Goal: Task Accomplishment & Management: Manage account settings

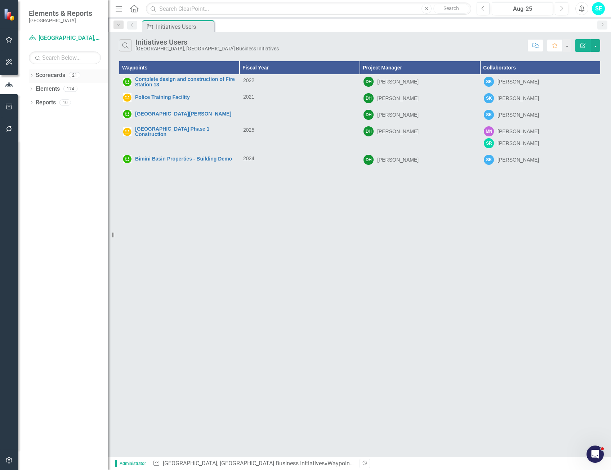
click at [32, 75] on icon "Dropdown" at bounding box center [31, 76] width 5 height 4
click at [43, 103] on link "[GEOGRAPHIC_DATA], [GEOGRAPHIC_DATA] Strategic Plan" at bounding box center [74, 103] width 68 height 8
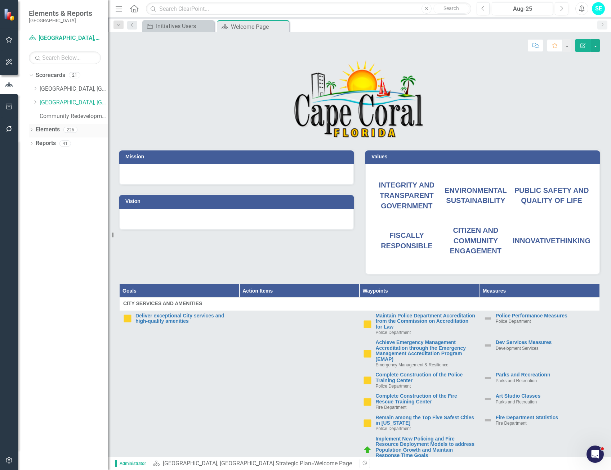
click at [30, 130] on icon "Dropdown" at bounding box center [31, 131] width 5 height 4
click at [35, 155] on div "Dropdown" at bounding box center [34, 158] width 5 height 6
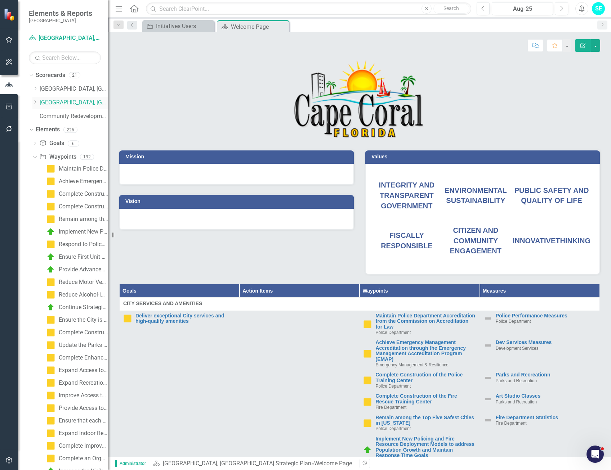
click at [36, 103] on icon at bounding box center [36, 103] width 2 height 4
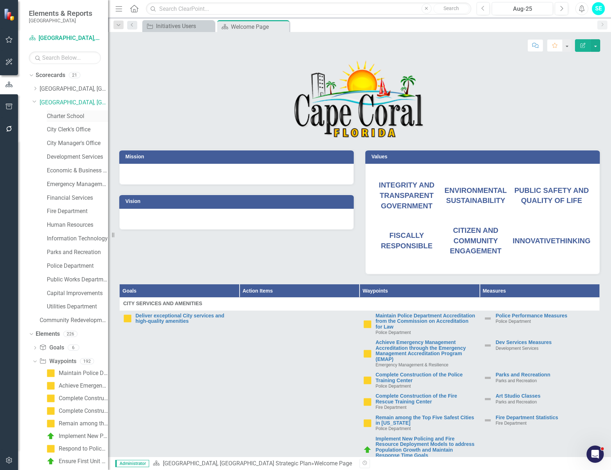
click at [67, 121] on div "Charter School" at bounding box center [77, 117] width 61 height 12
click at [71, 118] on link "Charter School" at bounding box center [77, 116] width 61 height 8
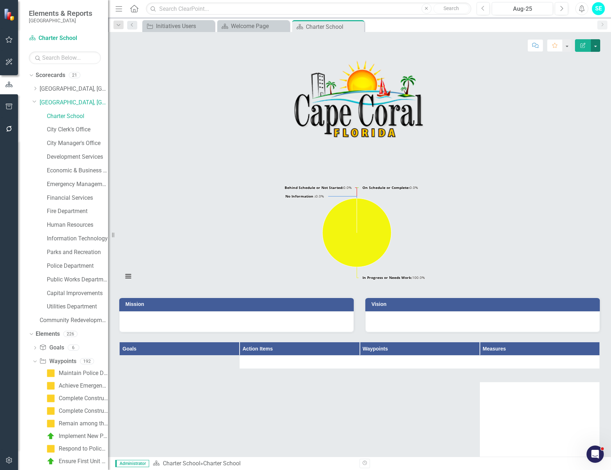
click at [597, 45] on button "button" at bounding box center [595, 45] width 9 height 13
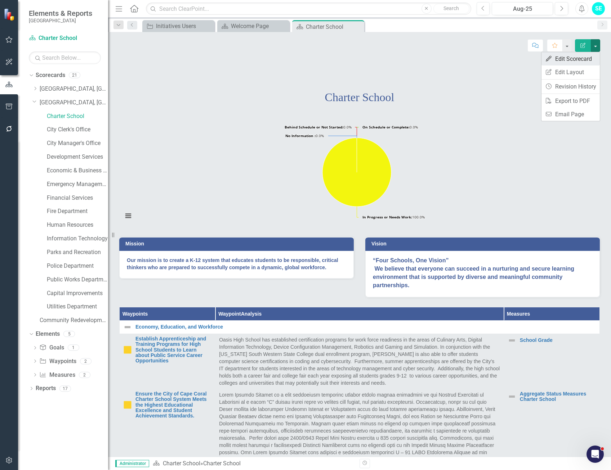
click at [573, 61] on link "Edit Edit Scorecard" at bounding box center [570, 58] width 58 height 13
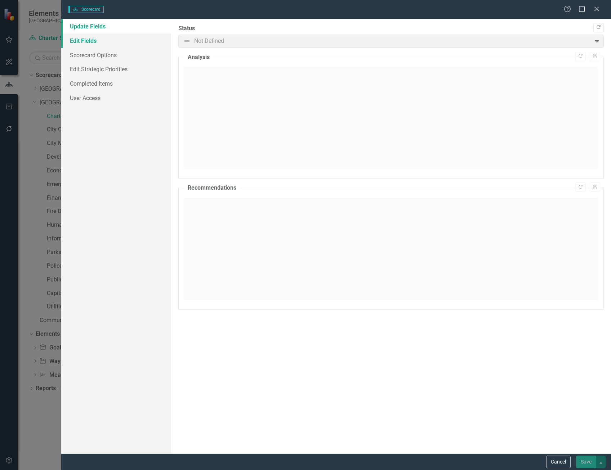
click at [77, 40] on link "Edit Fields" at bounding box center [116, 41] width 110 height 14
click at [86, 85] on link "Completed Items" at bounding box center [116, 83] width 110 height 14
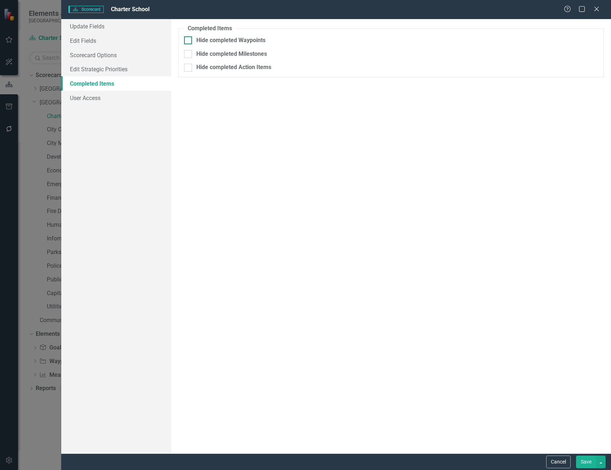
click at [188, 41] on input "Hide completed Waypoints" at bounding box center [186, 38] width 5 height 5
checkbox input "true"
click at [296, 54] on div "/ /" at bounding box center [381, 56] width 385 height 7
click at [587, 61] on button "Calendar" at bounding box center [592, 56] width 14 height 12
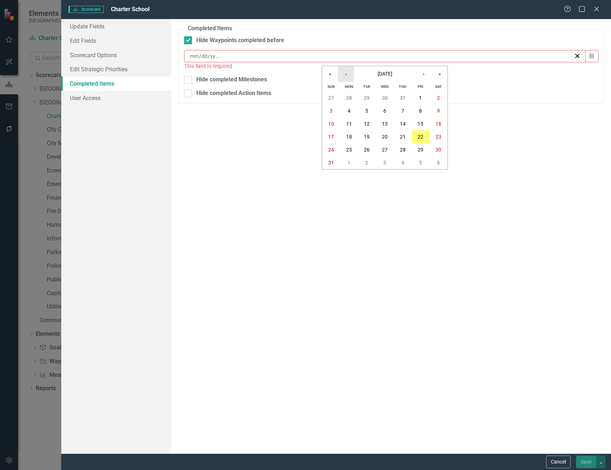
click at [347, 77] on button "‹" at bounding box center [346, 74] width 16 height 16
drag, startPoint x: 386, startPoint y: 147, endPoint x: 397, endPoint y: 153, distance: 12.1
click at [386, 147] on abbr "30" at bounding box center [385, 150] width 6 height 6
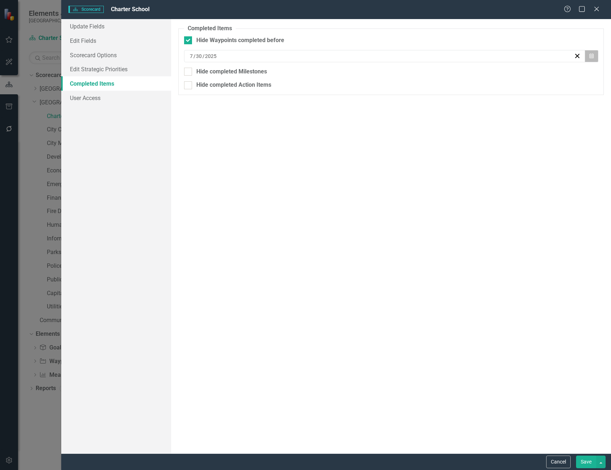
click at [588, 59] on button "Calendar" at bounding box center [592, 56] width 14 height 12
click at [419, 76] on button "›" at bounding box center [424, 74] width 16 height 16
click at [415, 96] on button "1" at bounding box center [421, 98] width 18 height 13
drag, startPoint x: 584, startPoint y: 462, endPoint x: 428, endPoint y: 208, distance: 298.2
click at [585, 461] on button "Save" at bounding box center [586, 462] width 20 height 13
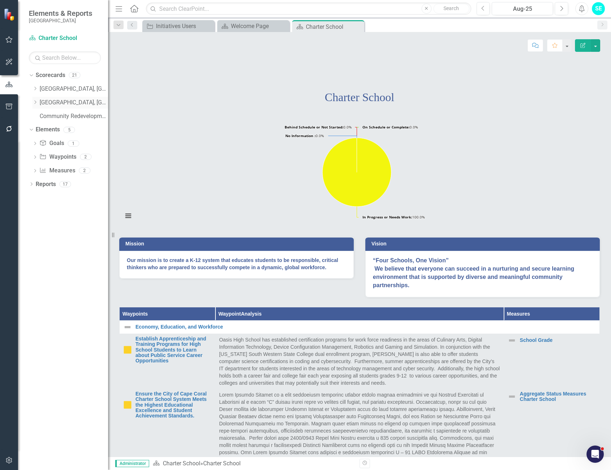
click at [36, 101] on icon "Dropdown" at bounding box center [34, 102] width 5 height 4
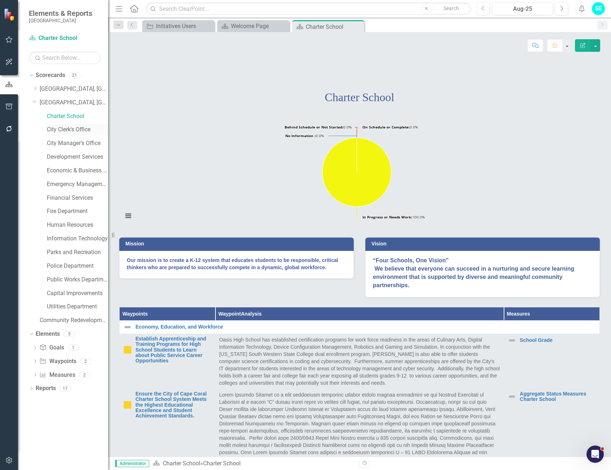
click at [69, 130] on link "City Clerk's Office" at bounding box center [77, 130] width 61 height 8
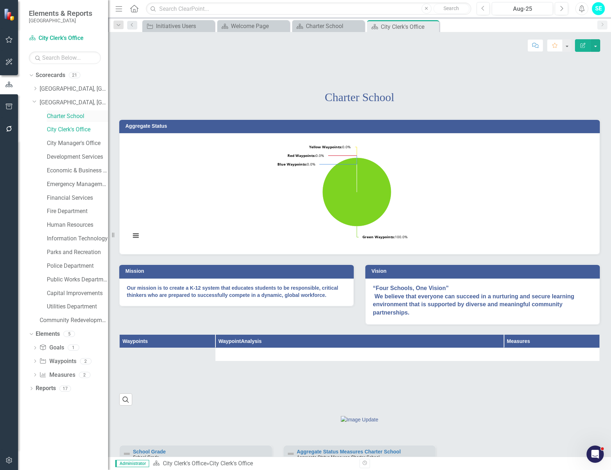
click at [68, 117] on link "Charter School" at bounding box center [77, 116] width 61 height 8
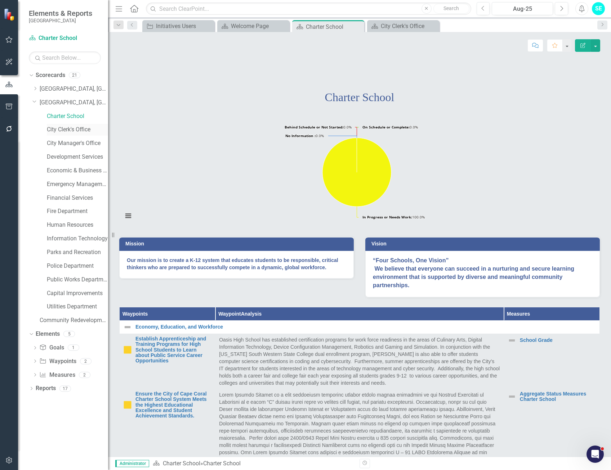
click at [69, 127] on link "City Clerk's Office" at bounding box center [77, 130] width 61 height 8
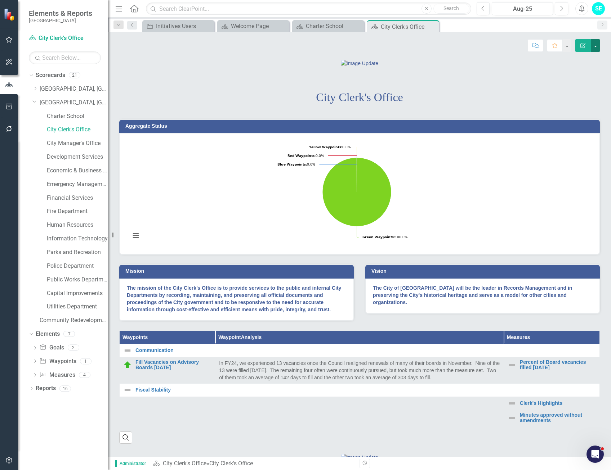
click at [598, 46] on button "button" at bounding box center [595, 45] width 9 height 13
click at [576, 72] on link "Edit Report Edit Layout" at bounding box center [570, 72] width 58 height 13
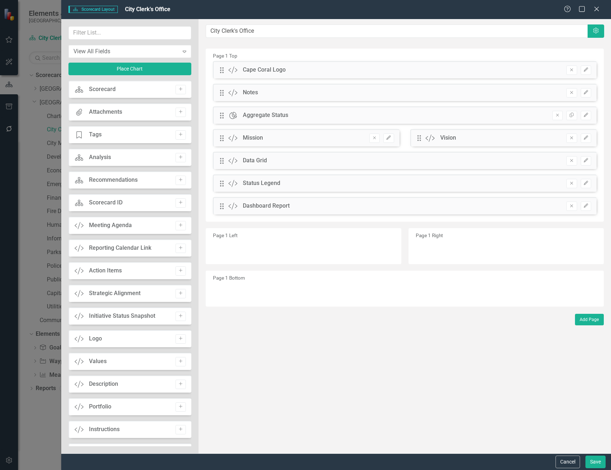
click at [602, 12] on div "Help Maximize Close" at bounding box center [584, 9] width 40 height 8
click at [597, 10] on icon at bounding box center [596, 8] width 5 height 5
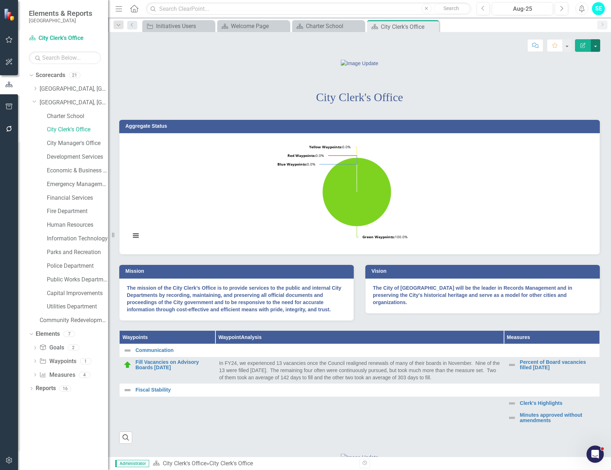
click at [595, 45] on button "button" at bounding box center [595, 45] width 9 height 13
click at [584, 61] on link "Edit Edit Scorecard" at bounding box center [570, 58] width 58 height 13
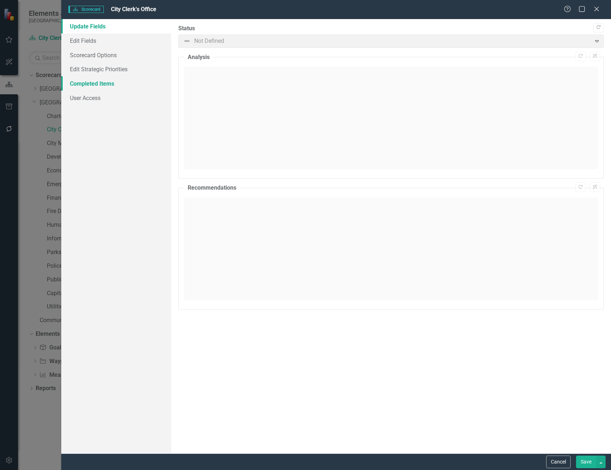
click at [85, 86] on link "Completed Items" at bounding box center [116, 83] width 110 height 14
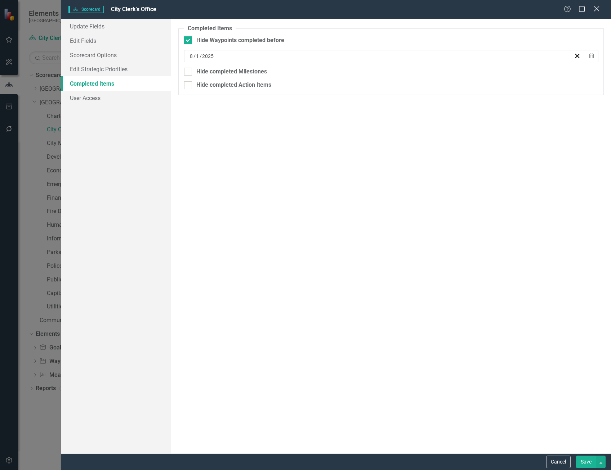
click at [594, 10] on icon "Close" at bounding box center [596, 8] width 9 height 7
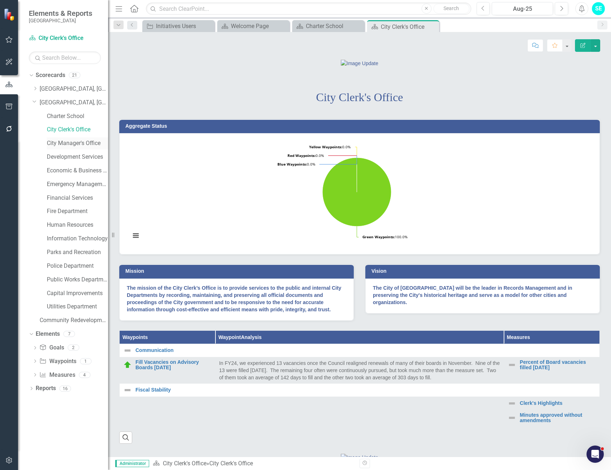
click at [67, 141] on link "City Manager's Office" at bounding box center [77, 143] width 61 height 8
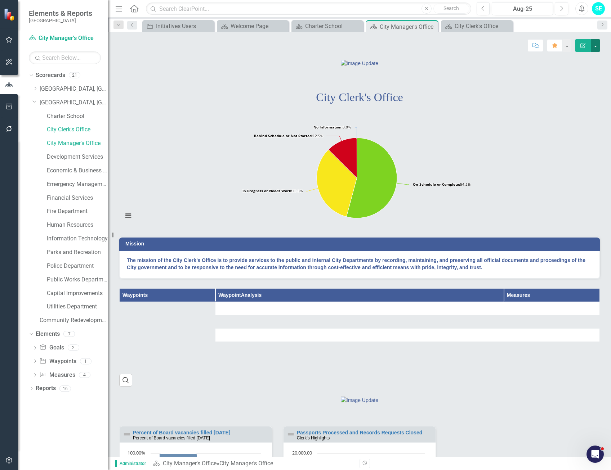
click at [597, 46] on button "button" at bounding box center [595, 45] width 9 height 13
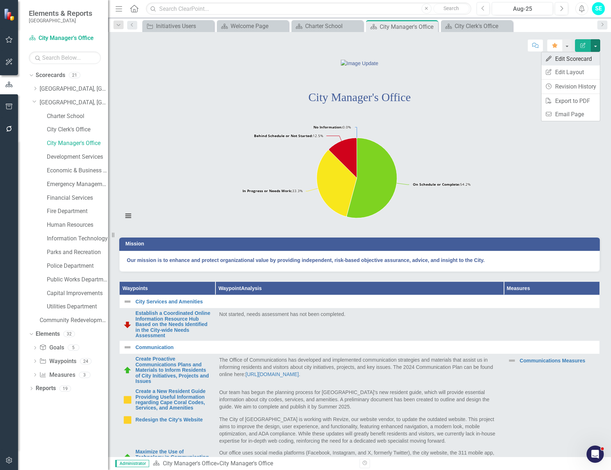
click at [570, 59] on link "Edit Edit Scorecard" at bounding box center [570, 58] width 58 height 13
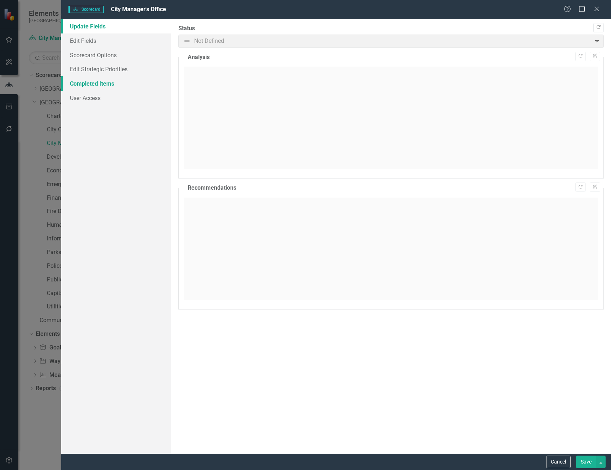
click at [109, 84] on link "Completed Items" at bounding box center [116, 83] width 110 height 14
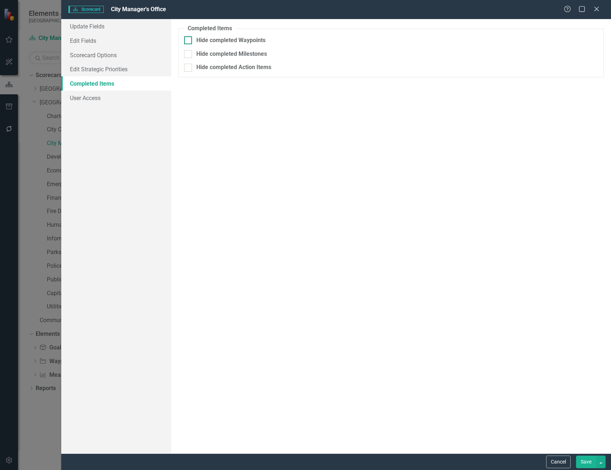
click at [193, 41] on div "Hide completed Waypoints" at bounding box center [391, 40] width 414 height 8
click at [189, 41] on input "Hide completed Waypoints" at bounding box center [186, 38] width 5 height 5
checkbox input "true"
click at [229, 59] on div "/ /" at bounding box center [384, 56] width 401 height 12
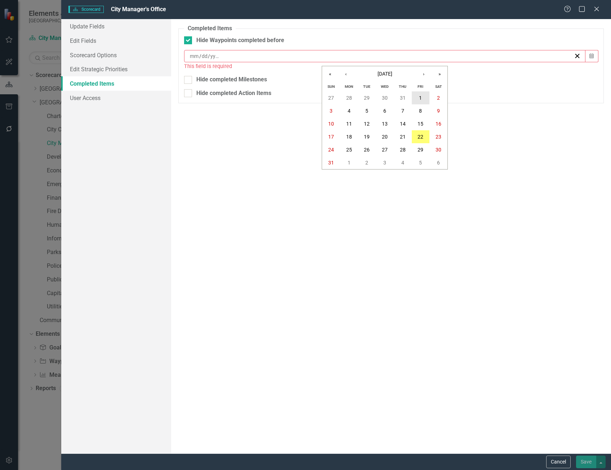
click at [419, 97] on button "1" at bounding box center [421, 98] width 18 height 13
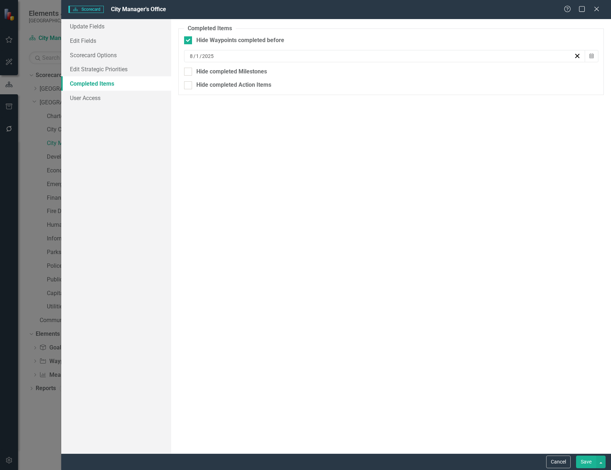
click at [591, 459] on button "Save" at bounding box center [586, 462] width 20 height 13
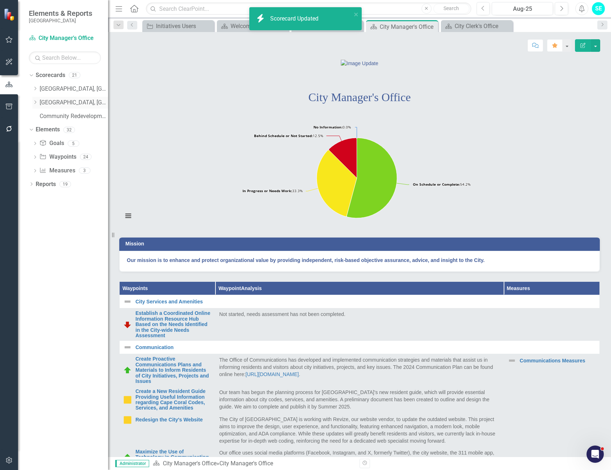
click at [35, 102] on icon "Dropdown" at bounding box center [34, 102] width 5 height 4
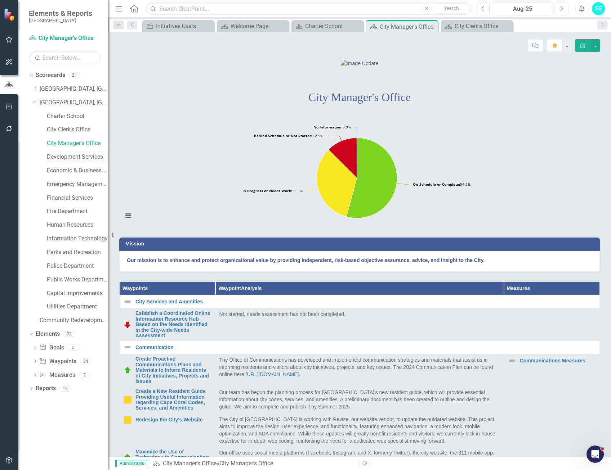
click at [68, 157] on link "Development Services" at bounding box center [77, 157] width 61 height 8
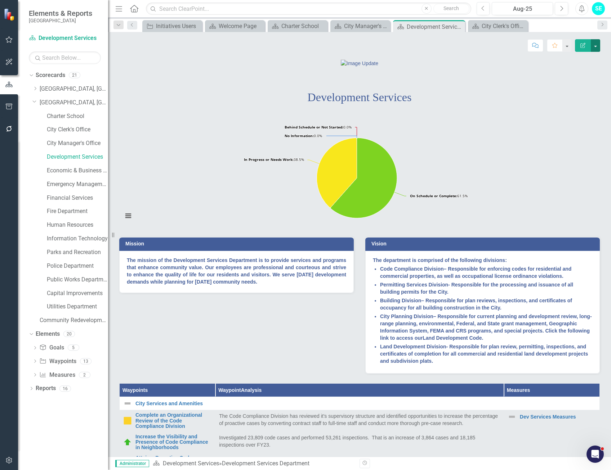
click at [597, 47] on button "button" at bounding box center [595, 45] width 9 height 13
click at [567, 62] on link "Edit Edit Scorecard" at bounding box center [570, 58] width 58 height 13
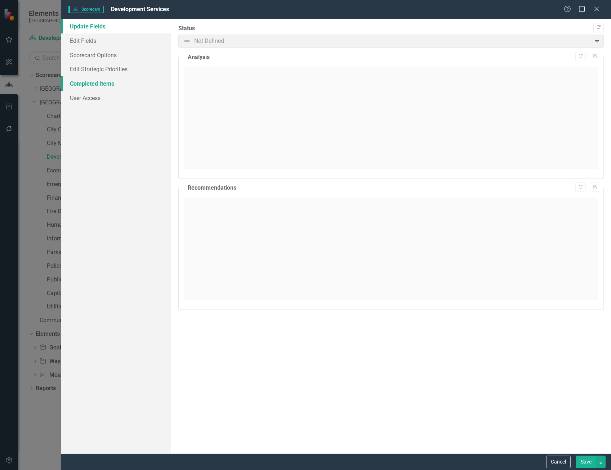
click at [92, 81] on link "Completed Items" at bounding box center [116, 83] width 110 height 14
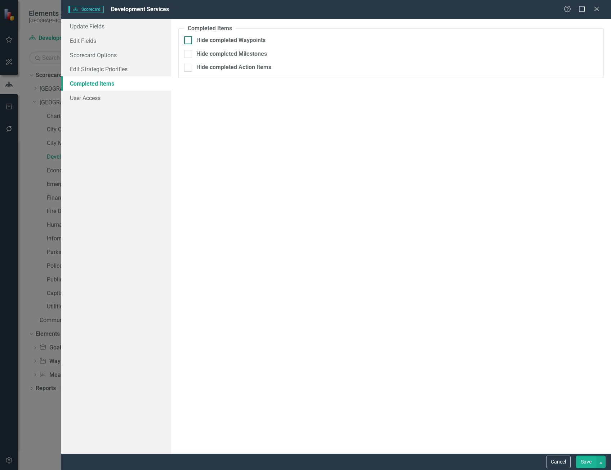
click at [187, 39] on input "Hide completed Waypoints" at bounding box center [186, 38] width 5 height 5
checkbox input "true"
click at [219, 55] on input at bounding box center [216, 56] width 11 height 7
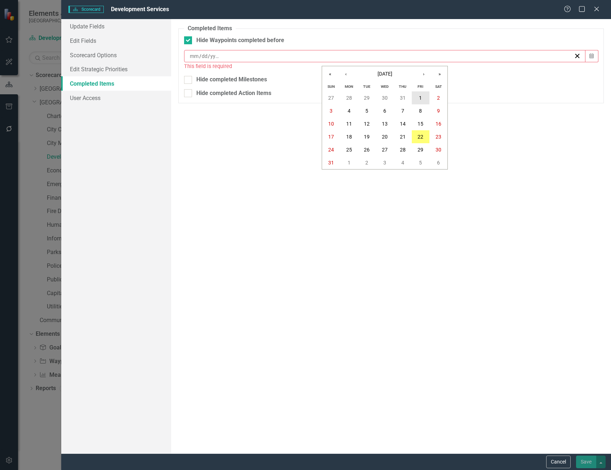
click at [418, 96] on button "1" at bounding box center [421, 98] width 18 height 13
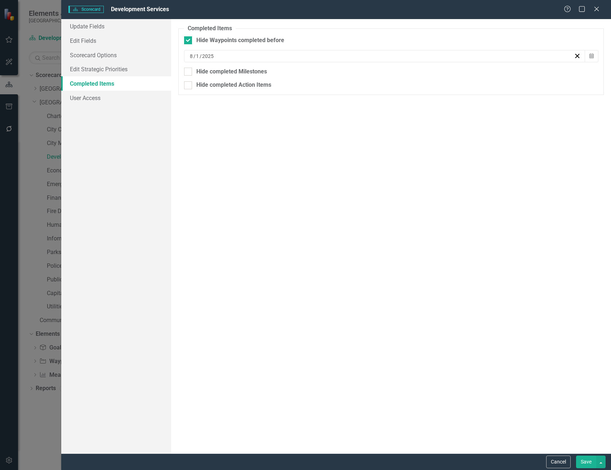
click at [588, 468] on button "Save" at bounding box center [586, 462] width 20 height 13
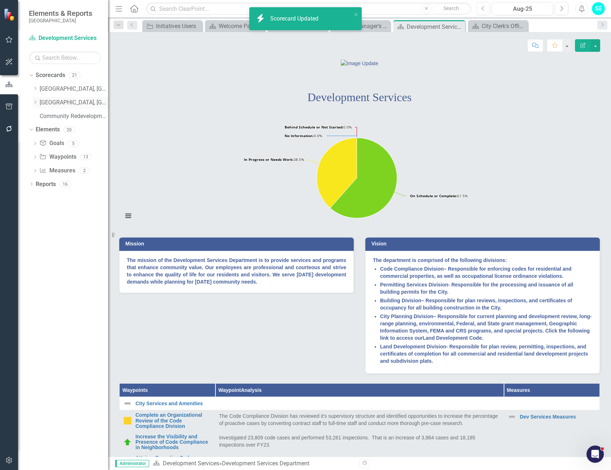
click at [35, 103] on icon "Dropdown" at bounding box center [34, 102] width 5 height 4
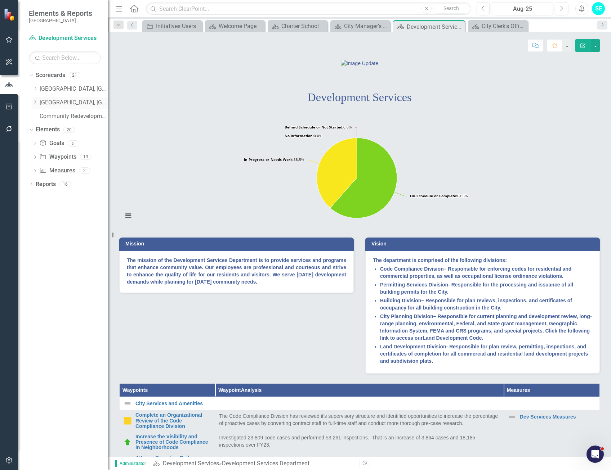
click at [35, 102] on icon "Dropdown" at bounding box center [34, 102] width 5 height 4
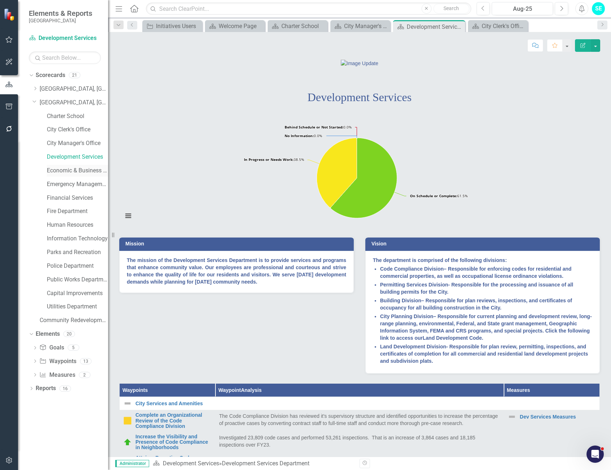
click at [74, 170] on link "Economic & Business Development" at bounding box center [77, 171] width 61 height 8
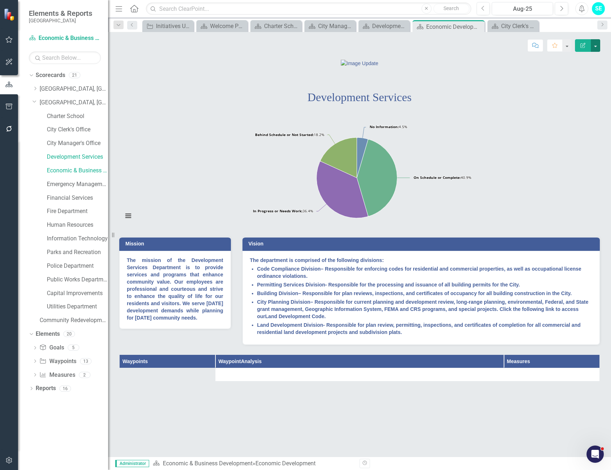
click at [598, 46] on button "button" at bounding box center [595, 45] width 9 height 13
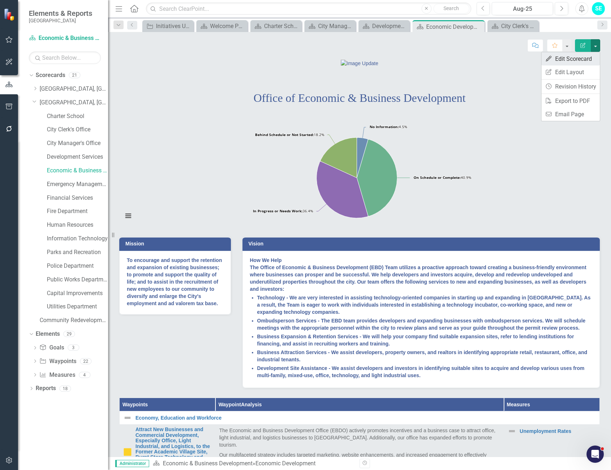
click at [576, 59] on link "Edit Edit Scorecard" at bounding box center [570, 58] width 58 height 13
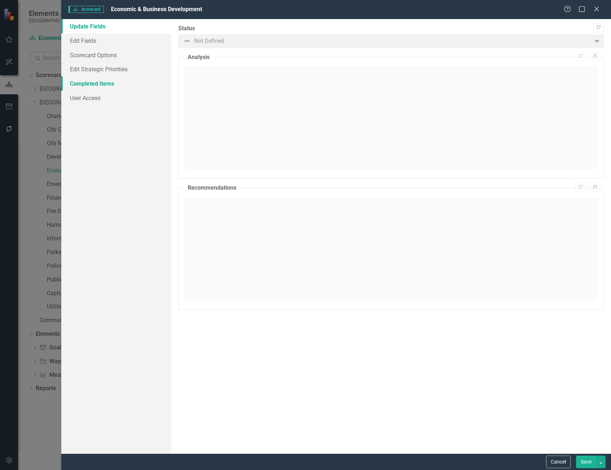
click at [97, 82] on link "Completed Items" at bounding box center [116, 83] width 110 height 14
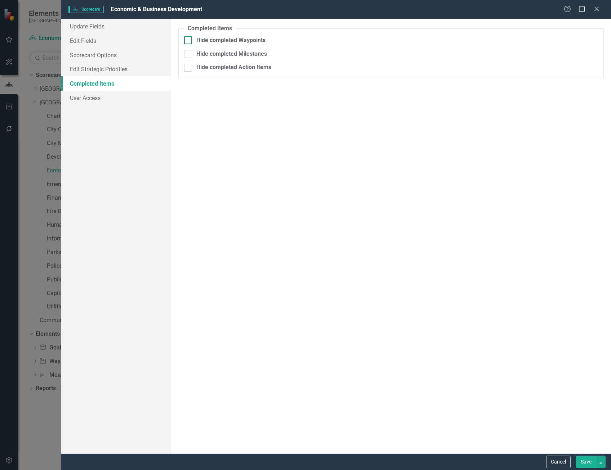
click at [185, 41] on input "Hide completed Waypoints" at bounding box center [186, 38] width 5 height 5
checkbox input "true"
click at [233, 55] on div "/ /" at bounding box center [381, 56] width 385 height 7
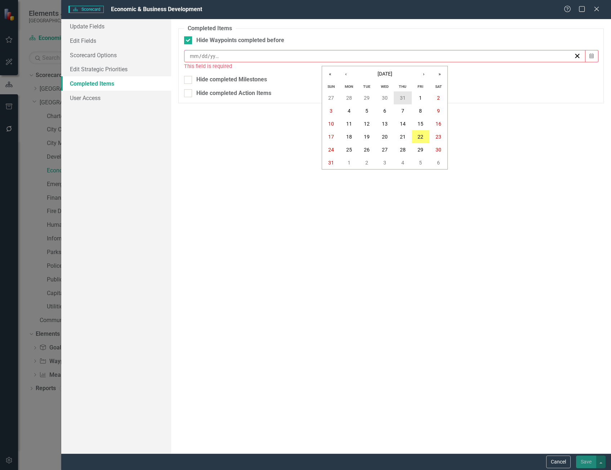
click at [409, 97] on button "31" at bounding box center [403, 98] width 18 height 13
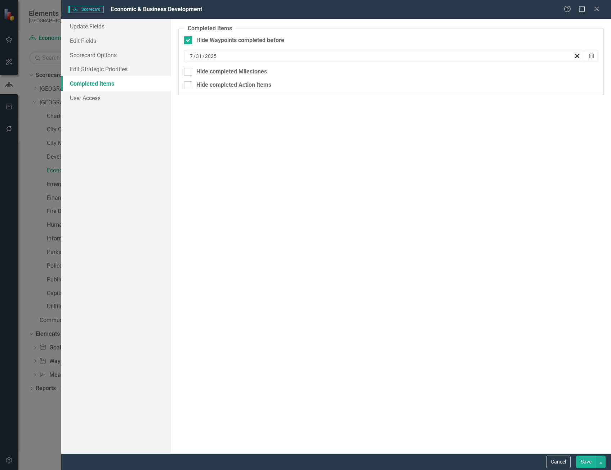
click at [257, 55] on div "7 / 31 / 2025" at bounding box center [381, 56] width 385 height 7
click at [430, 77] on button "›" at bounding box center [424, 74] width 16 height 16
click at [416, 96] on button "1" at bounding box center [421, 98] width 18 height 13
click at [588, 466] on button "Save" at bounding box center [586, 462] width 20 height 13
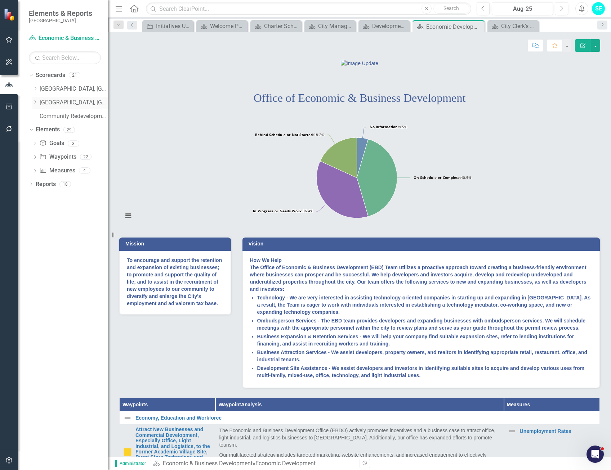
click at [33, 103] on icon "Dropdown" at bounding box center [34, 102] width 5 height 4
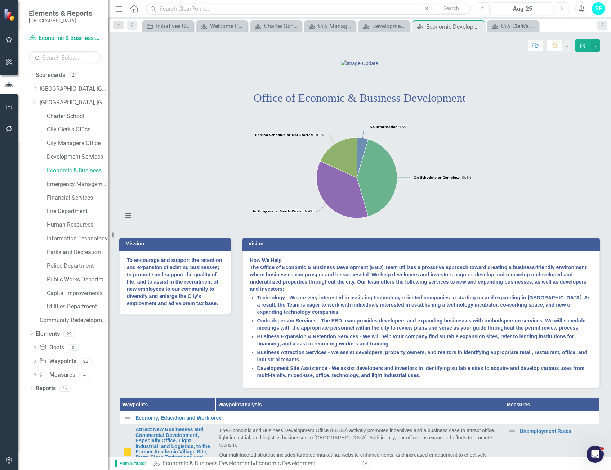
click at [92, 187] on link "Emergency Management & Resilience" at bounding box center [77, 184] width 61 height 8
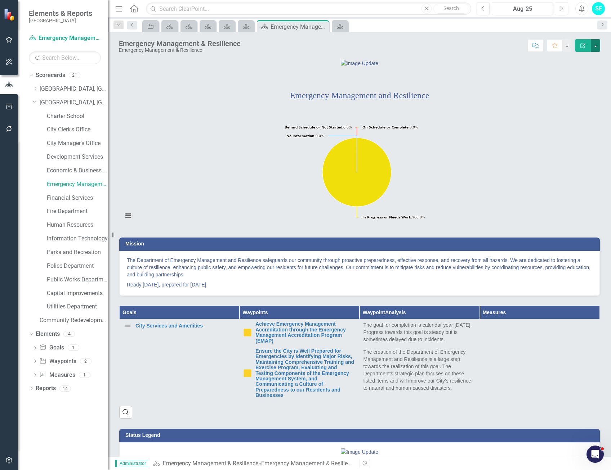
click at [599, 45] on button "button" at bounding box center [595, 45] width 9 height 13
click at [583, 59] on link "Edit Edit Scorecard" at bounding box center [570, 58] width 58 height 13
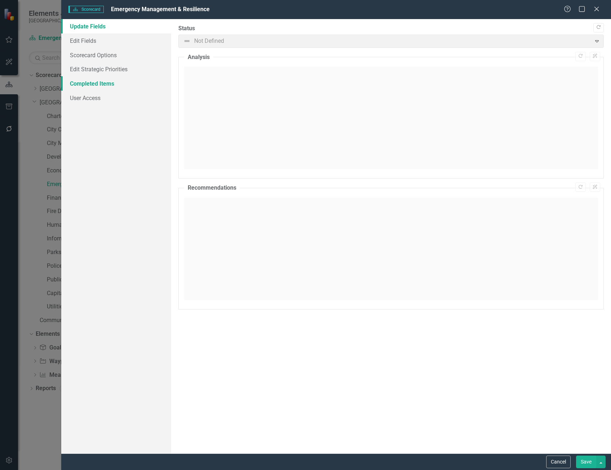
click at [107, 84] on link "Completed Items" at bounding box center [116, 83] width 110 height 14
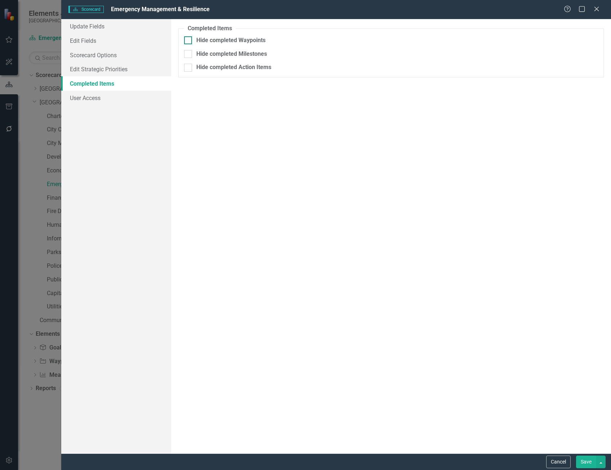
click at [190, 41] on div at bounding box center [188, 40] width 8 height 8
click at [189, 41] on input "Hide completed Waypoints" at bounding box center [186, 38] width 5 height 5
checkbox input "true"
click at [592, 54] on icon "Calendar" at bounding box center [591, 56] width 4 height 5
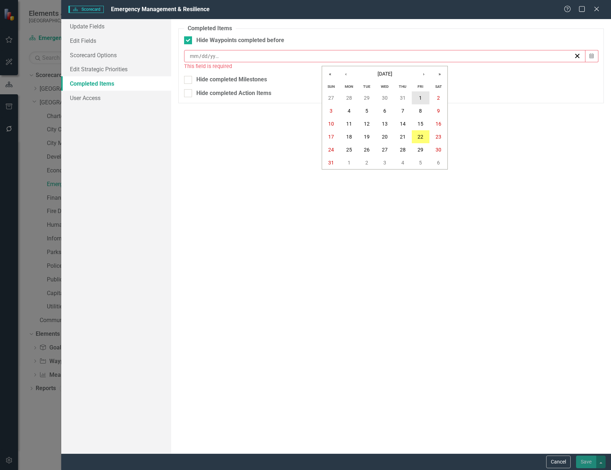
click at [421, 99] on abbr "1" at bounding box center [420, 98] width 3 height 6
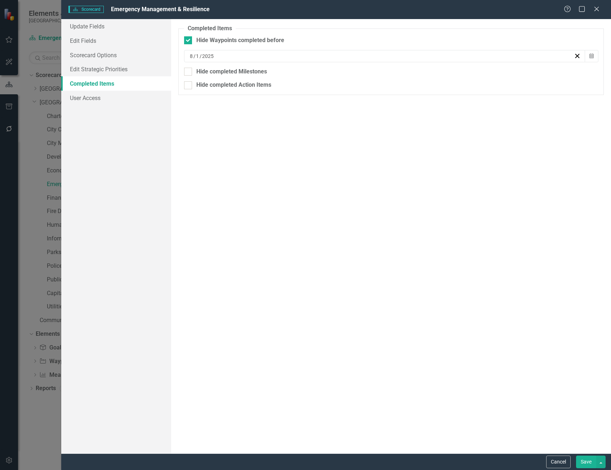
click at [588, 463] on button "Save" at bounding box center [586, 462] width 20 height 13
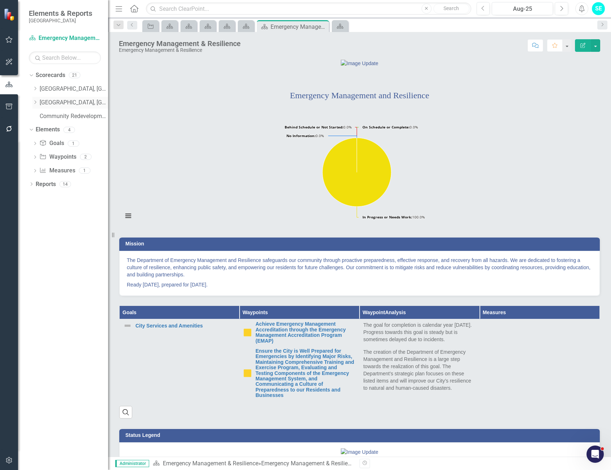
click at [35, 102] on icon "Dropdown" at bounding box center [34, 102] width 5 height 4
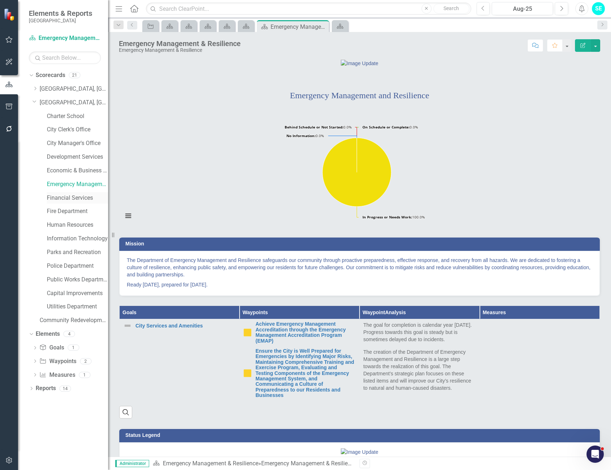
click at [79, 197] on link "Financial Services" at bounding box center [77, 198] width 61 height 8
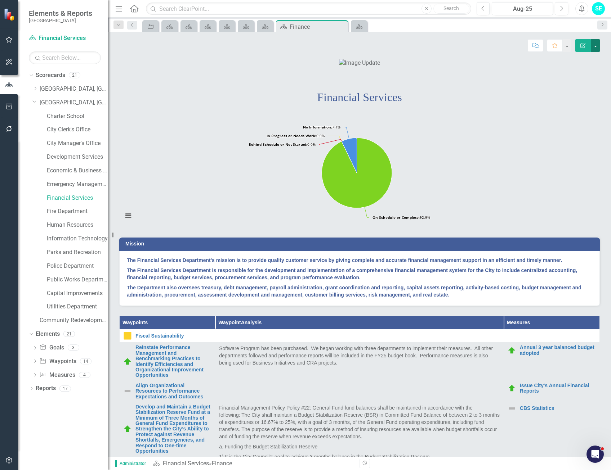
click at [594, 46] on button "button" at bounding box center [595, 45] width 9 height 13
click at [569, 59] on link "Edit Edit Scorecard" at bounding box center [570, 58] width 58 height 13
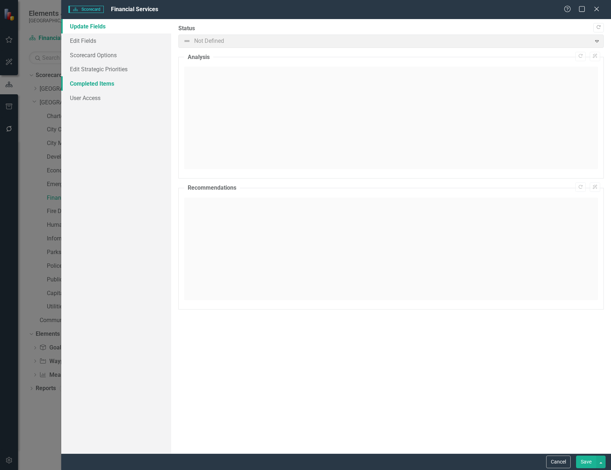
click at [87, 82] on link "Completed Items" at bounding box center [116, 83] width 110 height 14
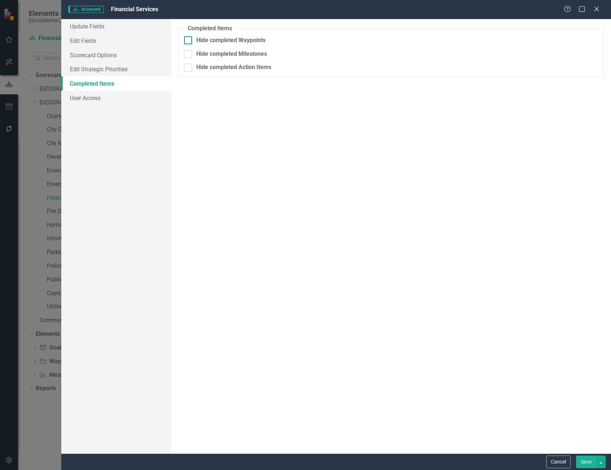
click at [185, 41] on div at bounding box center [188, 40] width 8 height 8
click at [185, 41] on input "Hide completed Waypoints" at bounding box center [186, 38] width 5 height 5
checkbox input "true"
click at [590, 55] on icon "Calendar" at bounding box center [591, 56] width 4 height 5
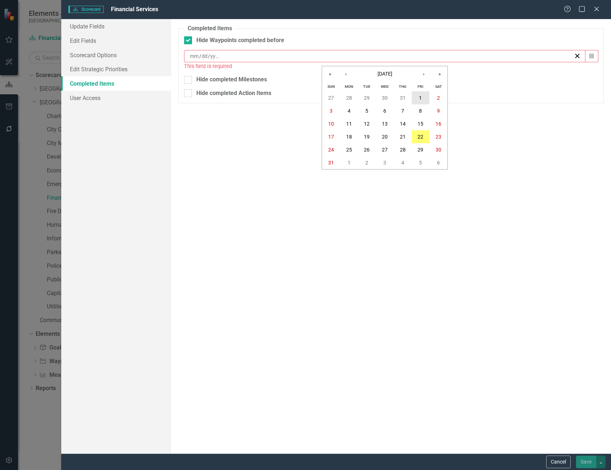
click at [427, 99] on button "1" at bounding box center [421, 98] width 18 height 13
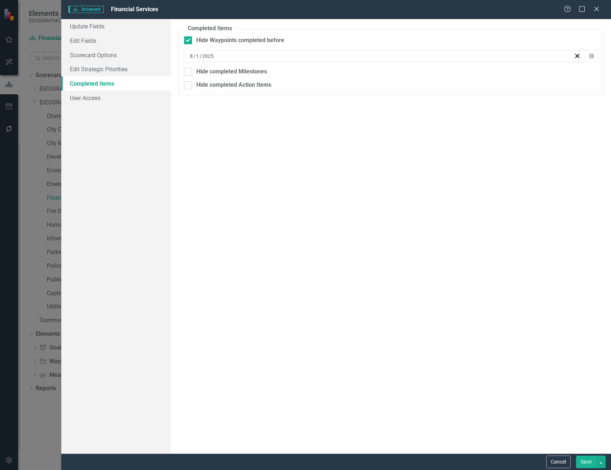
click at [589, 463] on button "Save" at bounding box center [586, 462] width 20 height 13
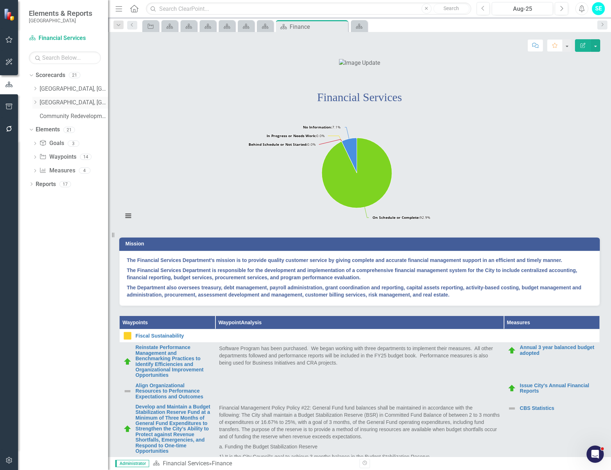
click at [36, 103] on icon at bounding box center [36, 103] width 2 height 4
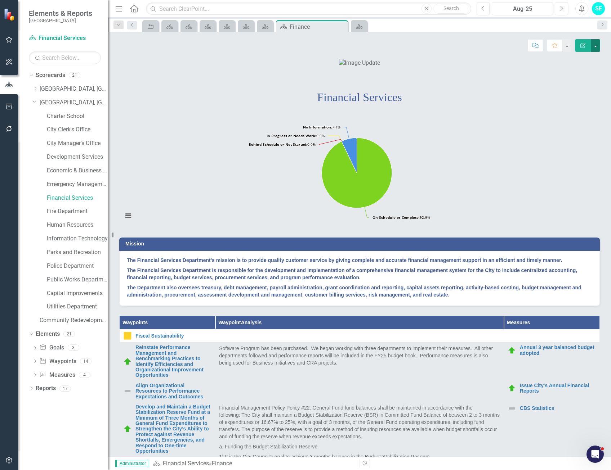
click at [593, 45] on button "button" at bounding box center [595, 45] width 9 height 13
click at [575, 62] on link "Edit Edit Scorecard" at bounding box center [570, 58] width 58 height 13
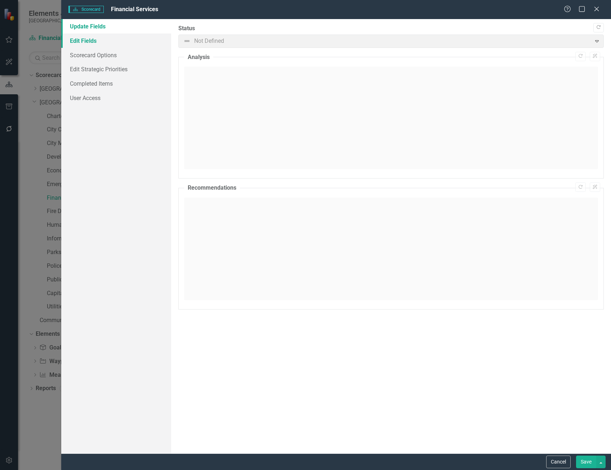
click at [112, 45] on link "Edit Fields" at bounding box center [116, 41] width 110 height 14
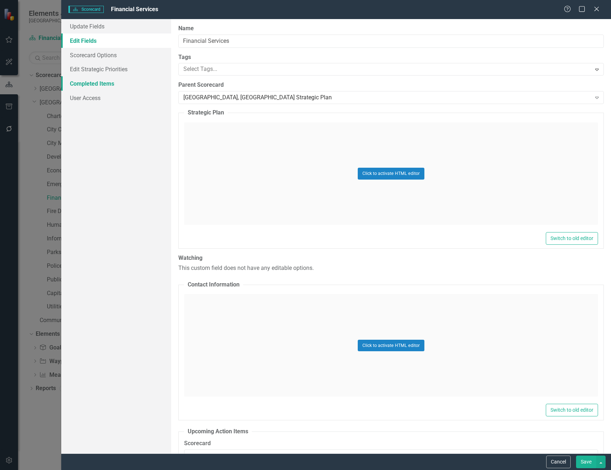
click at [109, 88] on link "Completed Items" at bounding box center [116, 83] width 110 height 14
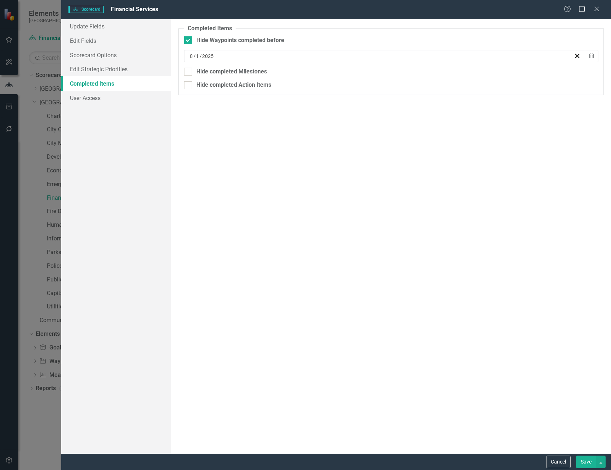
click at [598, 8] on icon "Close" at bounding box center [596, 9] width 7 height 6
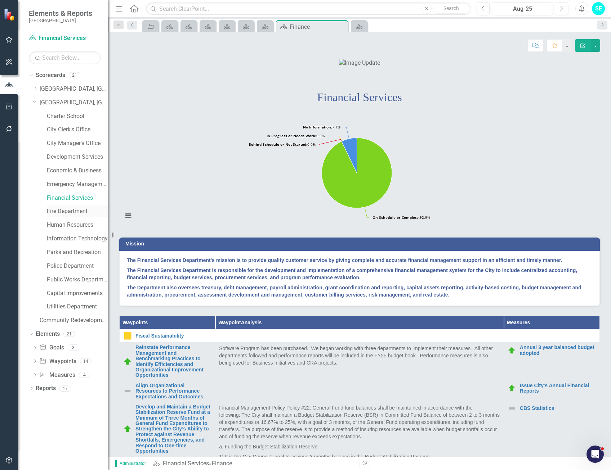
click at [76, 214] on link "Fire Department" at bounding box center [77, 211] width 61 height 8
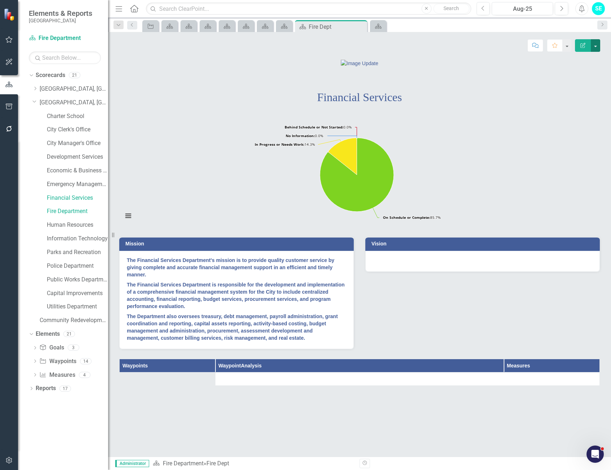
click at [597, 46] on button "button" at bounding box center [595, 45] width 9 height 13
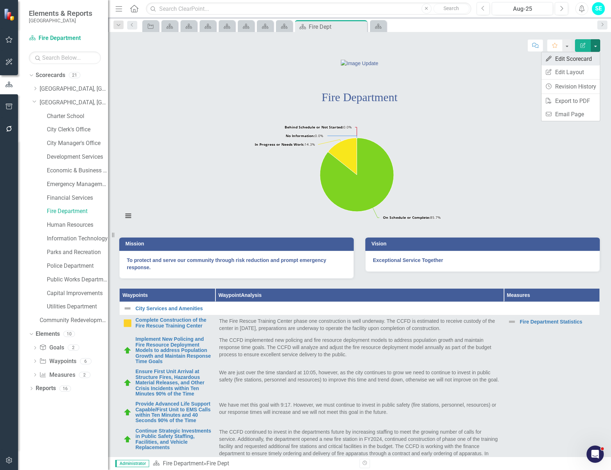
click at [574, 60] on link "Edit Edit Scorecard" at bounding box center [570, 58] width 58 height 13
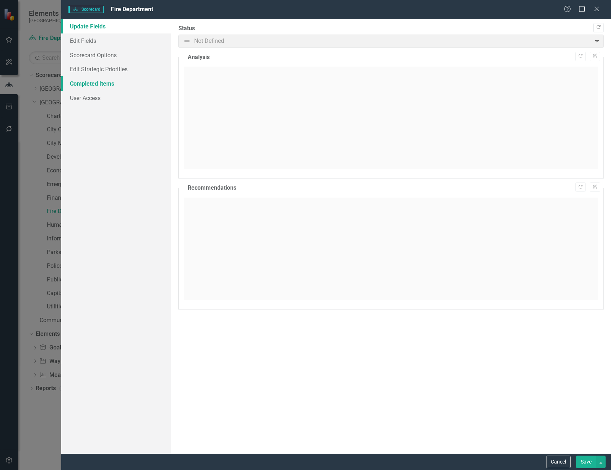
click at [75, 83] on link "Completed Items" at bounding box center [116, 83] width 110 height 14
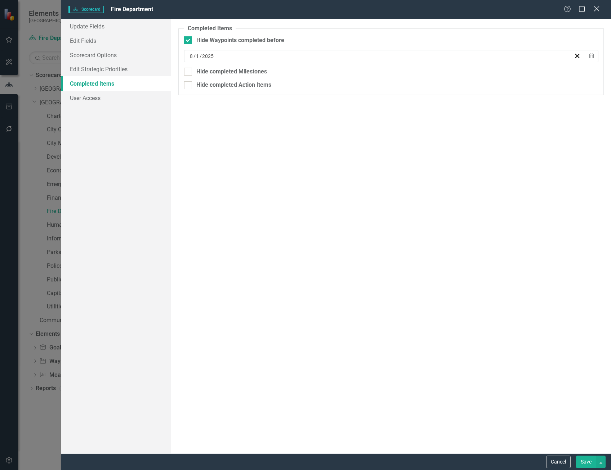
click at [598, 9] on icon "Close" at bounding box center [596, 8] width 9 height 7
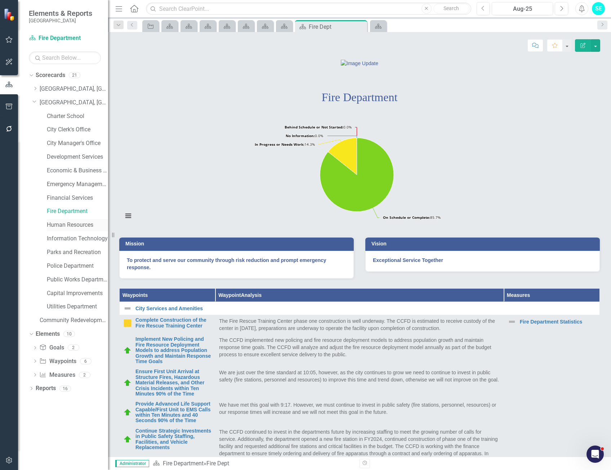
click at [70, 227] on link "Human Resources" at bounding box center [77, 225] width 61 height 8
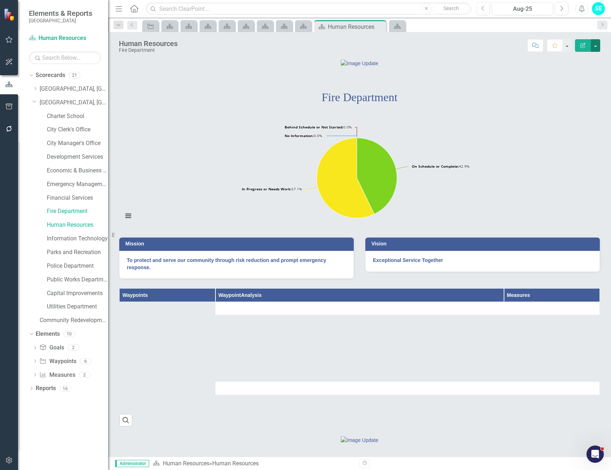
click at [595, 46] on button "button" at bounding box center [595, 45] width 9 height 13
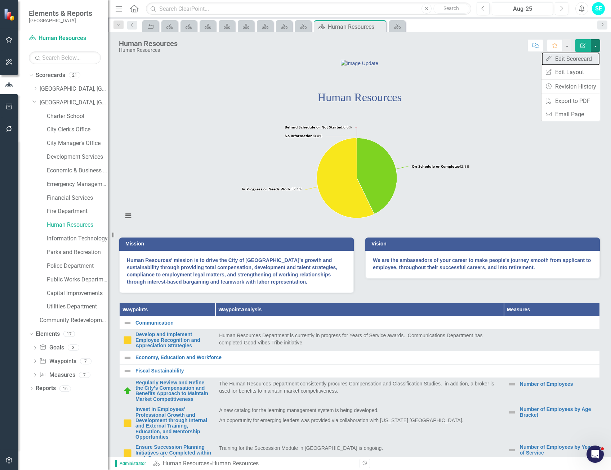
click at [566, 60] on link "Edit Edit Scorecard" at bounding box center [570, 58] width 58 height 13
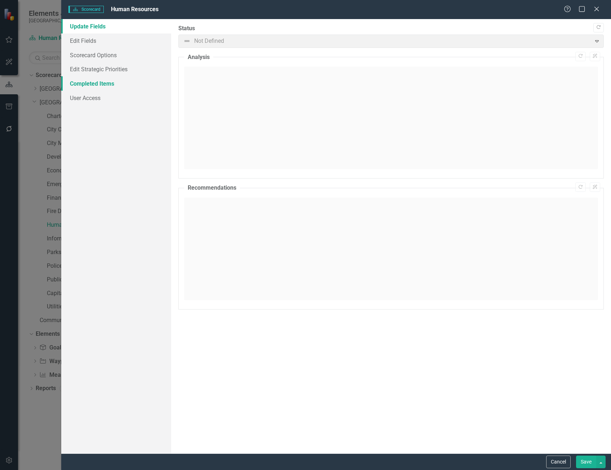
click at [98, 83] on link "Completed Items" at bounding box center [116, 83] width 110 height 14
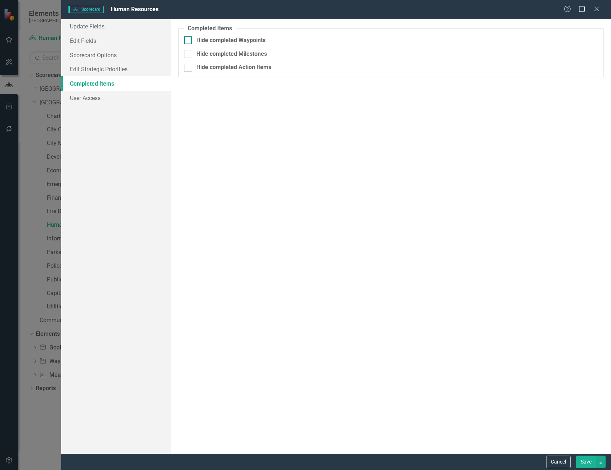
click at [188, 43] on div at bounding box center [188, 40] width 8 height 8
click at [188, 41] on input "Hide completed Waypoints" at bounding box center [186, 38] width 5 height 5
checkbox input "true"
click at [244, 53] on div "/ /" at bounding box center [381, 56] width 385 height 7
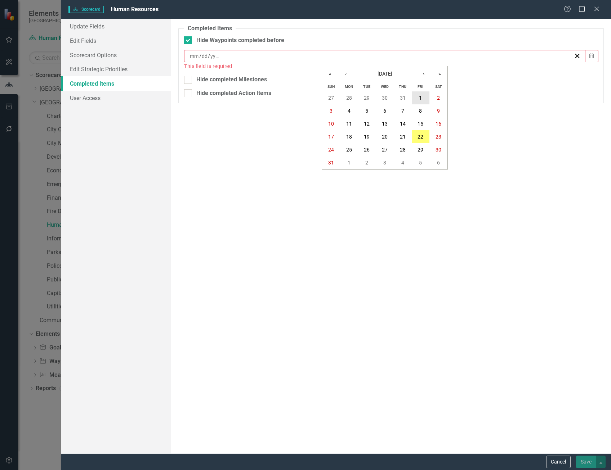
click at [420, 100] on abbr "1" at bounding box center [420, 98] width 3 height 6
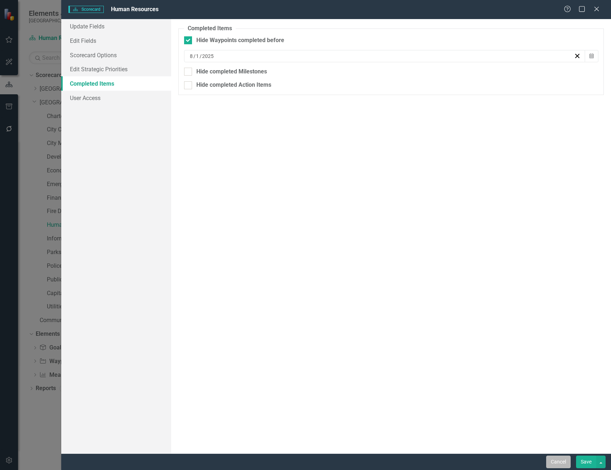
click at [558, 463] on button "Cancel" at bounding box center [558, 462] width 24 height 13
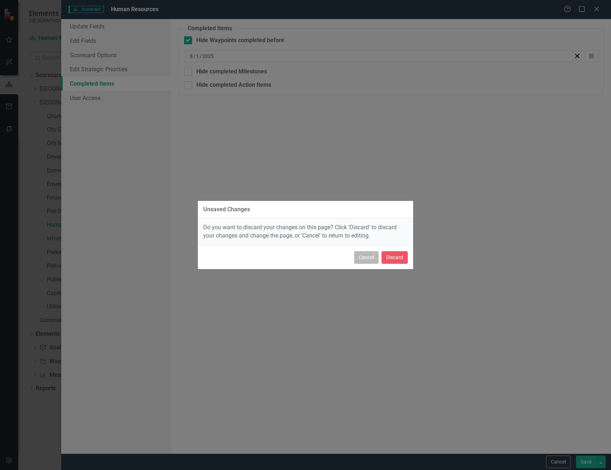
click at [370, 261] on button "Cancel" at bounding box center [366, 257] width 24 height 13
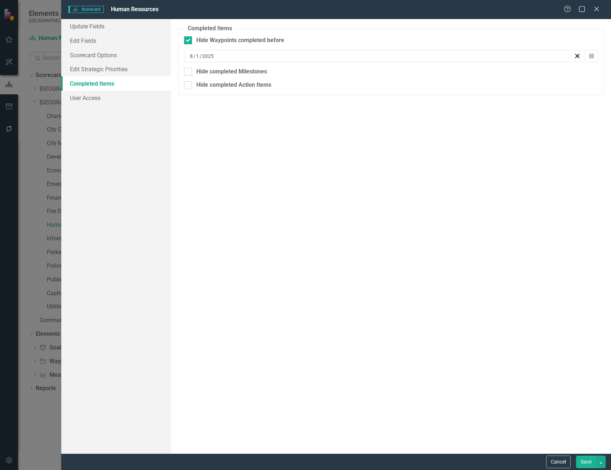
click at [581, 461] on button "Save" at bounding box center [586, 462] width 20 height 13
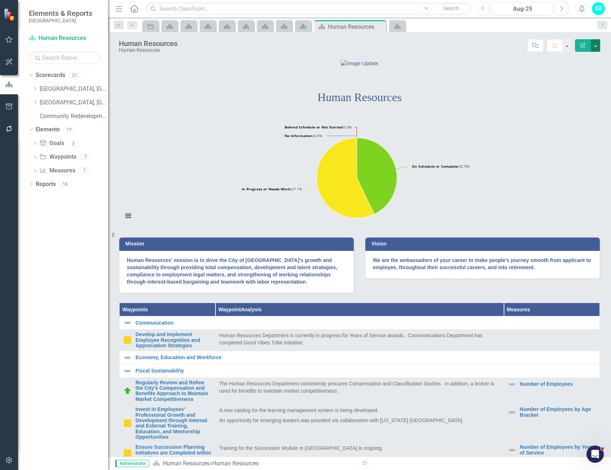
click at [599, 48] on button "button" at bounding box center [595, 45] width 9 height 13
click at [588, 59] on link "Edit Edit Scorecard" at bounding box center [570, 58] width 58 height 13
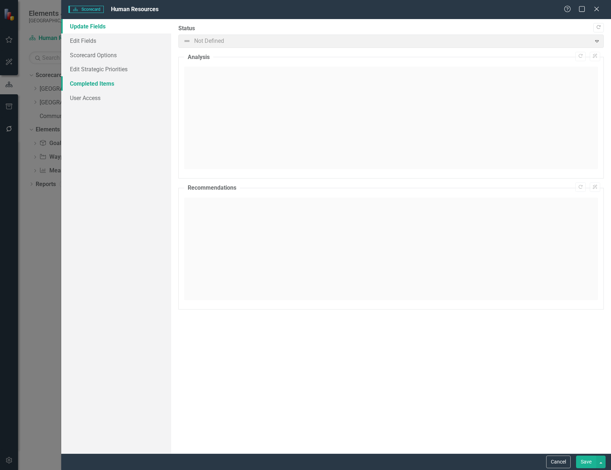
click at [97, 81] on link "Completed Items" at bounding box center [116, 83] width 110 height 14
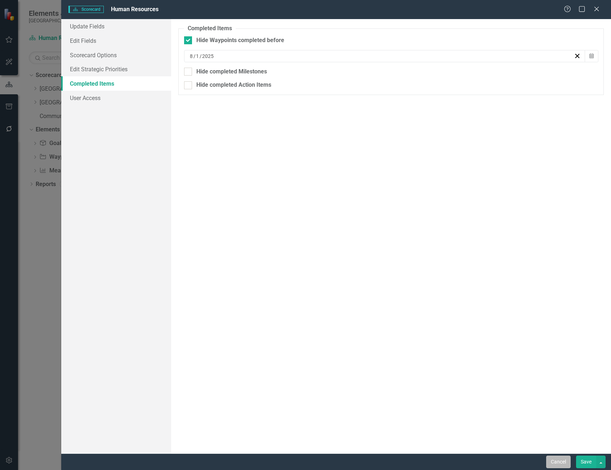
click at [562, 460] on button "Cancel" at bounding box center [558, 462] width 24 height 13
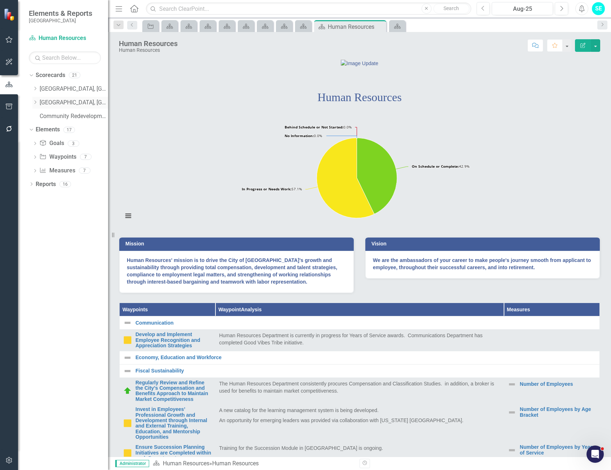
click at [36, 102] on icon at bounding box center [36, 103] width 2 height 4
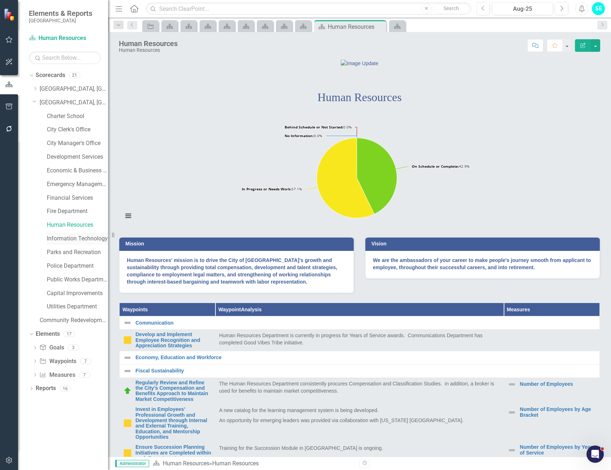
click at [76, 241] on link "Information Technology" at bounding box center [77, 239] width 61 height 8
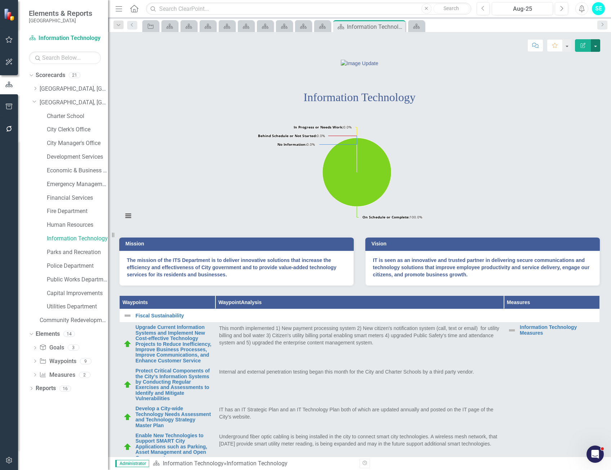
click at [598, 45] on button "button" at bounding box center [595, 45] width 9 height 13
click at [563, 62] on link "Edit Edit Scorecard" at bounding box center [570, 58] width 58 height 13
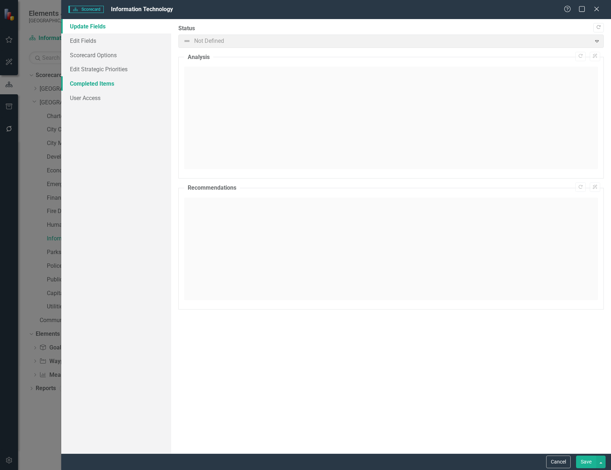
click at [99, 85] on link "Completed Items" at bounding box center [116, 83] width 110 height 14
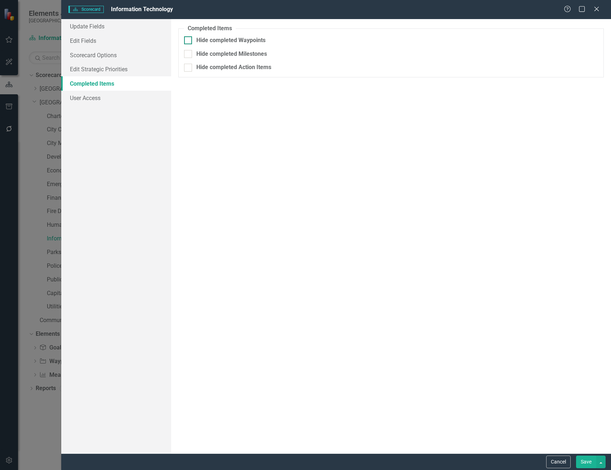
click at [184, 39] on input "Hide completed Waypoints" at bounding box center [186, 38] width 5 height 5
checkbox input "true"
click at [252, 57] on div "/ /" at bounding box center [381, 56] width 385 height 7
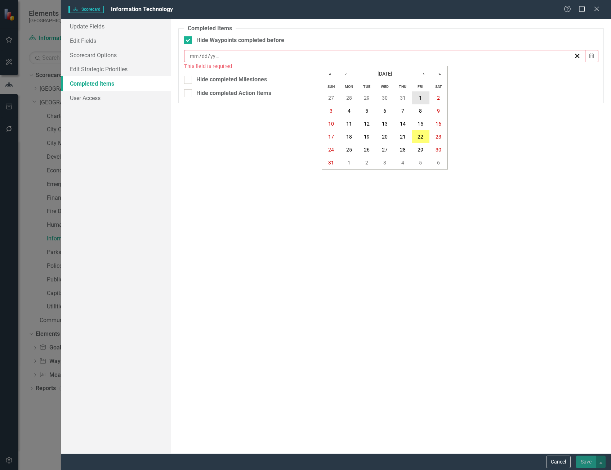
click at [419, 101] on abbr "1" at bounding box center [420, 98] width 3 height 6
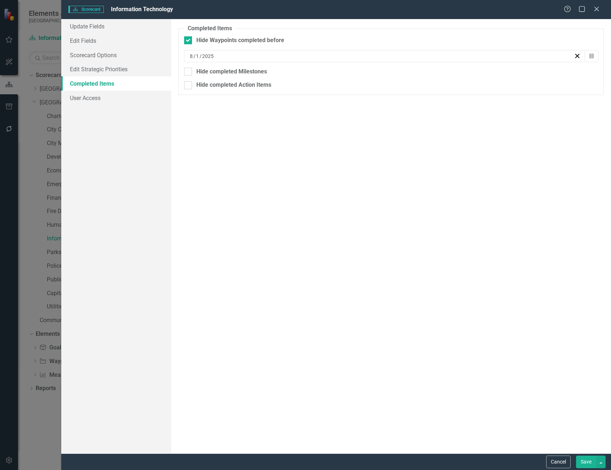
click at [589, 466] on button "Save" at bounding box center [586, 462] width 20 height 13
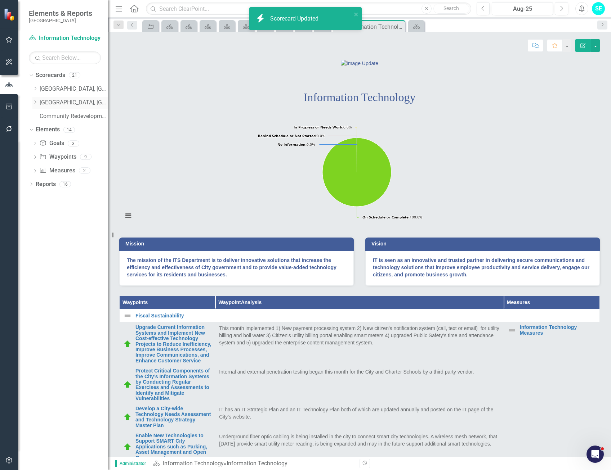
click at [35, 102] on icon "Dropdown" at bounding box center [34, 102] width 5 height 4
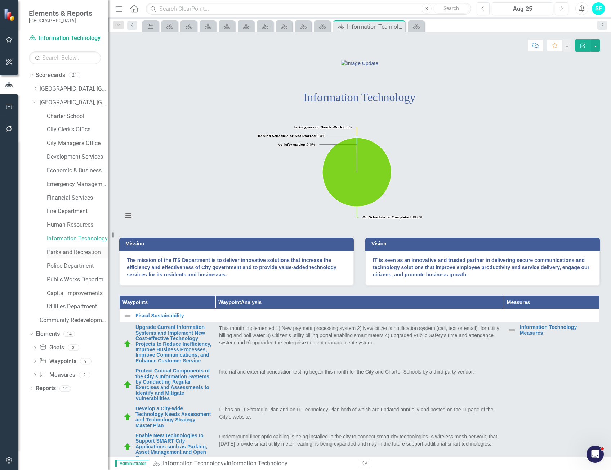
click at [84, 252] on link "Parks and Recreation" at bounding box center [77, 253] width 61 height 8
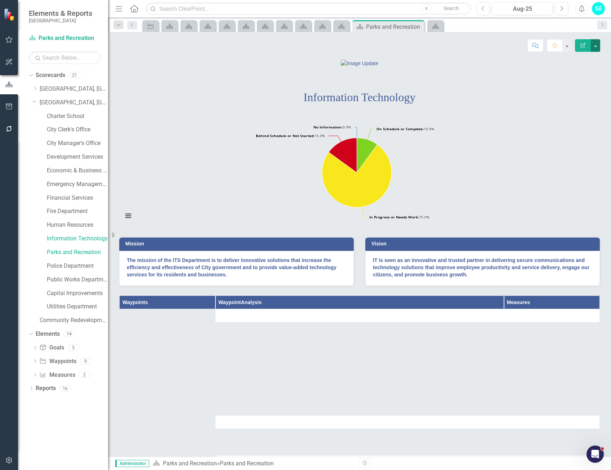
click at [597, 48] on button "button" at bounding box center [595, 45] width 9 height 13
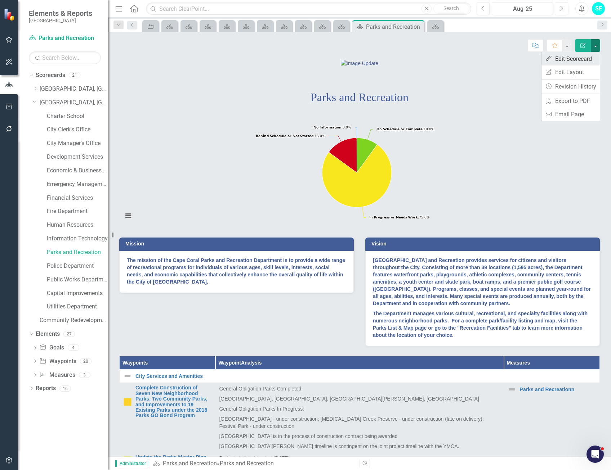
click at [576, 59] on link "Edit Edit Scorecard" at bounding box center [570, 58] width 58 height 13
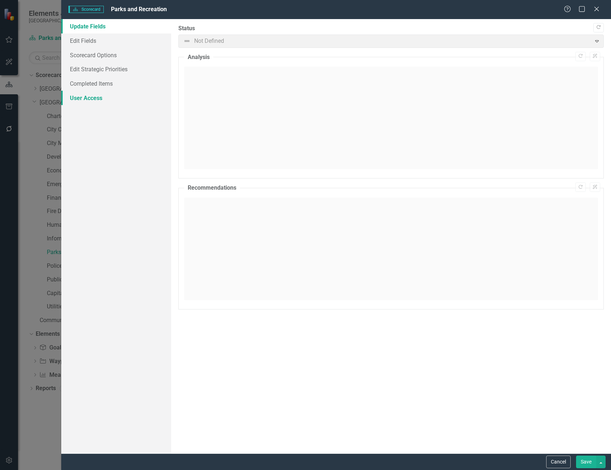
click at [92, 99] on link "User Access" at bounding box center [116, 98] width 110 height 14
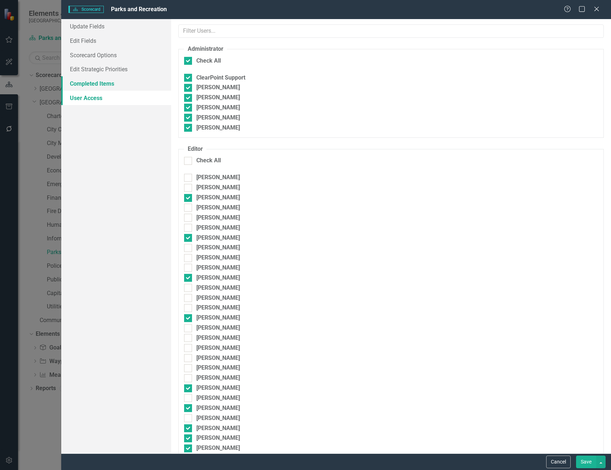
click at [85, 82] on link "Completed Items" at bounding box center [116, 83] width 110 height 14
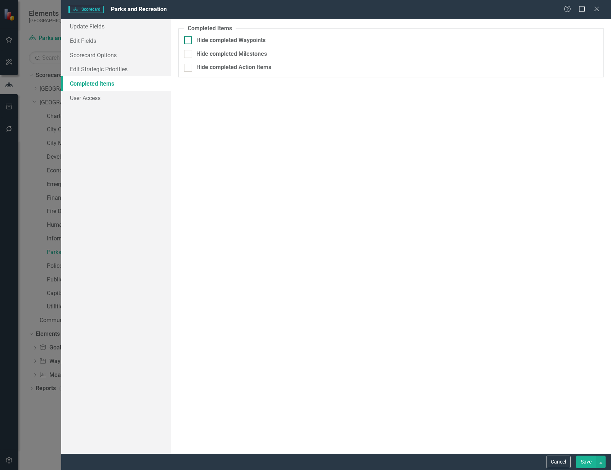
click at [185, 40] on input "Hide completed Waypoints" at bounding box center [186, 38] width 5 height 5
checkbox input "true"
click at [272, 56] on div "/ /" at bounding box center [381, 56] width 385 height 7
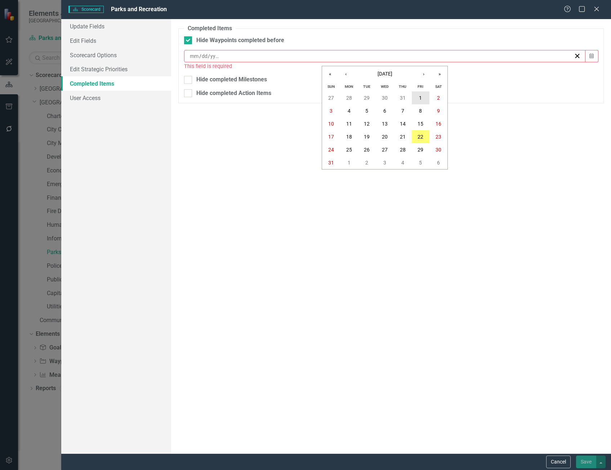
click at [424, 98] on button "1" at bounding box center [421, 98] width 18 height 13
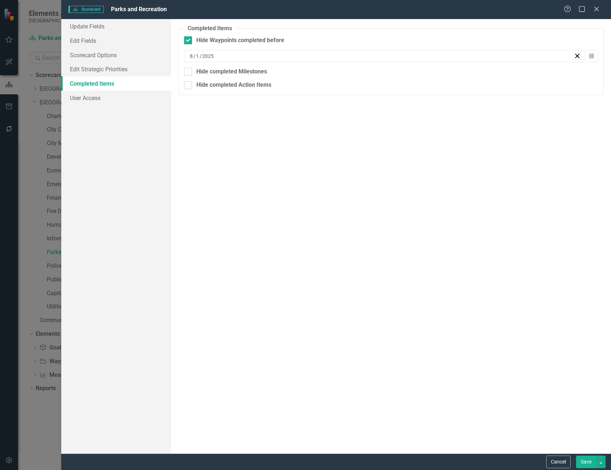
click at [586, 462] on button "Save" at bounding box center [586, 462] width 20 height 13
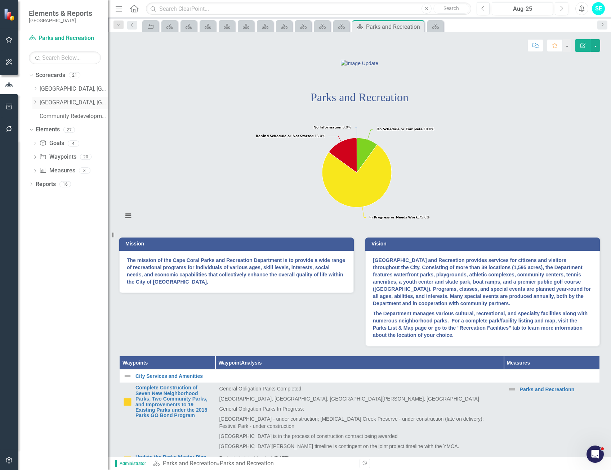
click at [36, 102] on icon at bounding box center [36, 103] width 2 height 4
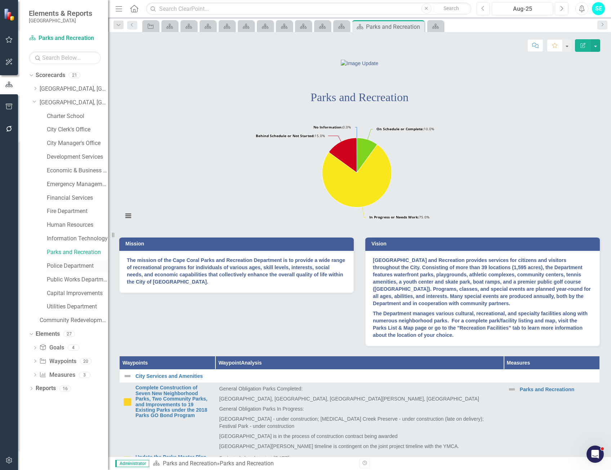
click at [81, 264] on link "Police Department" at bounding box center [77, 266] width 61 height 8
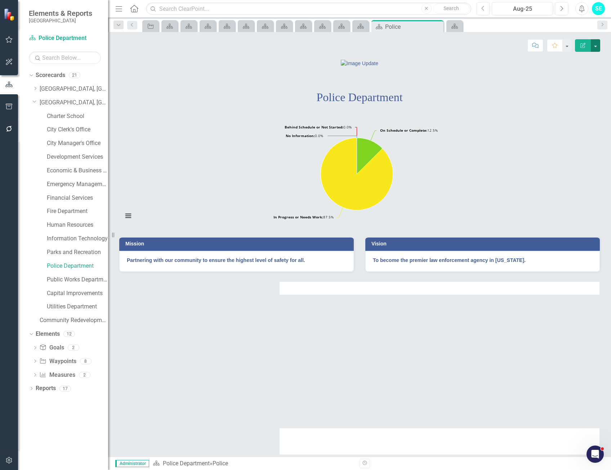
click at [596, 46] on button "button" at bounding box center [595, 45] width 9 height 13
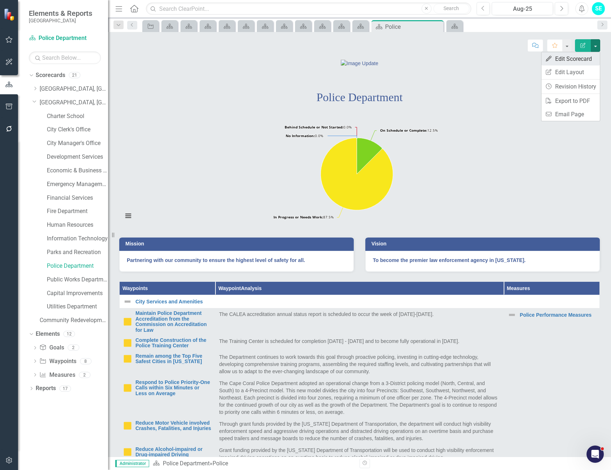
click at [568, 58] on link "Edit Edit Scorecard" at bounding box center [570, 58] width 58 height 13
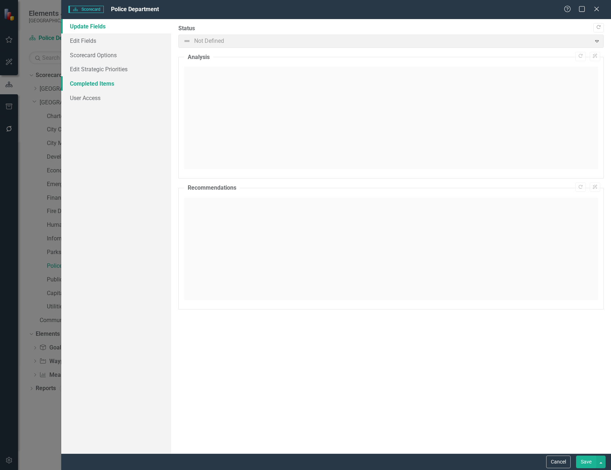
click at [109, 83] on link "Completed Items" at bounding box center [116, 83] width 110 height 14
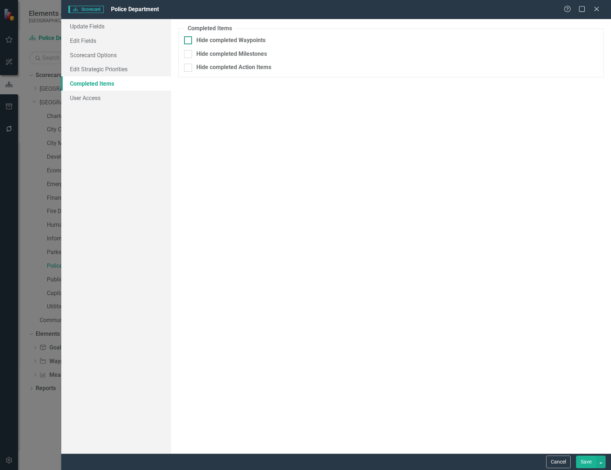
click at [191, 41] on div at bounding box center [188, 40] width 8 height 8
click at [189, 41] on input "Hide completed Waypoints" at bounding box center [186, 38] width 5 height 5
checkbox input "true"
click at [258, 57] on div "/ /" at bounding box center [381, 56] width 385 height 7
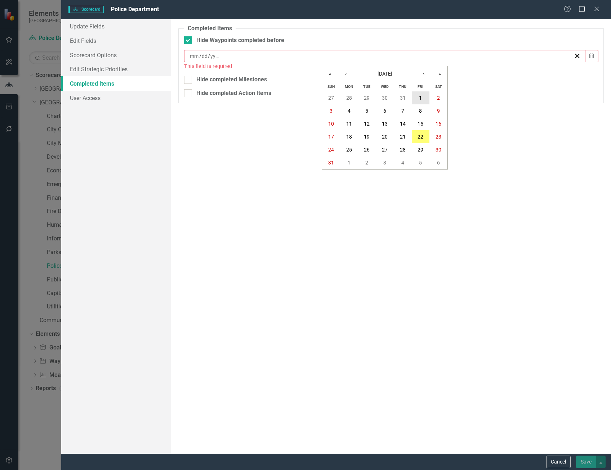
click at [414, 99] on button "1" at bounding box center [421, 98] width 18 height 13
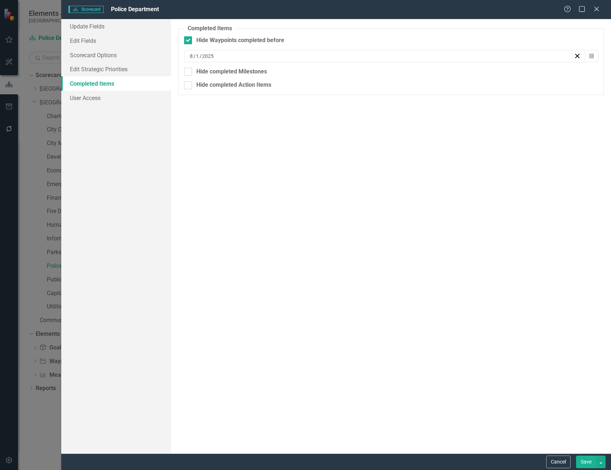
click at [589, 460] on button "Save" at bounding box center [586, 462] width 20 height 13
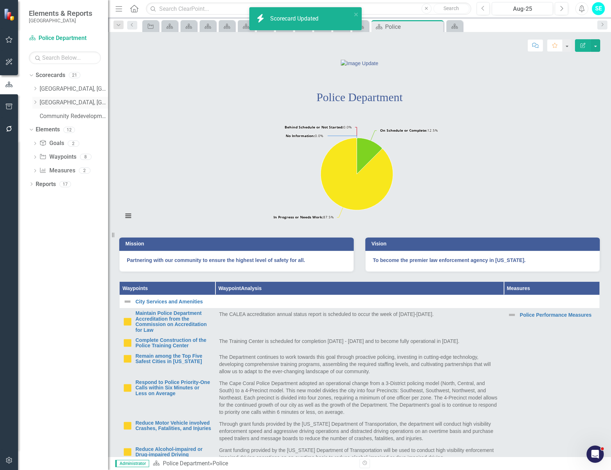
click at [34, 102] on icon "Dropdown" at bounding box center [34, 102] width 5 height 4
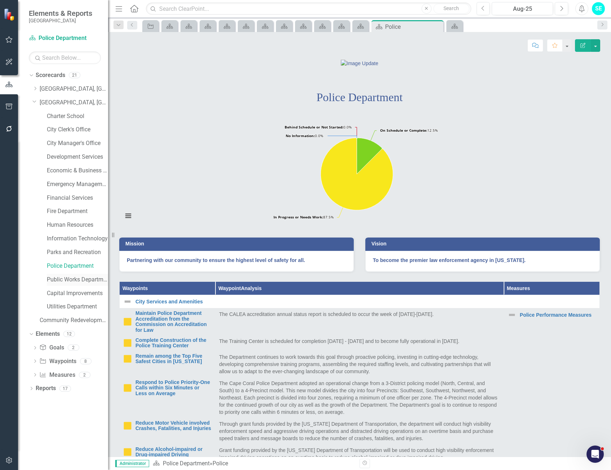
click at [70, 280] on link "Public Works Department" at bounding box center [77, 280] width 61 height 8
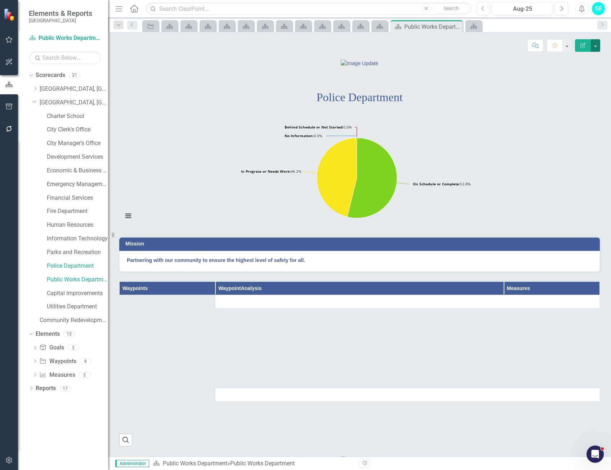
click at [595, 49] on button "button" at bounding box center [595, 45] width 9 height 13
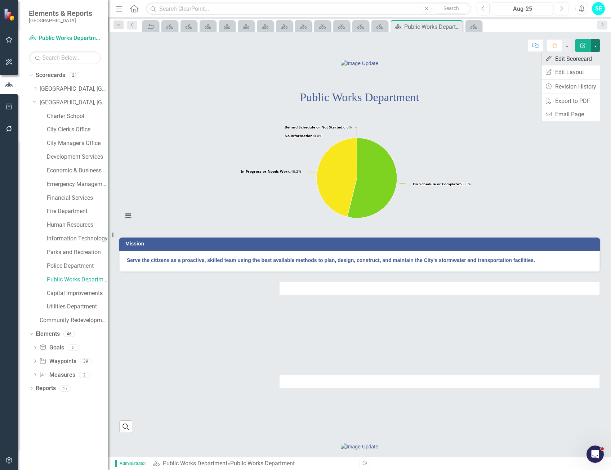
click at [584, 59] on link "Edit Edit Scorecard" at bounding box center [570, 58] width 58 height 13
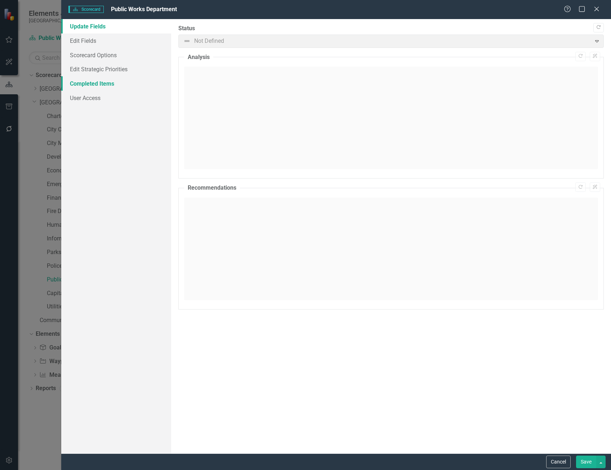
click at [97, 84] on link "Completed Items" at bounding box center [116, 83] width 110 height 14
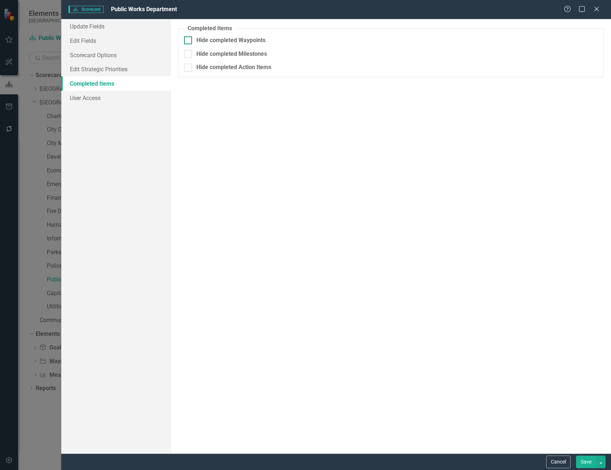
click at [192, 39] on div "Hide completed Waypoints" at bounding box center [391, 40] width 414 height 8
click at [189, 39] on input "Hide completed Waypoints" at bounding box center [186, 38] width 5 height 5
checkbox input "true"
click at [257, 54] on div "/ /" at bounding box center [381, 56] width 385 height 7
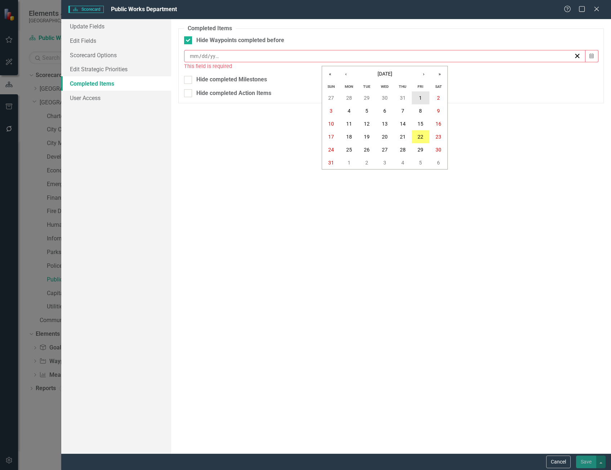
drag, startPoint x: 421, startPoint y: 94, endPoint x: 445, endPoint y: 122, distance: 36.3
click at [422, 94] on button "1" at bounding box center [421, 98] width 18 height 13
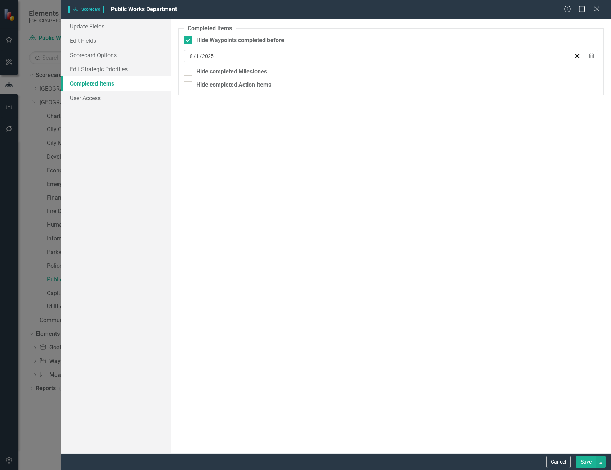
click at [586, 465] on button "Save" at bounding box center [586, 462] width 20 height 13
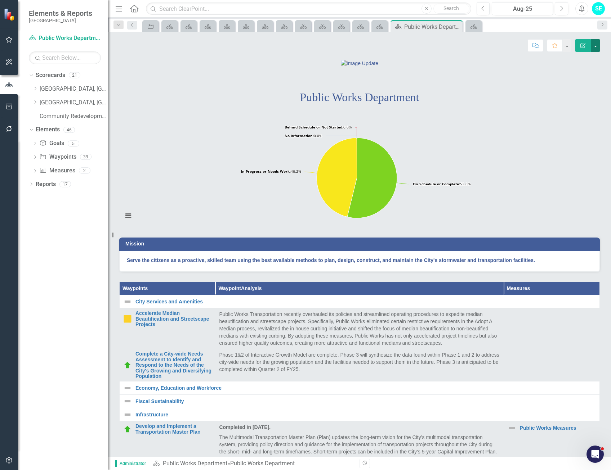
click at [599, 46] on button "button" at bounding box center [595, 45] width 9 height 13
click at [574, 62] on link "Edit Edit Scorecard" at bounding box center [570, 58] width 58 height 13
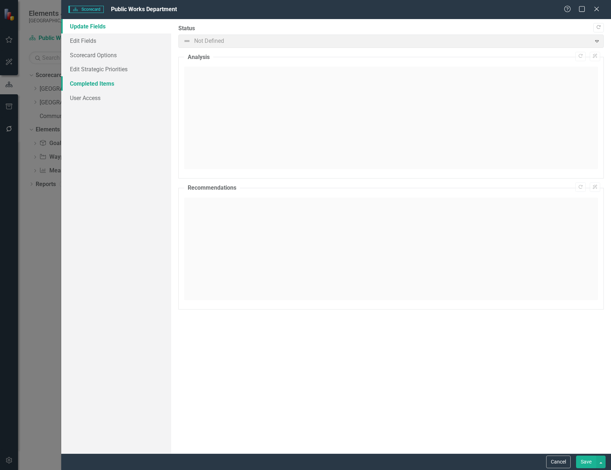
click at [122, 82] on link "Completed Items" at bounding box center [116, 83] width 110 height 14
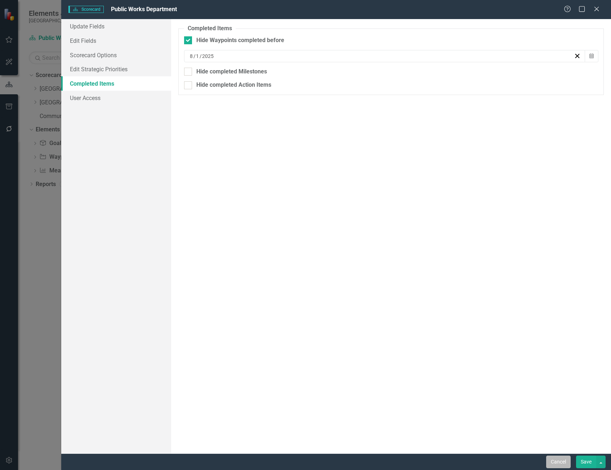
click at [560, 463] on button "Cancel" at bounding box center [558, 462] width 24 height 13
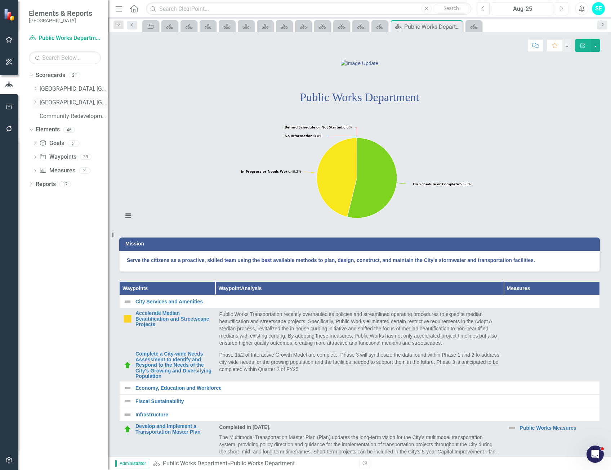
click at [36, 101] on icon "Dropdown" at bounding box center [34, 102] width 5 height 4
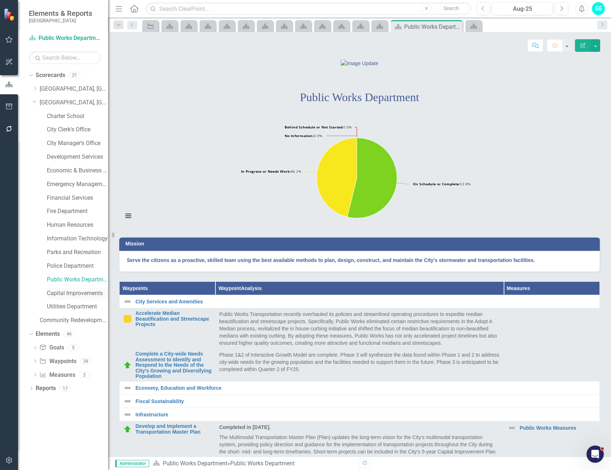
click at [70, 291] on link "Capital Improvements" at bounding box center [77, 294] width 61 height 8
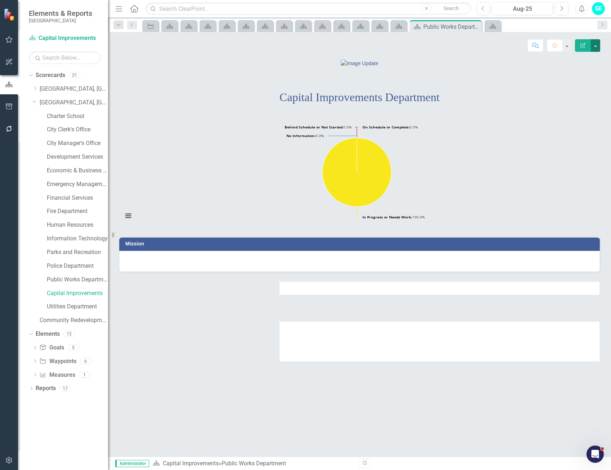
click at [597, 46] on button "button" at bounding box center [595, 45] width 9 height 13
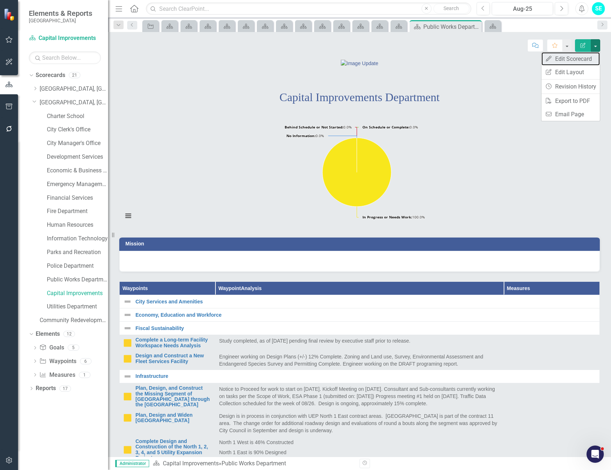
click at [570, 61] on link "Edit Edit Scorecard" at bounding box center [570, 58] width 58 height 13
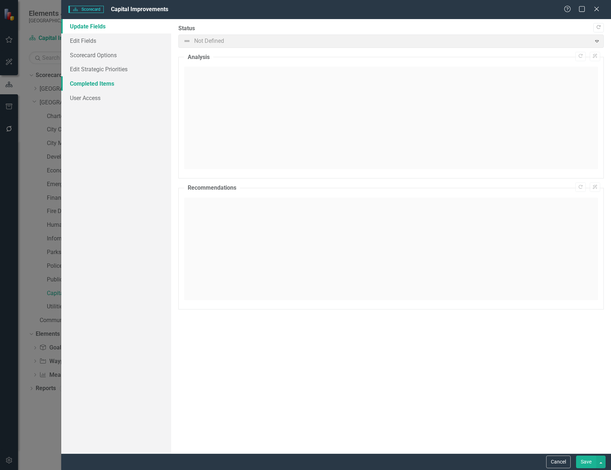
click at [84, 83] on link "Completed Items" at bounding box center [116, 83] width 110 height 14
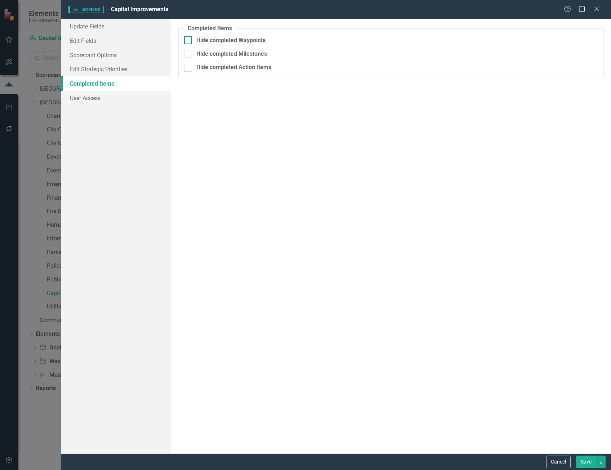
click at [186, 40] on input "Hide completed Waypoints" at bounding box center [186, 38] width 5 height 5
checkbox input "true"
click at [245, 56] on div "/ /" at bounding box center [381, 56] width 385 height 7
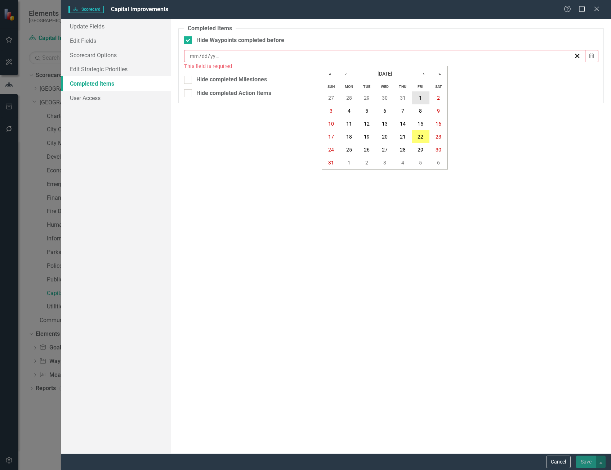
click at [416, 98] on button "1" at bounding box center [421, 98] width 18 height 13
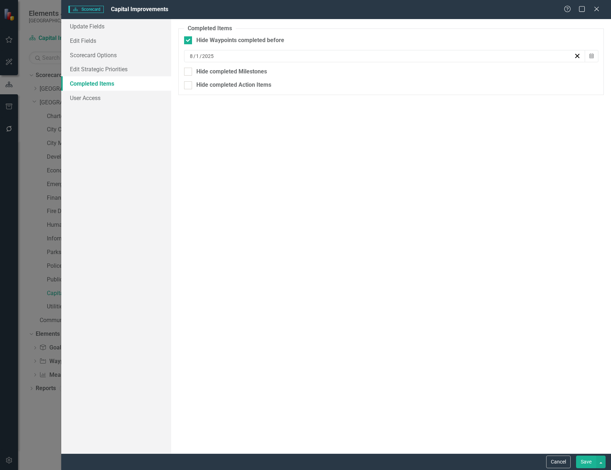
click at [587, 464] on button "Save" at bounding box center [586, 462] width 20 height 13
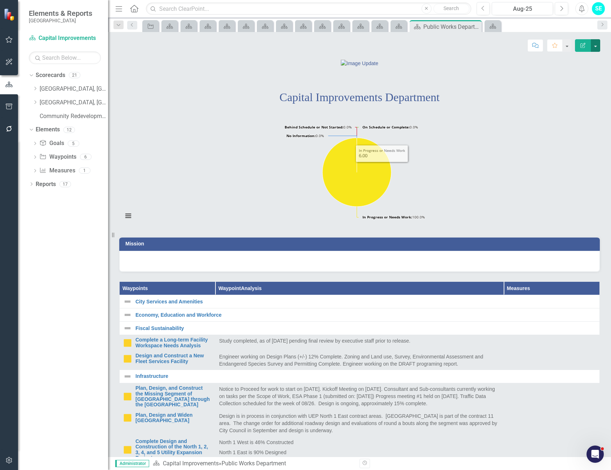
click at [597, 43] on button "button" at bounding box center [595, 45] width 9 height 13
click at [554, 61] on link "Edit Edit Scorecard" at bounding box center [570, 58] width 58 height 13
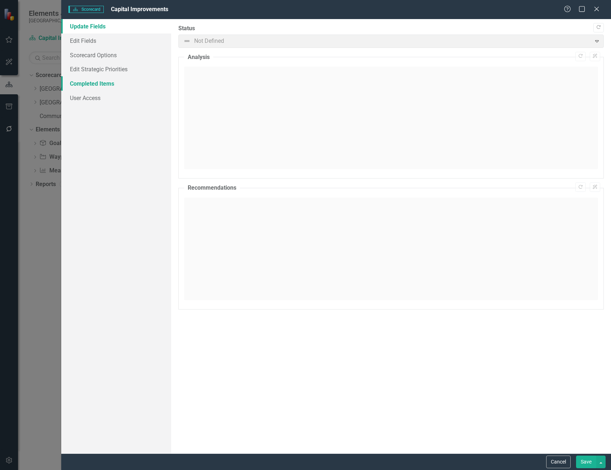
click at [96, 81] on link "Completed Items" at bounding box center [116, 83] width 110 height 14
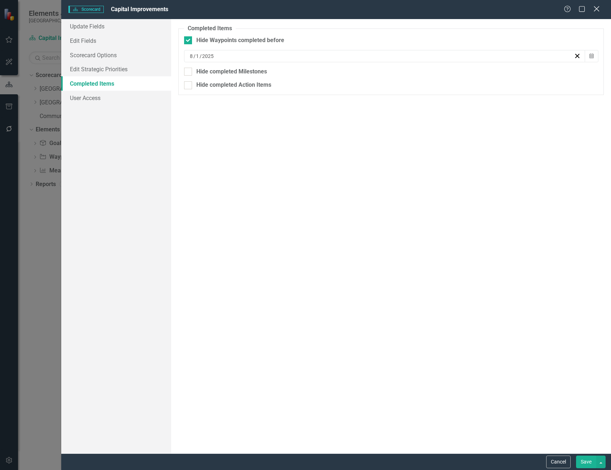
click at [600, 8] on icon "Close" at bounding box center [596, 8] width 9 height 7
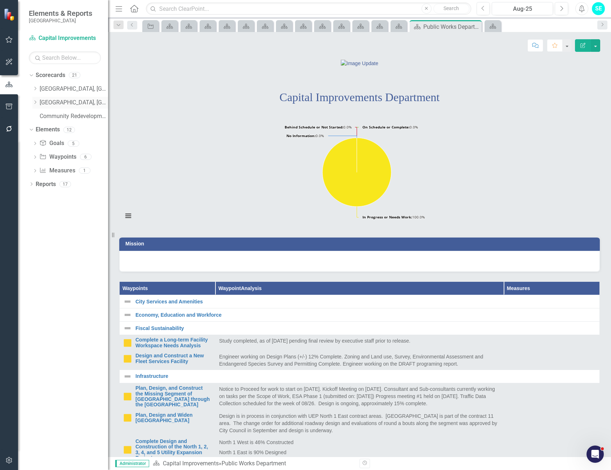
click at [35, 103] on icon "Dropdown" at bounding box center [34, 102] width 5 height 4
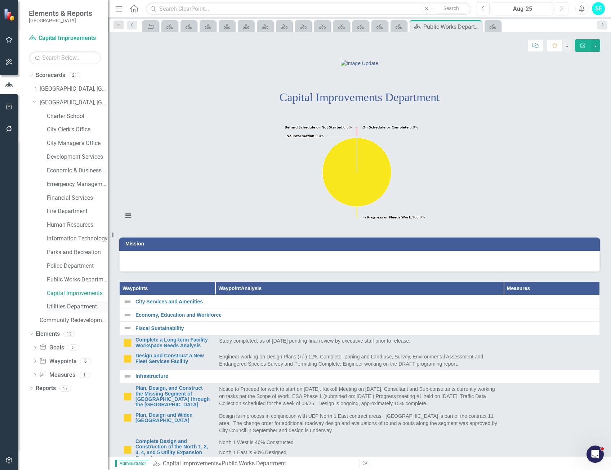
click at [72, 309] on link "Utilities Department" at bounding box center [77, 307] width 61 height 8
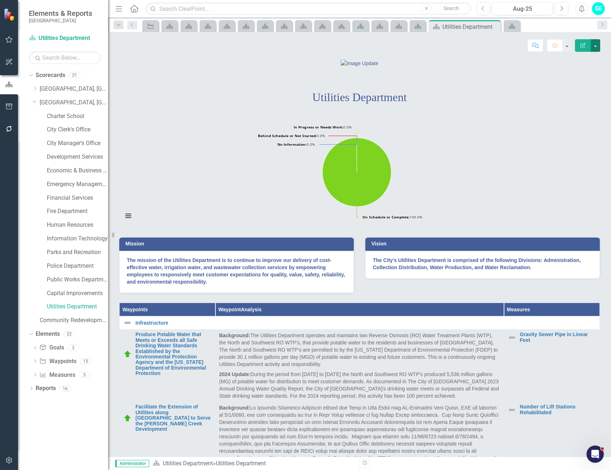
click at [596, 47] on button "button" at bounding box center [595, 45] width 9 height 13
click at [566, 59] on link "Edit Edit Scorecard" at bounding box center [570, 58] width 58 height 13
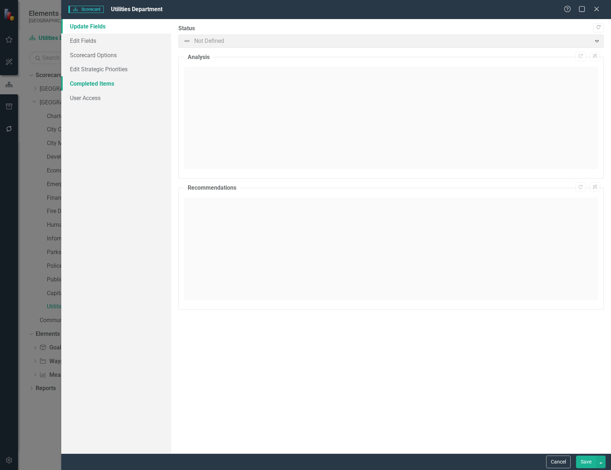
click at [98, 84] on link "Completed Items" at bounding box center [116, 83] width 110 height 14
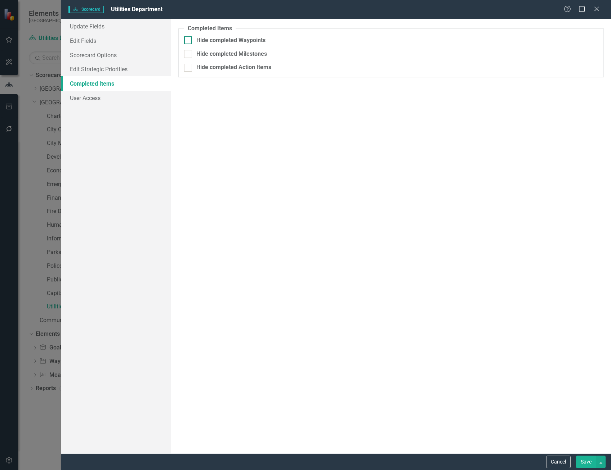
click at [187, 40] on input "Hide completed Waypoints" at bounding box center [186, 38] width 5 height 5
checkbox input "true"
click at [270, 50] on div "/ /" at bounding box center [384, 56] width 401 height 12
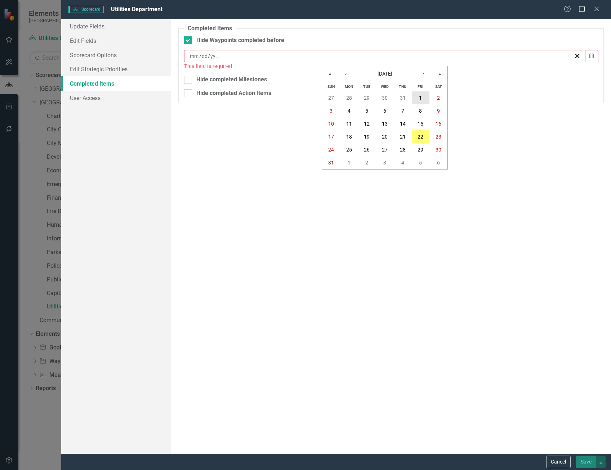
click at [426, 100] on button "1" at bounding box center [421, 98] width 18 height 13
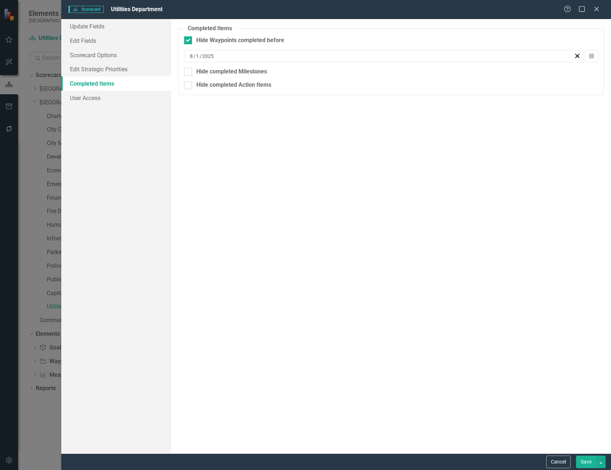
click at [587, 463] on button "Save" at bounding box center [586, 462] width 20 height 13
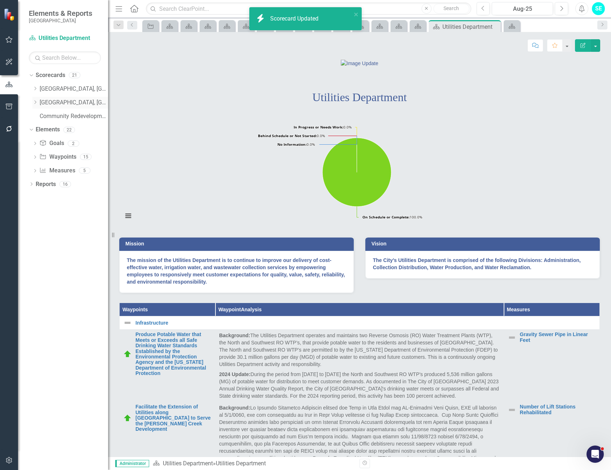
click at [35, 103] on icon "Dropdown" at bounding box center [34, 102] width 5 height 4
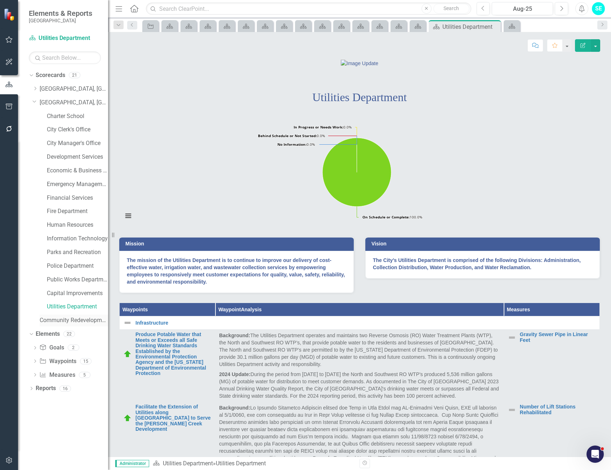
click at [73, 322] on link "Community Redevelopment Area" at bounding box center [74, 321] width 68 height 8
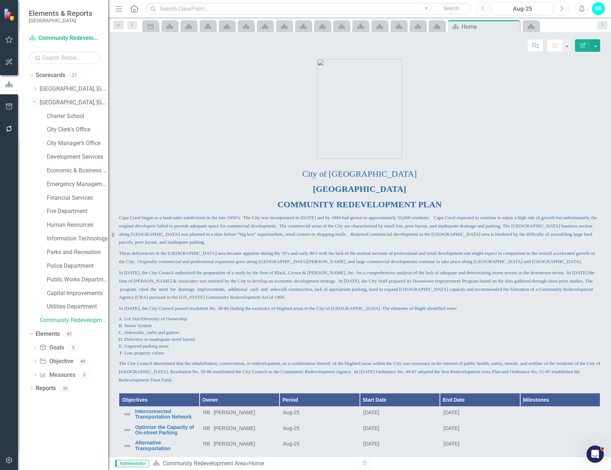
click at [63, 102] on link "[GEOGRAPHIC_DATA], [GEOGRAPHIC_DATA] Strategic Plan" at bounding box center [74, 103] width 68 height 8
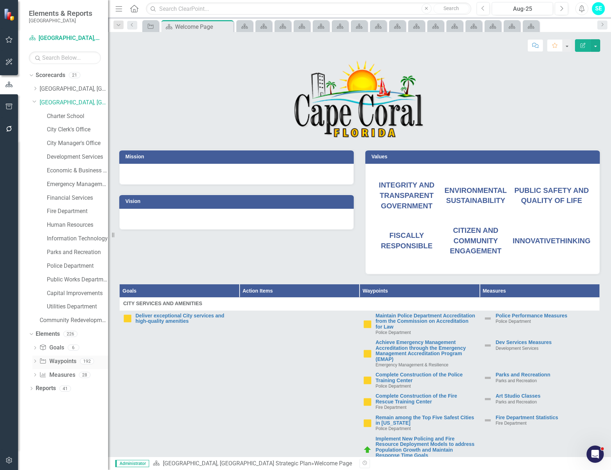
click at [35, 360] on div "Dropdown" at bounding box center [34, 363] width 5 height 6
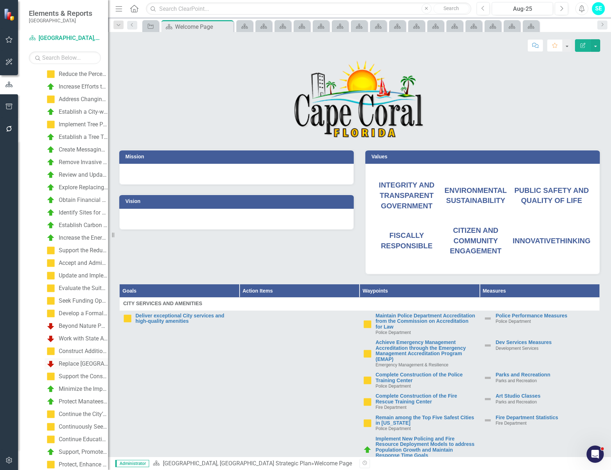
scroll to position [2347, 0]
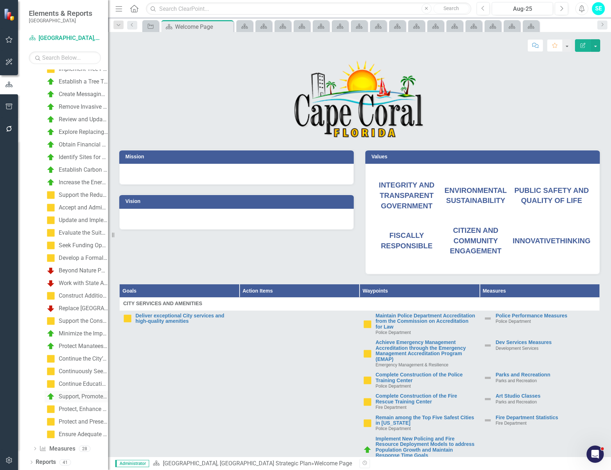
click at [68, 394] on div "Support, Promote and Organize Coastal Cleanup Initiatives to Remove Objects tha…" at bounding box center [83, 397] width 49 height 6
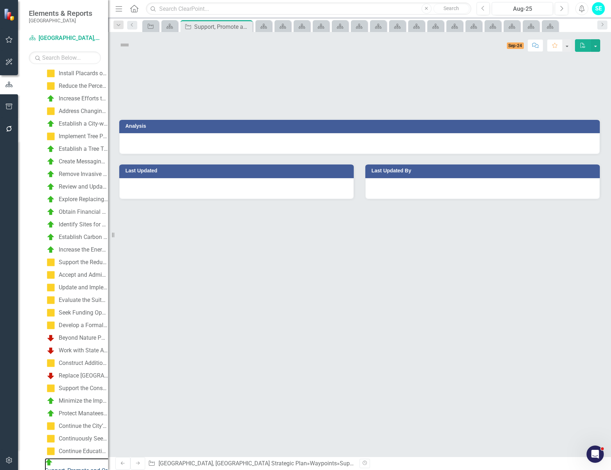
scroll to position [2279, 0]
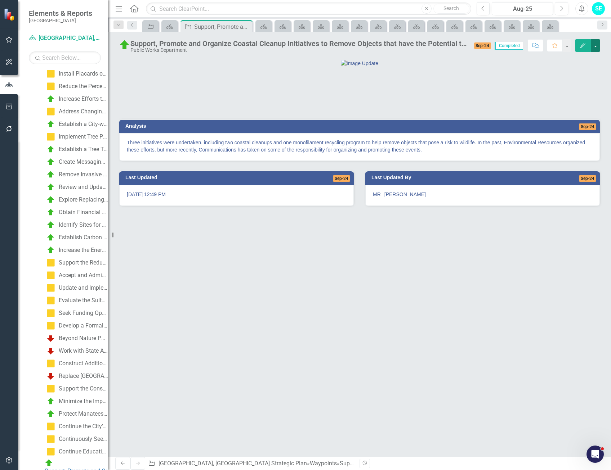
click at [595, 49] on button "button" at bounding box center [595, 45] width 9 height 13
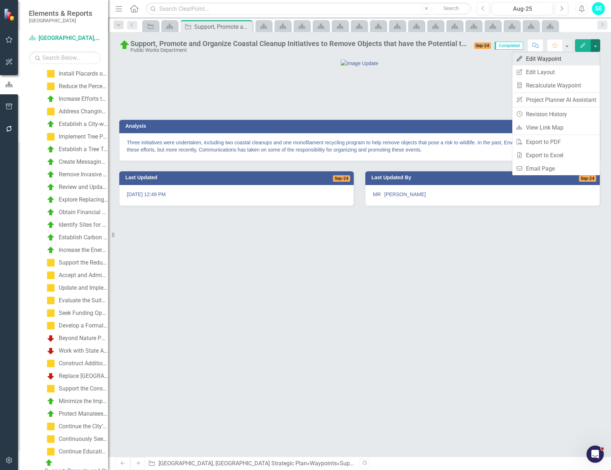
click at [556, 61] on link "Edit Edit Waypoint" at bounding box center [556, 58] width 88 height 13
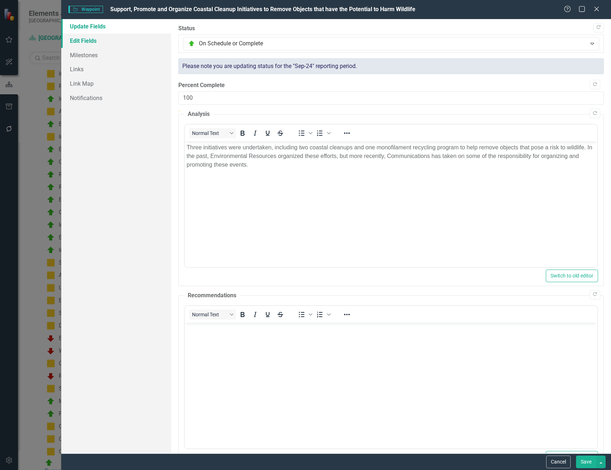
scroll to position [0, 0]
click at [88, 43] on link "Edit Fields" at bounding box center [116, 41] width 110 height 14
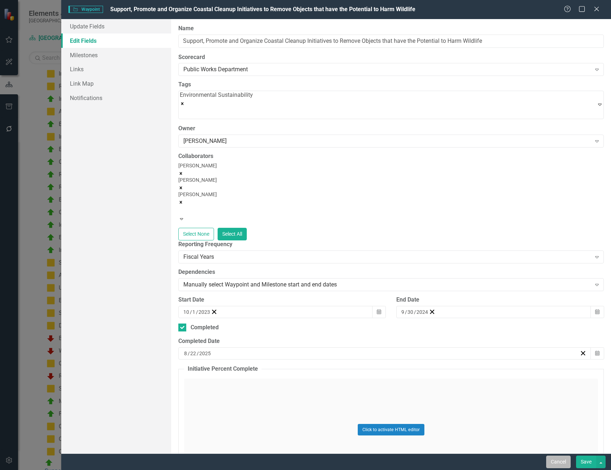
click at [555, 462] on button "Cancel" at bounding box center [558, 462] width 24 height 13
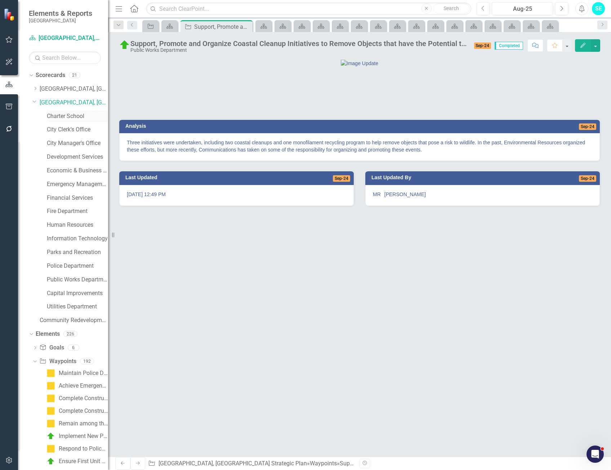
click at [56, 118] on link "Charter School" at bounding box center [77, 116] width 61 height 8
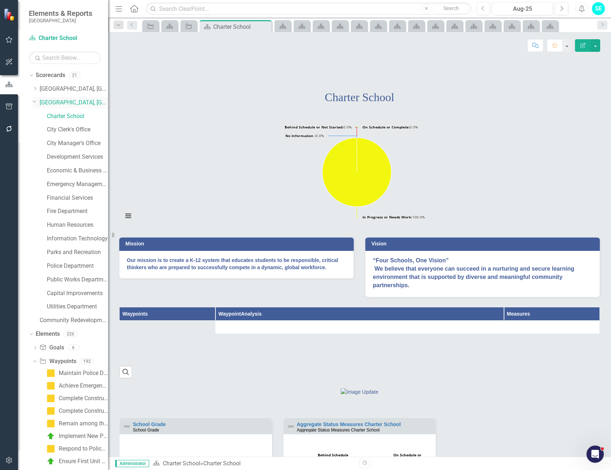
click at [60, 102] on link "[GEOGRAPHIC_DATA], [GEOGRAPHIC_DATA] Strategic Plan" at bounding box center [74, 103] width 68 height 8
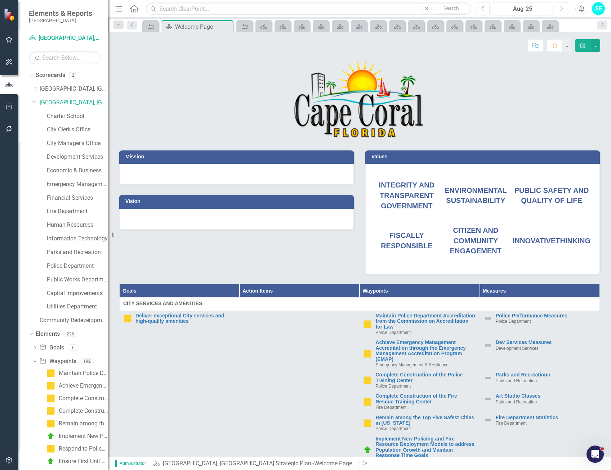
click at [561, 10] on icon "Next" at bounding box center [561, 8] width 4 height 6
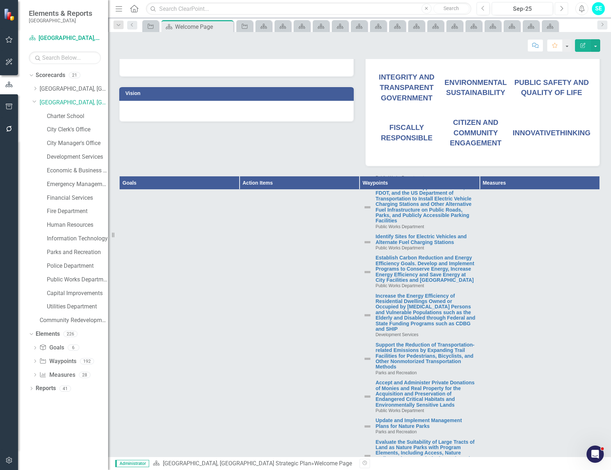
scroll to position [4807, 0]
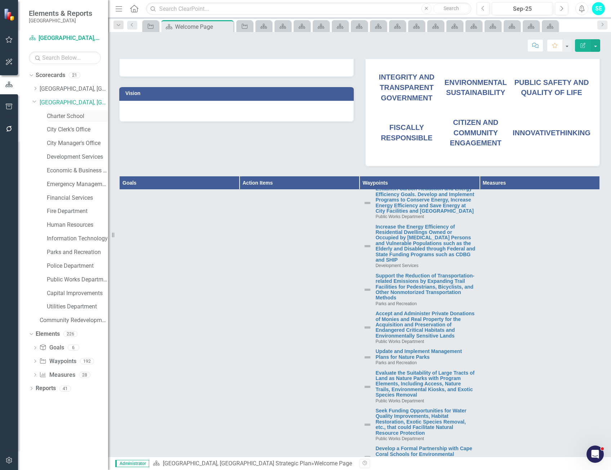
click at [62, 117] on link "Charter School" at bounding box center [77, 116] width 61 height 8
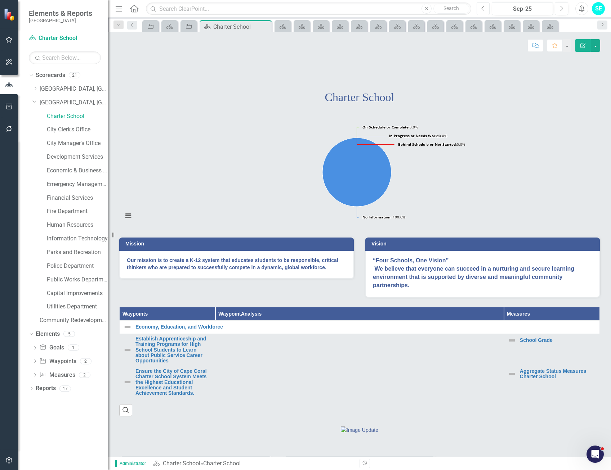
click at [479, 10] on button "Previous" at bounding box center [483, 8] width 13 height 13
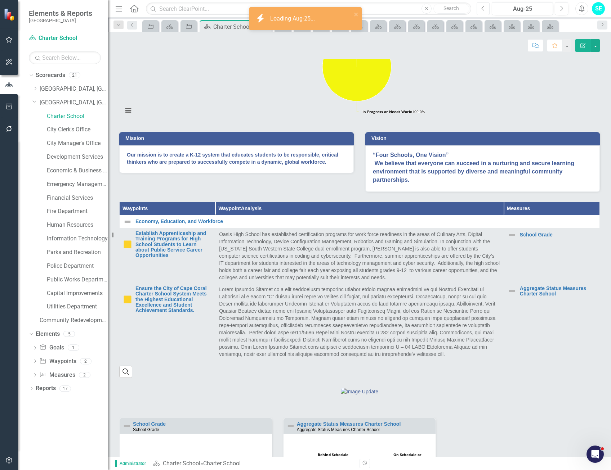
scroll to position [180, 0]
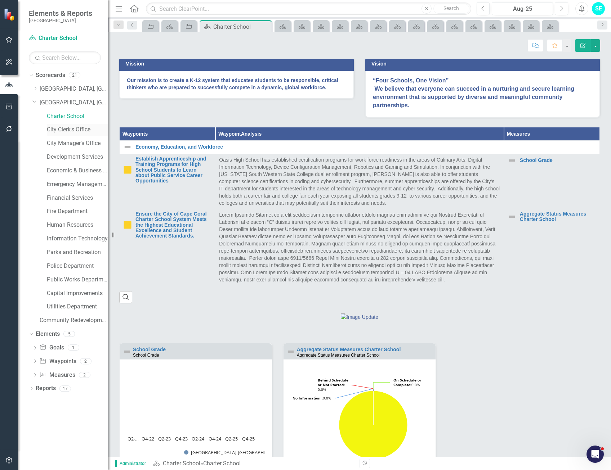
click at [64, 130] on link "City Clerk's Office" at bounding box center [77, 130] width 61 height 8
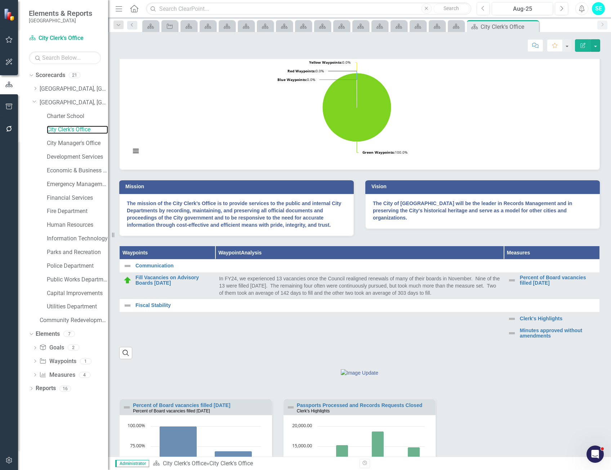
scroll to position [72, 0]
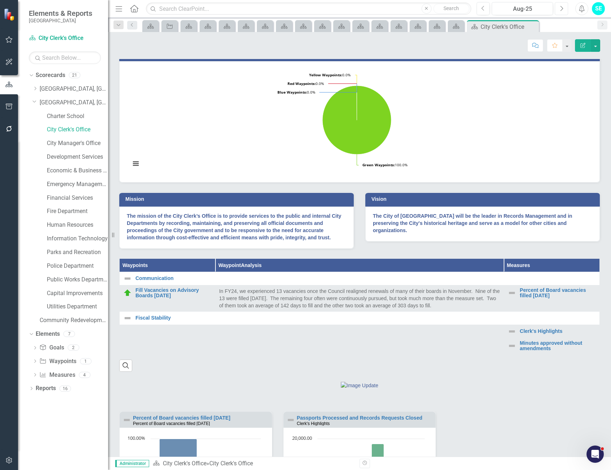
click at [559, 9] on button "Next" at bounding box center [561, 8] width 13 height 13
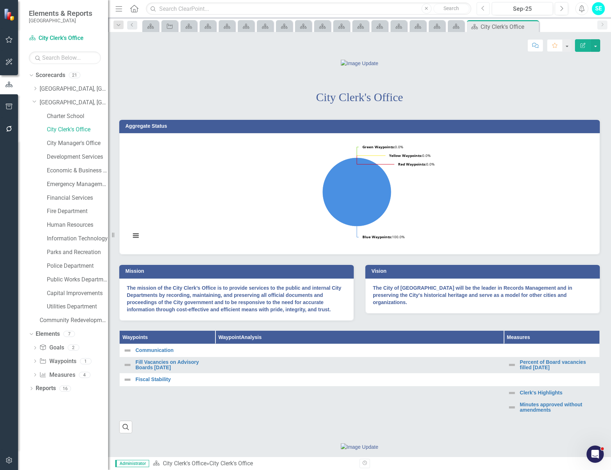
click at [479, 10] on button "Previous" at bounding box center [483, 8] width 13 height 13
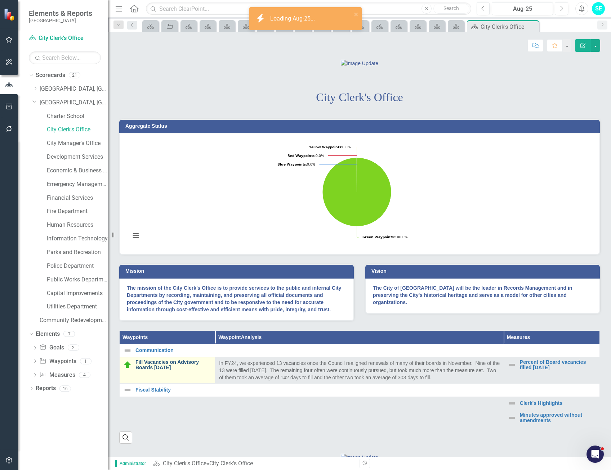
click at [191, 371] on link "Fill Vacancies on Advisory Boards [DATE]" at bounding box center [173, 365] width 76 height 11
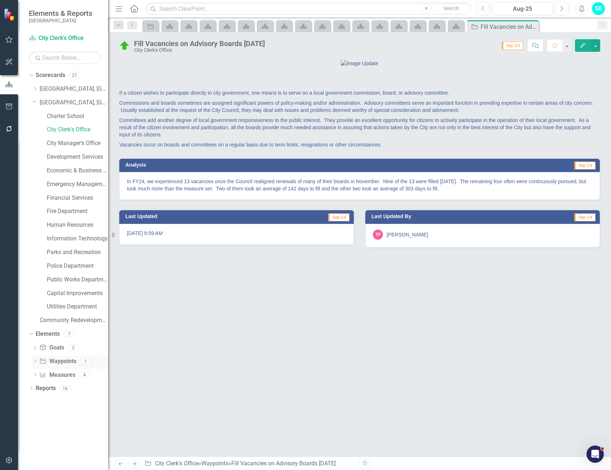
click at [33, 361] on icon "Dropdown" at bounding box center [34, 362] width 5 height 4
click at [66, 101] on link "[GEOGRAPHIC_DATA], [GEOGRAPHIC_DATA] Strategic Plan" at bounding box center [74, 103] width 68 height 8
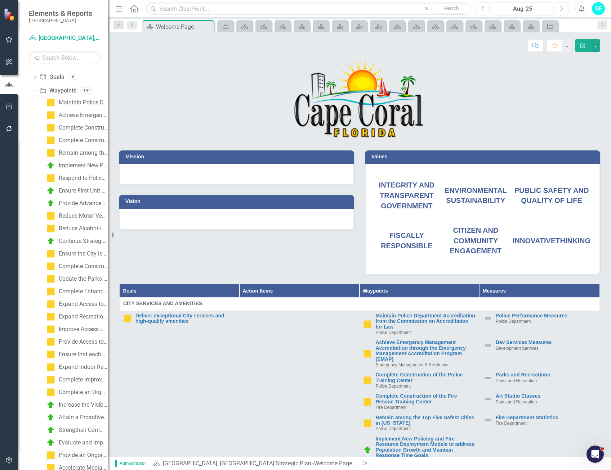
scroll to position [180, 0]
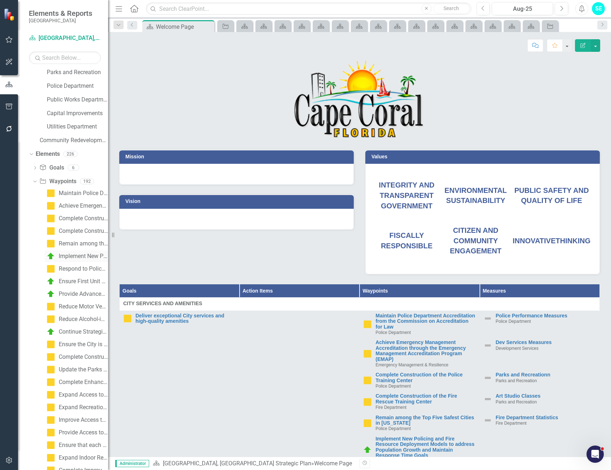
click at [70, 255] on div "Implement New Policing and Fire Resource Deployment Models to address Populatio…" at bounding box center [83, 256] width 49 height 6
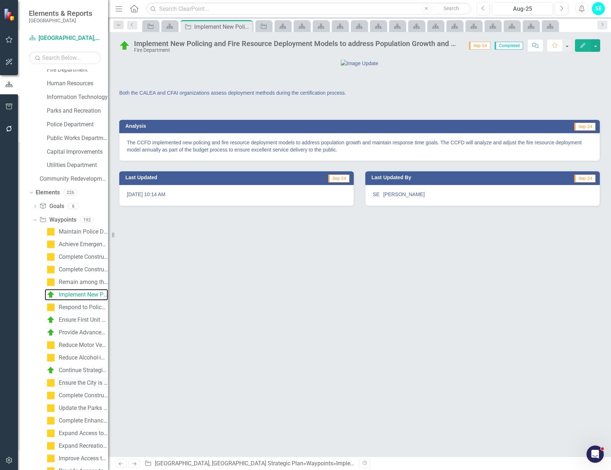
scroll to position [144, 0]
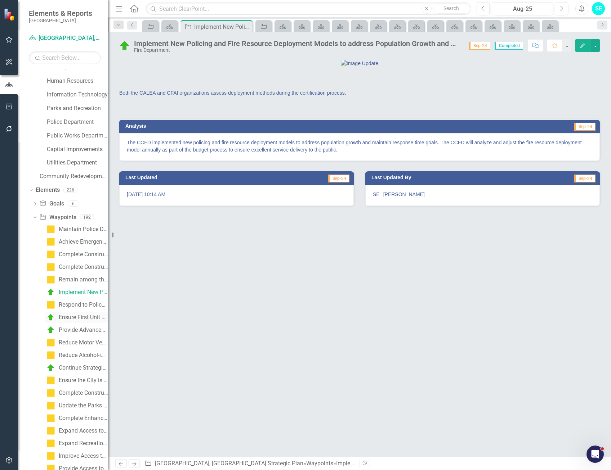
click at [71, 315] on div "Ensure First Unit Arrival at Structure Fires, Hazardous Material Releases, and …" at bounding box center [83, 317] width 49 height 6
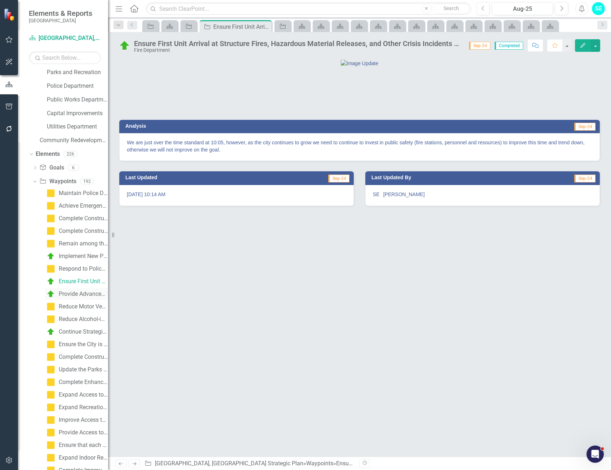
click at [74, 295] on div "Provide Advanced Life Support Capable/First Unit to EMS Calls within Ten Minute…" at bounding box center [83, 294] width 49 height 6
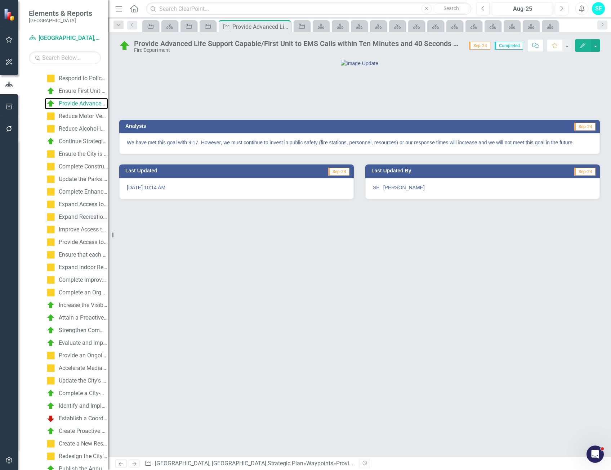
scroll to position [478, 0]
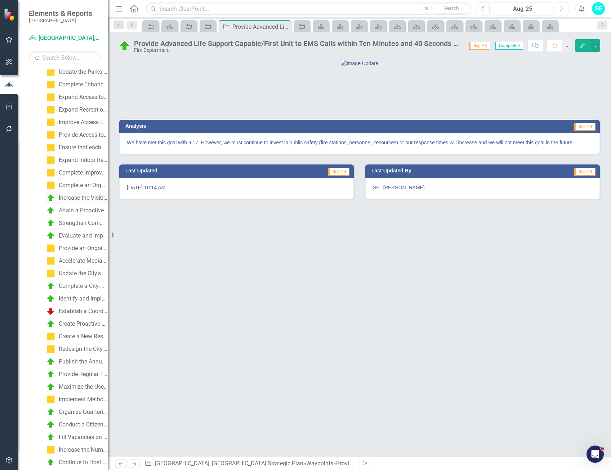
click at [80, 202] on link "Increase the Visibility and Presence of Code Compliance in Neighborhoods" at bounding box center [76, 198] width 63 height 12
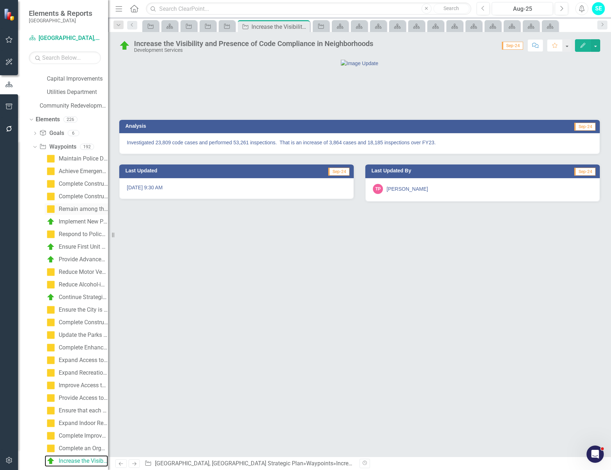
scroll to position [211, 0]
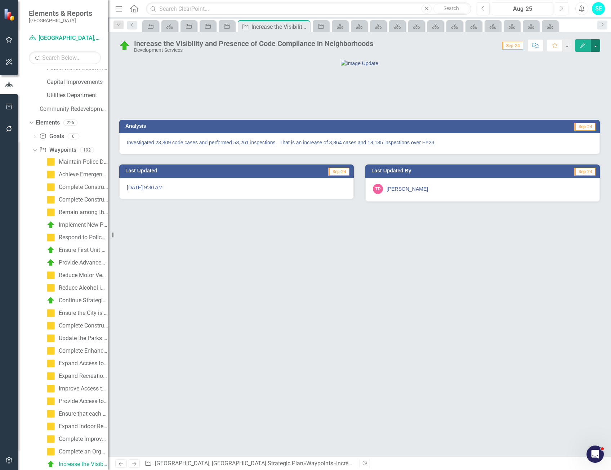
click at [597, 49] on button "button" at bounding box center [595, 45] width 9 height 13
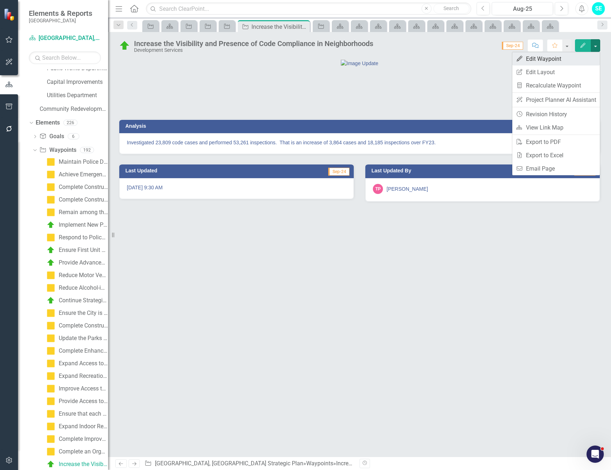
click at [573, 60] on link "Edit Edit Waypoint" at bounding box center [556, 58] width 88 height 13
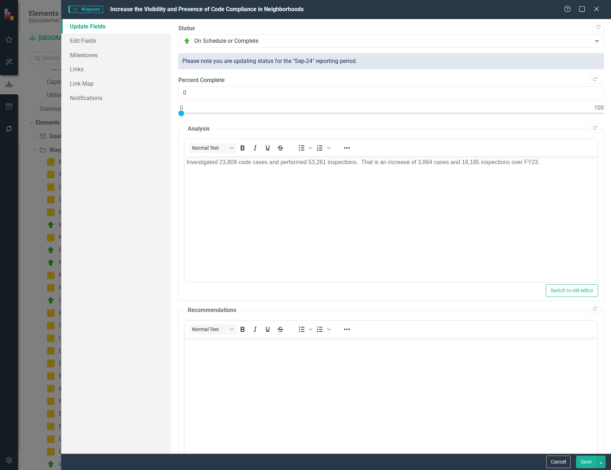
scroll to position [0, 0]
click at [87, 40] on link "Edit Fields" at bounding box center [116, 41] width 110 height 14
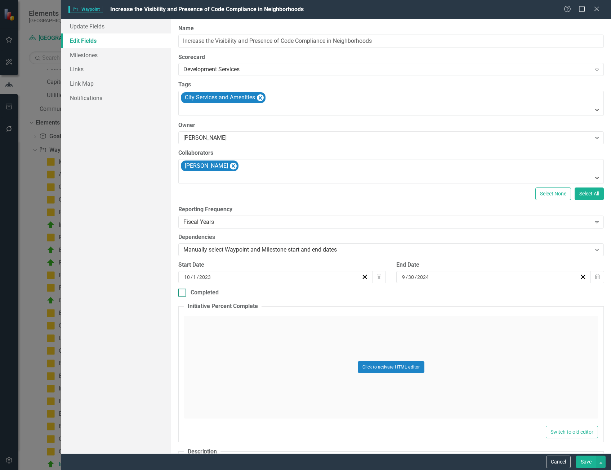
click at [182, 291] on input "Completed" at bounding box center [180, 291] width 5 height 5
checkbox input "true"
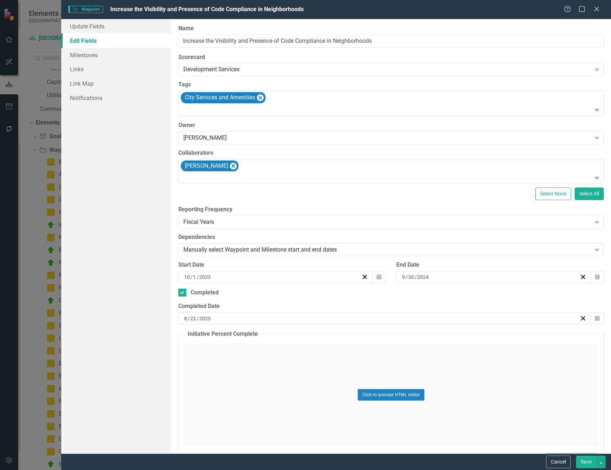
click at [206, 317] on input "2025" at bounding box center [205, 318] width 13 height 7
click at [249, 335] on span "[DATE]" at bounding box center [241, 333] width 15 height 6
click at [211, 336] on button "‹" at bounding box center [203, 333] width 16 height 16
click at [295, 409] on abbr "September" at bounding box center [283, 406] width 24 height 6
click at [215, 409] on button "30" at bounding box center [206, 408] width 18 height 13
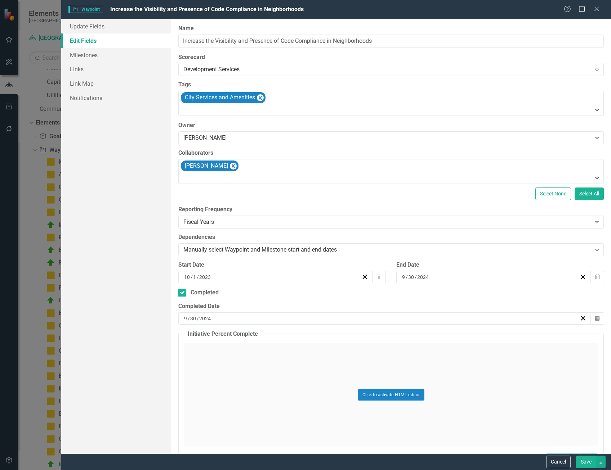
click at [585, 463] on button "Save" at bounding box center [586, 462] width 20 height 13
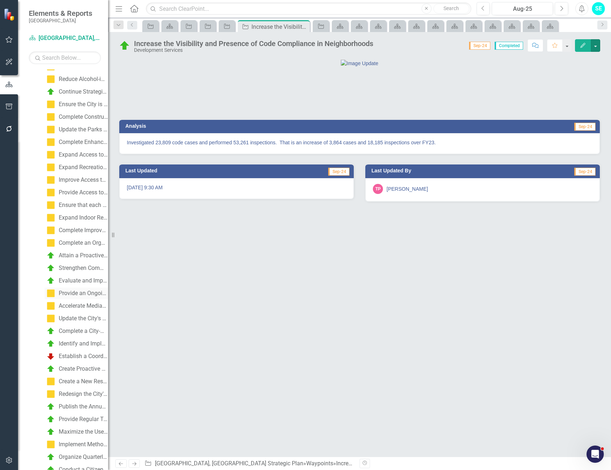
scroll to position [264, 0]
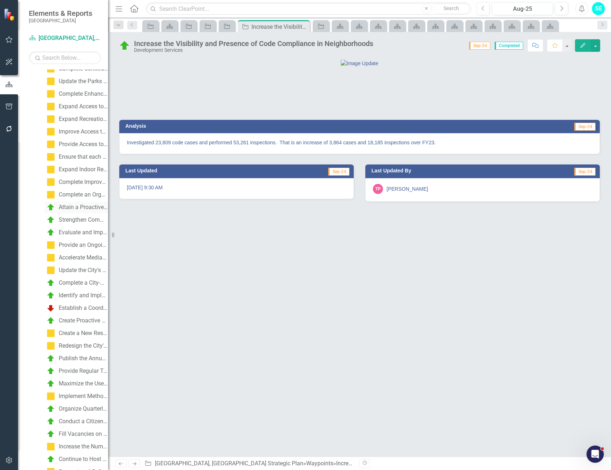
click at [73, 208] on div "Attain a Proactive Code Compliance Rate of 75%" at bounding box center [83, 207] width 49 height 6
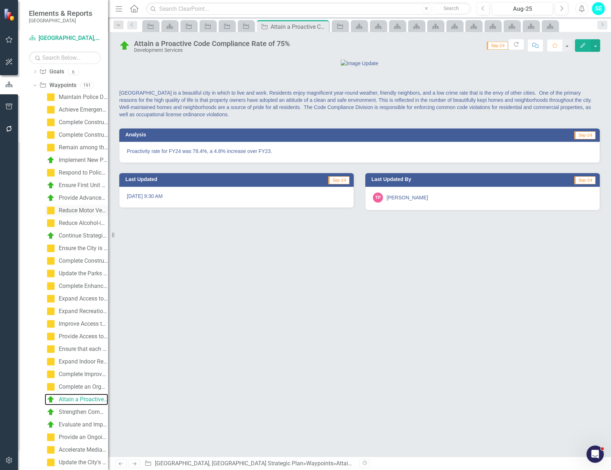
scroll to position [79, 0]
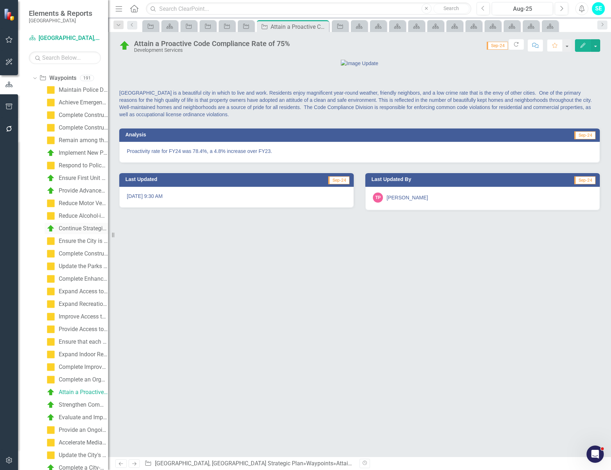
click at [77, 226] on div "Continue Strategic Investments in Public Safety Staffing, Facilities, and Vehic…" at bounding box center [83, 229] width 49 height 6
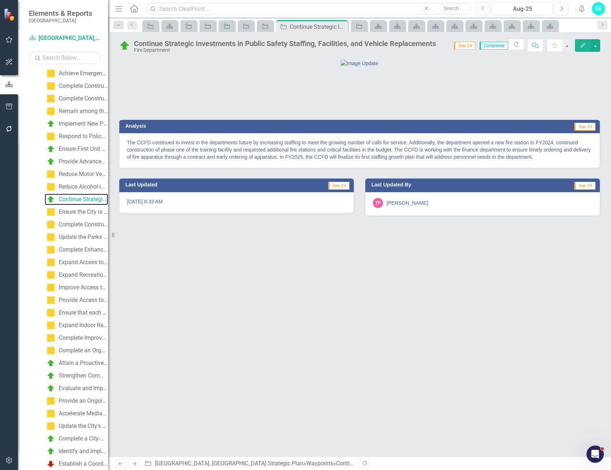
scroll to position [180, 0]
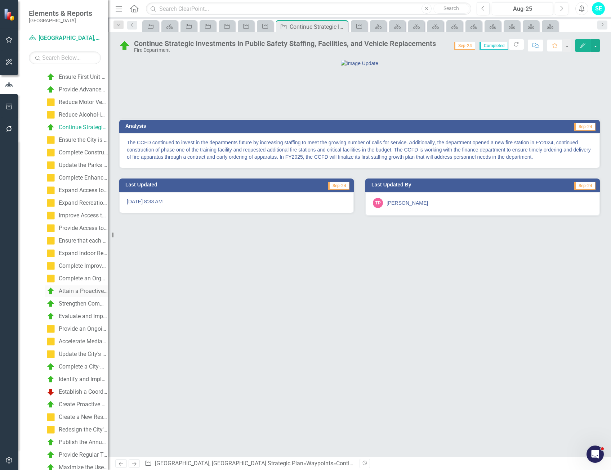
click at [79, 293] on div "Attain a Proactive Code Compliance Rate of 75%" at bounding box center [83, 291] width 49 height 6
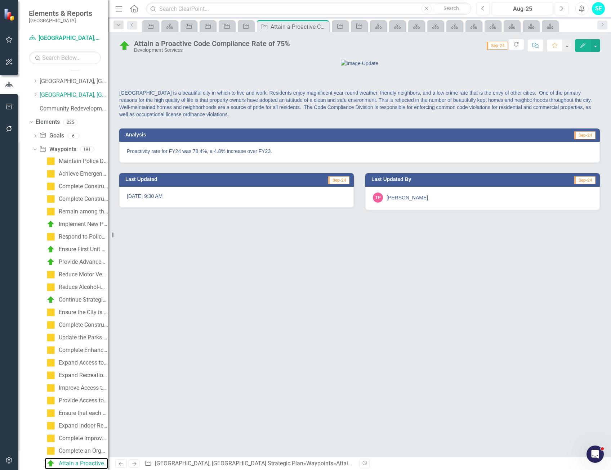
scroll to position [7, 0]
click at [597, 45] on button "button" at bounding box center [595, 45] width 9 height 13
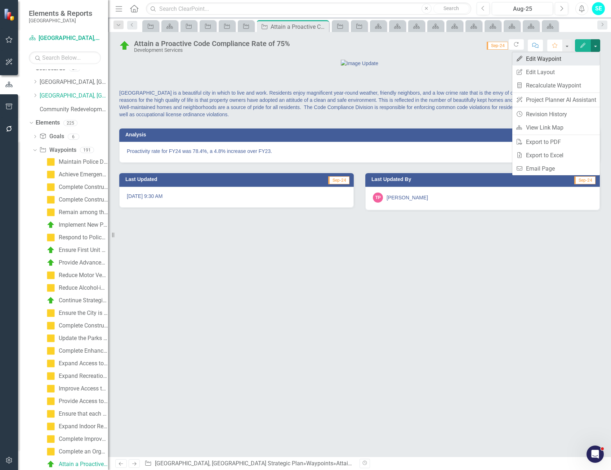
click at [549, 59] on link "Edit Edit Waypoint" at bounding box center [556, 58] width 88 height 13
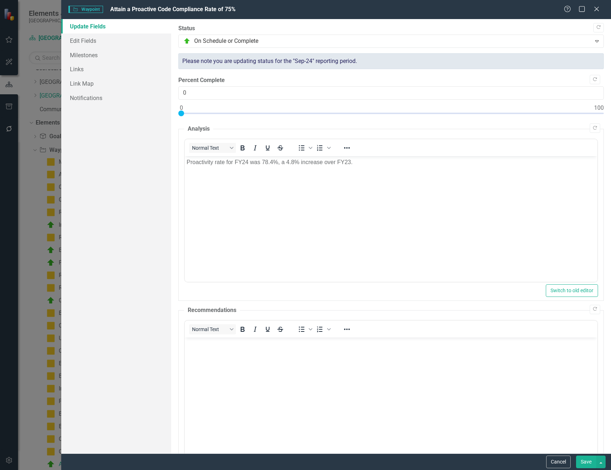
scroll to position [0, 0]
click at [98, 39] on link "Edit Fields" at bounding box center [116, 41] width 110 height 14
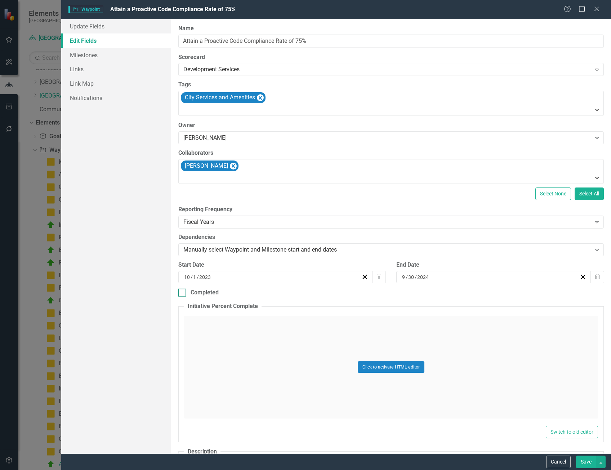
click at [183, 290] on div at bounding box center [182, 293] width 8 height 8
click at [183, 290] on input "Completed" at bounding box center [180, 291] width 5 height 5
checkbox input "true"
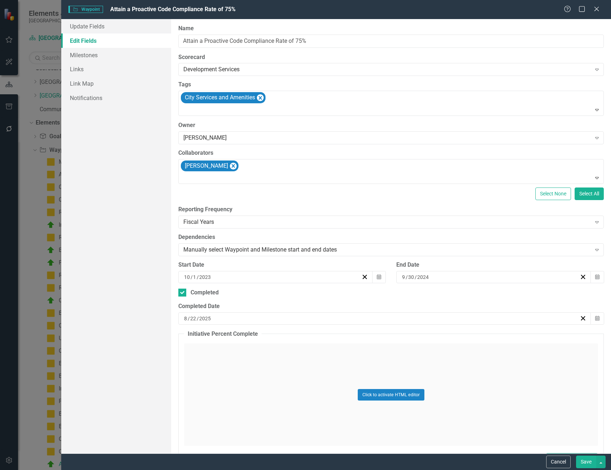
click at [218, 317] on div "8 / 22 / 2025" at bounding box center [381, 318] width 397 height 7
click at [249, 335] on span "[DATE]" at bounding box center [241, 333] width 15 height 6
click at [211, 336] on button "‹" at bounding box center [203, 333] width 16 height 16
click at [304, 404] on button "September" at bounding box center [284, 406] width 42 height 26
click at [209, 411] on abbr "30" at bounding box center [206, 409] width 6 height 6
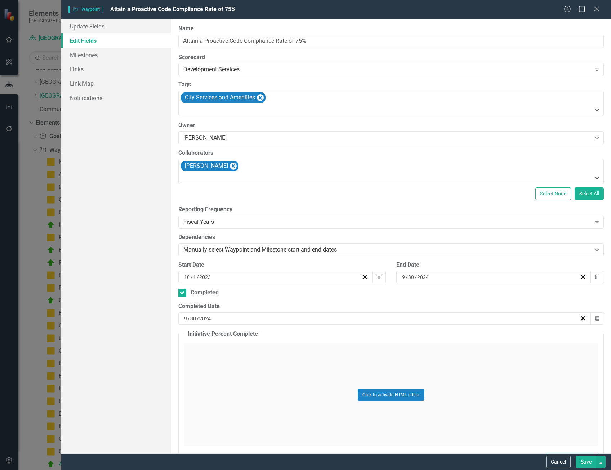
click at [587, 465] on button "Save" at bounding box center [586, 462] width 20 height 13
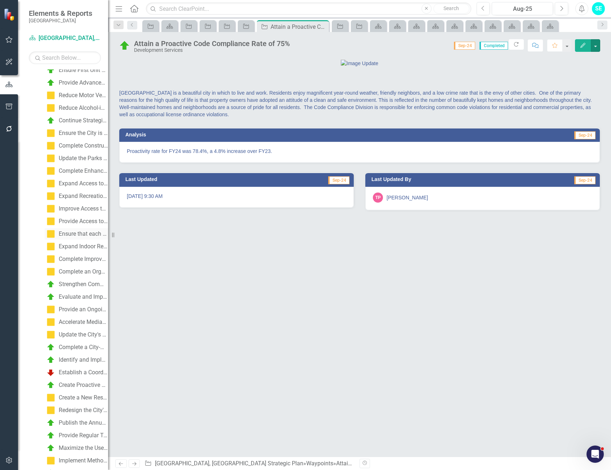
scroll to position [223, 0]
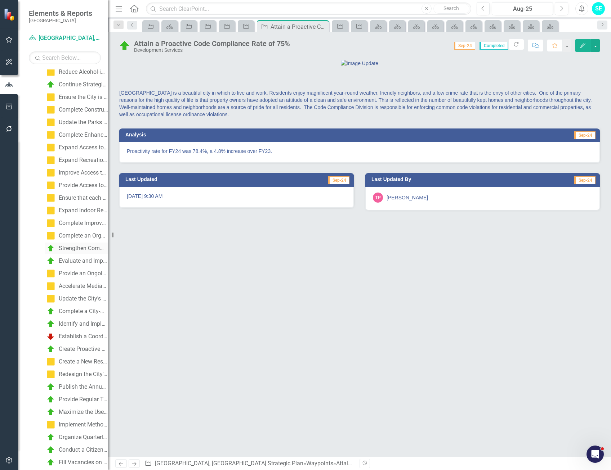
click at [71, 250] on div "Strengthen Commercial Landscaping Standards and Compliance" at bounding box center [83, 248] width 49 height 6
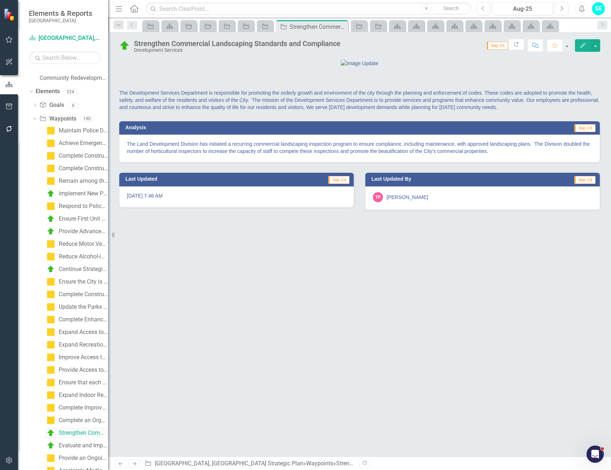
scroll to position [7, 0]
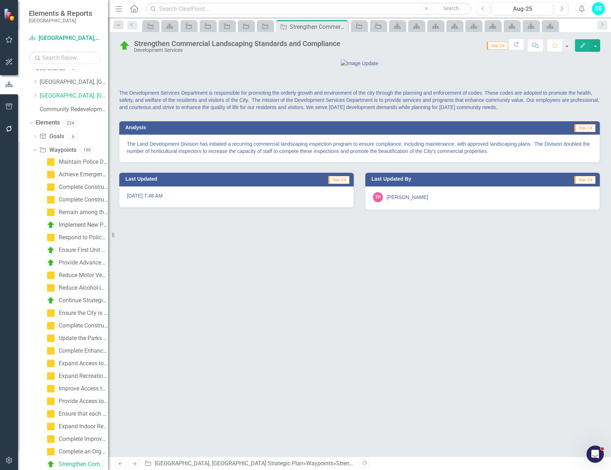
click at [73, 224] on div "Implement New Policing and Fire Resource Deployment Models to address Populatio…" at bounding box center [83, 225] width 49 height 6
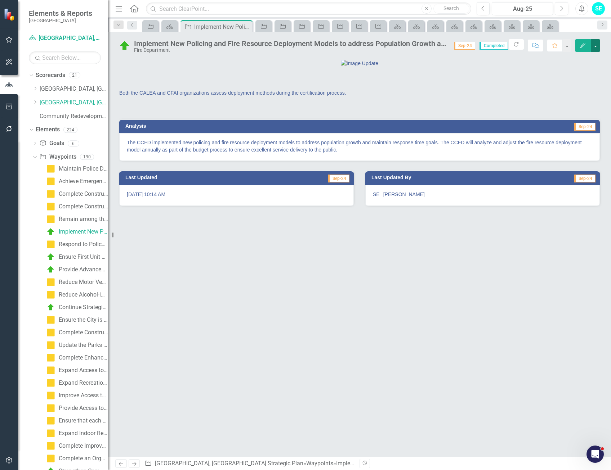
click at [594, 45] on button "button" at bounding box center [595, 45] width 9 height 13
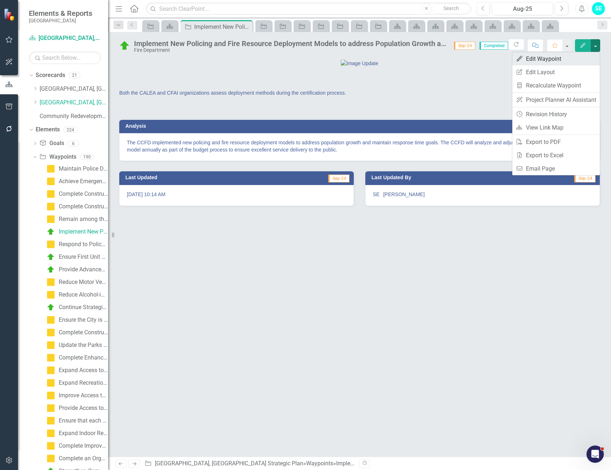
click at [563, 59] on link "Edit Edit Waypoint" at bounding box center [556, 58] width 88 height 13
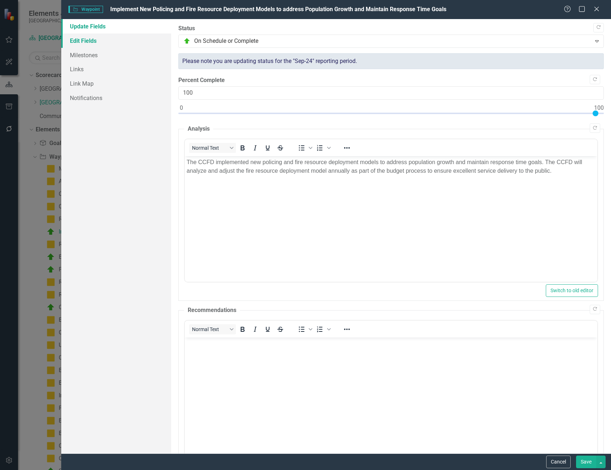
click at [93, 43] on link "Edit Fields" at bounding box center [116, 41] width 110 height 14
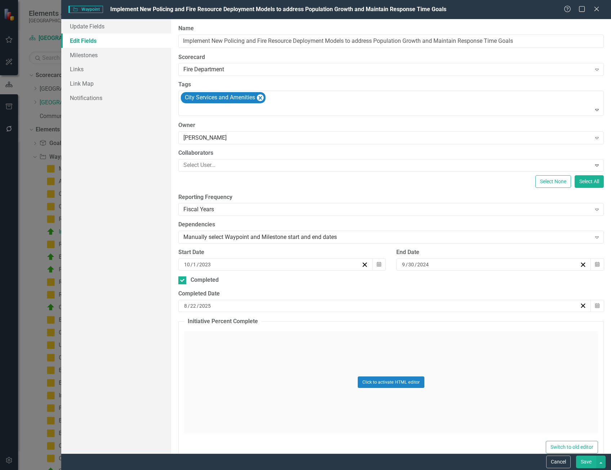
click at [265, 312] on div "ClearPoint Can Do More! How ClearPoint Can Help Close Enterprise plans can auto…" at bounding box center [391, 236] width 440 height 435
click at [265, 305] on div "8 / 22 / 2025" at bounding box center [381, 306] width 397 height 7
click at [249, 323] on span "[DATE]" at bounding box center [241, 320] width 15 height 6
click at [211, 324] on button "‹" at bounding box center [203, 320] width 16 height 16
click at [304, 402] on button "September" at bounding box center [284, 393] width 42 height 26
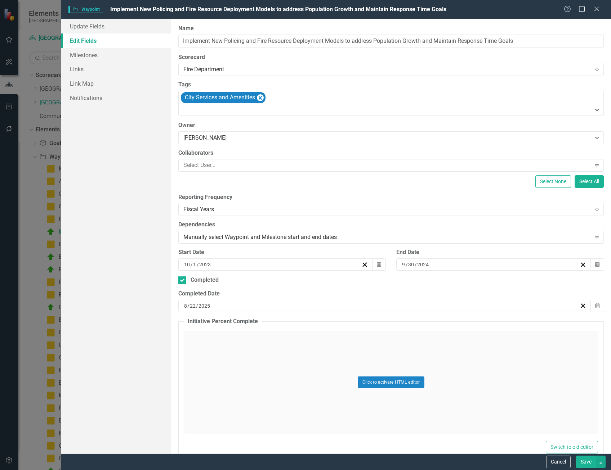
click at [209, 397] on abbr "30" at bounding box center [206, 396] width 6 height 6
click at [587, 462] on button "Save" at bounding box center [586, 462] width 20 height 13
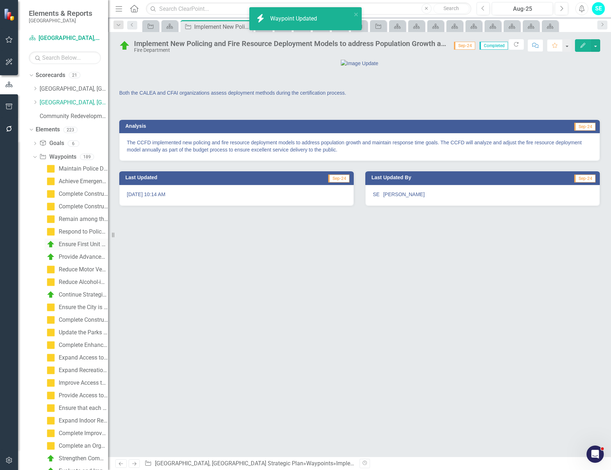
click at [77, 246] on div "Ensure First Unit Arrival at Structure Fires, Hazardous Material Releases, and …" at bounding box center [83, 244] width 49 height 6
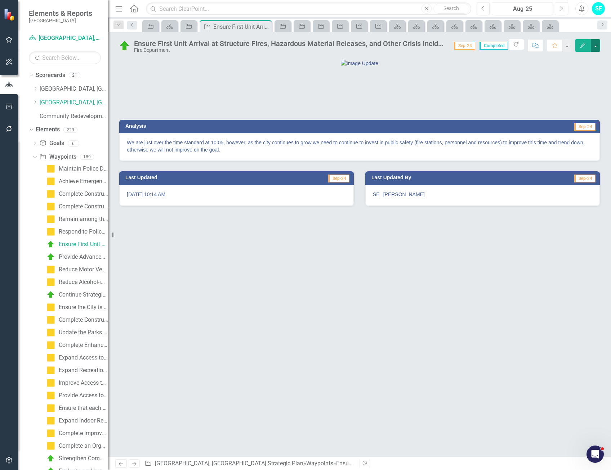
click at [595, 48] on button "button" at bounding box center [595, 45] width 9 height 13
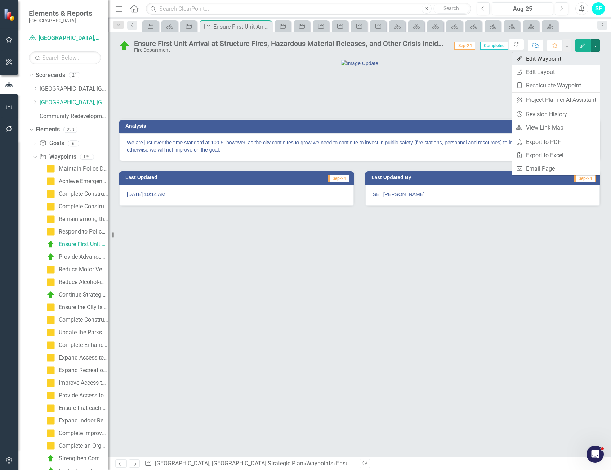
click at [551, 61] on link "Edit Edit Waypoint" at bounding box center [556, 58] width 88 height 13
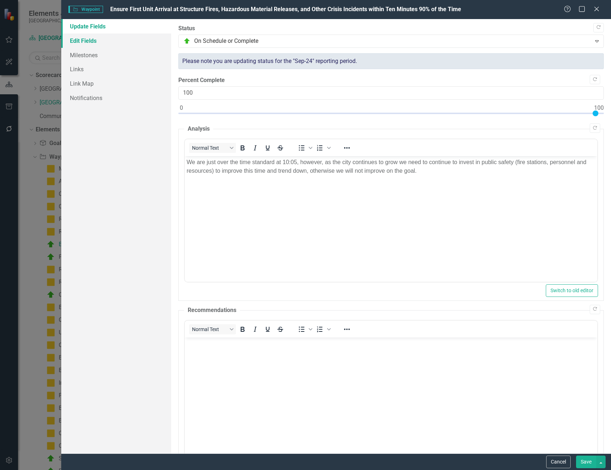
click at [103, 43] on link "Edit Fields" at bounding box center [116, 41] width 110 height 14
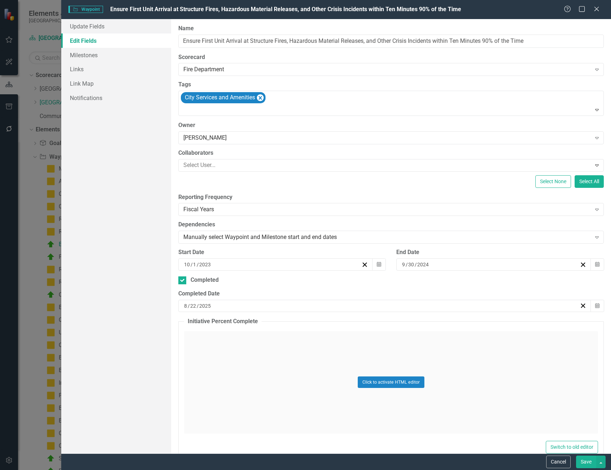
click at [237, 308] on div "8 / 22 / 2025" at bounding box center [381, 306] width 397 height 7
click at [273, 324] on button "[DATE]" at bounding box center [242, 320] width 62 height 16
click at [211, 324] on button "‹" at bounding box center [203, 320] width 16 height 16
click at [295, 396] on abbr "September" at bounding box center [283, 393] width 24 height 6
click at [209, 398] on abbr "30" at bounding box center [206, 396] width 6 height 6
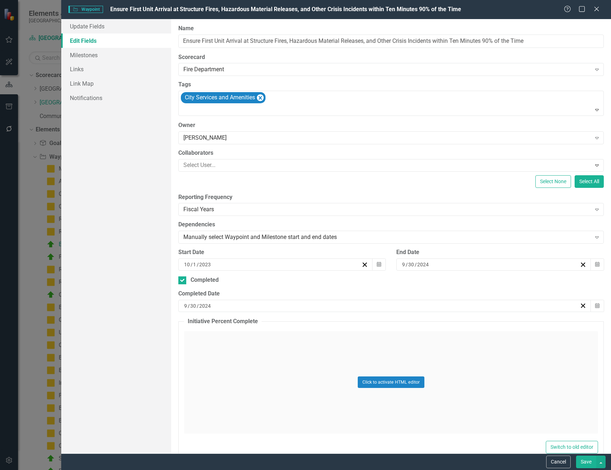
click at [592, 462] on button "Save" at bounding box center [586, 462] width 20 height 13
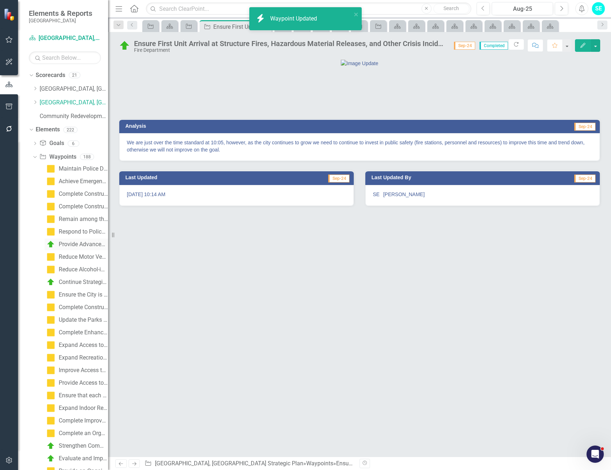
click at [71, 243] on div "Provide Advanced Life Support Capable/First Unit to EMS Calls within Ten Minute…" at bounding box center [83, 244] width 49 height 6
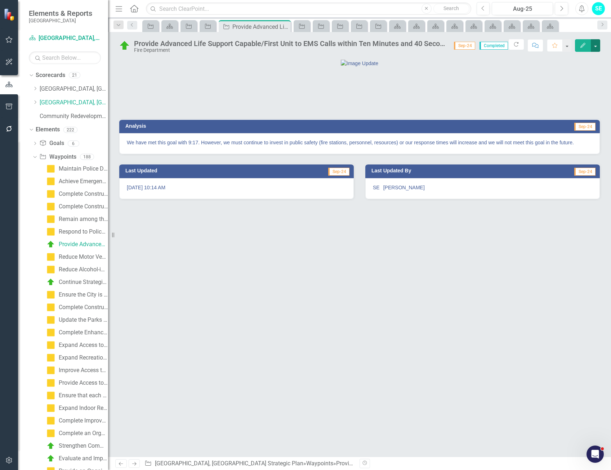
click at [594, 49] on button "button" at bounding box center [595, 45] width 9 height 13
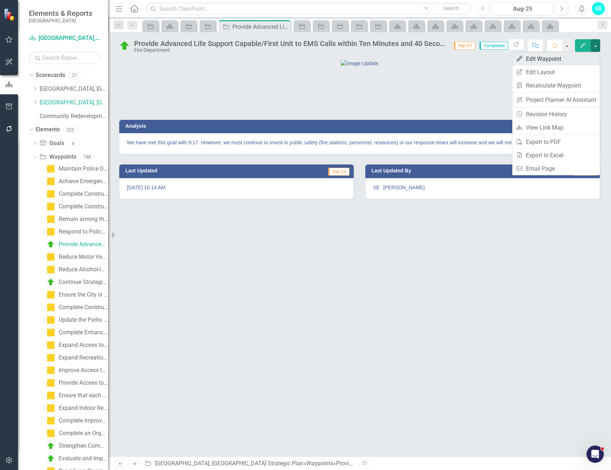
click at [545, 58] on link "Edit Edit Waypoint" at bounding box center [556, 58] width 88 height 13
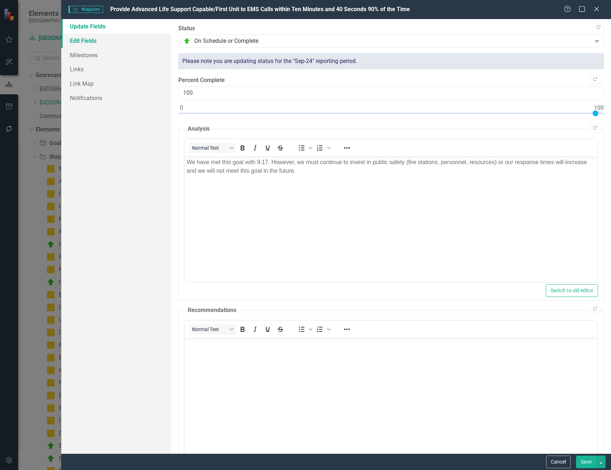
click at [93, 40] on link "Edit Fields" at bounding box center [116, 41] width 110 height 14
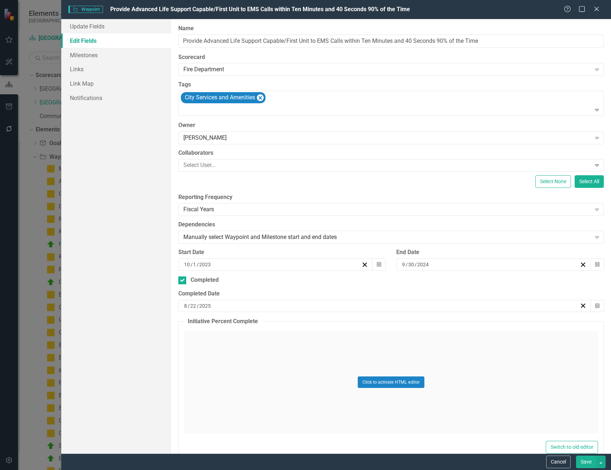
click at [225, 309] on div "8 / 22 / 2025" at bounding box center [381, 306] width 397 height 7
drag, startPoint x: 379, startPoint y: 323, endPoint x: 380, endPoint y: 328, distance: 4.8
click at [249, 323] on span "[DATE]" at bounding box center [241, 320] width 15 height 6
click at [211, 327] on button "‹" at bounding box center [203, 320] width 16 height 16
click at [295, 396] on abbr "September" at bounding box center [283, 393] width 24 height 6
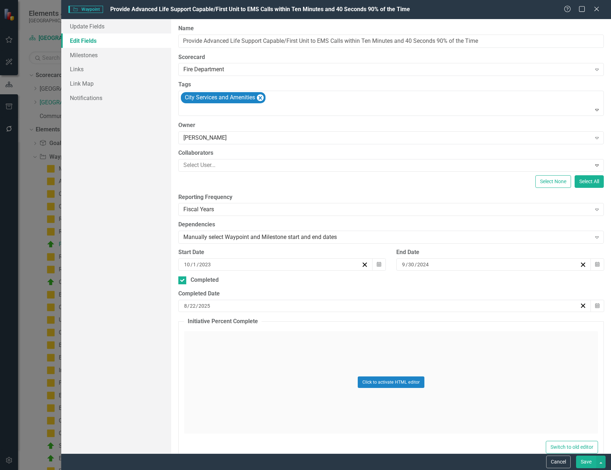
click at [215, 400] on button "30" at bounding box center [206, 395] width 18 height 13
click at [579, 460] on button "Save" at bounding box center [586, 462] width 20 height 13
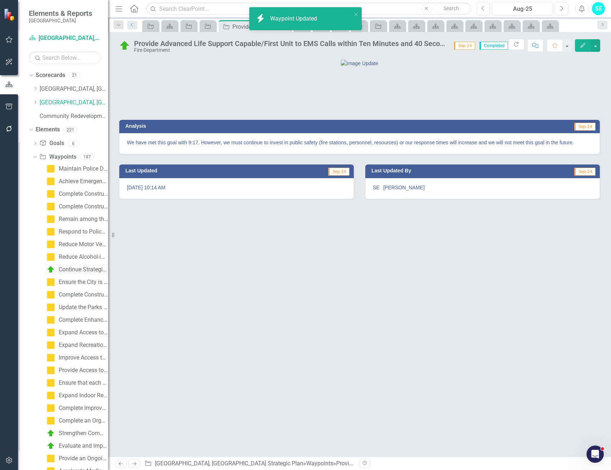
click at [81, 269] on div "Continue Strategic Investments in Public Safety Staffing, Facilities, and Vehic…" at bounding box center [83, 270] width 49 height 6
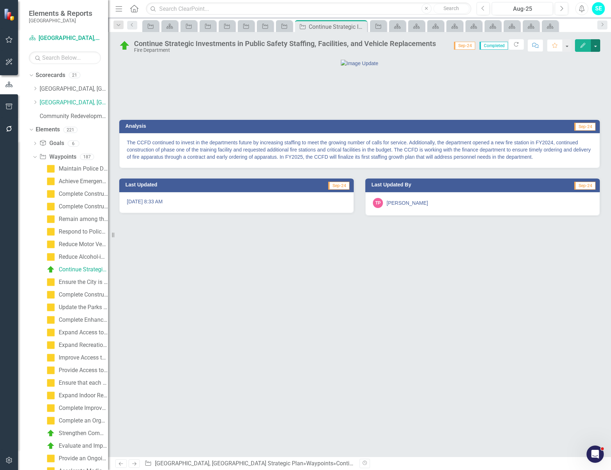
click at [599, 48] on button "button" at bounding box center [595, 45] width 9 height 13
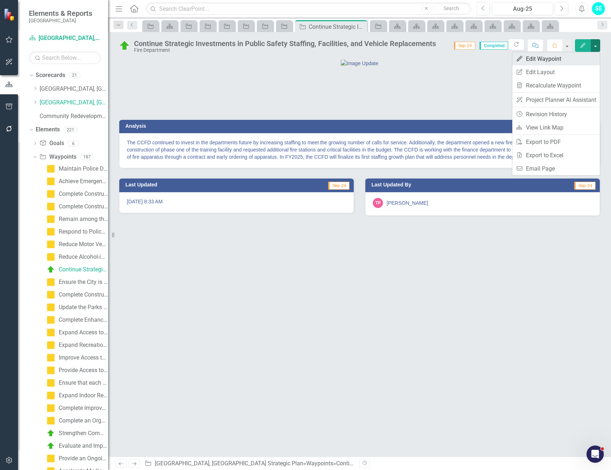
click at [571, 59] on link "Edit Edit Waypoint" at bounding box center [556, 58] width 88 height 13
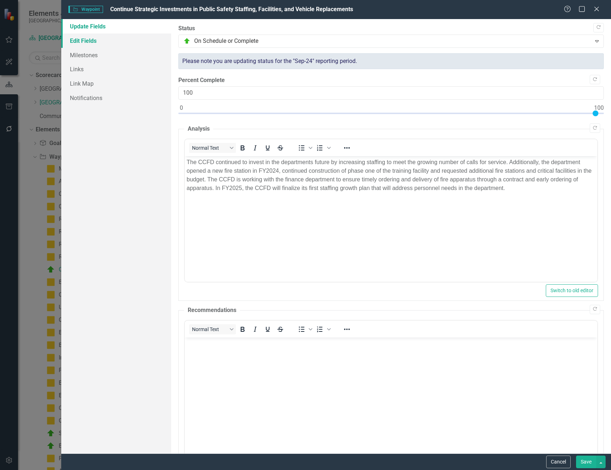
click at [87, 42] on link "Edit Fields" at bounding box center [116, 41] width 110 height 14
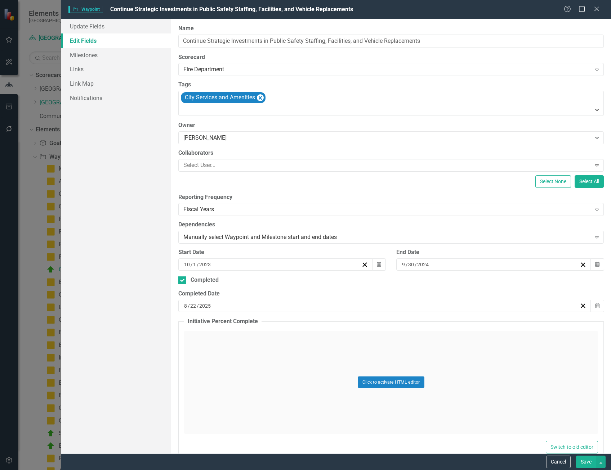
click at [211, 305] on div "8 / 22 / 2025" at bounding box center [381, 306] width 397 height 7
click at [273, 322] on button "[DATE]" at bounding box center [242, 320] width 62 height 16
click at [211, 326] on button "‹" at bounding box center [203, 320] width 16 height 16
click at [295, 396] on abbr "September" at bounding box center [283, 393] width 24 height 6
click at [209, 398] on abbr "30" at bounding box center [206, 396] width 6 height 6
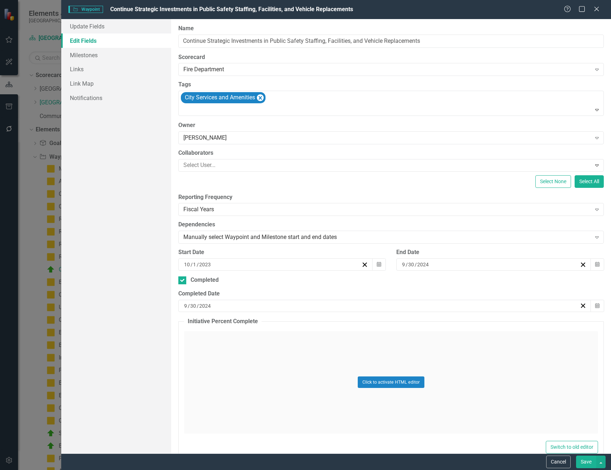
click at [584, 463] on button "Save" at bounding box center [586, 462] width 20 height 13
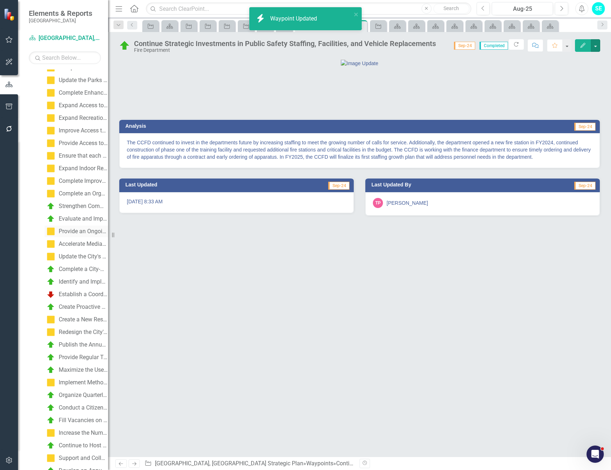
scroll to position [216, 0]
click at [64, 204] on div "Strengthen Commercial Landscaping Standards and Compliance" at bounding box center [83, 205] width 49 height 6
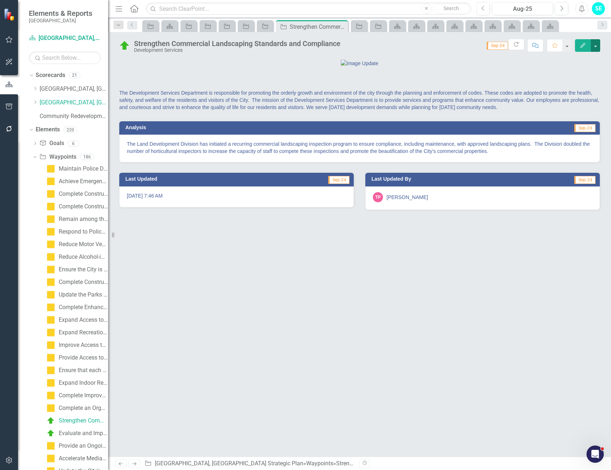
click at [595, 49] on button "button" at bounding box center [595, 45] width 9 height 13
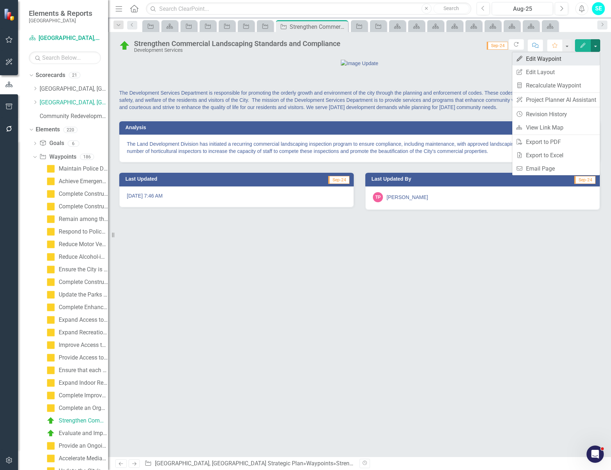
click at [551, 62] on link "Edit Edit Waypoint" at bounding box center [556, 58] width 88 height 13
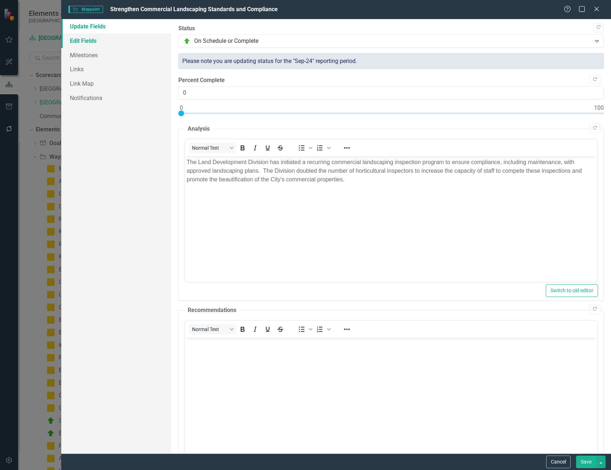
click at [89, 40] on link "Edit Fields" at bounding box center [116, 41] width 110 height 14
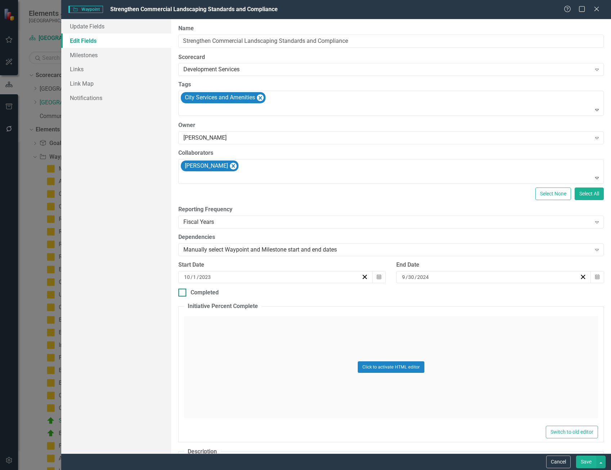
click at [181, 293] on input "Completed" at bounding box center [180, 291] width 5 height 5
checkbox input "true"
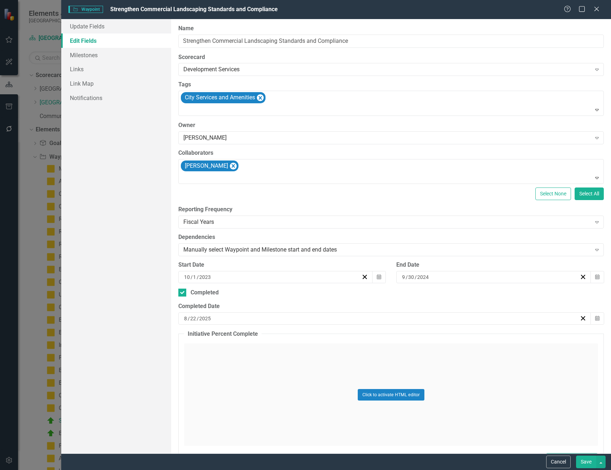
click at [227, 319] on div "[DATE]" at bounding box center [381, 318] width 397 height 7
click at [249, 335] on span "[DATE]" at bounding box center [241, 333] width 15 height 6
click at [211, 336] on button "‹" at bounding box center [203, 333] width 16 height 16
click at [295, 409] on abbr "September" at bounding box center [283, 406] width 24 height 6
click at [209, 411] on abbr "30" at bounding box center [206, 409] width 6 height 6
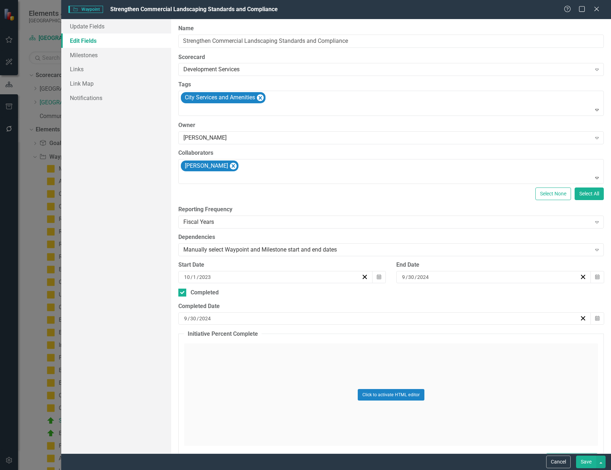
click at [585, 461] on button "Save" at bounding box center [586, 462] width 20 height 13
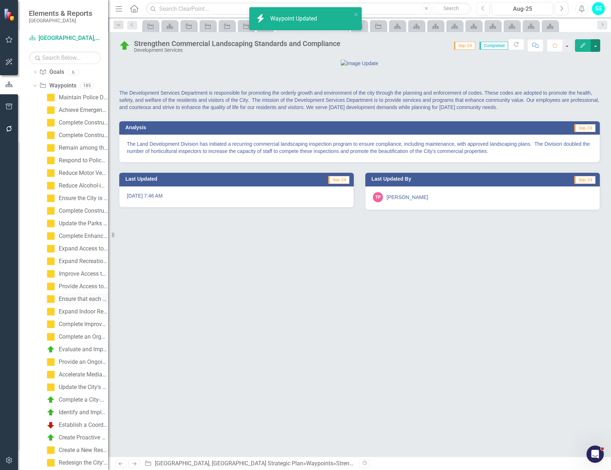
scroll to position [72, 0]
drag, startPoint x: 87, startPoint y: 347, endPoint x: 112, endPoint y: 344, distance: 25.0
click at [87, 347] on div "Evaluate and Improve Regulations that Impact Neighborhood Appearance and Promot…" at bounding box center [83, 349] width 49 height 6
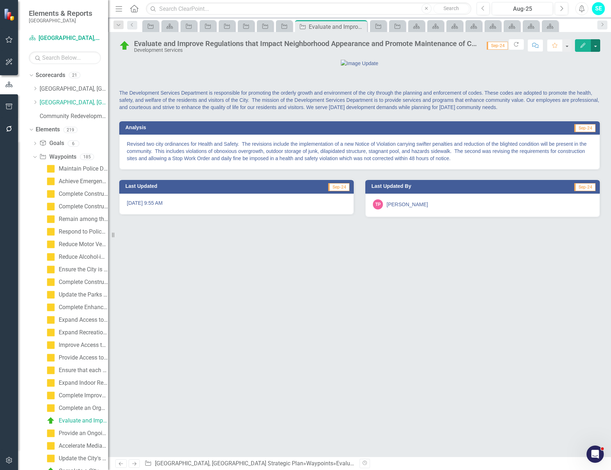
click at [598, 48] on button "button" at bounding box center [595, 45] width 9 height 13
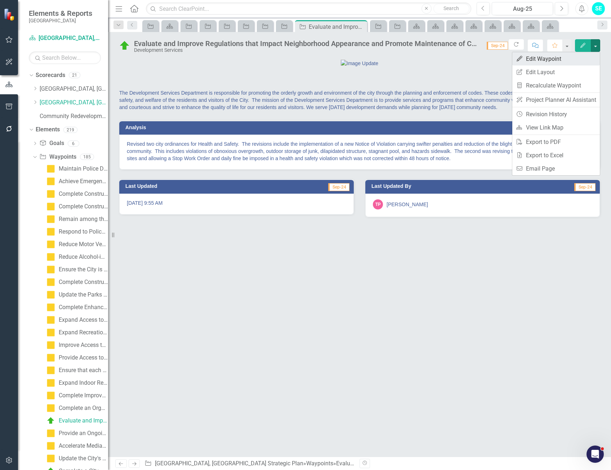
click at [540, 61] on link "Edit Edit Waypoint" at bounding box center [556, 58] width 88 height 13
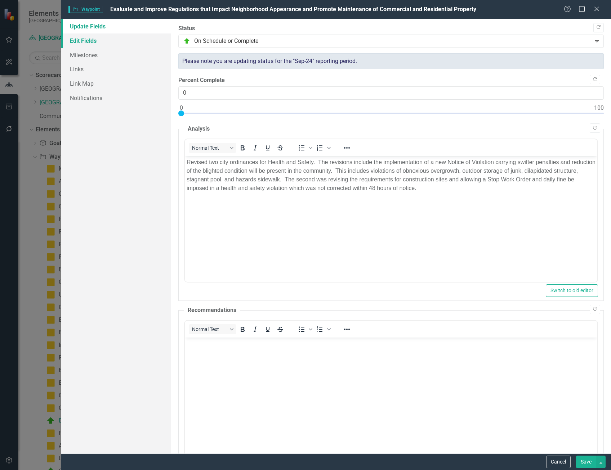
click at [68, 40] on link "Edit Fields" at bounding box center [116, 41] width 110 height 14
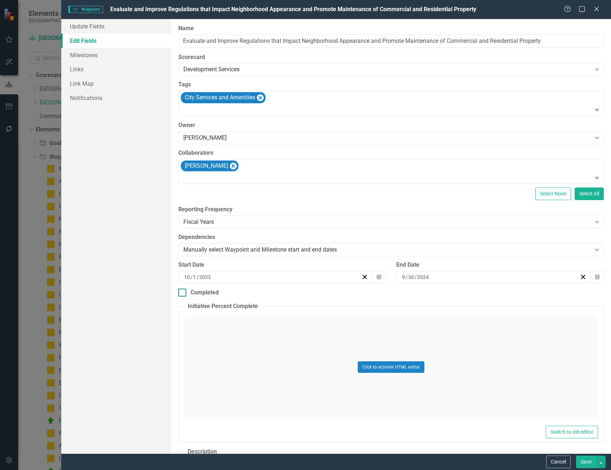
click at [188, 290] on div "Completed" at bounding box center [390, 293] width 425 height 8
click at [183, 290] on input "Completed" at bounding box center [180, 291] width 5 height 5
checkbox input "true"
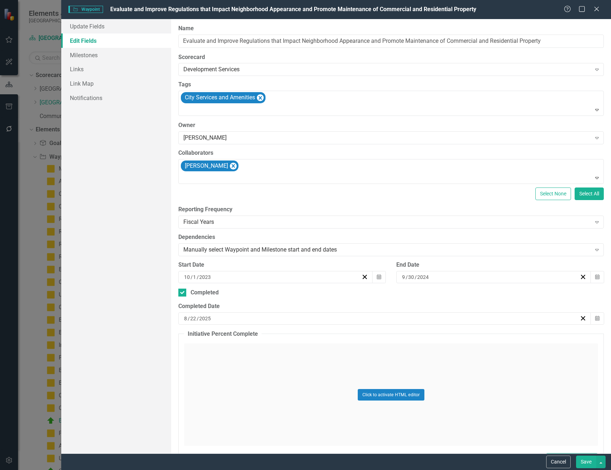
click at [224, 325] on div "ClearPoint Can Do More! How ClearPoint Can Help Close Enterprise plans can auto…" at bounding box center [391, 236] width 440 height 435
click at [231, 319] on div "[DATE]" at bounding box center [381, 318] width 397 height 7
click at [249, 335] on span "[DATE]" at bounding box center [241, 333] width 15 height 6
drag, startPoint x: 347, startPoint y: 337, endPoint x: 348, endPoint y: 342, distance: 4.9
click at [211, 337] on button "‹" at bounding box center [203, 333] width 16 height 16
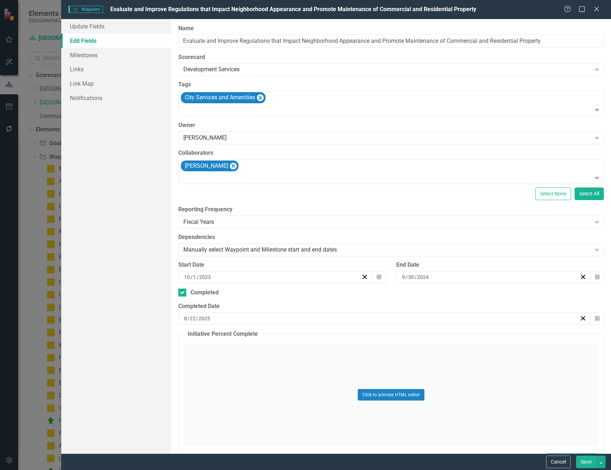
click at [295, 409] on abbr "September" at bounding box center [283, 406] width 24 height 6
click at [209, 411] on abbr "30" at bounding box center [206, 409] width 6 height 6
click at [588, 462] on button "Save" at bounding box center [586, 462] width 20 height 13
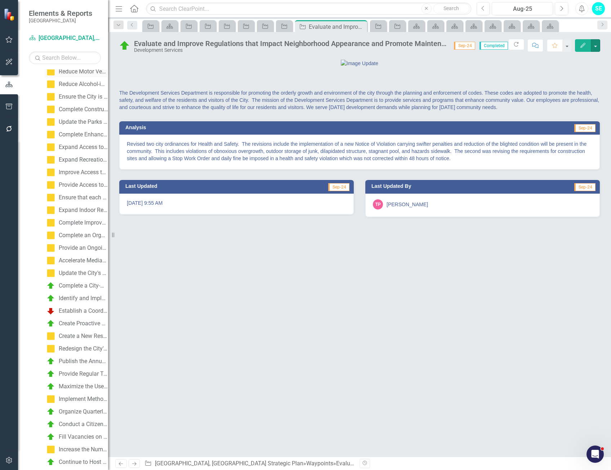
scroll to position [252, 0]
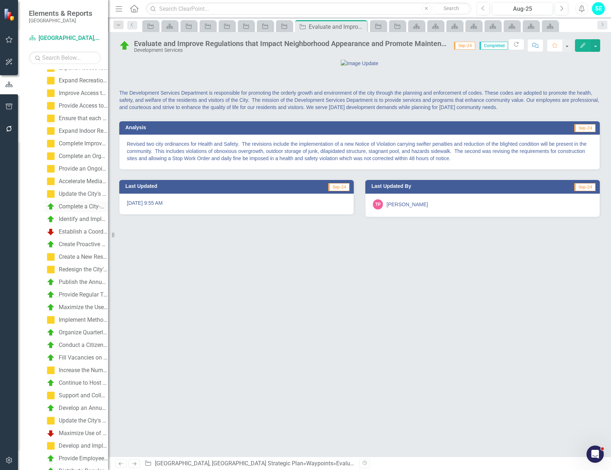
click at [82, 207] on div "Complete a City-wide Needs Assessment to Identify and Respond to the Needs of t…" at bounding box center [83, 207] width 49 height 6
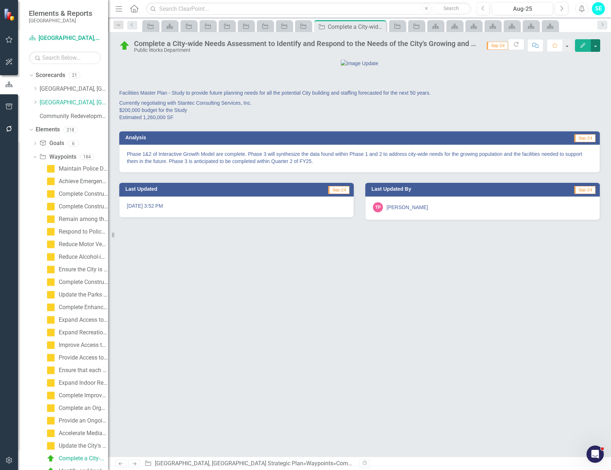
click at [596, 48] on button "button" at bounding box center [595, 45] width 9 height 13
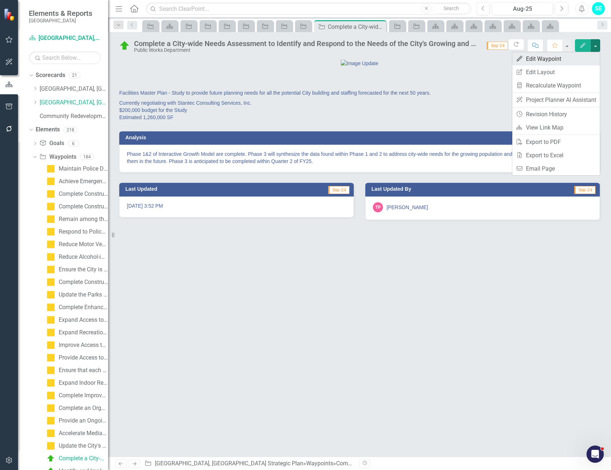
click at [540, 62] on link "Edit Edit Waypoint" at bounding box center [556, 58] width 88 height 13
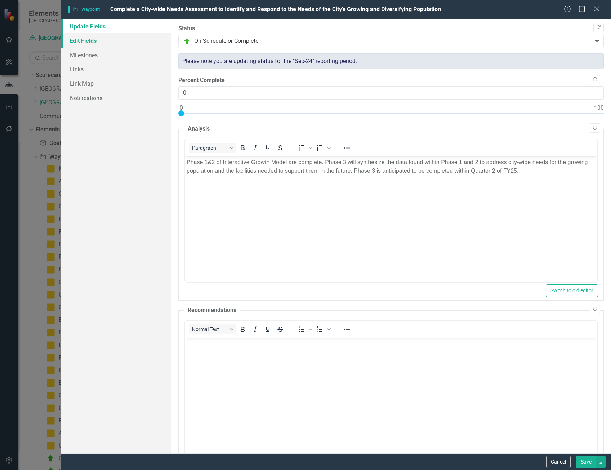
click at [85, 43] on link "Edit Fields" at bounding box center [116, 41] width 110 height 14
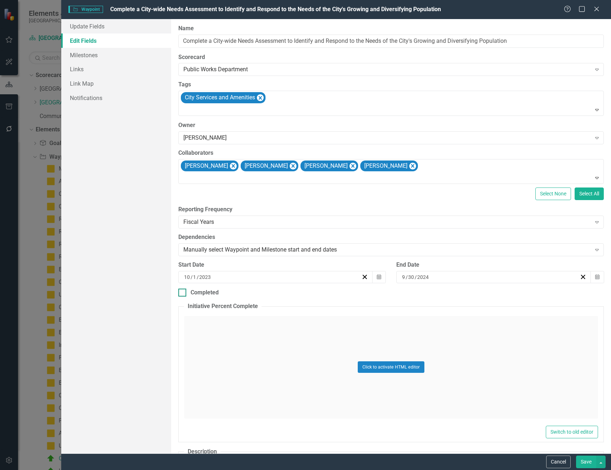
click at [186, 292] on div at bounding box center [182, 293] width 8 height 8
click at [183, 292] on input "Completed" at bounding box center [180, 291] width 5 height 5
checkbox input "true"
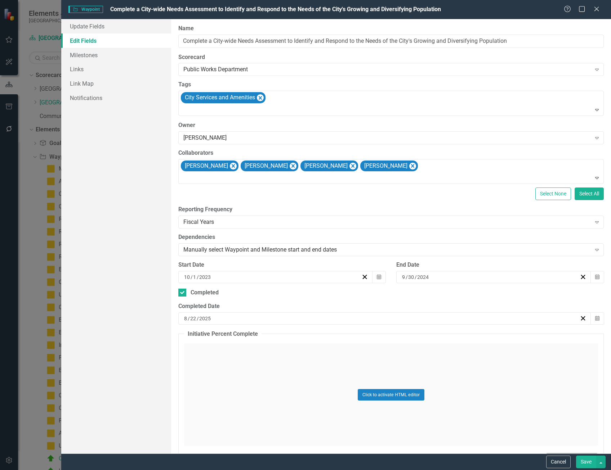
click at [233, 315] on div "[DATE]" at bounding box center [384, 319] width 413 height 12
click at [211, 337] on button "‹" at bounding box center [203, 333] width 16 height 16
click at [249, 335] on span "July 2025" at bounding box center [241, 333] width 15 height 6
click at [211, 340] on button "‹" at bounding box center [203, 333] width 16 height 16
click at [295, 409] on abbr "September" at bounding box center [283, 406] width 24 height 6
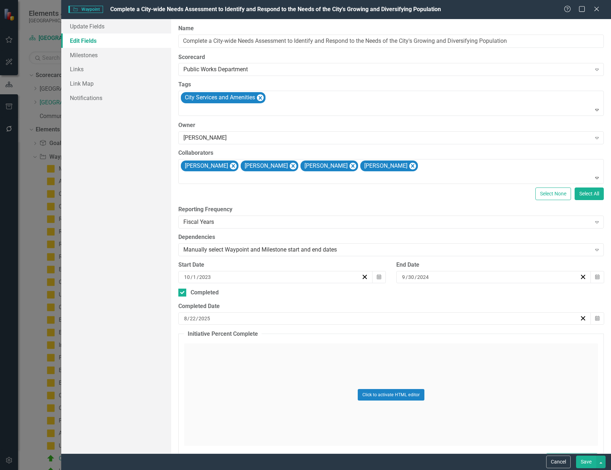
click at [209, 411] on abbr "30" at bounding box center [206, 409] width 6 height 6
click at [591, 461] on button "Save" at bounding box center [586, 462] width 20 height 13
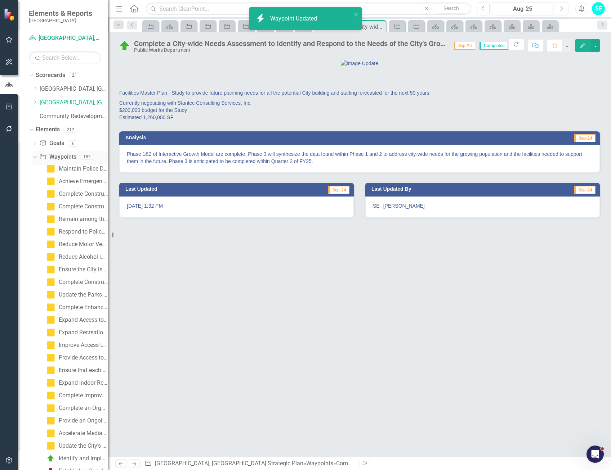
click at [68, 155] on link "Waypoint Waypoints" at bounding box center [57, 157] width 37 height 8
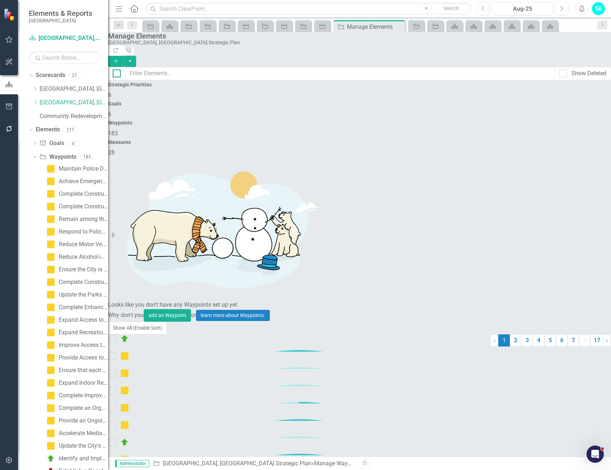
click at [121, 70] on div at bounding box center [117, 74] width 8 height 8
click at [117, 70] on input "checkbox" at bounding box center [115, 72] width 5 height 5
checkbox input "true"
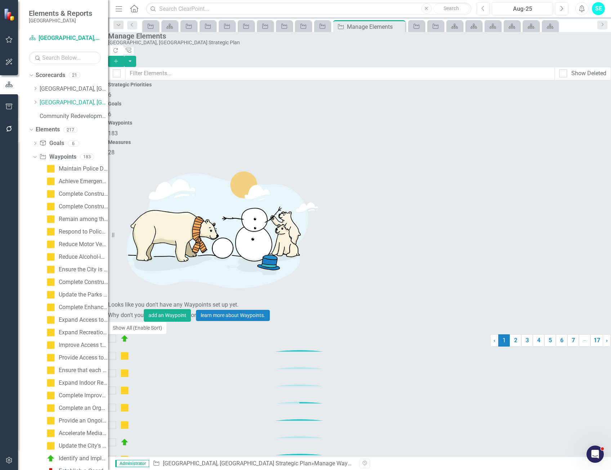
checkbox input "true"
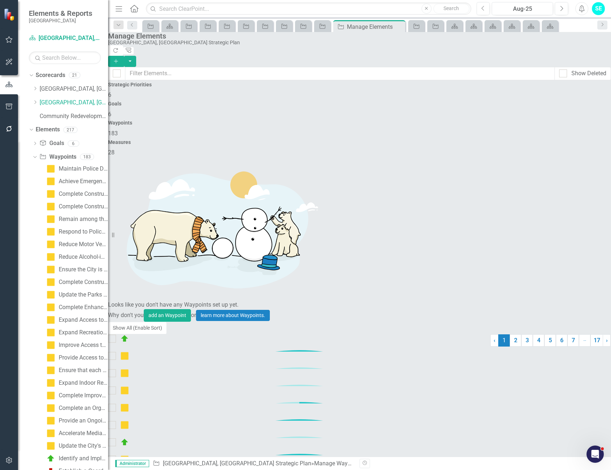
checkbox input "true"
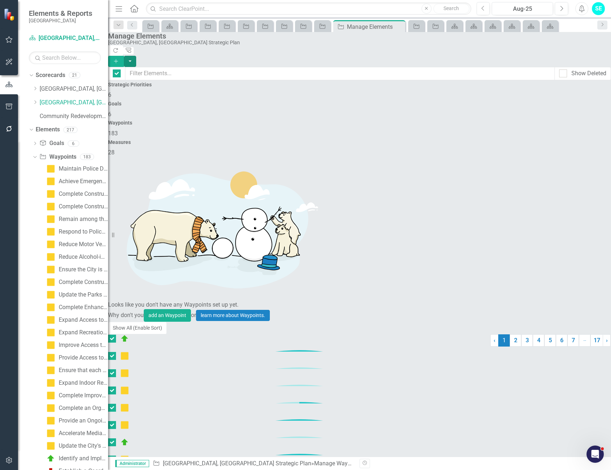
click at [136, 56] on button "button" at bounding box center [130, 61] width 12 height 11
click at [578, 84] on link "Edit Multiple Edit Multiple" at bounding box center [571, 85] width 57 height 13
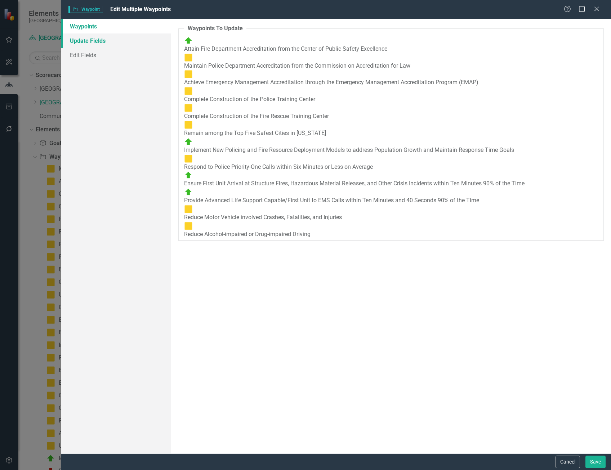
click at [92, 42] on link "Update Fields" at bounding box center [116, 41] width 110 height 14
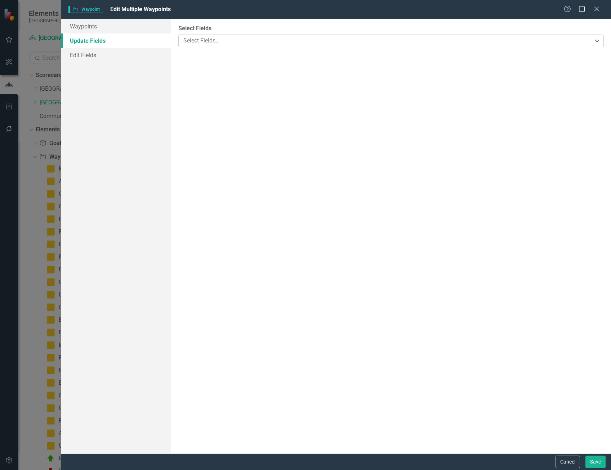
click at [205, 41] on div at bounding box center [385, 41] width 411 height 10
click at [89, 55] on link "Edit Fields" at bounding box center [116, 55] width 110 height 14
click at [261, 43] on div at bounding box center [391, 39] width 425 height 9
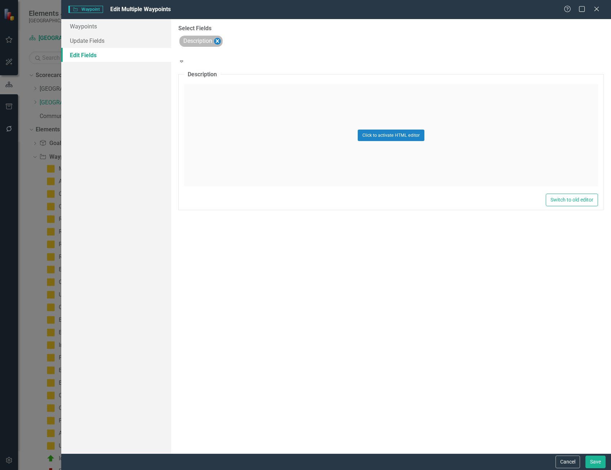
click at [221, 42] on icon "Remove Description" at bounding box center [217, 41] width 7 height 9
click at [139, 37] on link "Update Fields" at bounding box center [116, 41] width 110 height 14
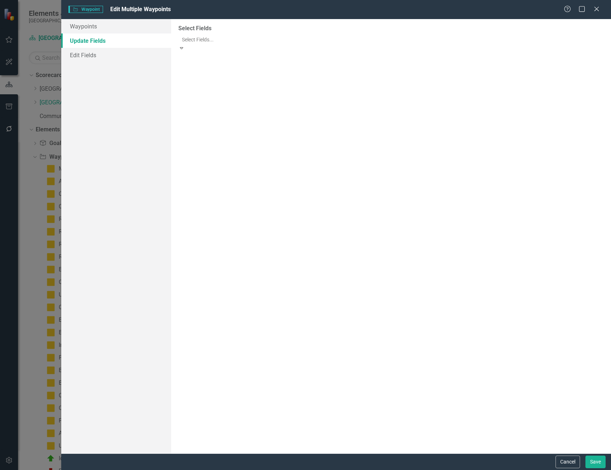
click at [226, 40] on div at bounding box center [391, 39] width 425 height 9
click at [594, 11] on icon "Close" at bounding box center [596, 8] width 9 height 7
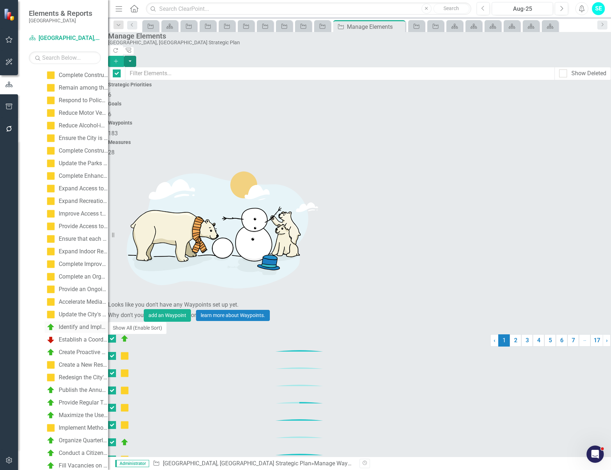
scroll to position [216, 0]
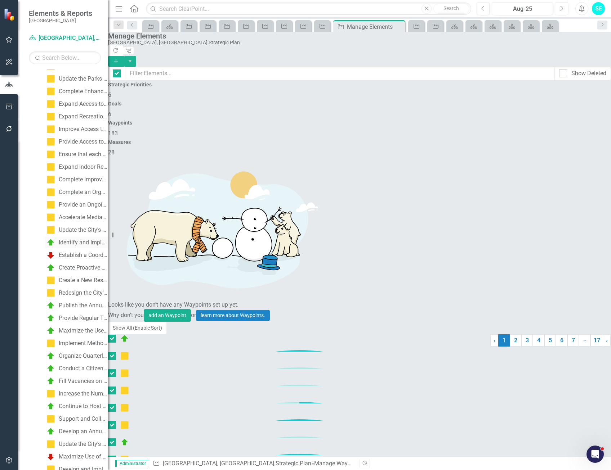
click at [75, 243] on div "Identify and Implement Opportunities for Aligning Identified Community Needs wi…" at bounding box center [83, 243] width 49 height 6
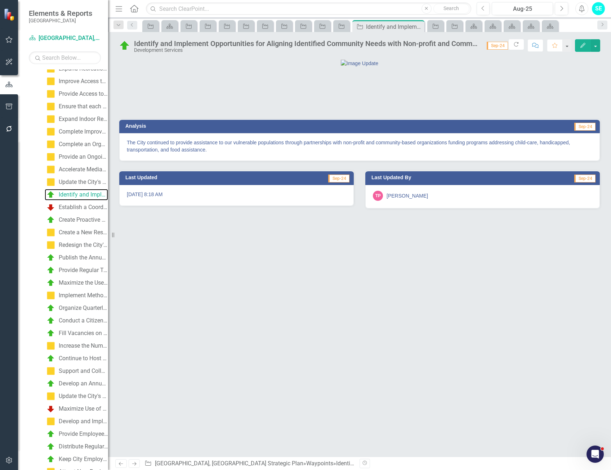
scroll to position [252, 0]
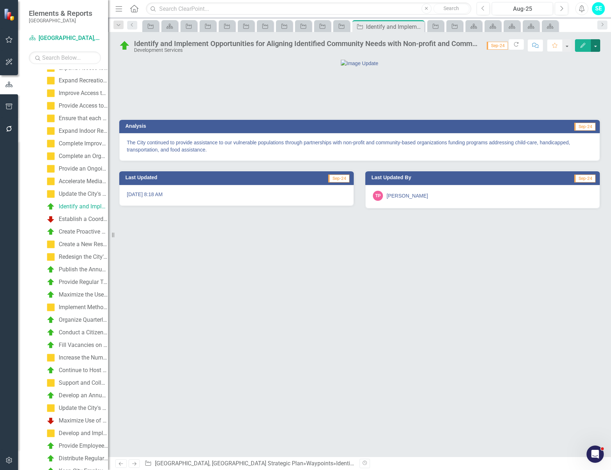
click at [597, 49] on button "button" at bounding box center [595, 45] width 9 height 13
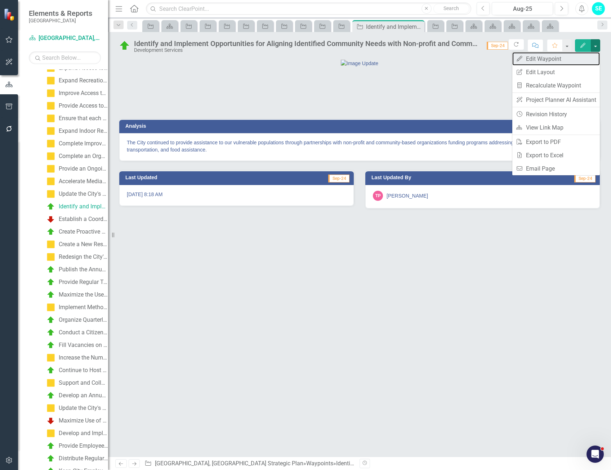
click at [551, 62] on link "Edit Edit Waypoint" at bounding box center [556, 58] width 88 height 13
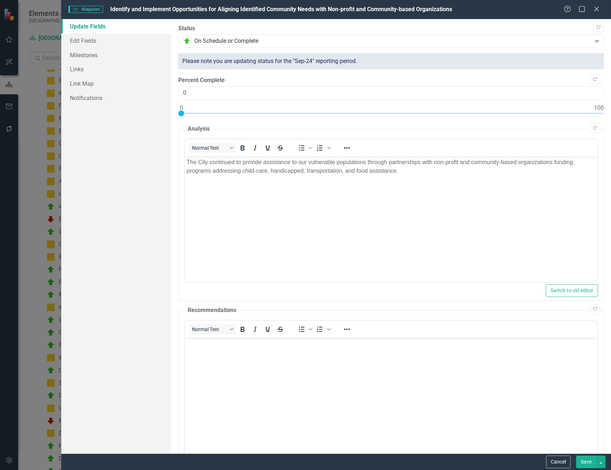
scroll to position [0, 0]
click at [90, 41] on link "Edit Fields" at bounding box center [116, 41] width 110 height 14
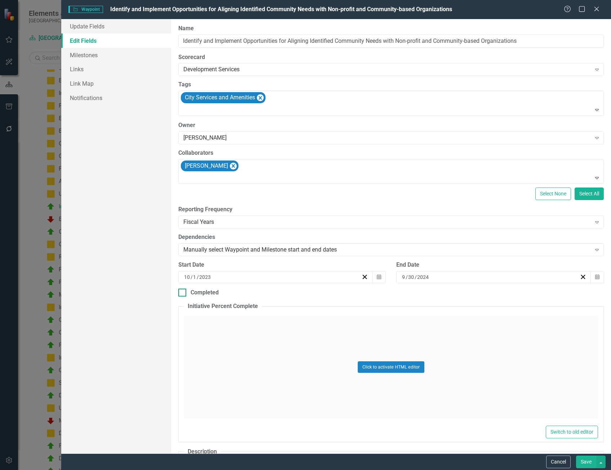
click at [185, 292] on div at bounding box center [182, 293] width 8 height 8
click at [183, 292] on input "Completed" at bounding box center [180, 291] width 5 height 5
checkbox input "true"
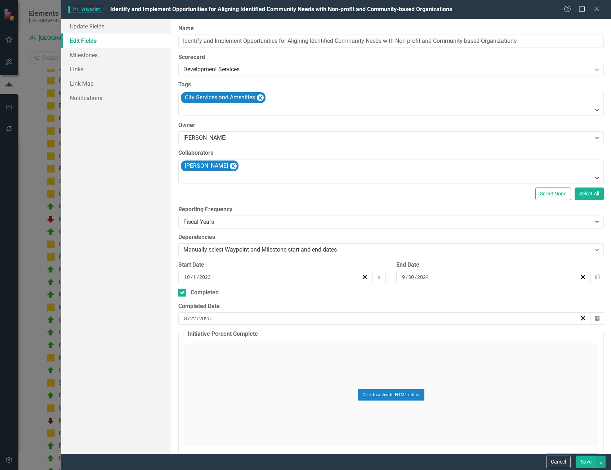
click at [213, 317] on div "[DATE]" at bounding box center [381, 318] width 397 height 7
click at [249, 335] on span "[DATE]" at bounding box center [241, 333] width 15 height 6
click at [304, 417] on button "September" at bounding box center [284, 406] width 42 height 26
click at [227, 410] on abbr "30" at bounding box center [224, 409] width 6 height 6
click at [256, 319] on div "9 / 30 / 2025" at bounding box center [381, 318] width 397 height 7
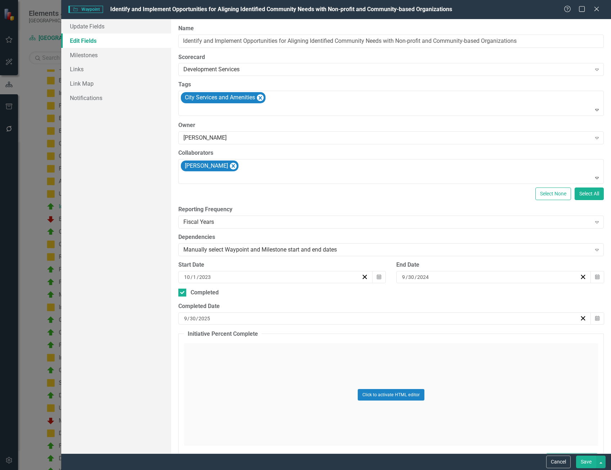
click at [211, 335] on button "‹" at bounding box center [203, 333] width 16 height 16
click at [249, 335] on span "[DATE]" at bounding box center [241, 333] width 15 height 6
click at [211, 338] on button "‹" at bounding box center [203, 333] width 16 height 16
click at [304, 403] on button "September" at bounding box center [284, 406] width 42 height 26
click at [215, 413] on button "30" at bounding box center [206, 408] width 18 height 13
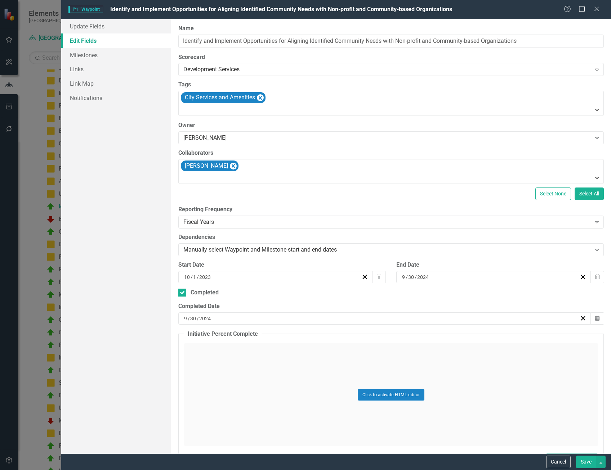
click at [589, 464] on button "Save" at bounding box center [586, 462] width 20 height 13
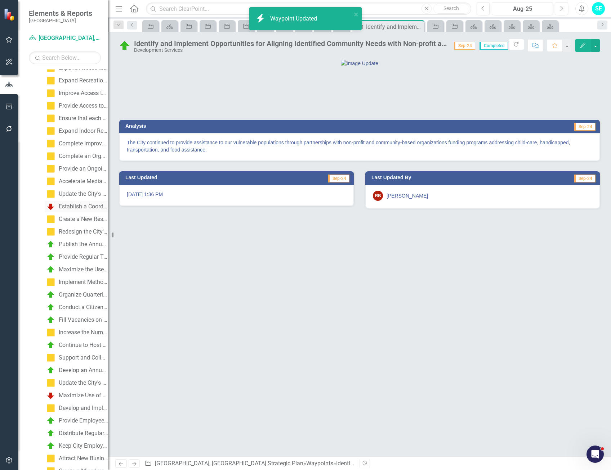
click at [86, 207] on div "Establish a Coordinated Online Information Resource Hub Based on the Needs Iden…" at bounding box center [83, 207] width 49 height 6
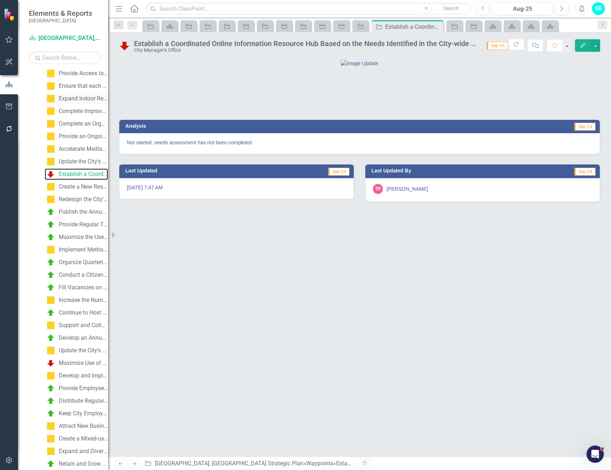
scroll to position [324, 0]
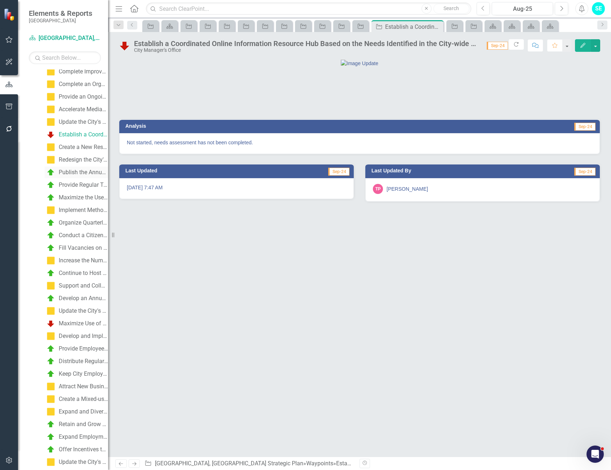
click at [79, 175] on div "Publish the Annual Budget in a Clear and Easily Understood Format" at bounding box center [83, 172] width 49 height 6
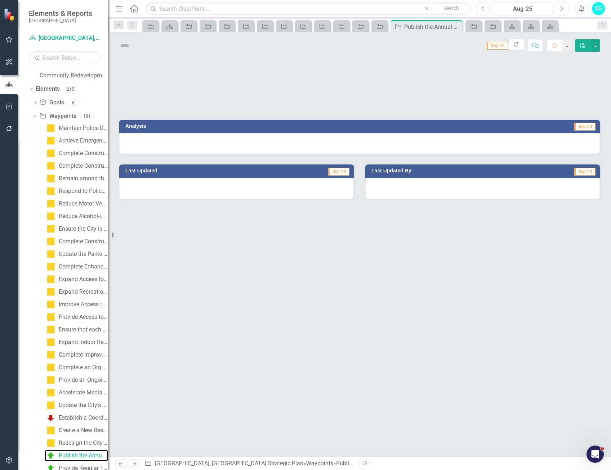
scroll to position [32, 0]
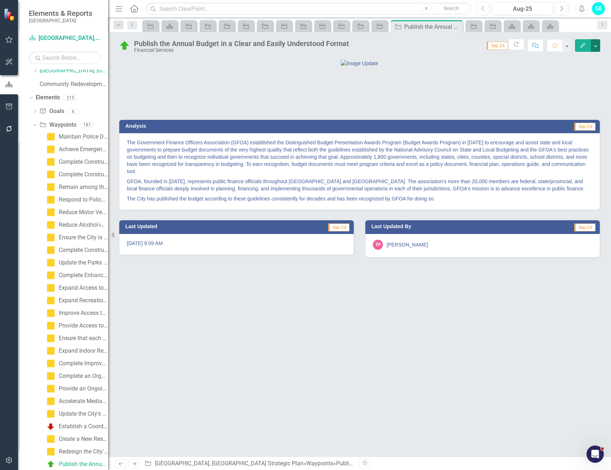
click at [596, 48] on button "button" at bounding box center [595, 45] width 9 height 13
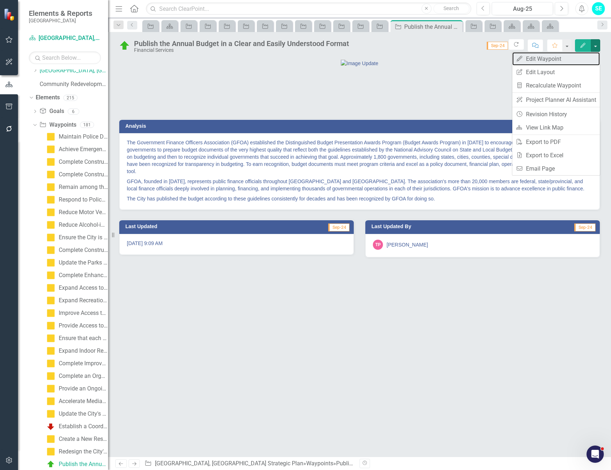
click at [540, 57] on link "Edit Edit Waypoint" at bounding box center [556, 58] width 88 height 13
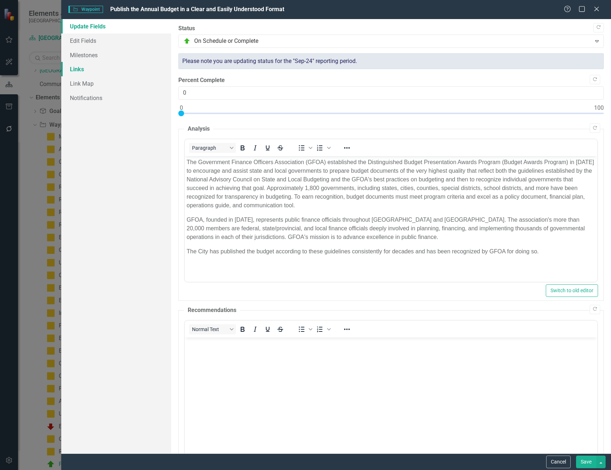
scroll to position [0, 0]
click at [73, 42] on link "Edit Fields" at bounding box center [116, 41] width 110 height 14
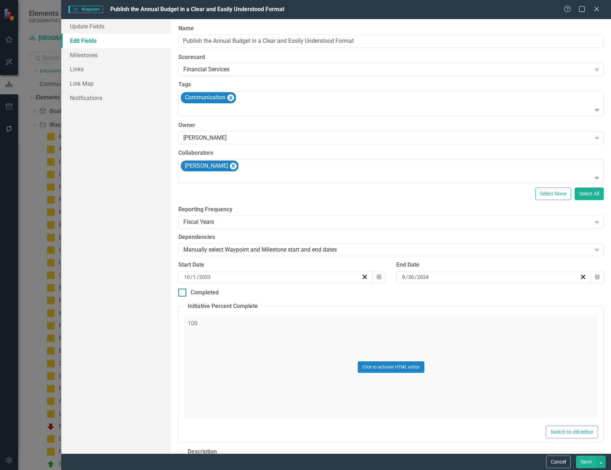
click at [183, 294] on div at bounding box center [182, 293] width 8 height 8
click at [183, 294] on input "Completed" at bounding box center [180, 291] width 5 height 5
checkbox input "true"
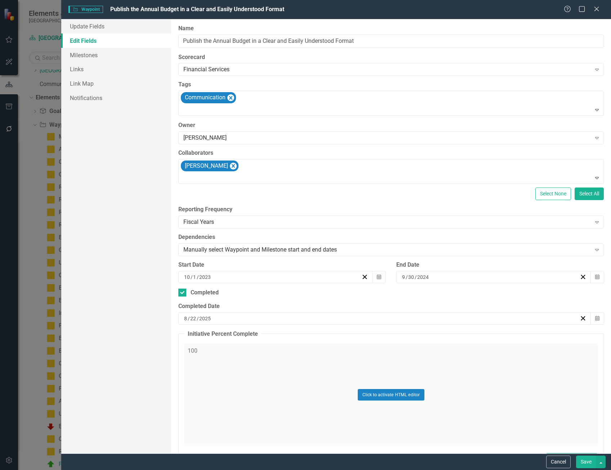
click at [235, 322] on div "[DATE]" at bounding box center [381, 318] width 397 height 7
click at [273, 333] on button "[DATE]" at bounding box center [242, 333] width 62 height 16
click at [211, 335] on button "‹" at bounding box center [203, 333] width 16 height 16
click at [295, 409] on abbr "September" at bounding box center [283, 406] width 24 height 6
click at [209, 411] on abbr "30" at bounding box center [206, 409] width 6 height 6
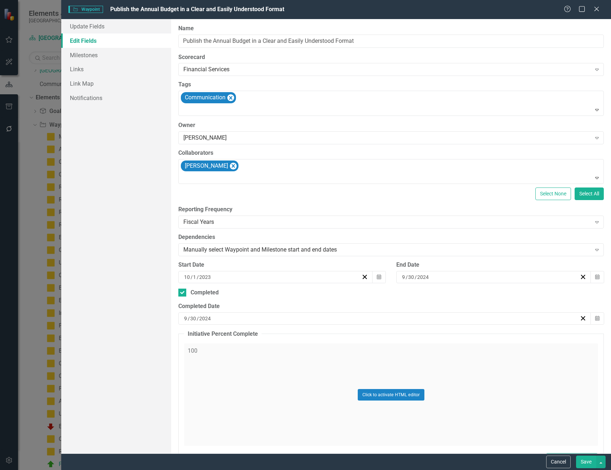
click at [582, 463] on button "Save" at bounding box center [586, 462] width 20 height 13
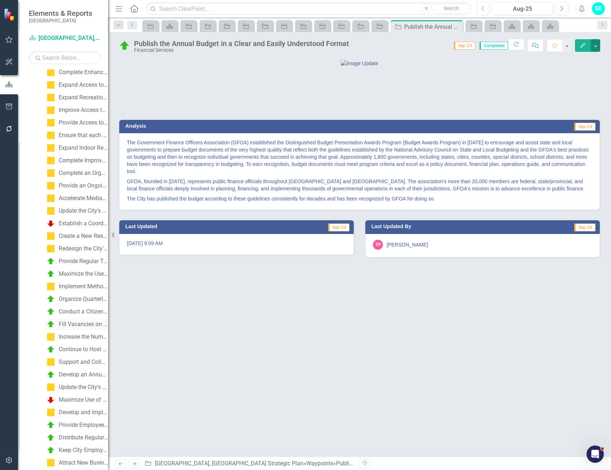
scroll to position [248, 0]
click at [67, 251] on div "Provide Regular Training and Education Materials on Navigating the Development …" at bounding box center [83, 248] width 49 height 6
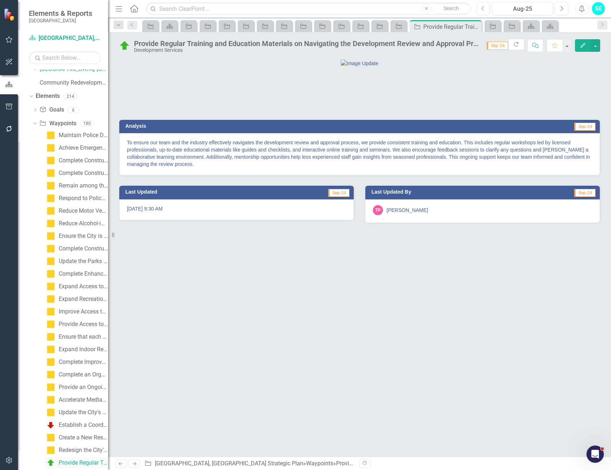
scroll to position [32, 0]
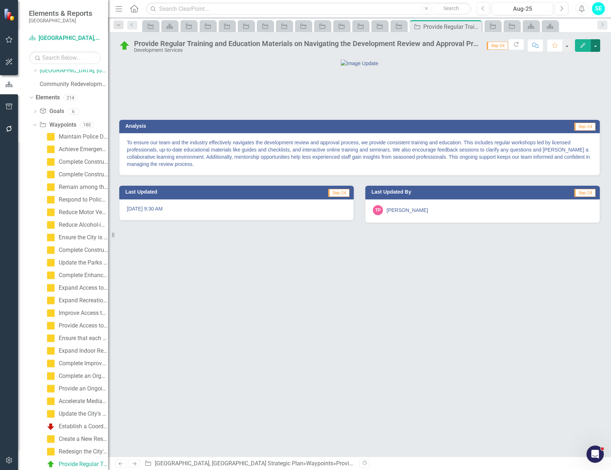
click at [593, 48] on button "button" at bounding box center [595, 45] width 9 height 13
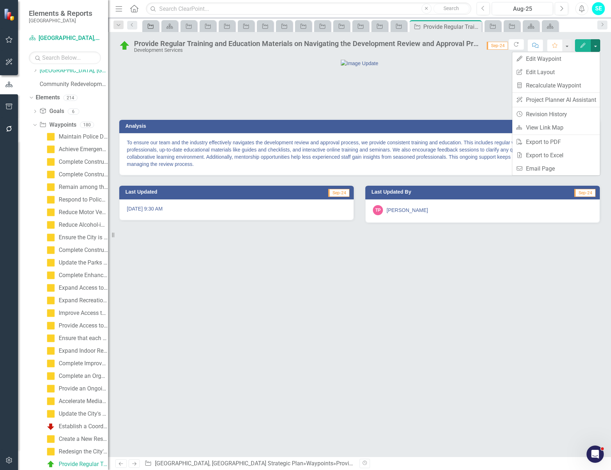
click at [147, 24] on icon "Waypoint" at bounding box center [150, 26] width 7 height 6
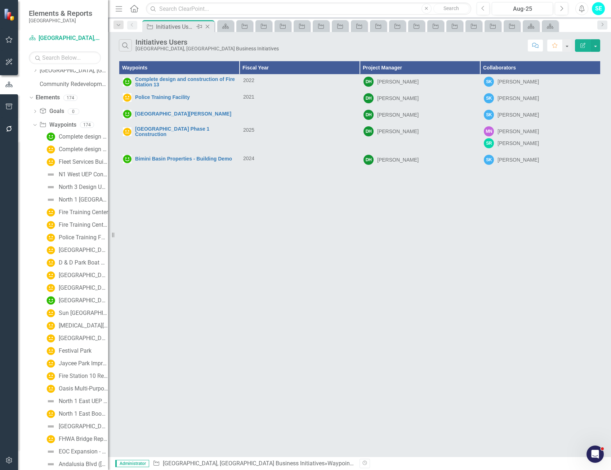
click at [209, 24] on icon "Close" at bounding box center [207, 27] width 7 height 6
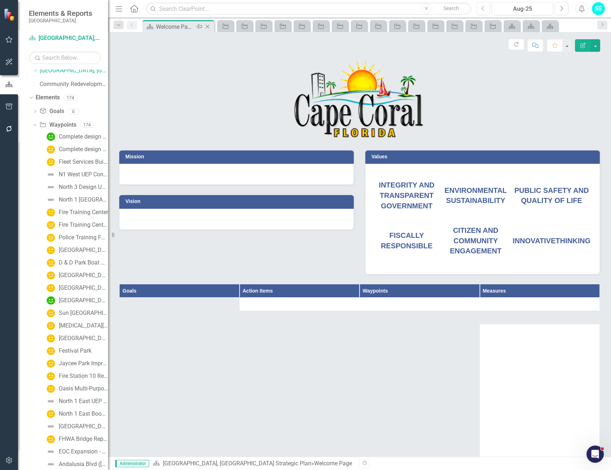
click at [209, 25] on icon at bounding box center [208, 27] width 4 height 4
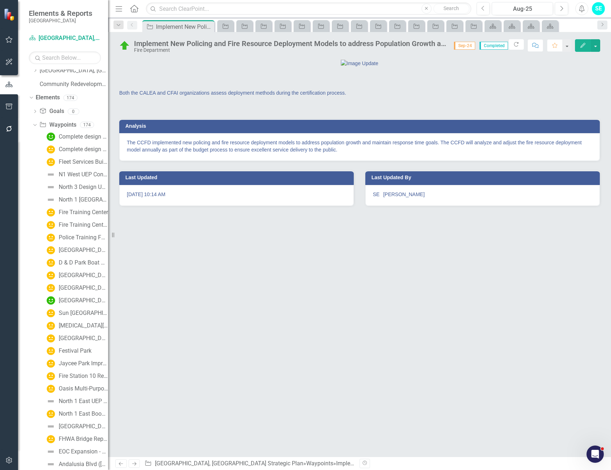
click at [0, 0] on icon at bounding box center [0, 0] width 0 height 0
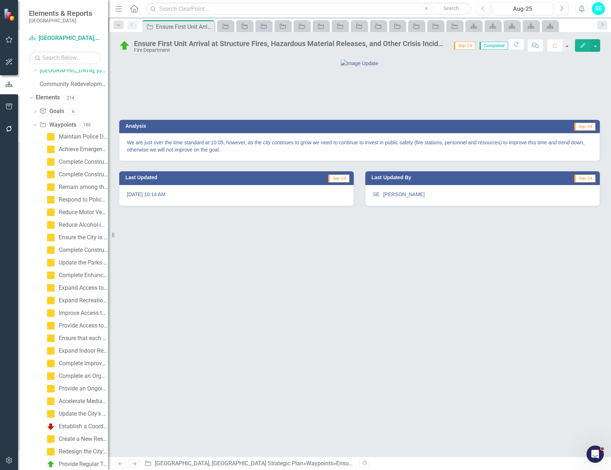
click at [0, 0] on icon at bounding box center [0, 0] width 0 height 0
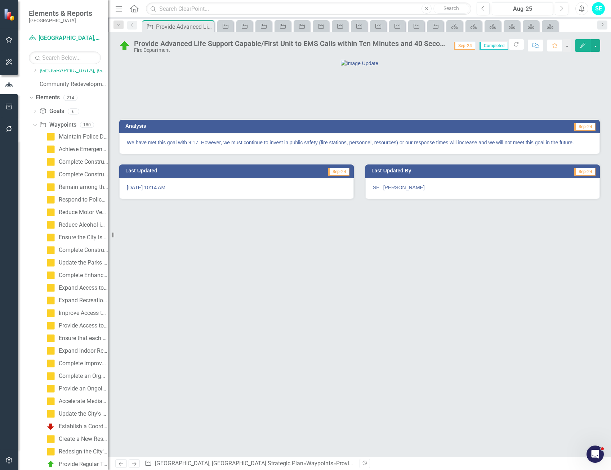
click at [0, 0] on icon at bounding box center [0, 0] width 0 height 0
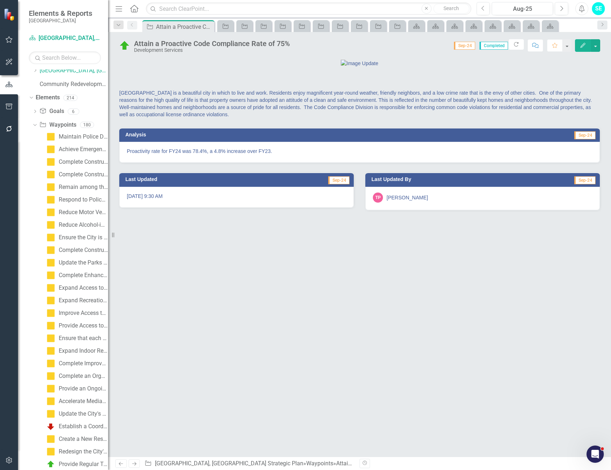
drag, startPoint x: 209, startPoint y: 25, endPoint x: 212, endPoint y: 59, distance: 34.7
click at [212, 60] on div at bounding box center [359, 63] width 481 height 8
click at [209, 27] on icon "Close" at bounding box center [207, 27] width 7 height 6
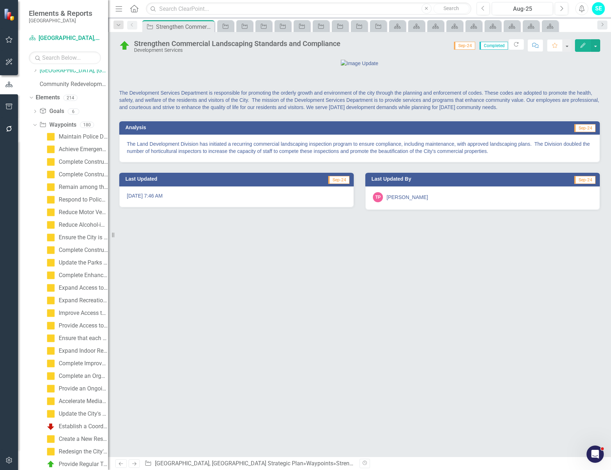
click at [0, 0] on icon "Close" at bounding box center [0, 0] width 0 height 0
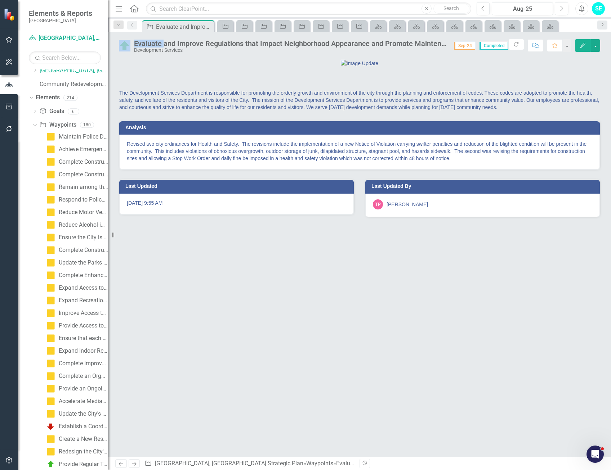
click at [0, 0] on icon "Close" at bounding box center [0, 0] width 0 height 0
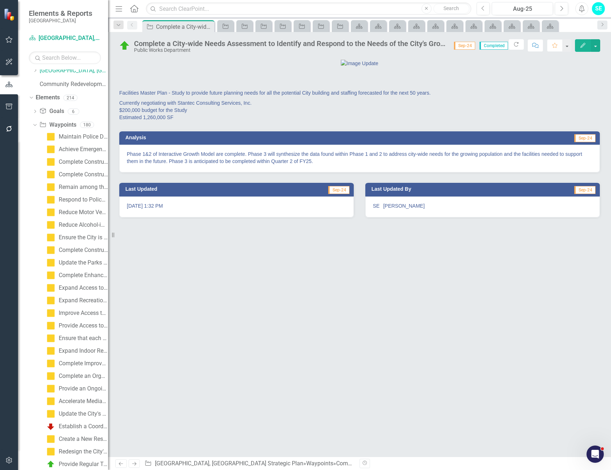
drag, startPoint x: 209, startPoint y: 27, endPoint x: 208, endPoint y: 73, distance: 46.5
click at [203, 67] on div at bounding box center [359, 63] width 481 height 8
click at [208, 26] on icon at bounding box center [208, 27] width 4 height 4
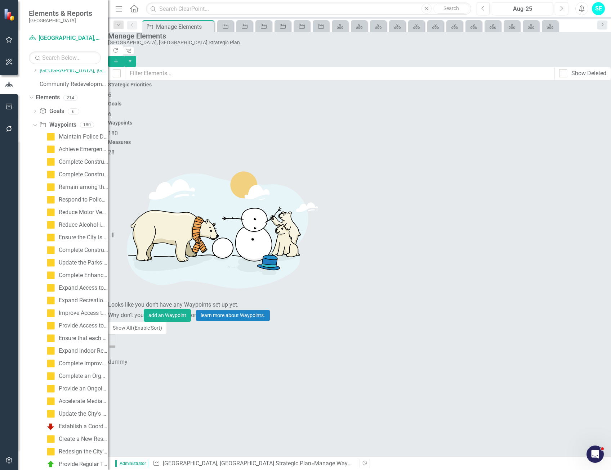
click at [0, 0] on icon at bounding box center [0, 0] width 0 height 0
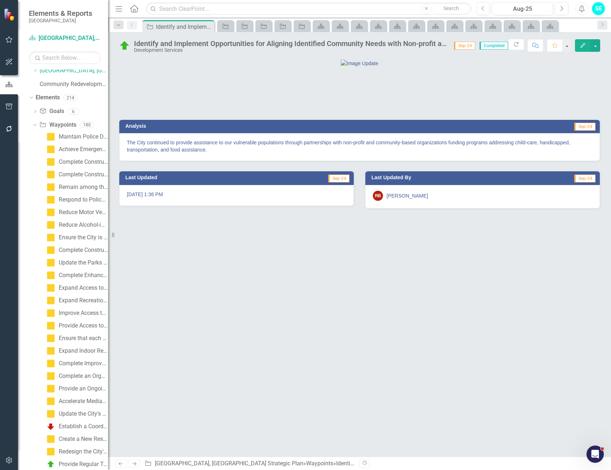
click at [0, 0] on icon at bounding box center [0, 0] width 0 height 0
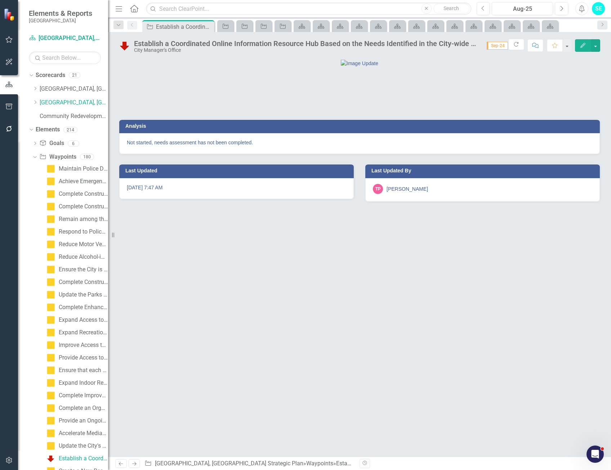
click at [0, 0] on icon at bounding box center [0, 0] width 0 height 0
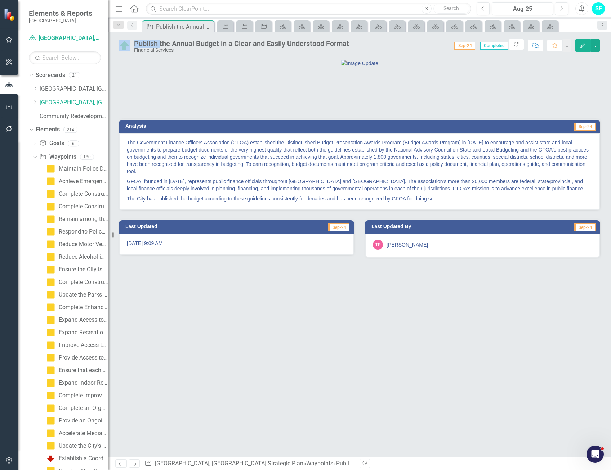
click at [0, 0] on icon at bounding box center [0, 0] width 0 height 0
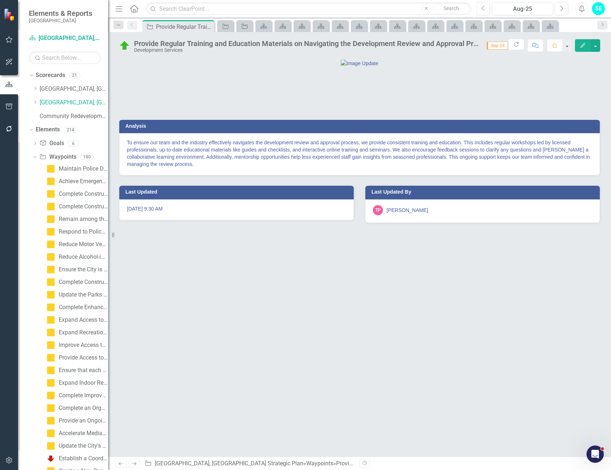
scroll to position [32, 0]
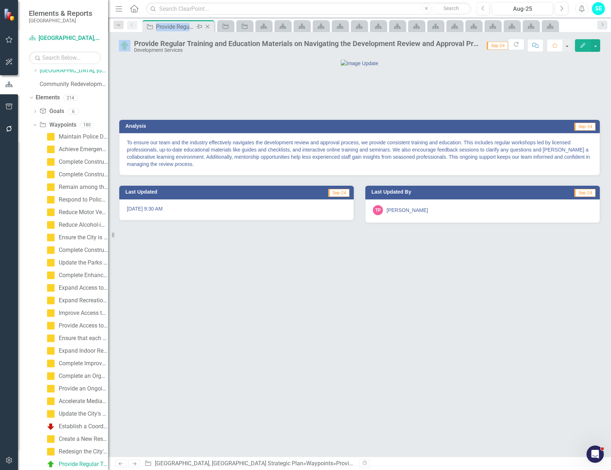
click at [208, 26] on div "Waypoint Provide Regular Training and Education Materials on Navigating the Dev…" at bounding box center [178, 26] width 68 height 9
click at [208, 26] on icon "Close" at bounding box center [207, 27] width 7 height 6
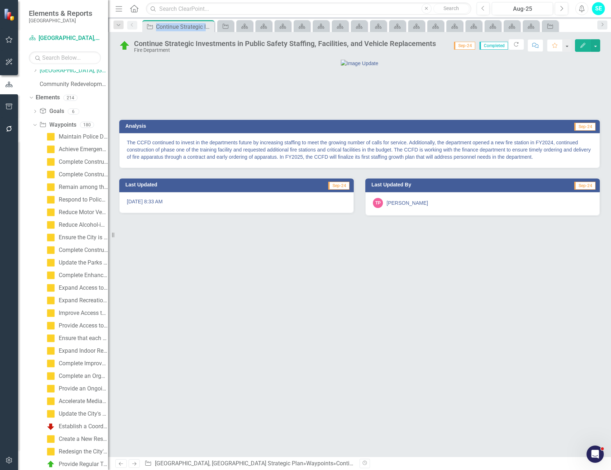
click at [0, 0] on icon "Close" at bounding box center [0, 0] width 0 height 0
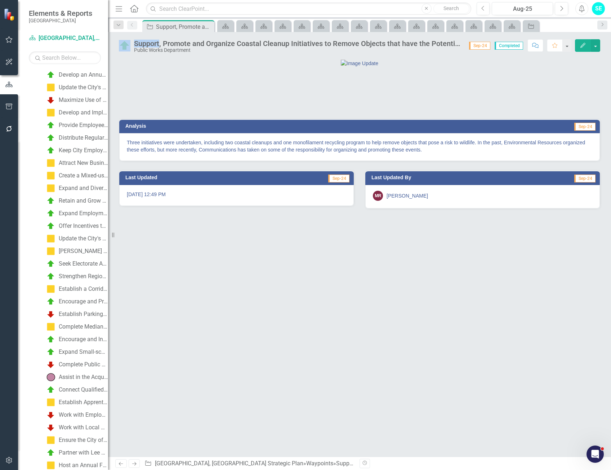
click at [0, 0] on icon "Close" at bounding box center [0, 0] width 0 height 0
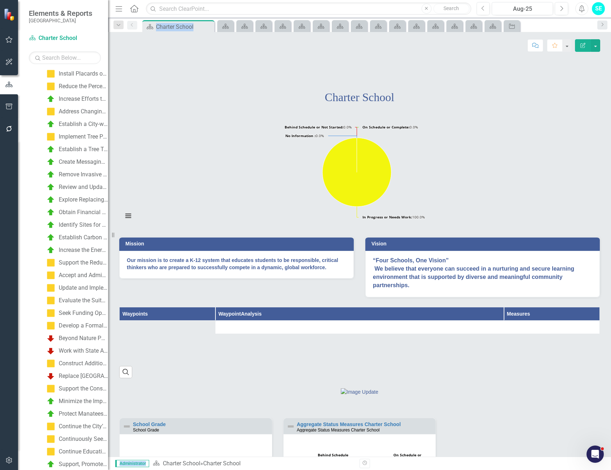
click at [208, 26] on div "Scorecard Charter School Pin Close" at bounding box center [178, 26] width 68 height 9
click at [208, 26] on icon "Close" at bounding box center [207, 27] width 7 height 6
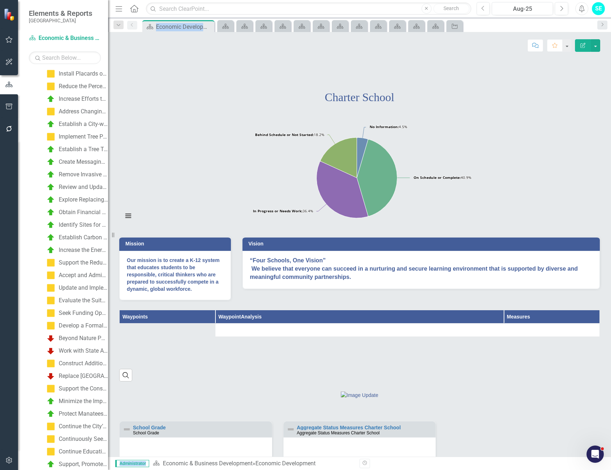
click at [208, 26] on div "Scorecard Economic Development Pin Close" at bounding box center [178, 26] width 68 height 9
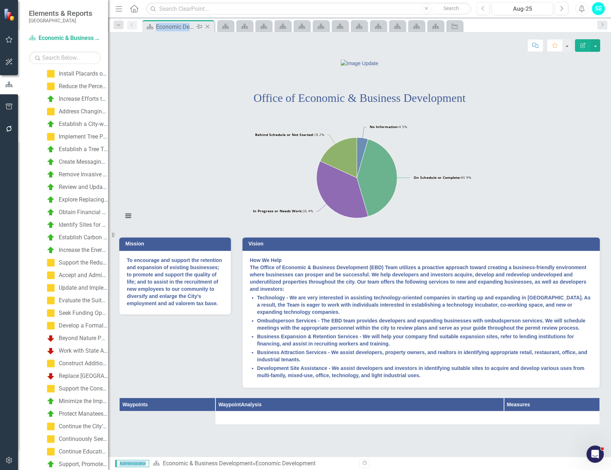
click at [208, 26] on div "Scorecard Economic Development Pin Close" at bounding box center [178, 26] width 68 height 9
click at [208, 26] on icon "Close" at bounding box center [207, 27] width 7 height 6
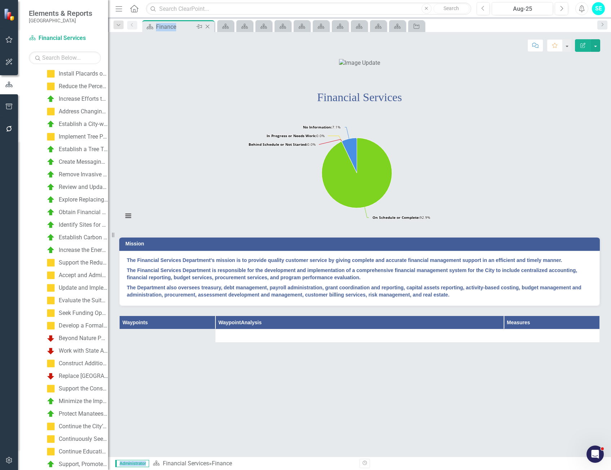
click at [208, 26] on div "Scorecard Finance Pin Close" at bounding box center [178, 26] width 68 height 9
click at [208, 27] on icon "Close" at bounding box center [207, 27] width 7 height 6
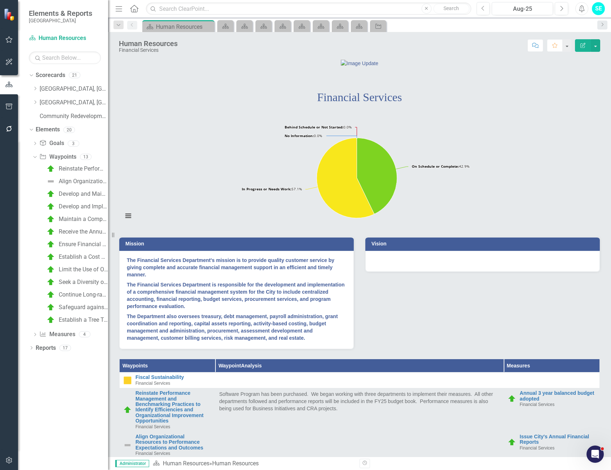
click at [0, 0] on icon "Close" at bounding box center [0, 0] width 0 height 0
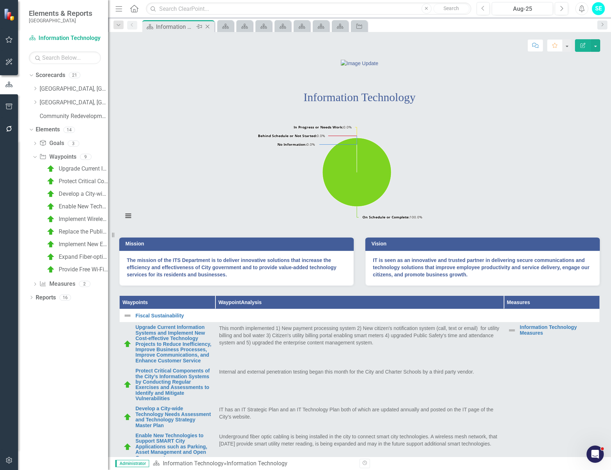
click at [209, 26] on icon "Close" at bounding box center [207, 27] width 7 height 6
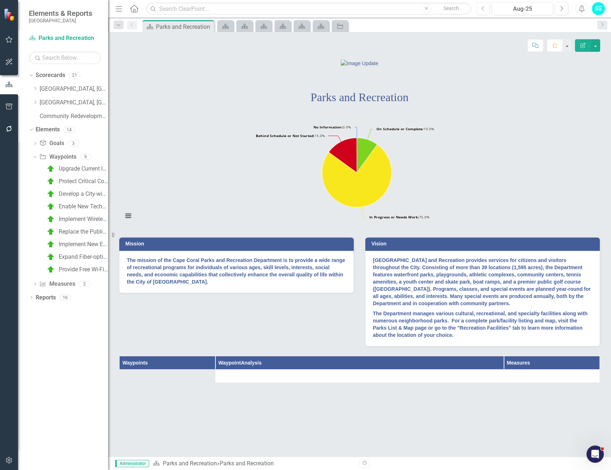
click at [0, 0] on icon "Close" at bounding box center [0, 0] width 0 height 0
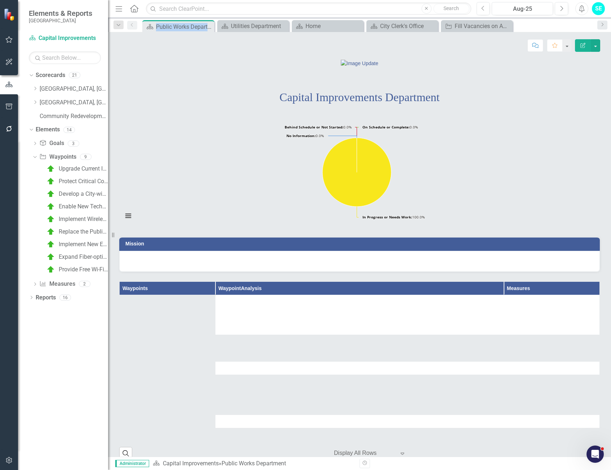
drag, startPoint x: 209, startPoint y: 26, endPoint x: 207, endPoint y: 46, distance: 19.5
click at [207, 53] on div "Score: N/A Aug-25 Completed Comment Favorite Edit Report" at bounding box center [359, 43] width 503 height 22
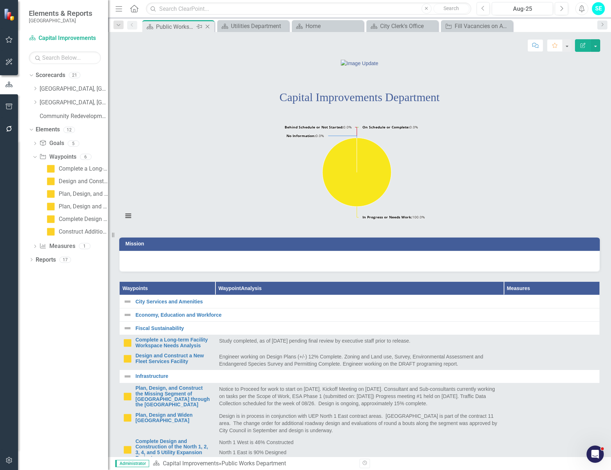
click at [209, 26] on icon "Close" at bounding box center [207, 27] width 7 height 6
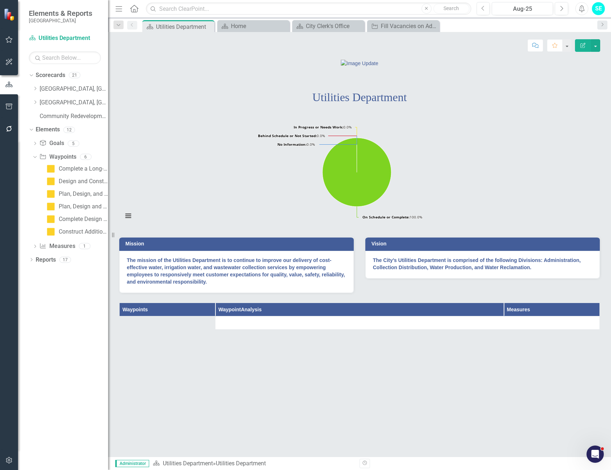
click at [0, 0] on icon at bounding box center [0, 0] width 0 height 0
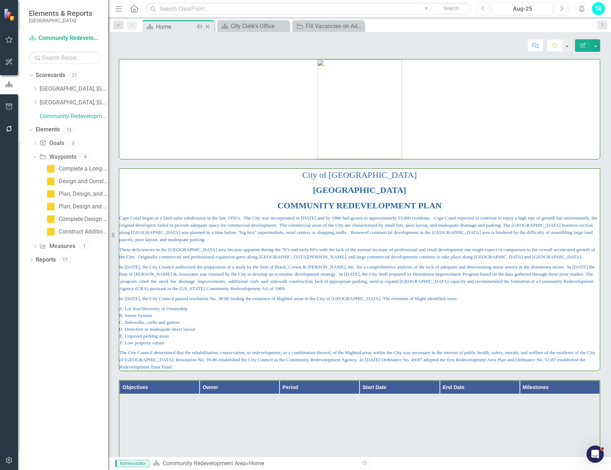
click at [208, 26] on icon at bounding box center [208, 27] width 4 height 4
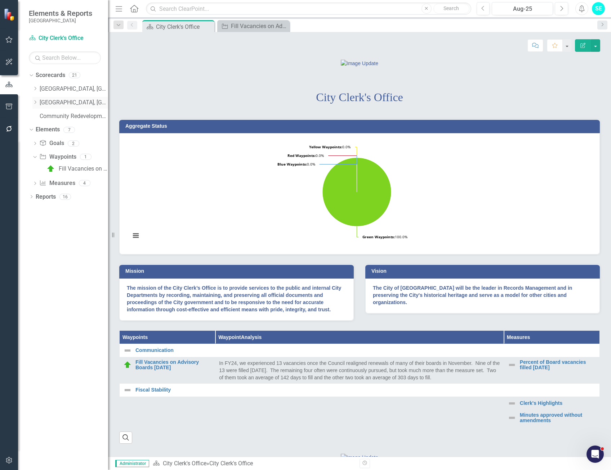
click at [68, 103] on link "[GEOGRAPHIC_DATA], [GEOGRAPHIC_DATA] Strategic Plan" at bounding box center [74, 103] width 68 height 8
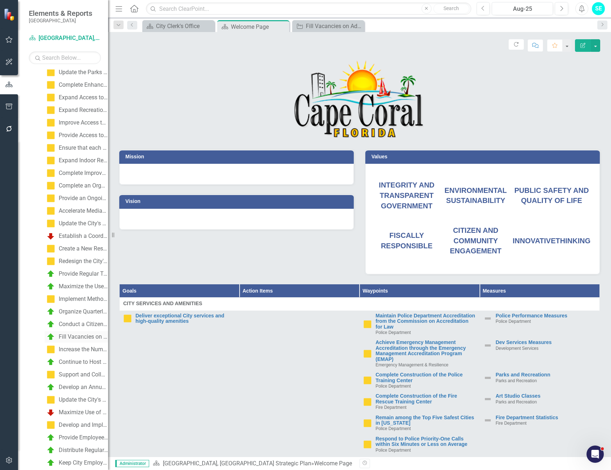
scroll to position [324, 0]
click at [73, 174] on div "Provide Regular Training and Education Materials on Navigating the Development …" at bounding box center [83, 172] width 49 height 6
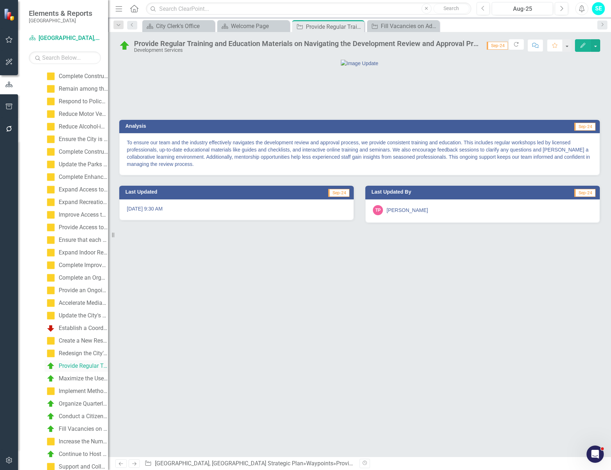
scroll to position [32, 0]
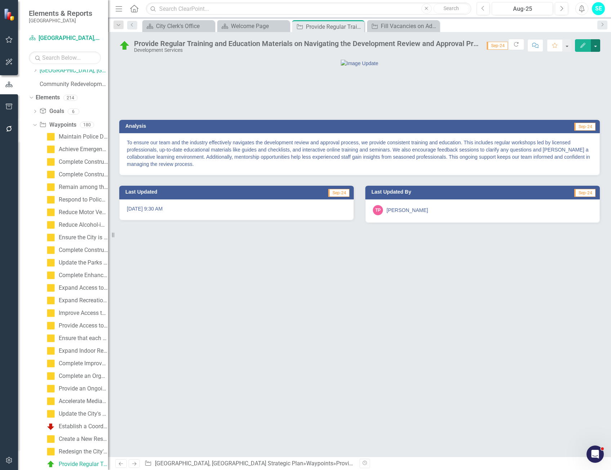
click at [597, 47] on button "button" at bounding box center [595, 45] width 9 height 13
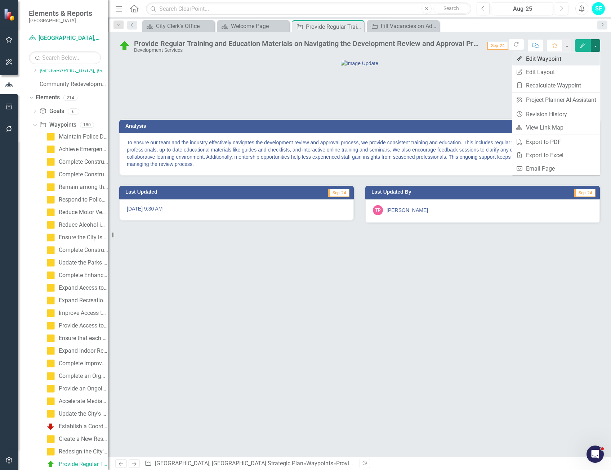
click at [567, 59] on link "Edit Edit Waypoint" at bounding box center [556, 58] width 88 height 13
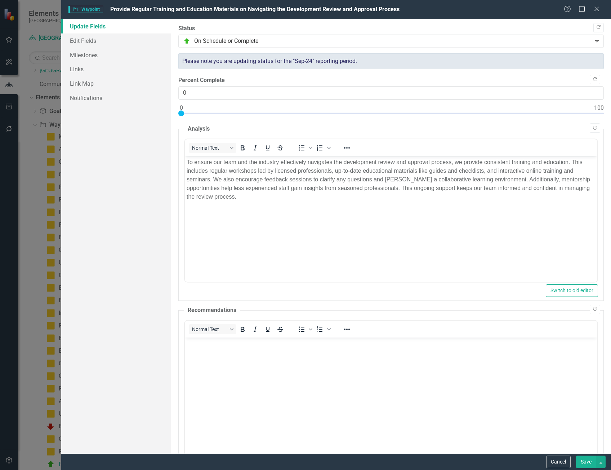
scroll to position [0, 0]
click at [76, 43] on link "Edit Fields" at bounding box center [116, 41] width 110 height 14
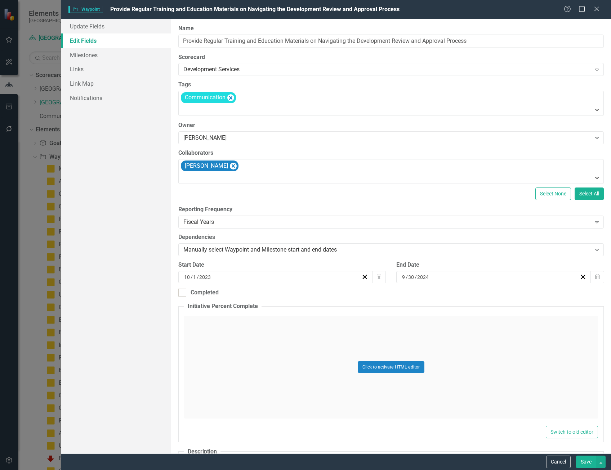
scroll to position [32, 0]
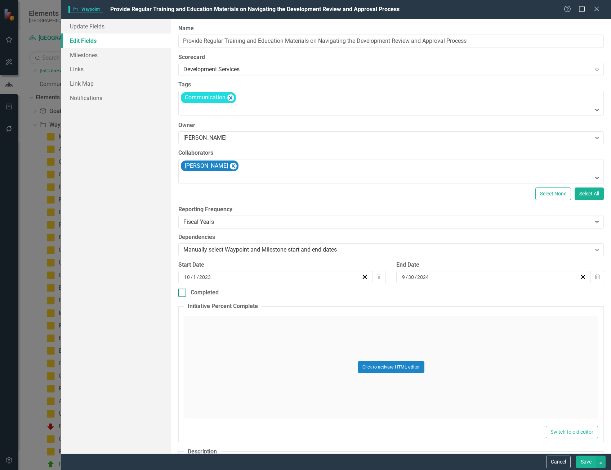
click at [184, 291] on div at bounding box center [182, 293] width 8 height 8
click at [183, 291] on input "Completed" at bounding box center [180, 291] width 5 height 5
checkbox input "true"
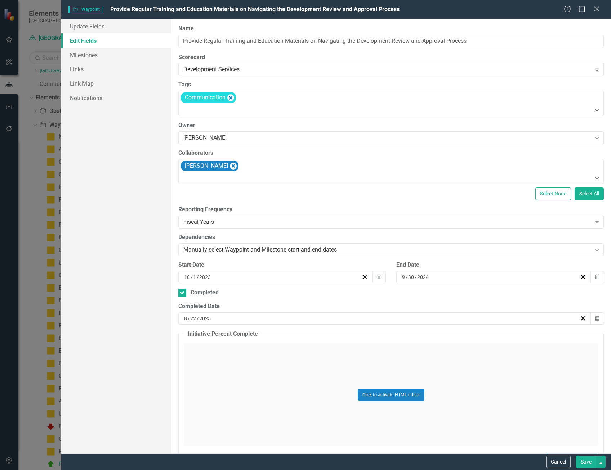
click at [242, 317] on div "8 / 22 / 2025" at bounding box center [381, 318] width 397 height 7
click at [381, 333] on button "[DATE]" at bounding box center [382, 337] width 62 height 16
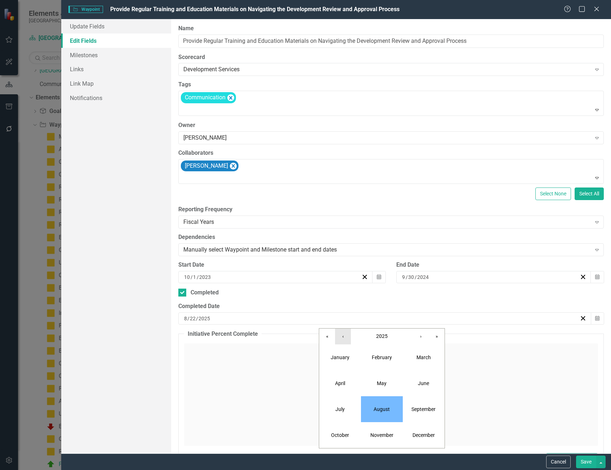
drag, startPoint x: 340, startPoint y: 338, endPoint x: 343, endPoint y: 342, distance: 4.7
click at [340, 338] on button "‹" at bounding box center [343, 337] width 16 height 16
click at [411, 412] on button "September" at bounding box center [424, 410] width 42 height 26
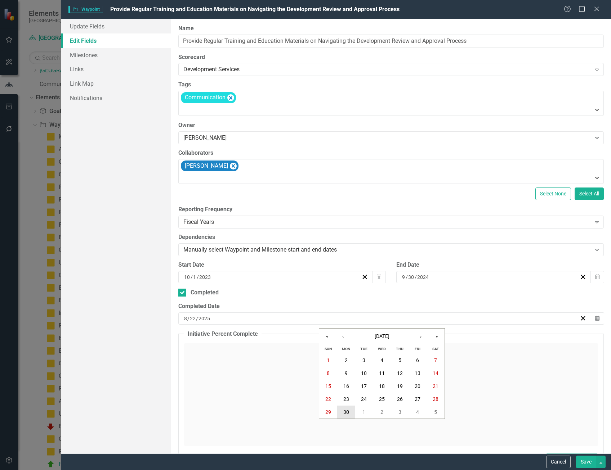
click at [347, 408] on button "30" at bounding box center [346, 412] width 18 height 13
click at [583, 461] on button "Save" at bounding box center [586, 462] width 20 height 13
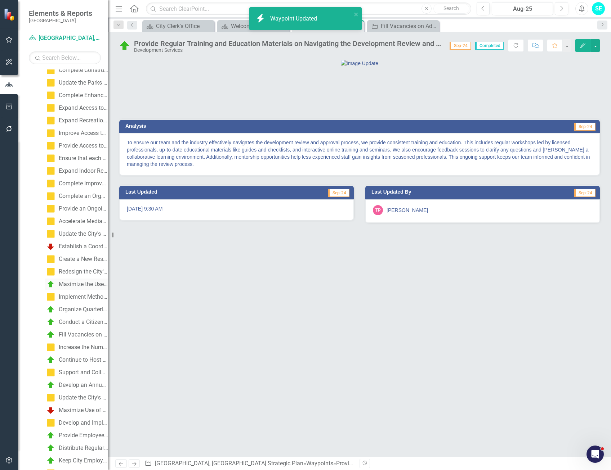
click at [68, 286] on div "Maximize the Use of Technology in Communicating with the Public" at bounding box center [83, 284] width 49 height 6
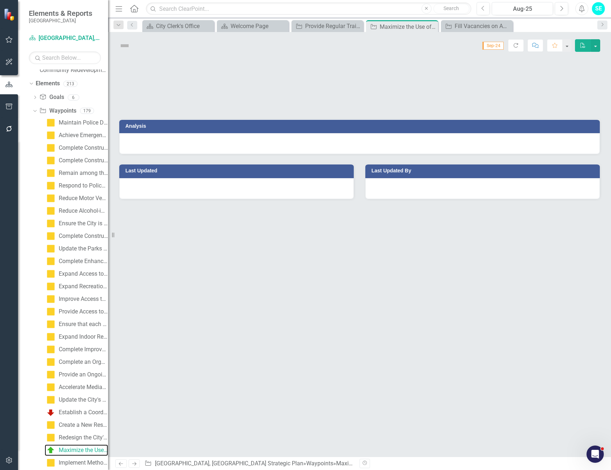
scroll to position [32, 0]
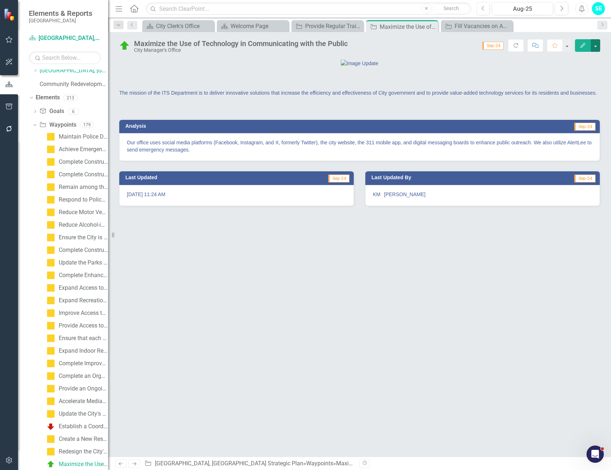
click at [594, 46] on button "button" at bounding box center [595, 45] width 9 height 13
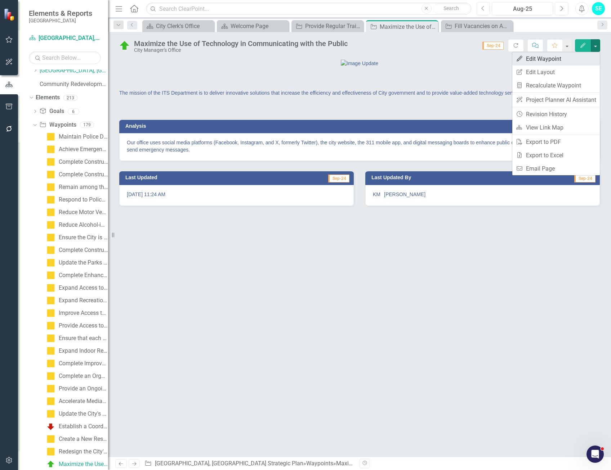
click at [546, 61] on link "Edit Edit Waypoint" at bounding box center [556, 58] width 88 height 13
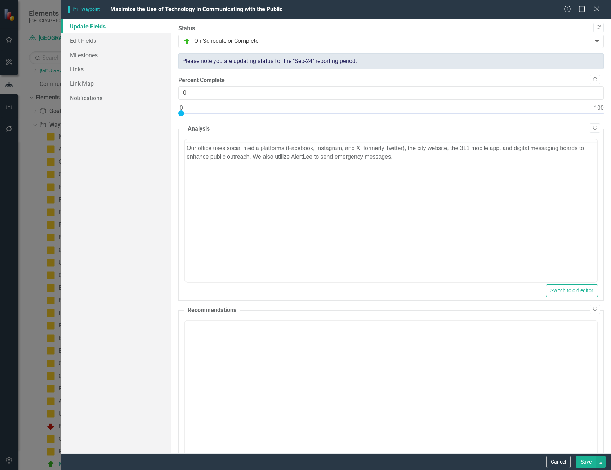
scroll to position [0, 0]
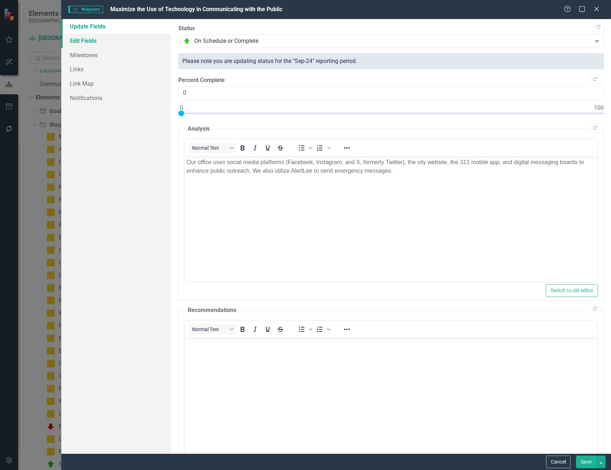
click at [84, 43] on link "Edit Fields" at bounding box center [116, 41] width 110 height 14
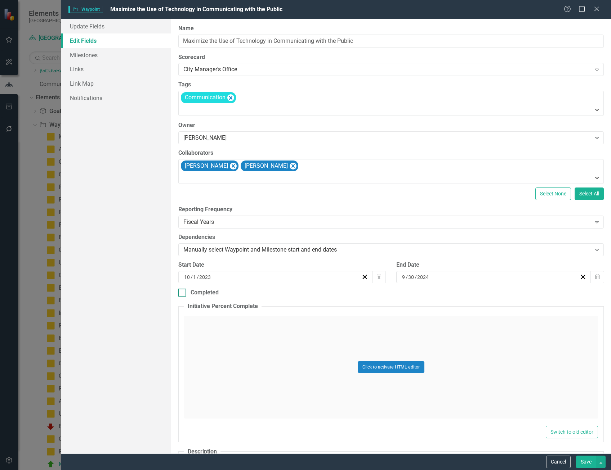
click at [186, 294] on div "Completed" at bounding box center [390, 293] width 425 height 8
click at [183, 294] on input "Completed" at bounding box center [180, 291] width 5 height 5
checkbox input "true"
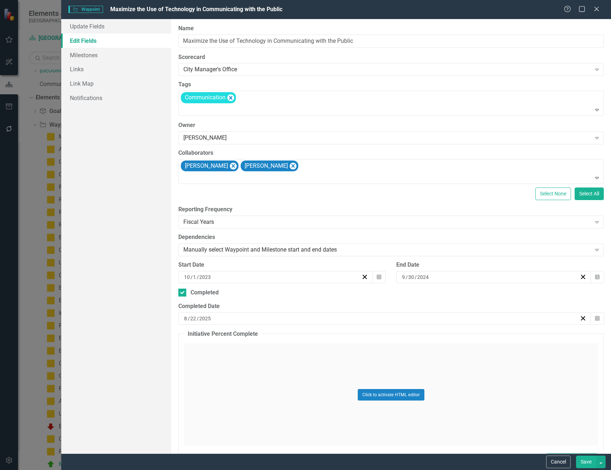
click at [290, 322] on div "8 / 22 / 2025" at bounding box center [381, 318] width 397 height 7
click at [378, 341] on button "[DATE]" at bounding box center [382, 337] width 62 height 16
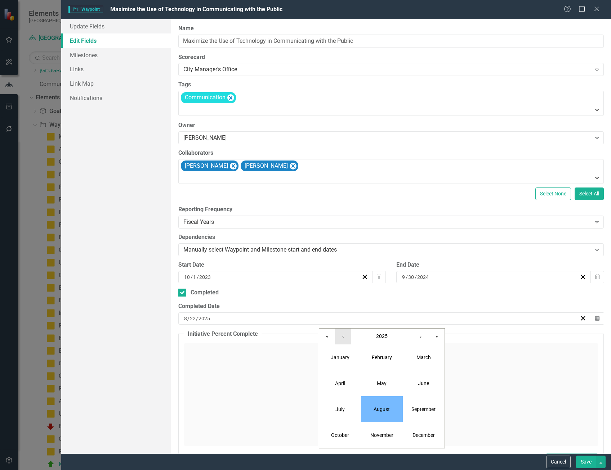
click at [347, 335] on button "‹" at bounding box center [343, 337] width 16 height 16
click at [424, 413] on button "September" at bounding box center [424, 410] width 42 height 26
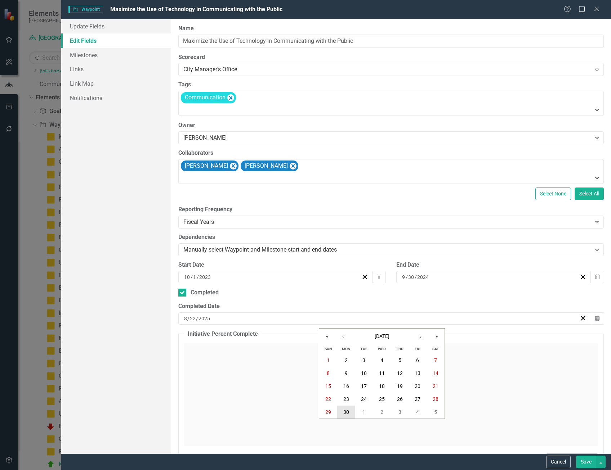
click at [348, 411] on abbr "30" at bounding box center [346, 413] width 6 height 6
click at [586, 460] on button "Save" at bounding box center [586, 462] width 20 height 13
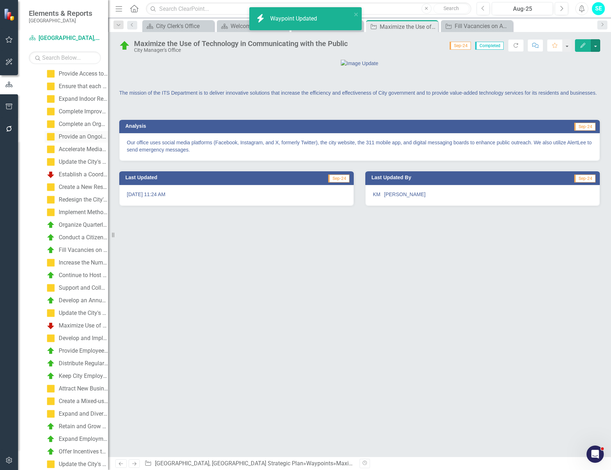
scroll to position [356, 0]
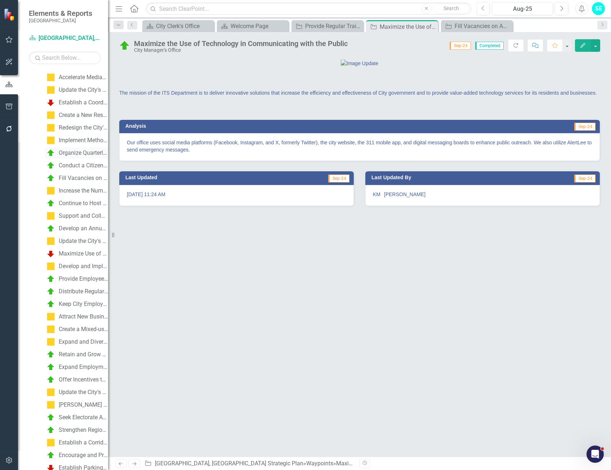
click at [67, 156] on div "Organize Quarterly Community Meetings to Provide Updated Information to the Pub…" at bounding box center [83, 153] width 49 height 6
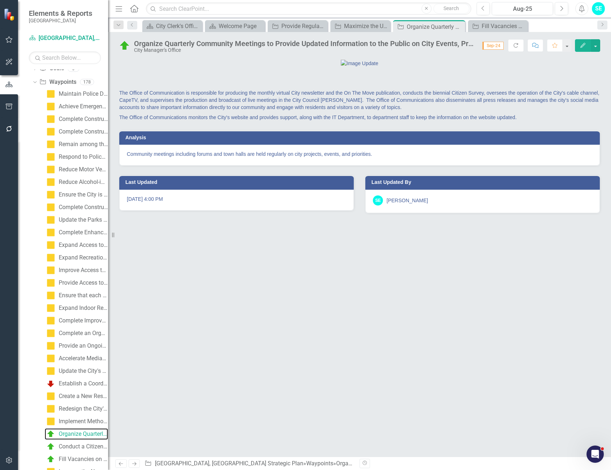
scroll to position [45, 0]
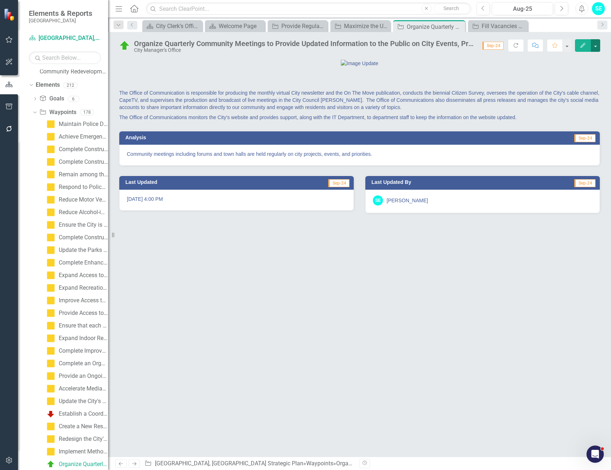
click at [597, 49] on button "button" at bounding box center [595, 45] width 9 height 13
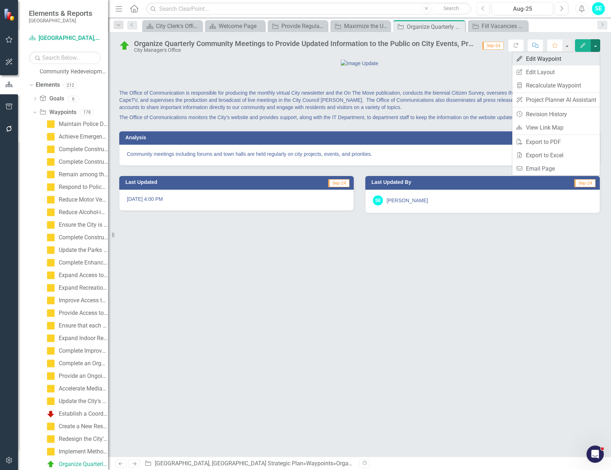
click at [540, 60] on link "Edit Edit Waypoint" at bounding box center [556, 58] width 88 height 13
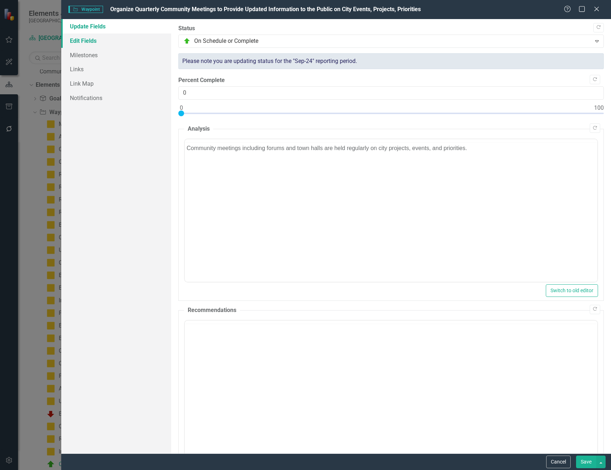
scroll to position [0, 0]
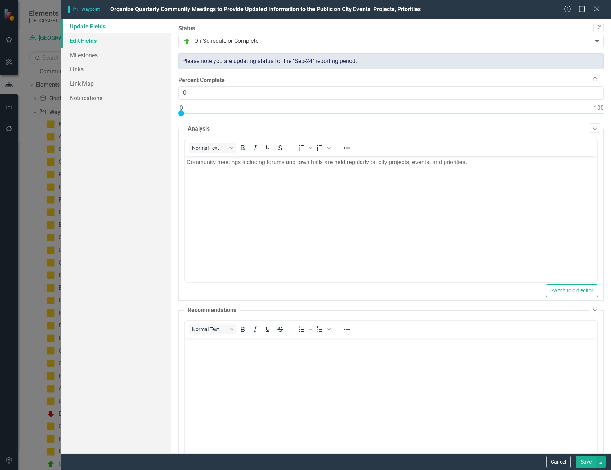
click at [80, 40] on link "Edit Fields" at bounding box center [116, 41] width 110 height 14
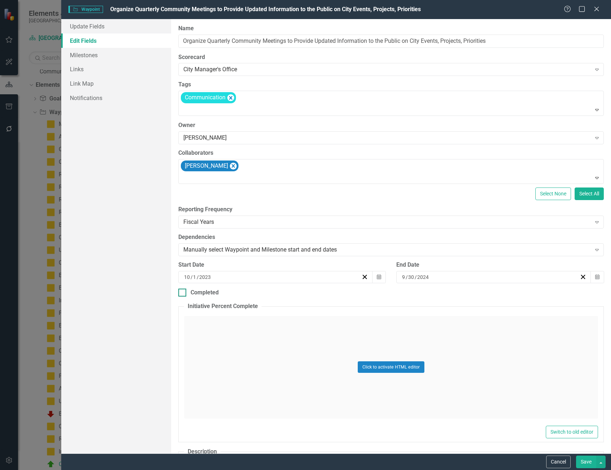
click at [183, 293] on div at bounding box center [182, 293] width 8 height 8
click at [183, 293] on input "Completed" at bounding box center [180, 291] width 5 height 5
checkbox input "true"
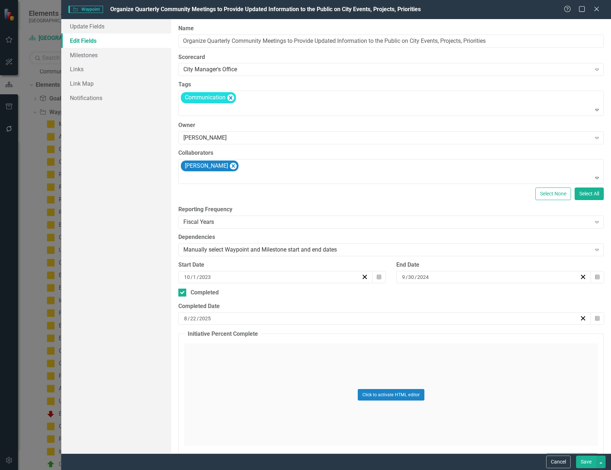
click at [264, 321] on div "8 / 22 / 2025" at bounding box center [381, 318] width 397 height 7
click at [415, 335] on button "›" at bounding box center [421, 337] width 16 height 16
click at [361, 411] on button "30" at bounding box center [364, 412] width 18 height 13
click at [264, 324] on div "9 / 30 / 2025" at bounding box center [384, 319] width 413 height 12
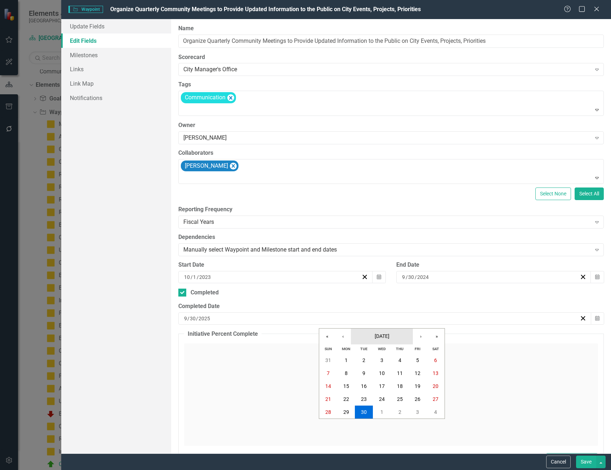
click at [375, 335] on span "September 2025" at bounding box center [382, 337] width 15 height 6
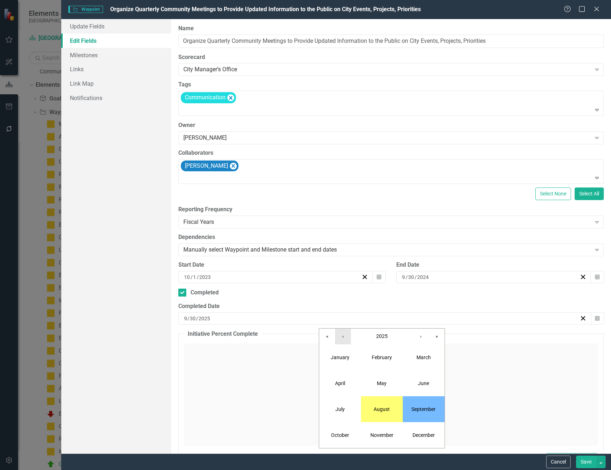
click at [345, 336] on button "‹" at bounding box center [343, 337] width 16 height 16
click at [416, 418] on button "September" at bounding box center [424, 410] width 42 height 26
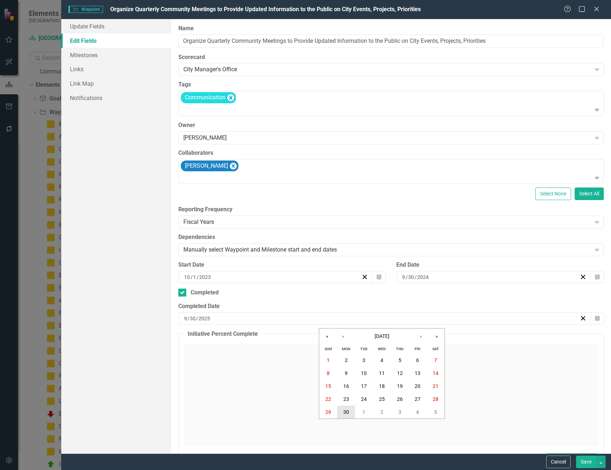
click at [346, 411] on abbr "30" at bounding box center [346, 413] width 6 height 6
click at [583, 464] on button "Save" at bounding box center [586, 462] width 20 height 13
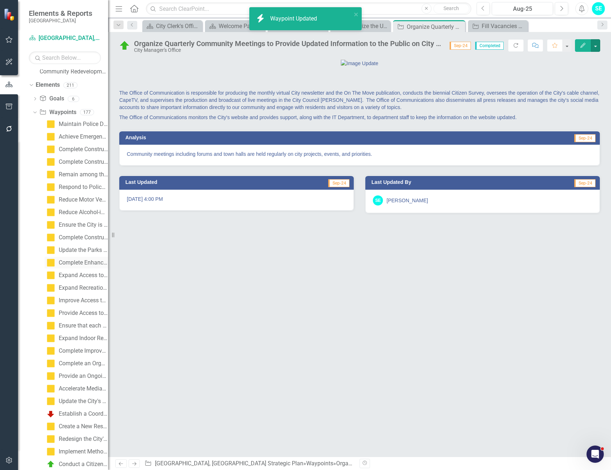
scroll to position [189, 0]
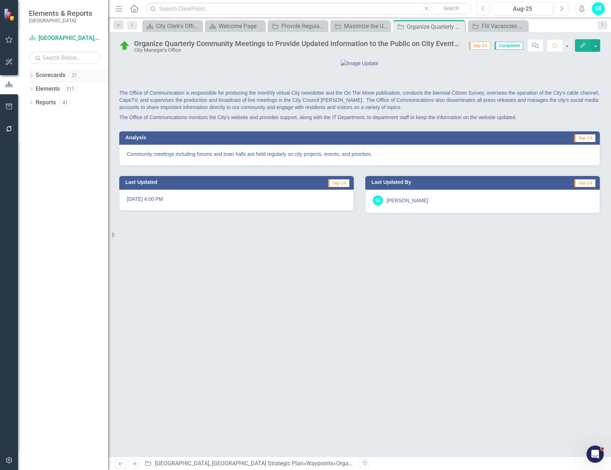
click at [31, 76] on icon "Dropdown" at bounding box center [31, 76] width 5 height 4
click at [32, 129] on icon "Dropdown" at bounding box center [31, 131] width 5 height 4
click at [33, 156] on icon "Dropdown" at bounding box center [34, 158] width 5 height 4
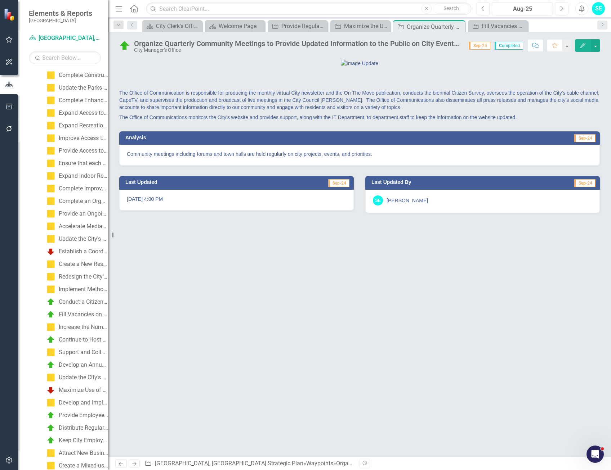
scroll to position [216, 0]
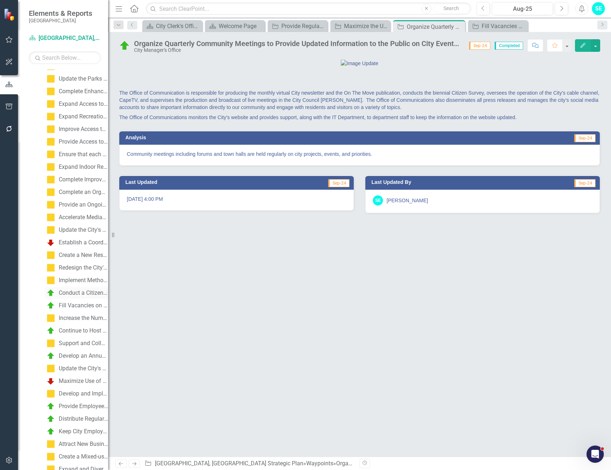
click at [84, 294] on div "Conduct a Citizen Feedback Survey every Two Years Assessing the Quality of Muni…" at bounding box center [83, 293] width 49 height 6
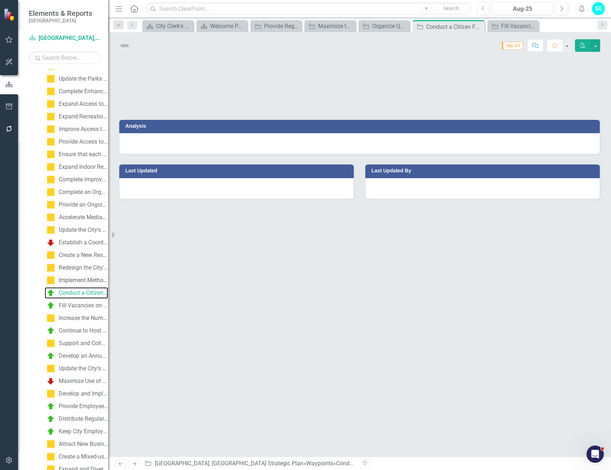
scroll to position [45, 0]
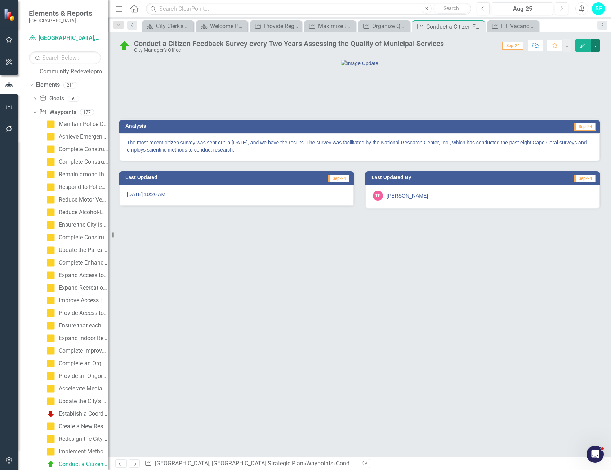
click at [598, 49] on button "button" at bounding box center [595, 45] width 9 height 13
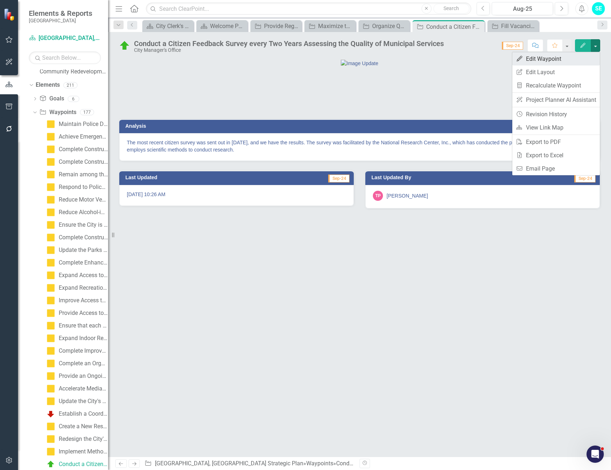
click at [543, 61] on link "Edit Edit Waypoint" at bounding box center [556, 58] width 88 height 13
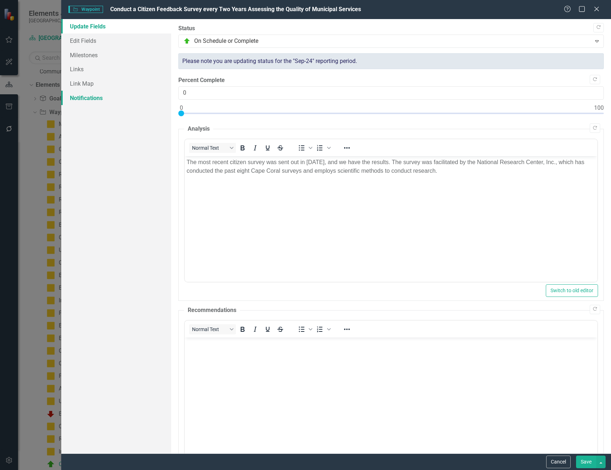
scroll to position [0, 0]
click at [86, 42] on link "Edit Fields" at bounding box center [116, 41] width 110 height 14
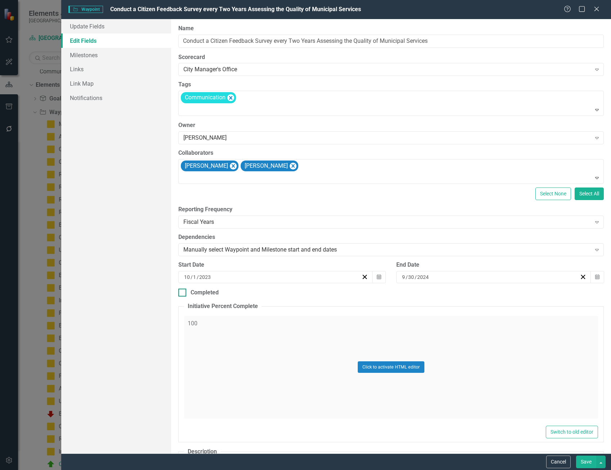
click at [181, 292] on input "Completed" at bounding box center [180, 291] width 5 height 5
checkbox input "true"
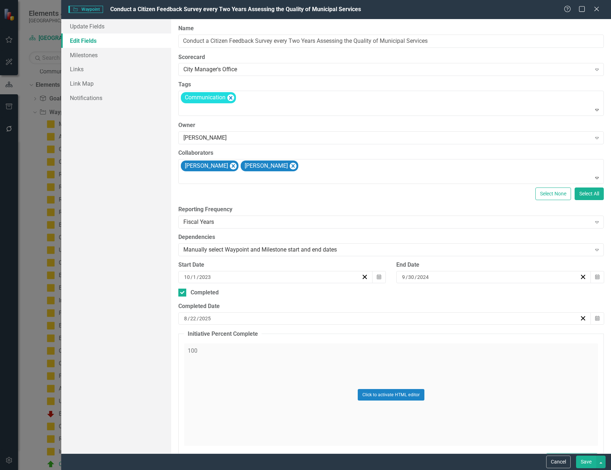
click at [235, 321] on div "[DATE]" at bounding box center [381, 318] width 397 height 7
click at [381, 339] on span "[DATE]" at bounding box center [382, 337] width 15 height 6
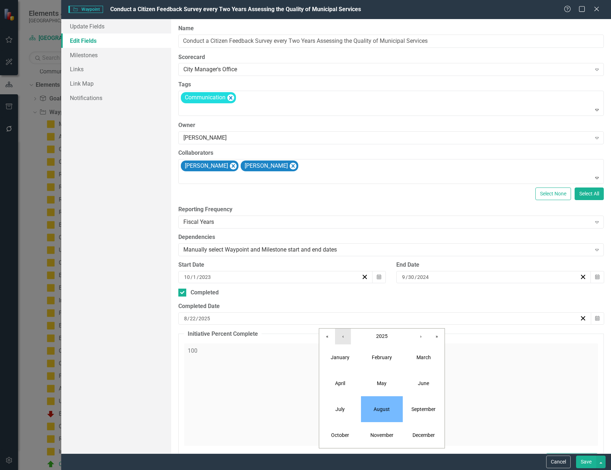
click at [343, 337] on button "‹" at bounding box center [343, 337] width 16 height 16
click at [414, 410] on abbr "September" at bounding box center [423, 410] width 24 height 6
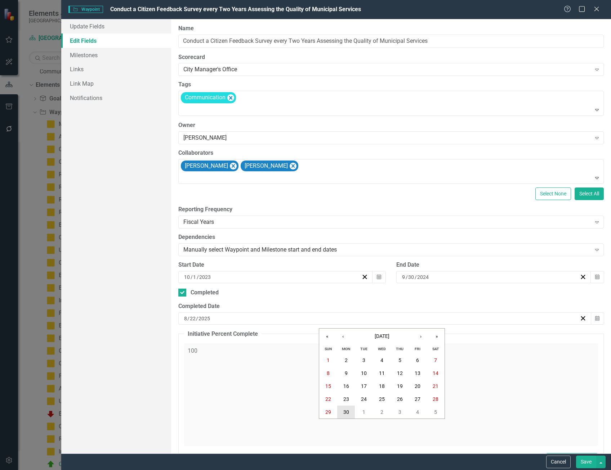
drag, startPoint x: 343, startPoint y: 414, endPoint x: 371, endPoint y: 418, distance: 28.8
click at [343, 413] on button "30" at bounding box center [346, 412] width 18 height 13
click at [580, 462] on button "Save" at bounding box center [586, 462] width 20 height 13
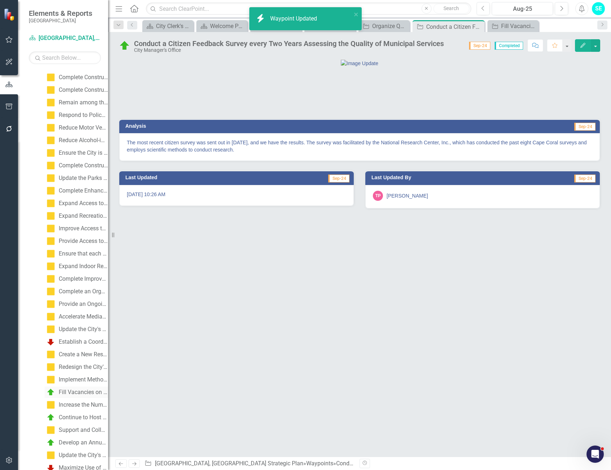
click at [80, 396] on div "Fill Vacancies on Advisory Boards [DATE]" at bounding box center [83, 392] width 49 height 6
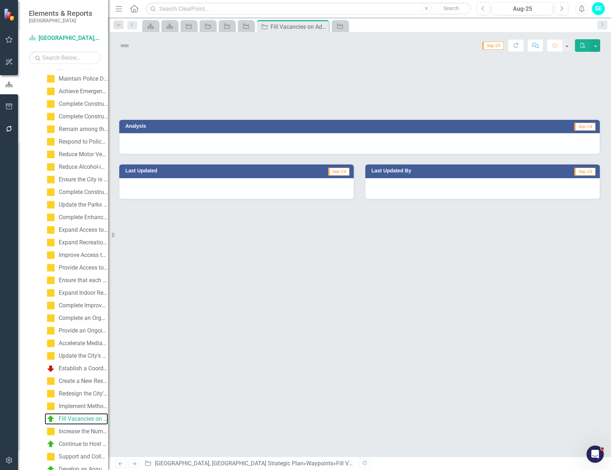
scroll to position [45, 0]
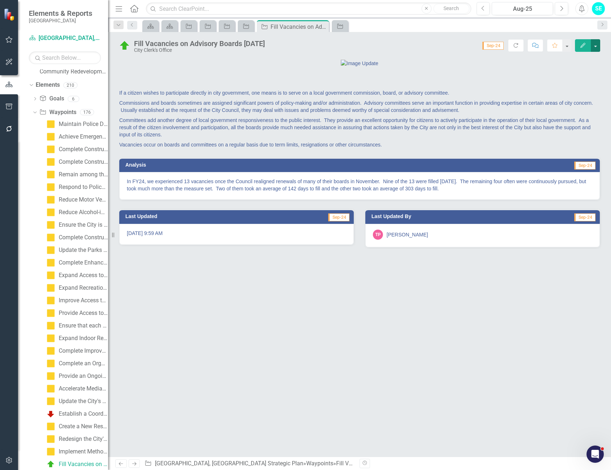
click at [598, 50] on button "button" at bounding box center [595, 45] width 9 height 13
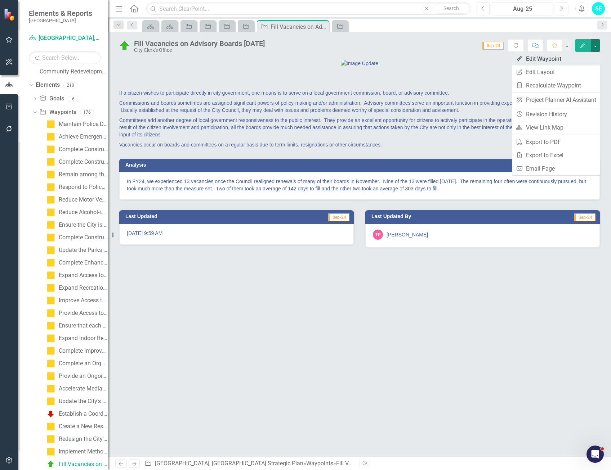
click at [567, 60] on link "Edit Edit Waypoint" at bounding box center [556, 58] width 88 height 13
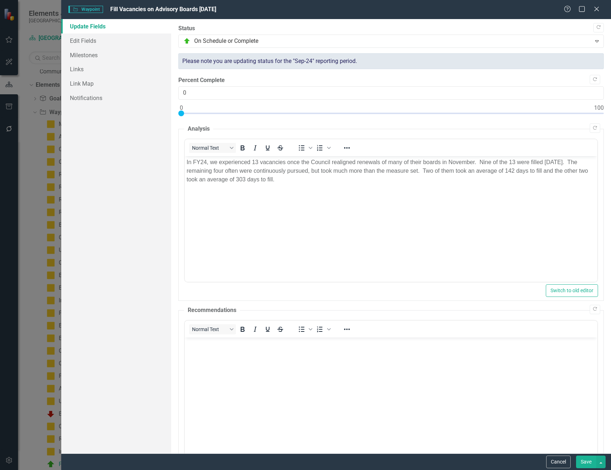
scroll to position [0, 0]
click at [94, 44] on link "Edit Fields" at bounding box center [116, 41] width 110 height 14
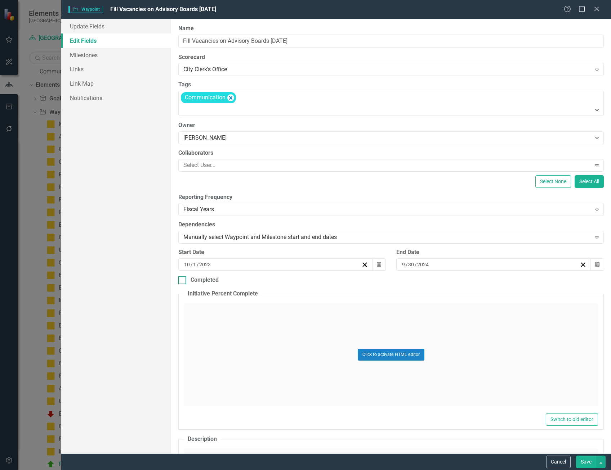
click at [183, 280] on div at bounding box center [182, 281] width 8 height 8
click at [183, 280] on input "Completed" at bounding box center [180, 279] width 5 height 5
checkbox input "true"
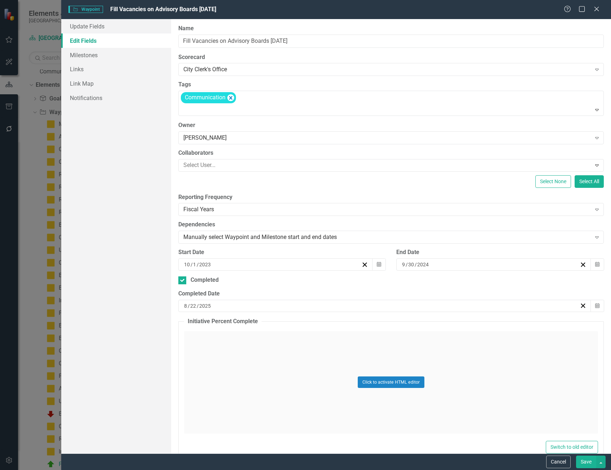
click at [280, 308] on div "[DATE]" at bounding box center [381, 306] width 397 height 7
click at [384, 326] on span "[DATE]" at bounding box center [382, 324] width 15 height 6
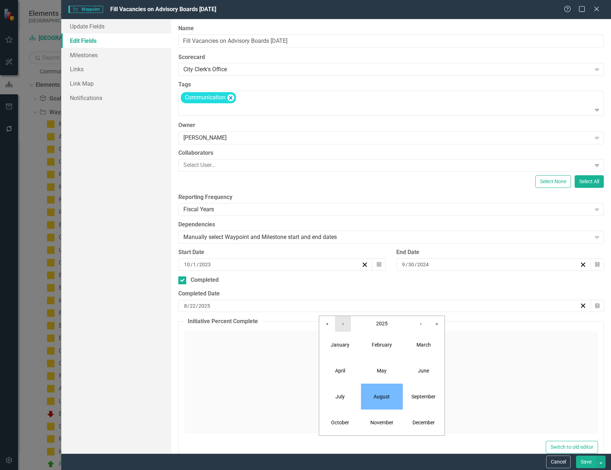
click at [342, 325] on button "‹" at bounding box center [343, 324] width 16 height 16
click at [415, 400] on button "September" at bounding box center [424, 397] width 42 height 26
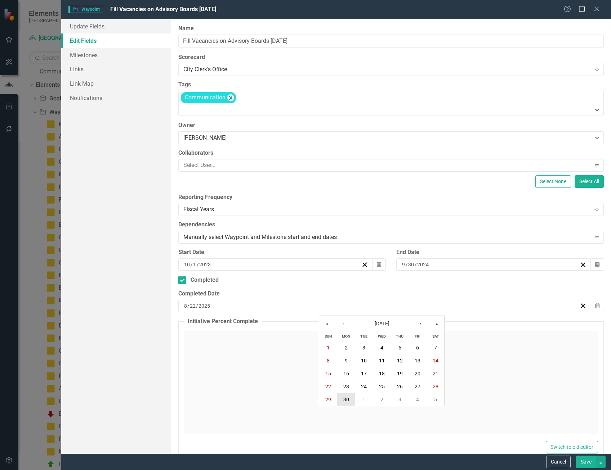
click at [350, 400] on button "30" at bounding box center [346, 399] width 18 height 13
click at [585, 462] on button "Save" at bounding box center [586, 462] width 20 height 13
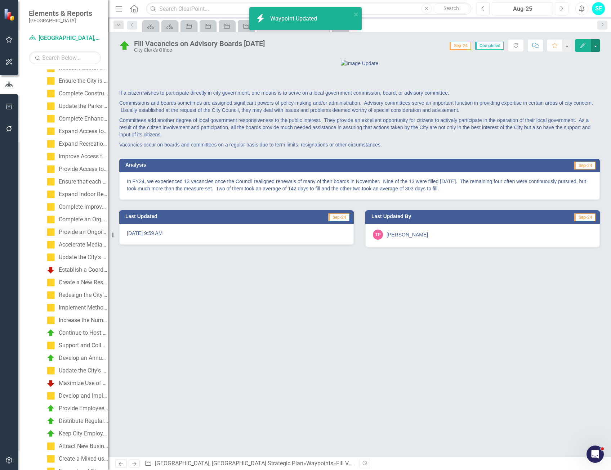
scroll to position [261, 0]
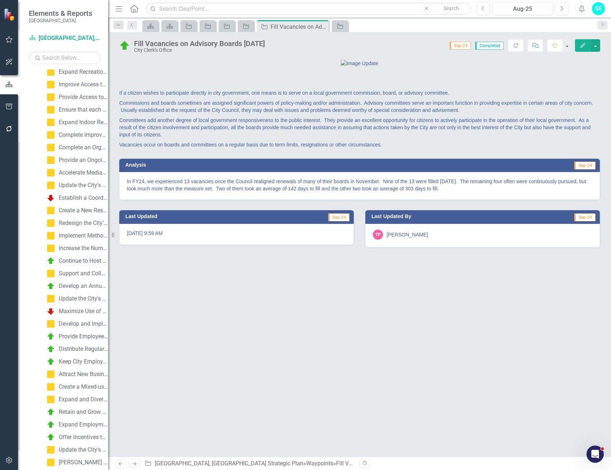
drag, startPoint x: 77, startPoint y: 262, endPoint x: 99, endPoint y: 267, distance: 22.2
click at [77, 262] on div "Continue to Host the Citizens Academy" at bounding box center [83, 261] width 49 height 6
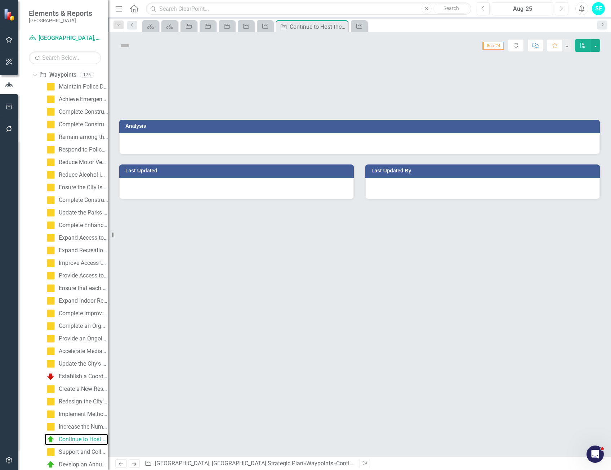
scroll to position [57, 0]
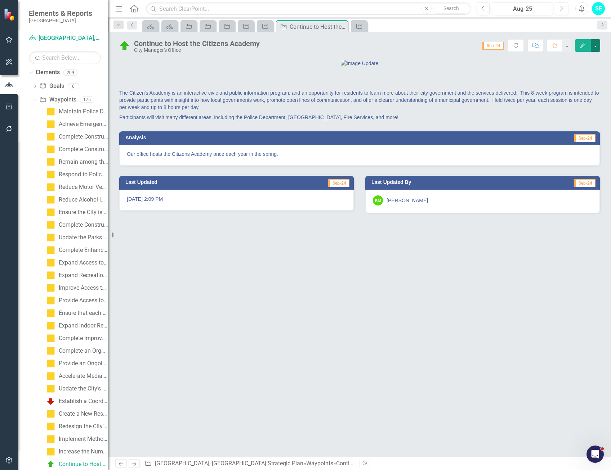
click at [597, 47] on button "button" at bounding box center [595, 45] width 9 height 13
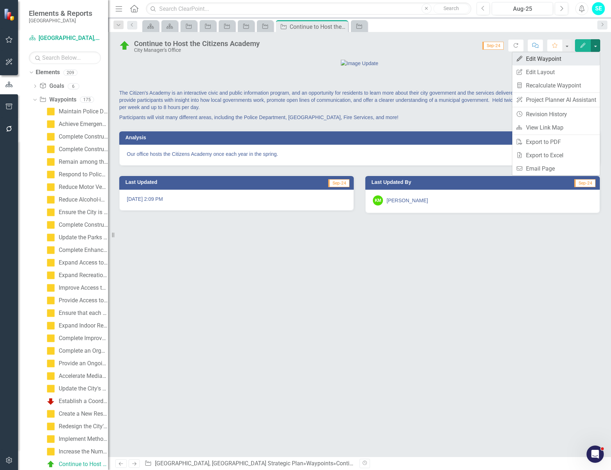
click at [550, 59] on link "Edit Edit Waypoint" at bounding box center [556, 58] width 88 height 13
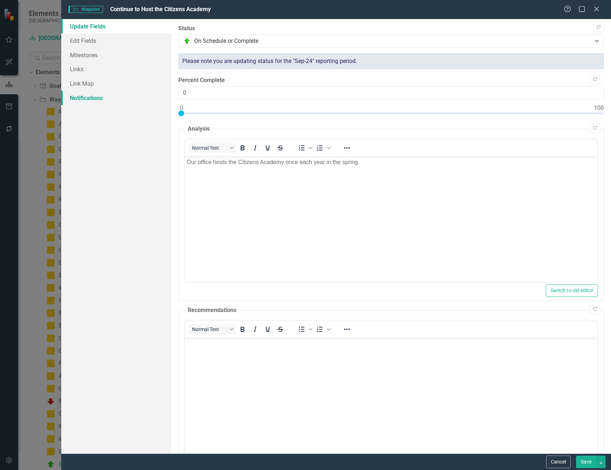
scroll to position [0, 0]
click at [79, 99] on link "Notifications" at bounding box center [116, 98] width 110 height 14
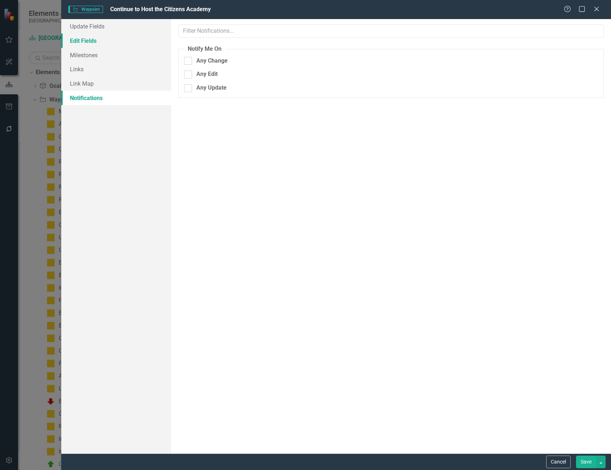
click at [98, 39] on link "Edit Fields" at bounding box center [116, 41] width 110 height 14
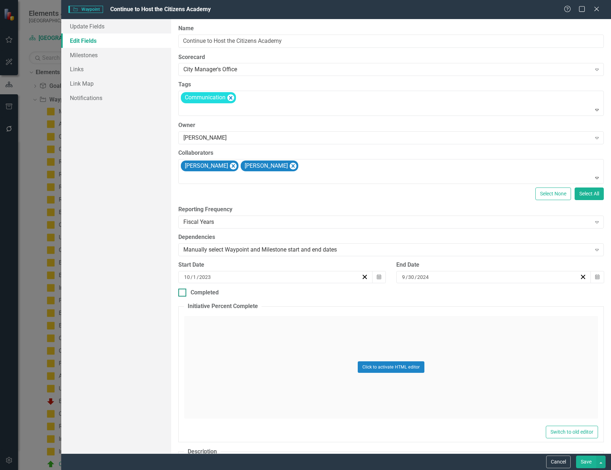
click at [182, 293] on input "Completed" at bounding box center [180, 291] width 5 height 5
checkbox input "true"
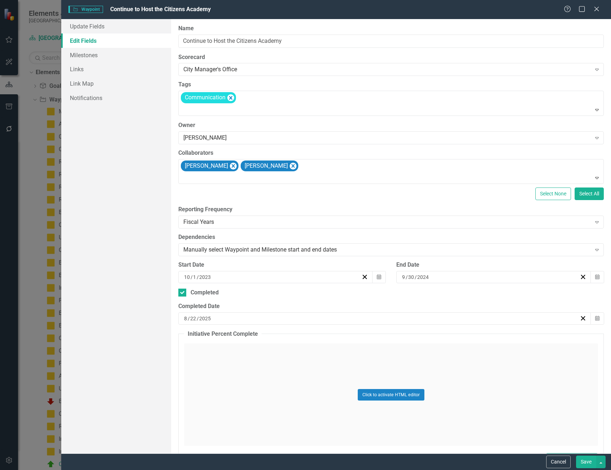
click at [265, 318] on div "8 / 22 / 2025" at bounding box center [381, 318] width 397 height 7
click at [382, 339] on fieldset "Initiative Percent Complete Click to activate HTML editor Switch to old editor" at bounding box center [390, 400] width 425 height 140
click at [279, 321] on div "8 / 22 / 2025" at bounding box center [381, 318] width 397 height 7
click at [376, 334] on span "August 2025" at bounding box center [382, 337] width 15 height 6
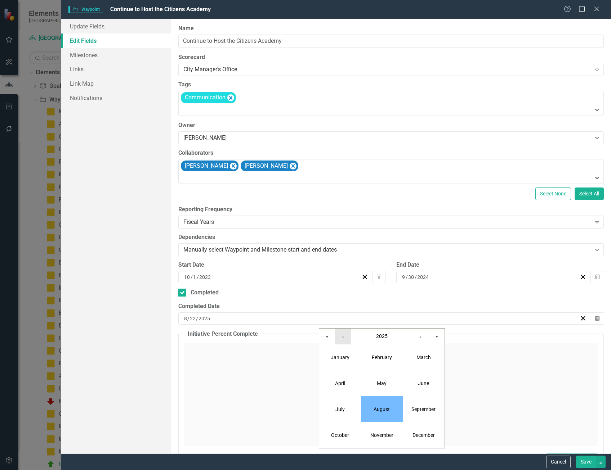
click at [343, 336] on button "‹" at bounding box center [343, 337] width 16 height 16
click at [424, 409] on abbr "September" at bounding box center [423, 410] width 24 height 6
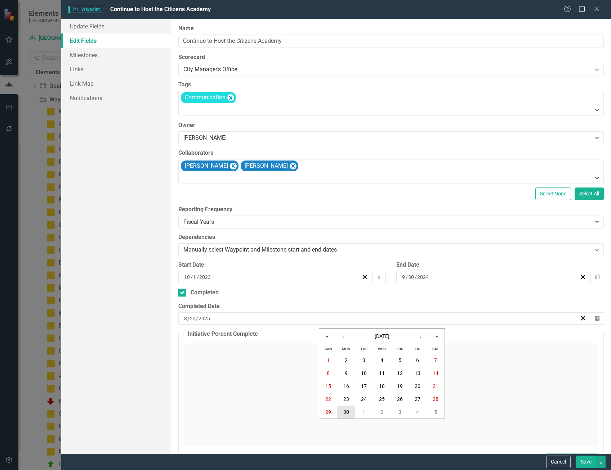
click at [346, 411] on abbr "30" at bounding box center [346, 413] width 6 height 6
click at [586, 465] on button "Save" at bounding box center [586, 462] width 20 height 13
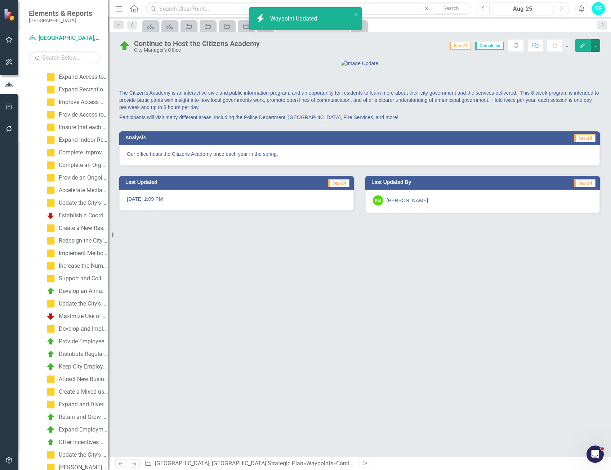
scroll to position [309, 0]
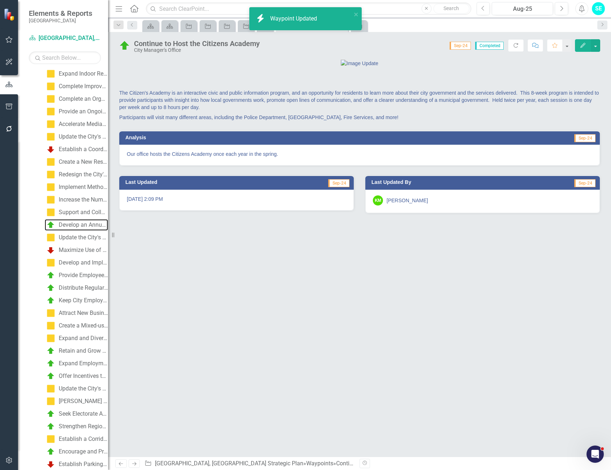
click at [73, 225] on div "Develop an Annual Communication Plan" at bounding box center [83, 225] width 49 height 6
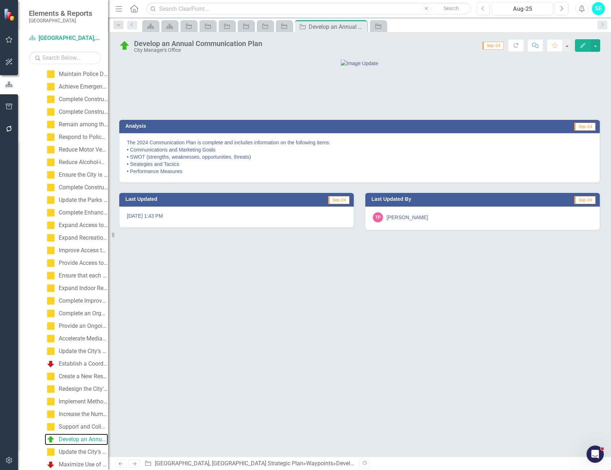
scroll to position [70, 0]
click at [597, 47] on button "button" at bounding box center [595, 45] width 9 height 13
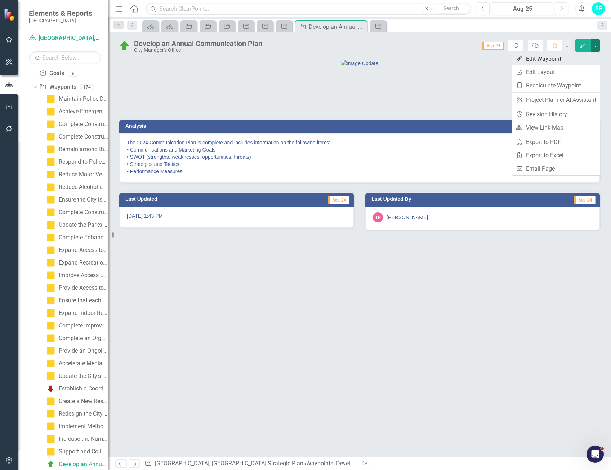
click at [555, 60] on link "Edit Edit Waypoint" at bounding box center [556, 58] width 88 height 13
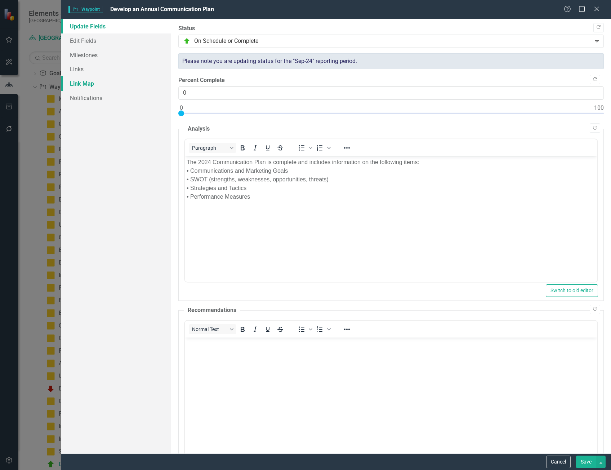
scroll to position [0, 0]
click at [91, 43] on link "Edit Fields" at bounding box center [116, 41] width 110 height 14
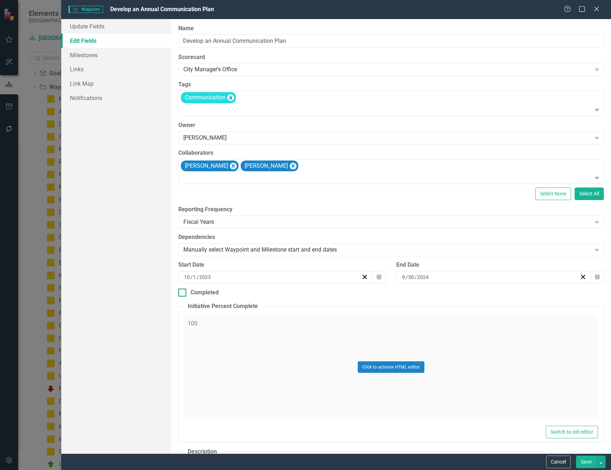
click at [185, 293] on div at bounding box center [182, 293] width 8 height 8
click at [183, 293] on input "Completed" at bounding box center [180, 291] width 5 height 5
checkbox input "true"
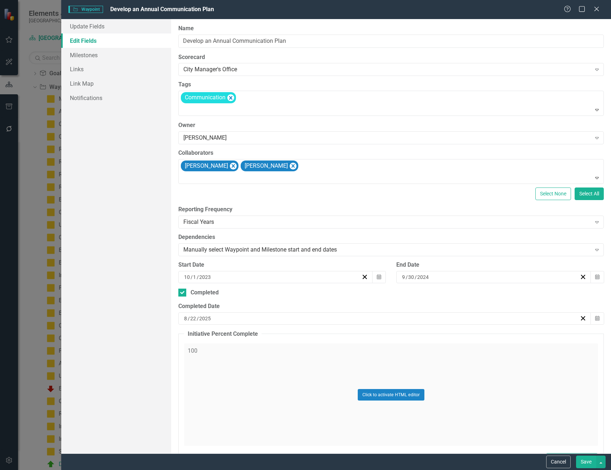
click at [261, 319] on div "8 / 22 / 2025" at bounding box center [381, 318] width 397 height 7
click at [387, 335] on span "August 2025" at bounding box center [382, 337] width 15 height 6
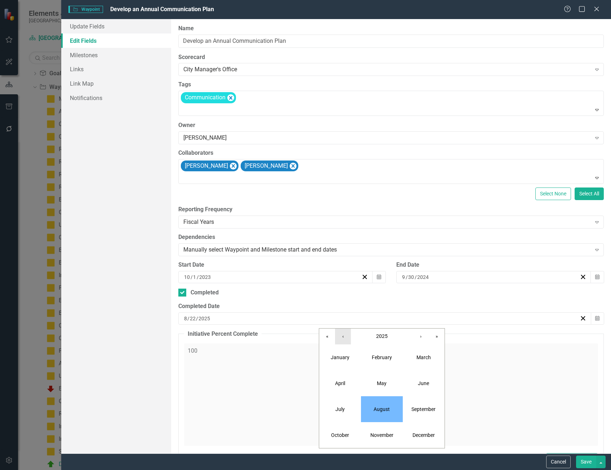
click at [338, 336] on button "‹" at bounding box center [343, 337] width 16 height 16
click at [425, 403] on button "September" at bounding box center [424, 410] width 42 height 26
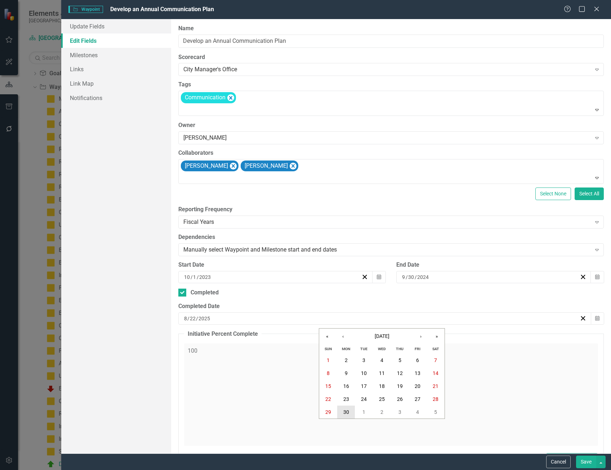
click at [351, 410] on button "30" at bounding box center [346, 412] width 18 height 13
click at [595, 464] on button "Save" at bounding box center [586, 462] width 20 height 13
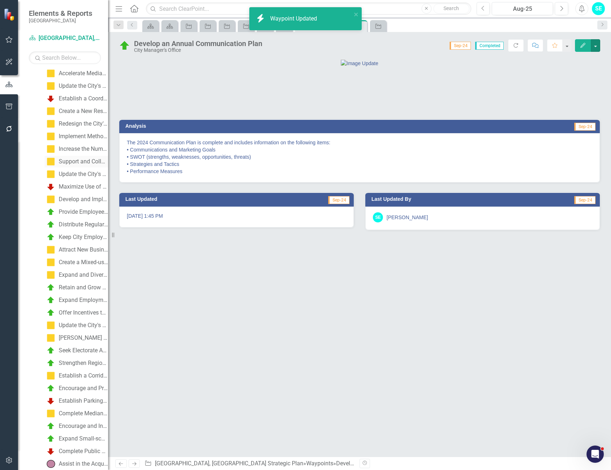
scroll to position [394, 0]
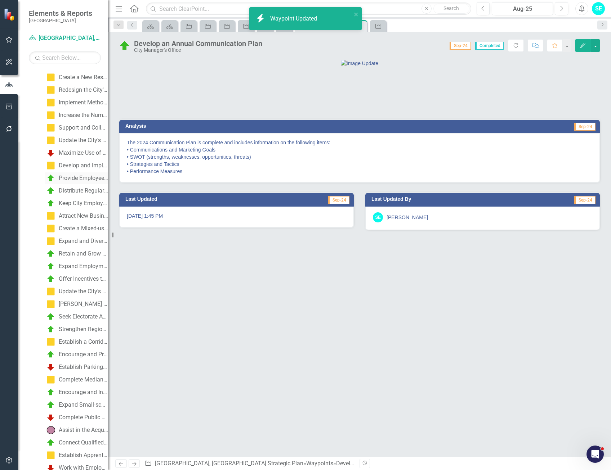
click at [64, 178] on div "Provide Employees with Regular Opportunities to Learn about Issues and Challeng…" at bounding box center [83, 178] width 49 height 6
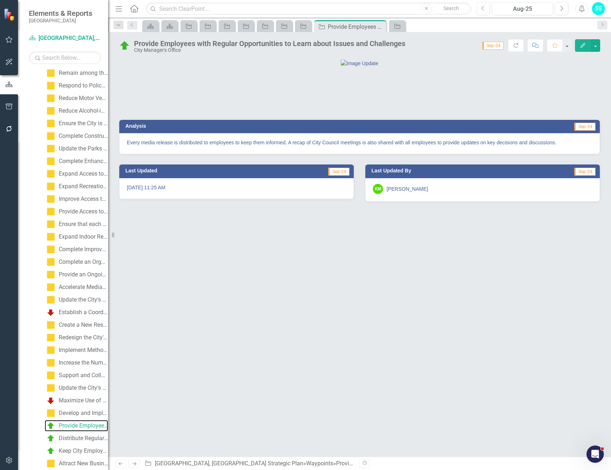
scroll to position [108, 0]
click at [597, 49] on button "button" at bounding box center [595, 45] width 9 height 13
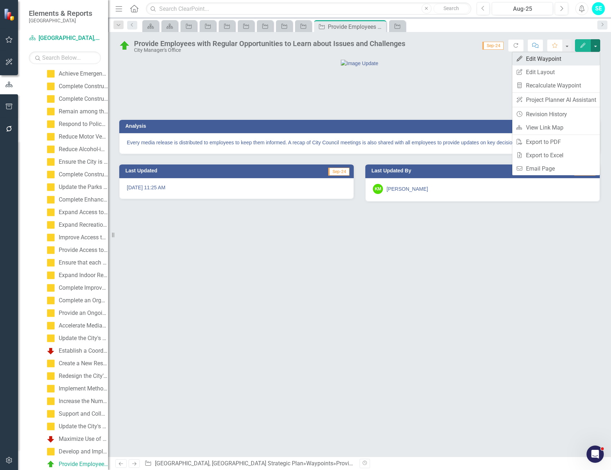
click at [543, 62] on link "Edit Edit Waypoint" at bounding box center [556, 58] width 88 height 13
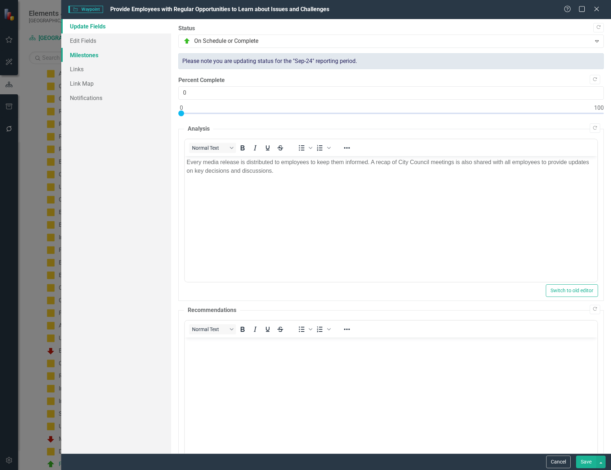
scroll to position [0, 0]
click at [87, 41] on link "Edit Fields" at bounding box center [116, 41] width 110 height 14
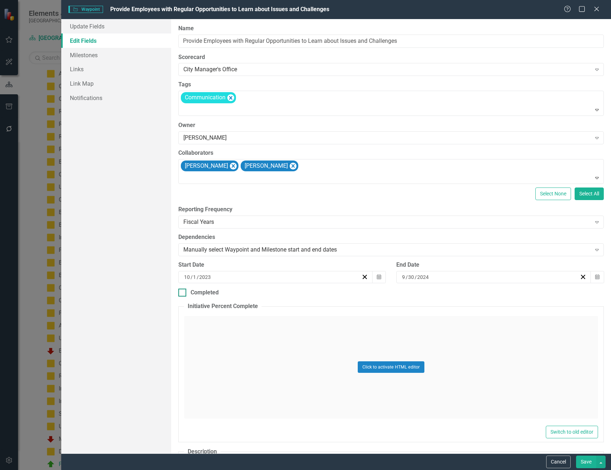
click at [185, 295] on div at bounding box center [182, 293] width 8 height 8
click at [183, 294] on input "Completed" at bounding box center [180, 291] width 5 height 5
checkbox input "true"
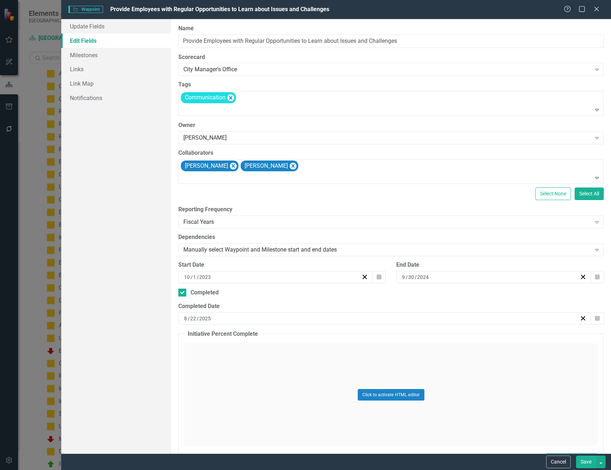
click at [279, 320] on div "8 / 22 / 2025" at bounding box center [381, 318] width 397 height 7
click at [400, 337] on button "August 2025" at bounding box center [382, 337] width 62 height 16
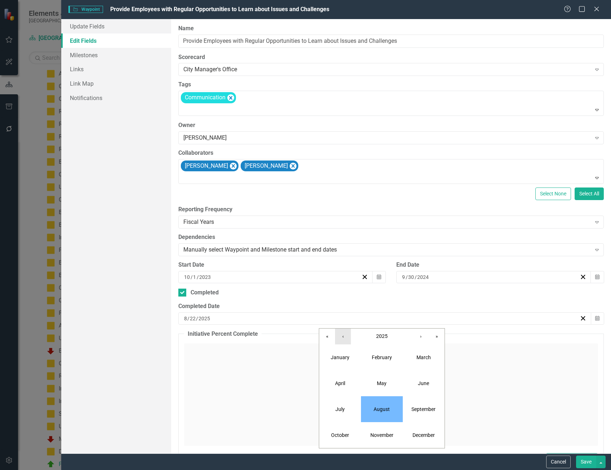
click at [343, 338] on button "‹" at bounding box center [343, 337] width 16 height 16
click at [425, 407] on abbr "September" at bounding box center [423, 410] width 24 height 6
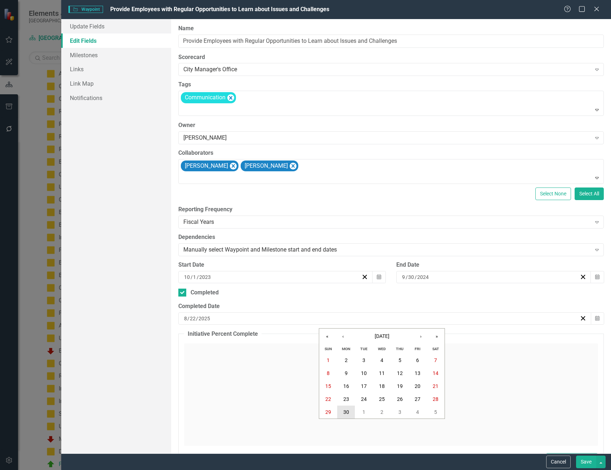
click at [345, 411] on abbr "30" at bounding box center [346, 413] width 6 height 6
click at [583, 461] on button "Save" at bounding box center [586, 462] width 20 height 13
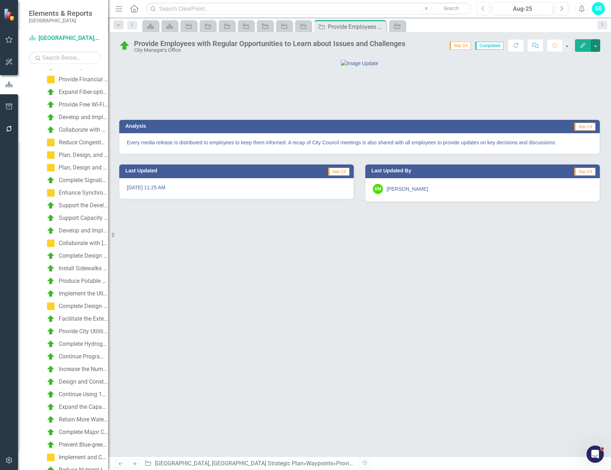
scroll to position [1062, 0]
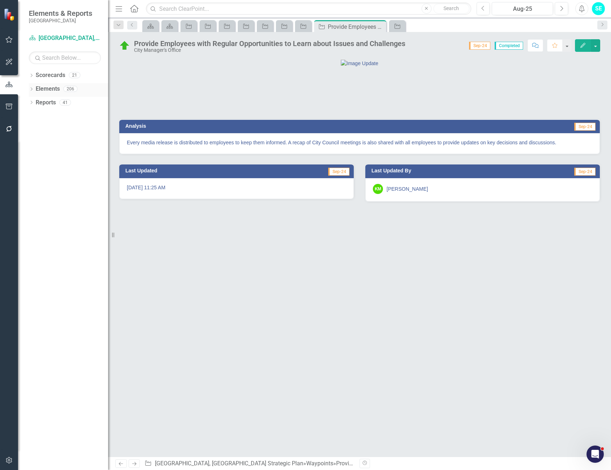
click at [31, 89] on icon "Dropdown" at bounding box center [31, 90] width 5 height 4
click at [34, 116] on icon "Dropdown" at bounding box center [34, 117] width 5 height 4
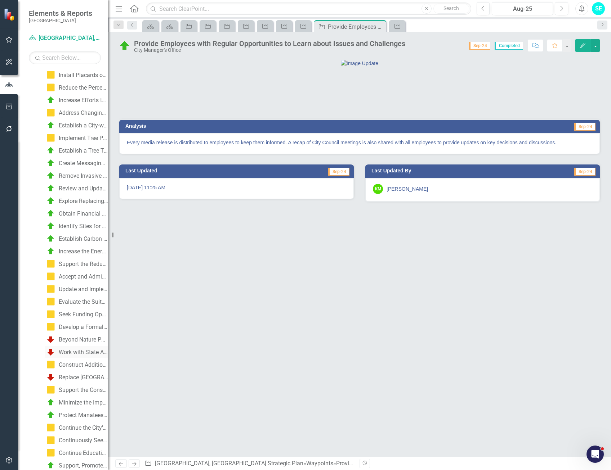
scroll to position [1849, 0]
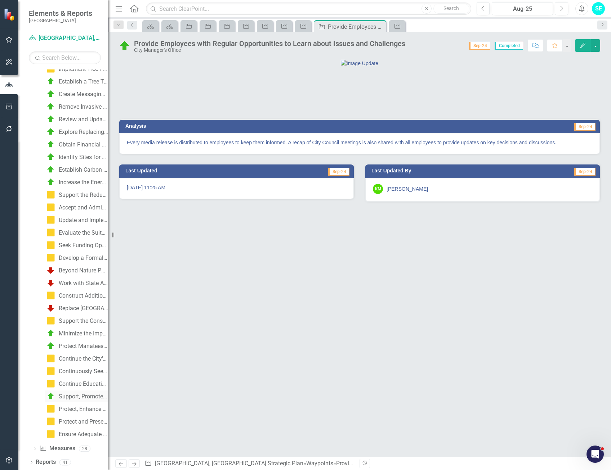
click at [75, 396] on div "Support, Promote and Organize Coastal Cleanup Initiatives to Remove Objects tha…" at bounding box center [83, 397] width 49 height 6
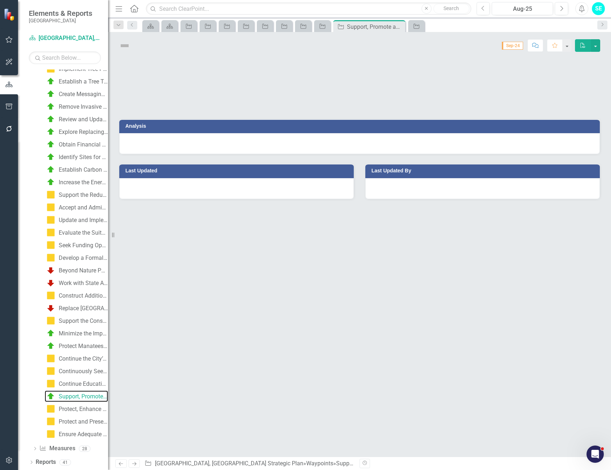
scroll to position [1781, 0]
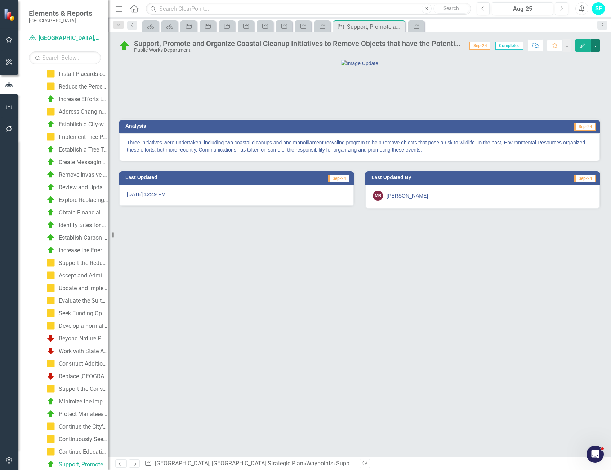
click at [597, 46] on button "button" at bounding box center [595, 45] width 9 height 13
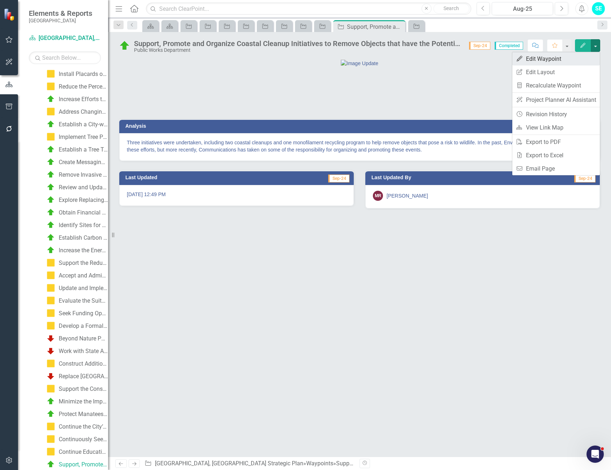
click at [535, 59] on link "Edit Edit Waypoint" at bounding box center [556, 58] width 88 height 13
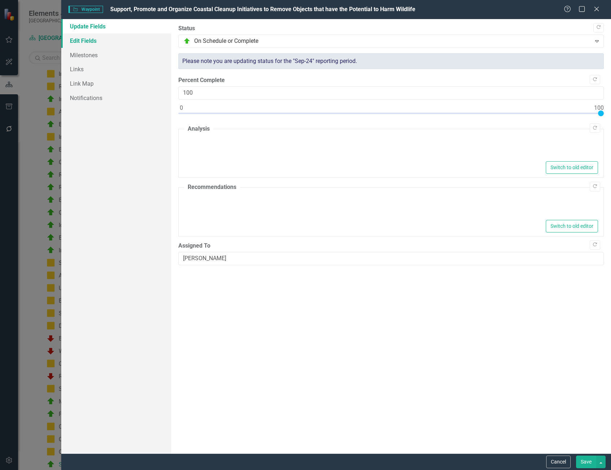
type textarea "<p>Three initiatives were undertaken, including two coastal cleanups and one mo…"
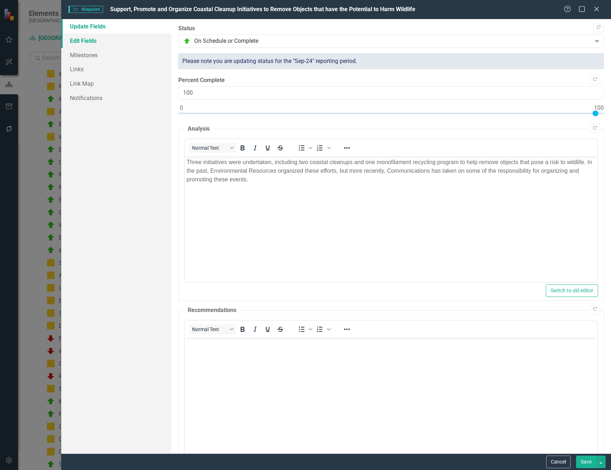
scroll to position [0, 0]
click at [85, 43] on link "Edit Fields" at bounding box center [116, 41] width 110 height 14
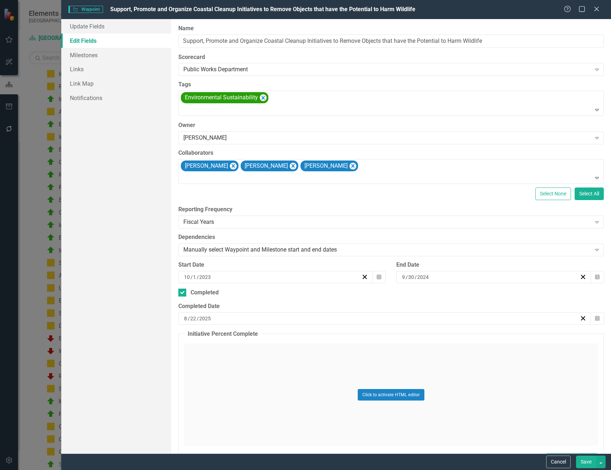
click at [223, 318] on div "[DATE]" at bounding box center [381, 318] width 397 height 7
click at [371, 333] on button "[DATE]" at bounding box center [382, 337] width 62 height 16
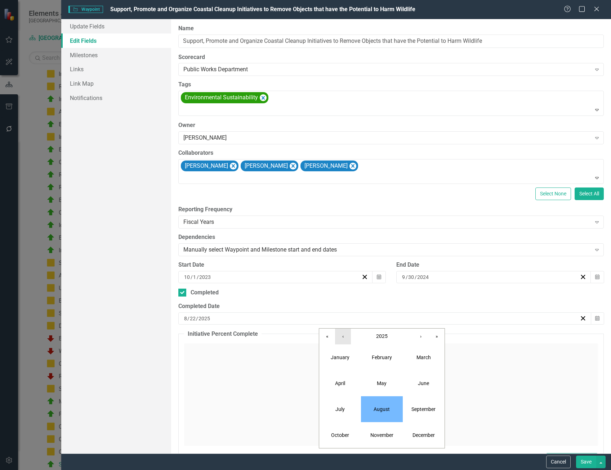
click at [346, 338] on button "‹" at bounding box center [343, 337] width 16 height 16
click at [425, 408] on abbr "September" at bounding box center [423, 410] width 24 height 6
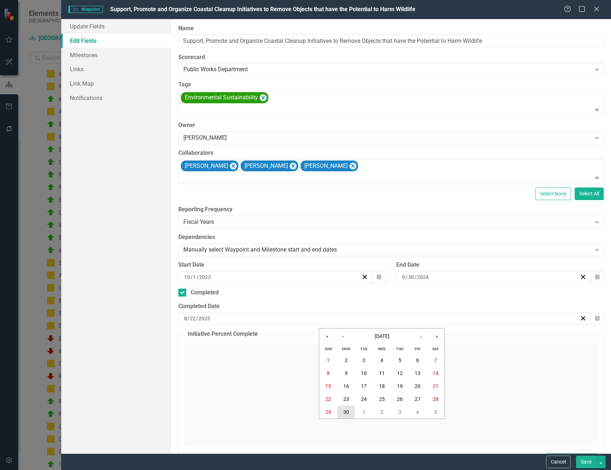
click at [346, 411] on abbr "30" at bounding box center [346, 413] width 6 height 6
click at [590, 462] on button "Save" at bounding box center [586, 462] width 20 height 13
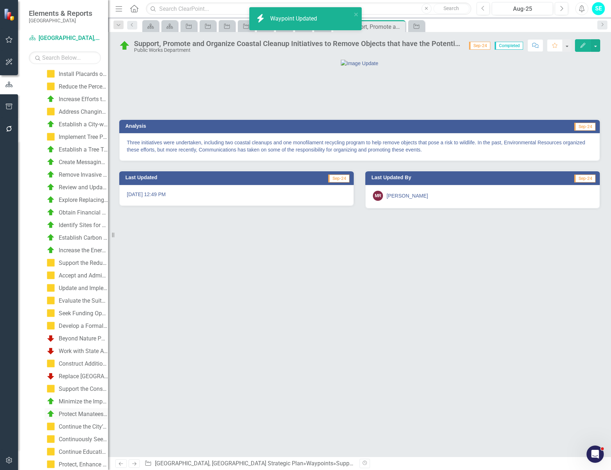
click at [67, 412] on div "Protect Manatees from Harmful Collisions with Watercraft by Increasing Speed En…" at bounding box center [83, 414] width 49 height 6
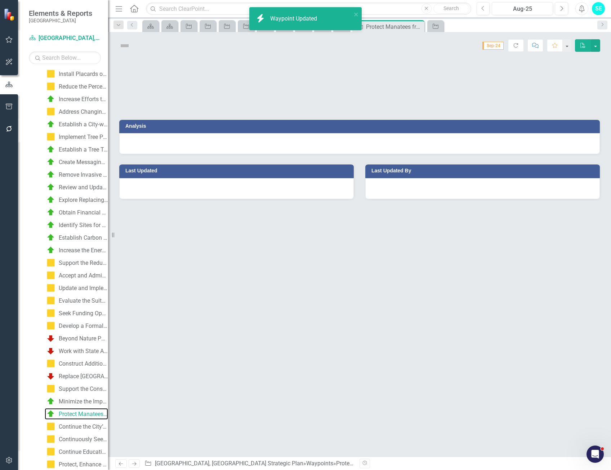
scroll to position [1731, 0]
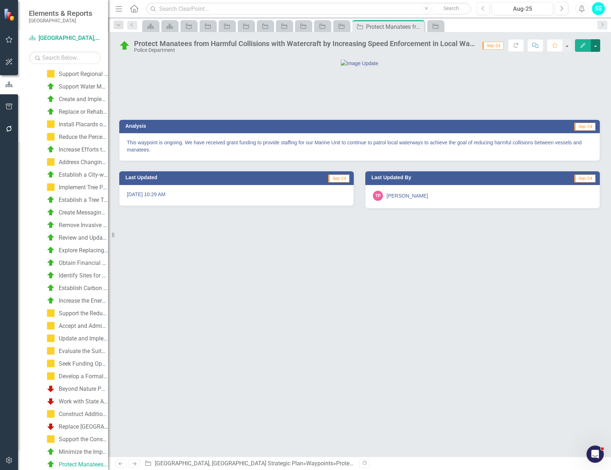
click at [596, 47] on button "button" at bounding box center [595, 45] width 9 height 13
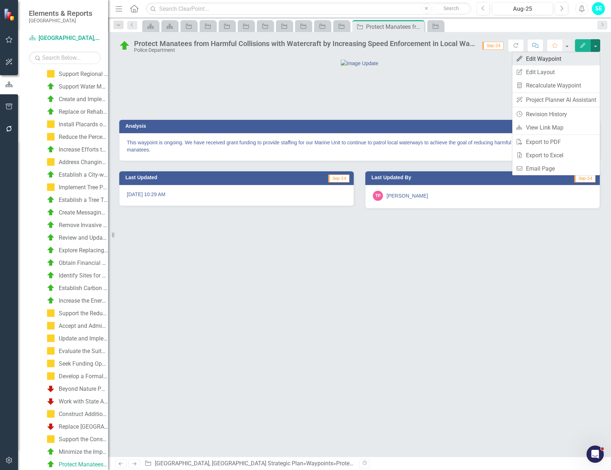
click at [548, 61] on link "Edit Edit Waypoint" at bounding box center [556, 58] width 88 height 13
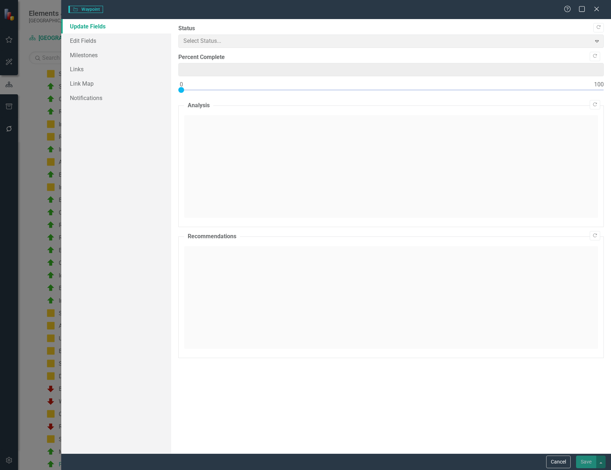
type input "0"
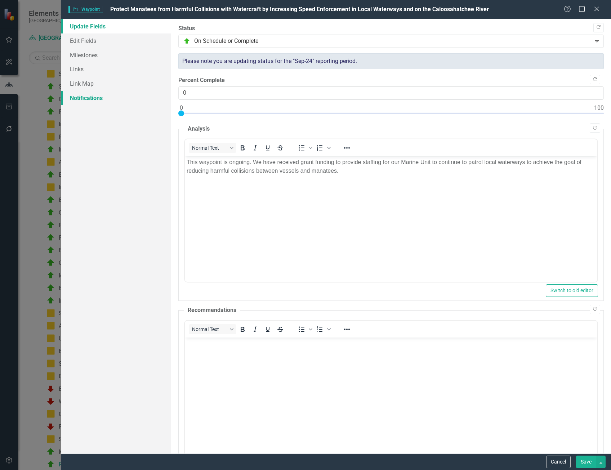
scroll to position [0, 0]
click at [85, 44] on link "Edit Fields" at bounding box center [116, 41] width 110 height 14
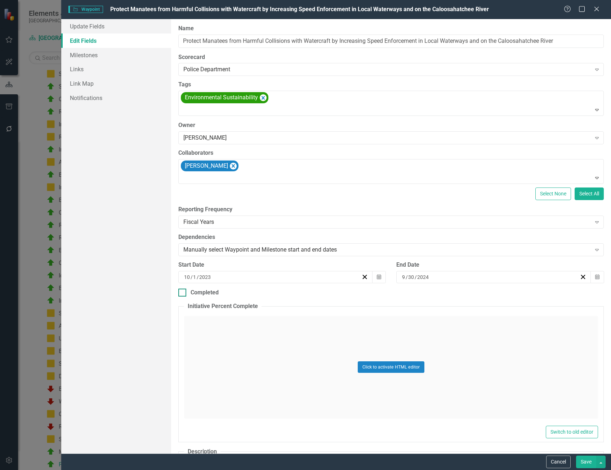
click at [184, 292] on div at bounding box center [182, 293] width 8 height 8
click at [183, 292] on input "Completed" at bounding box center [180, 291] width 5 height 5
checkbox input "true"
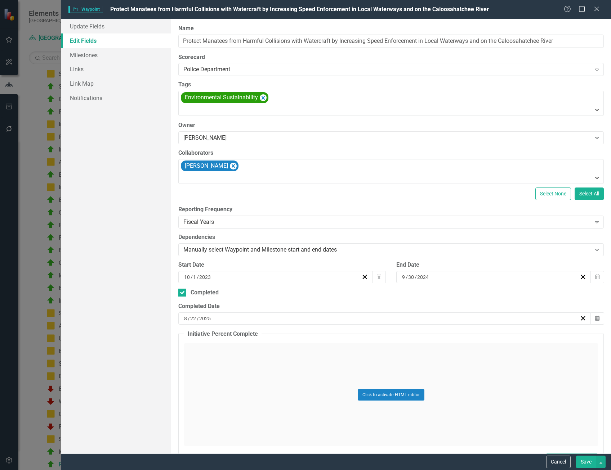
click at [226, 317] on div "[DATE]" at bounding box center [381, 318] width 397 height 7
click at [387, 337] on span "[DATE]" at bounding box center [382, 337] width 15 height 6
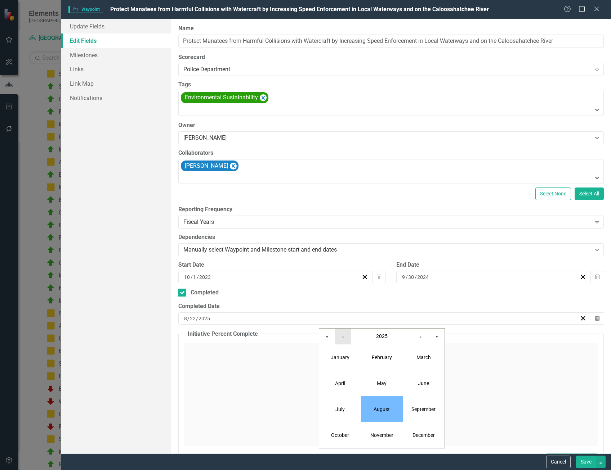
drag, startPoint x: 347, startPoint y: 335, endPoint x: 349, endPoint y: 339, distance: 4.5
click at [347, 338] on button "‹" at bounding box center [343, 337] width 16 height 16
click at [419, 408] on abbr "September" at bounding box center [423, 410] width 24 height 6
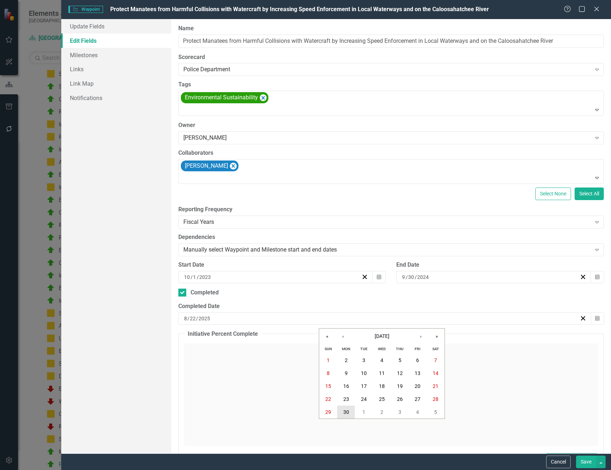
click at [344, 412] on abbr "30" at bounding box center [346, 413] width 6 height 6
click at [583, 461] on button "Save" at bounding box center [586, 462] width 20 height 13
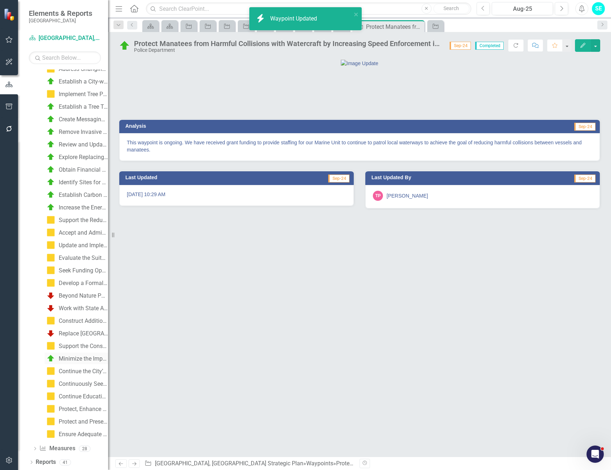
click at [64, 361] on div "Minimize the Impacts of Development where it Threatens the Habitat of Endangere…" at bounding box center [83, 359] width 49 height 6
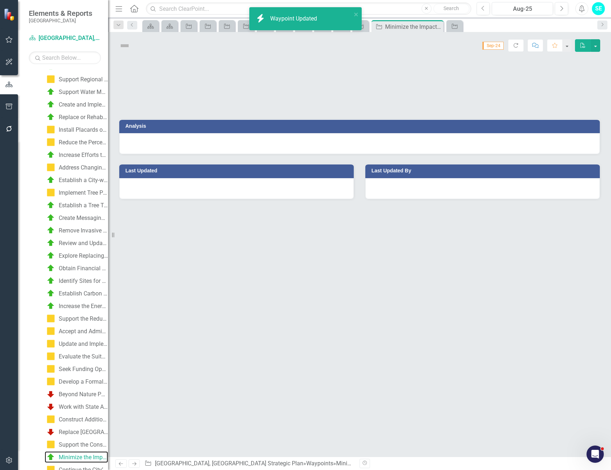
scroll to position [1706, 0]
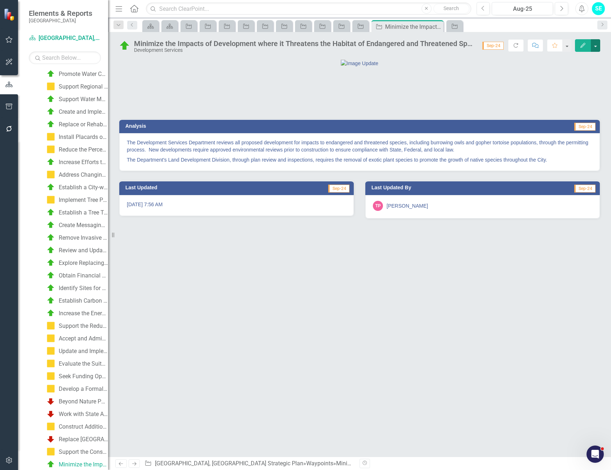
click at [598, 43] on button "button" at bounding box center [595, 45] width 9 height 13
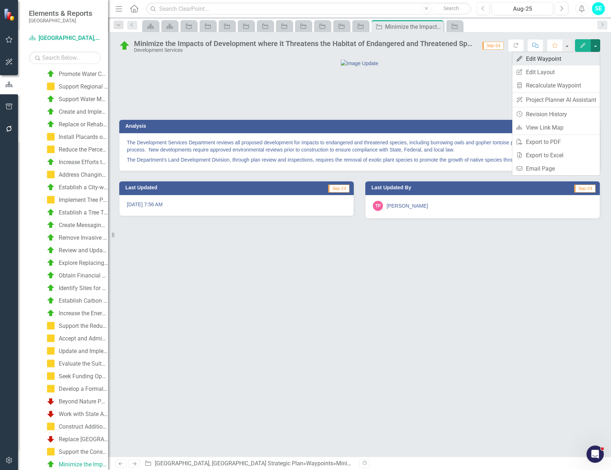
click at [536, 63] on link "Edit Edit Waypoint" at bounding box center [556, 58] width 88 height 13
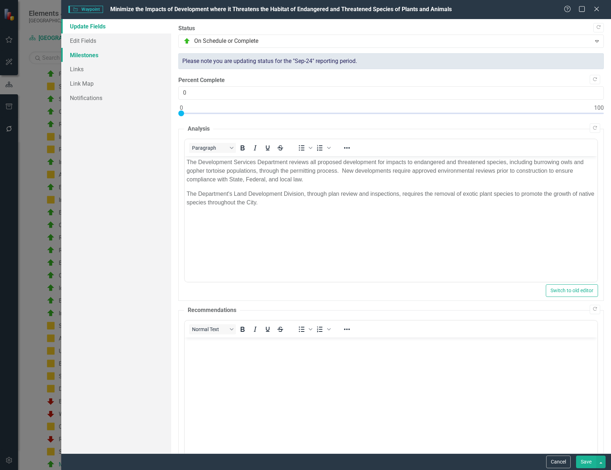
scroll to position [0, 0]
click at [98, 41] on link "Edit Fields" at bounding box center [116, 41] width 110 height 14
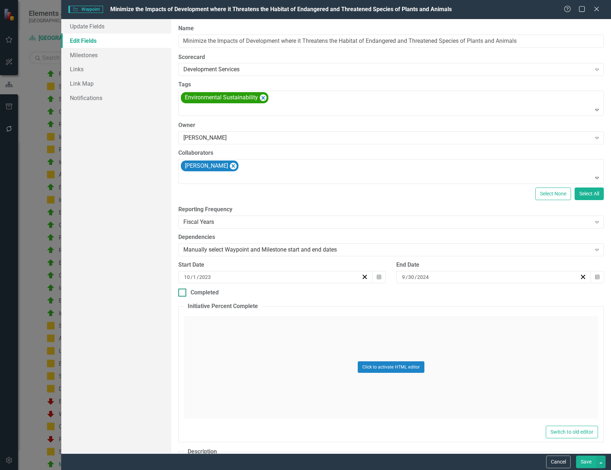
click at [182, 292] on input "Completed" at bounding box center [180, 291] width 5 height 5
checkbox input "true"
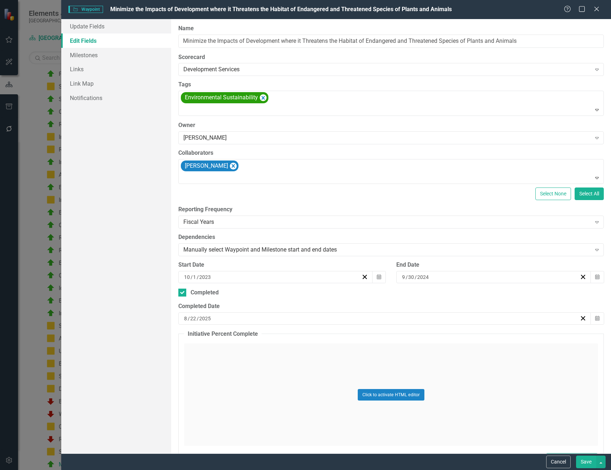
click at [242, 319] on div "[DATE]" at bounding box center [381, 318] width 397 height 7
click at [416, 336] on button "›" at bounding box center [421, 337] width 16 height 16
click at [376, 331] on button "[DATE]" at bounding box center [382, 337] width 62 height 16
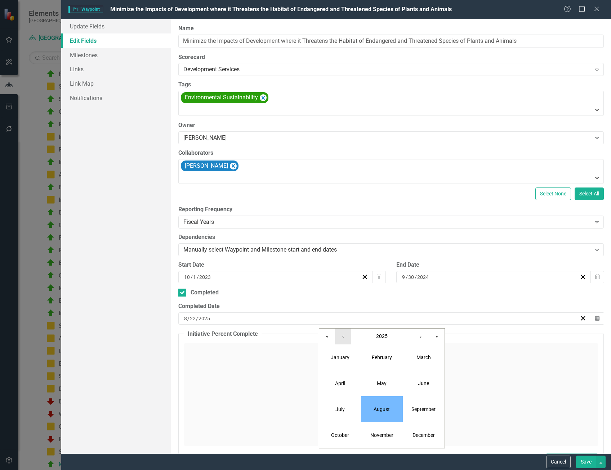
click at [345, 336] on button "‹" at bounding box center [343, 337] width 16 height 16
click at [406, 412] on button "September" at bounding box center [424, 410] width 42 height 26
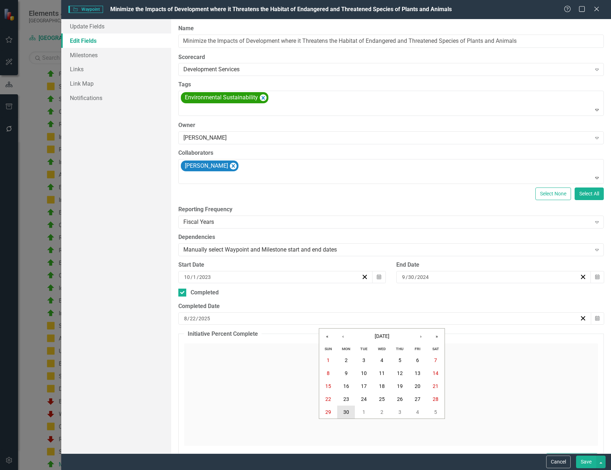
drag, startPoint x: 349, startPoint y: 413, endPoint x: 450, endPoint y: 436, distance: 103.4
click at [349, 414] on abbr "30" at bounding box center [346, 413] width 6 height 6
click at [581, 459] on button "Save" at bounding box center [586, 462] width 20 height 13
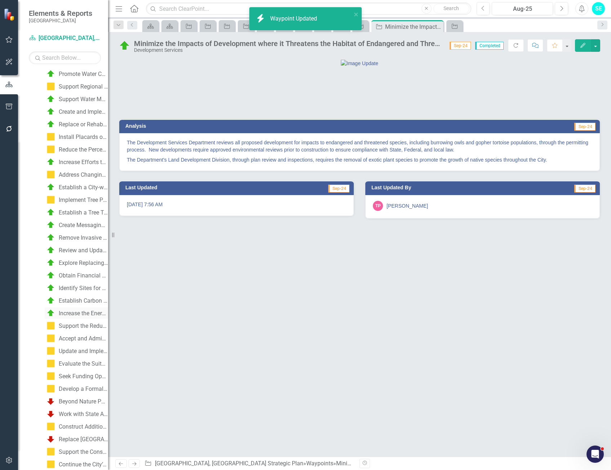
click at [70, 314] on div "Increase the Energy Efficiency of Residential Dwellings Owned or Occupied by [M…" at bounding box center [83, 314] width 49 height 6
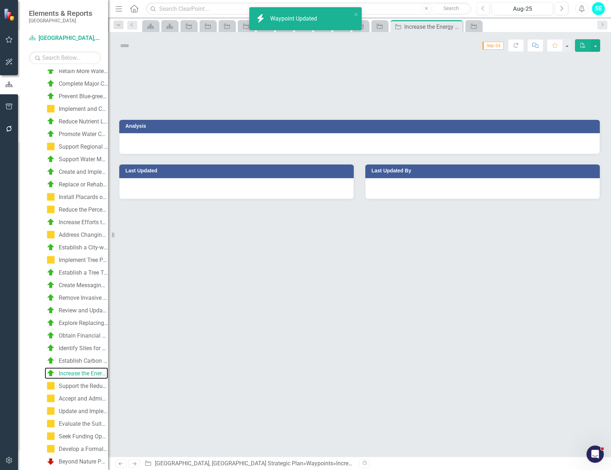
scroll to position [1554, 0]
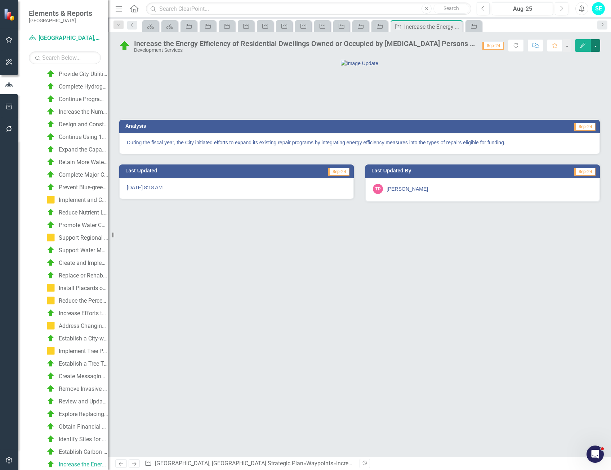
click at [596, 45] on button "button" at bounding box center [595, 45] width 9 height 13
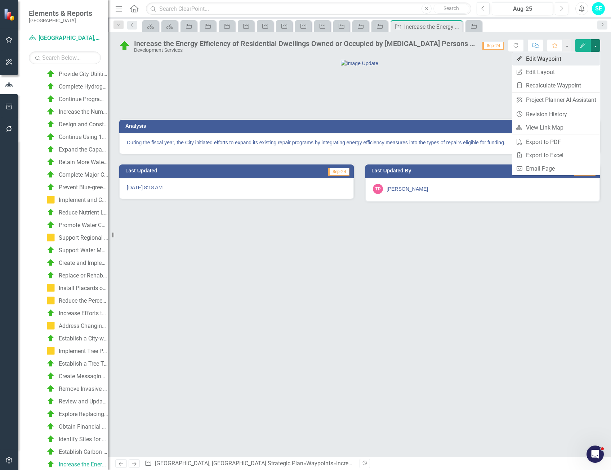
click at [537, 61] on link "Edit Edit Waypoint" at bounding box center [556, 58] width 88 height 13
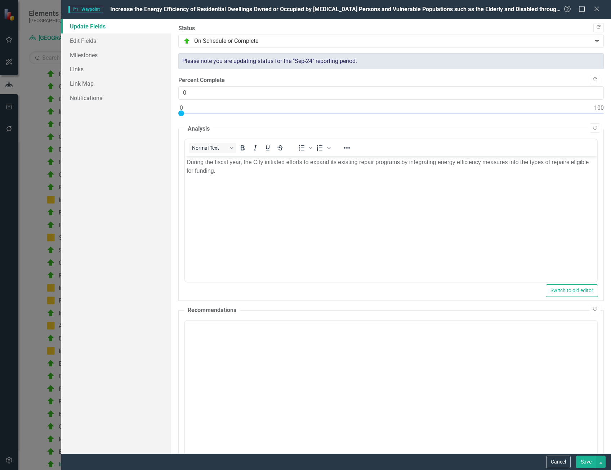
scroll to position [0, 0]
click at [86, 44] on link "Edit Fields" at bounding box center [116, 41] width 110 height 14
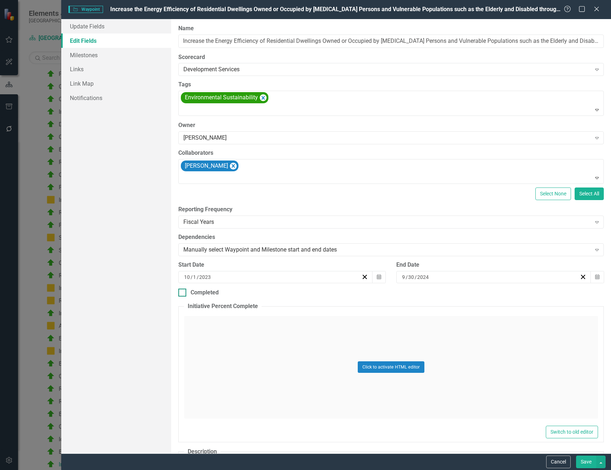
click at [179, 293] on input "Completed" at bounding box center [180, 291] width 5 height 5
checkbox input "true"
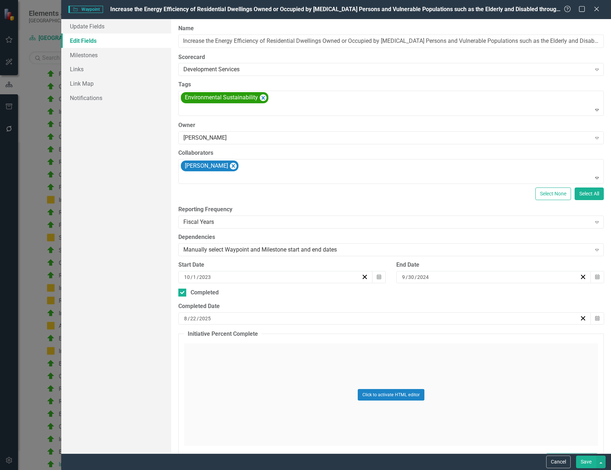
click at [242, 317] on div "8 / 22 / 2025" at bounding box center [381, 318] width 397 height 7
click at [375, 338] on span "[DATE]" at bounding box center [382, 337] width 15 height 6
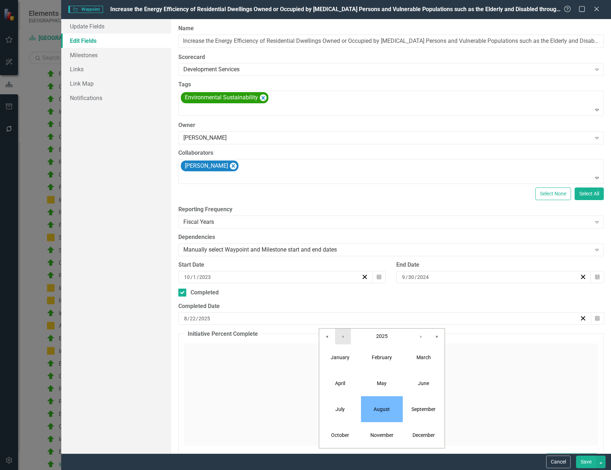
click at [346, 336] on button "‹" at bounding box center [343, 337] width 16 height 16
click at [430, 412] on abbr "September" at bounding box center [423, 410] width 24 height 6
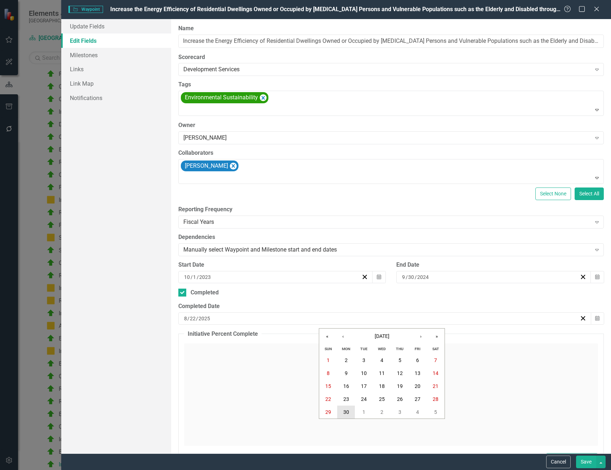
click at [347, 414] on abbr "30" at bounding box center [346, 413] width 6 height 6
click at [582, 462] on button "Save" at bounding box center [586, 462] width 20 height 13
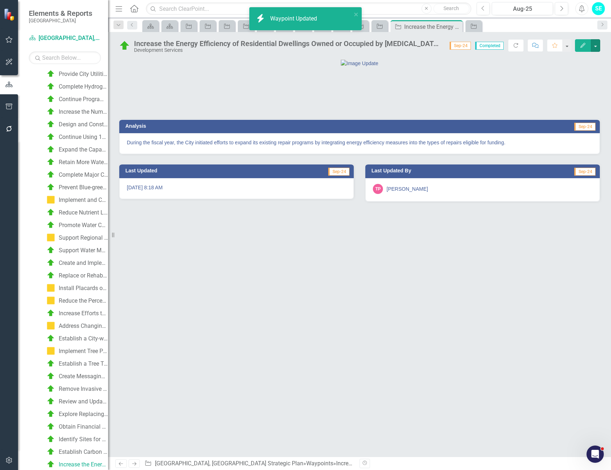
scroll to position [1542, 0]
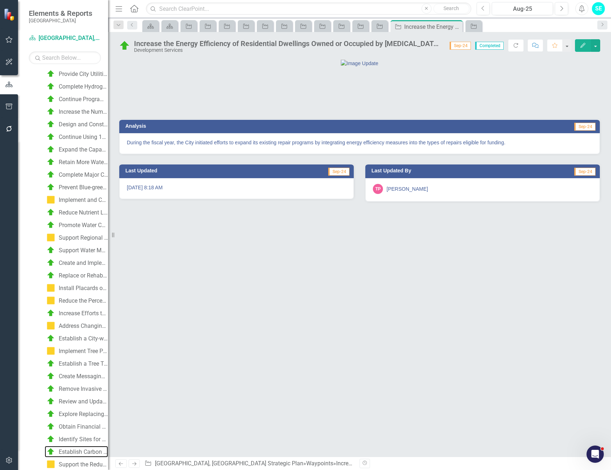
drag, startPoint x: 80, startPoint y: 450, endPoint x: 112, endPoint y: 444, distance: 32.7
click at [80, 450] on div "Establish Carbon Reduction and Energy Efficiency Goals. Develop and Implement P…" at bounding box center [83, 452] width 49 height 6
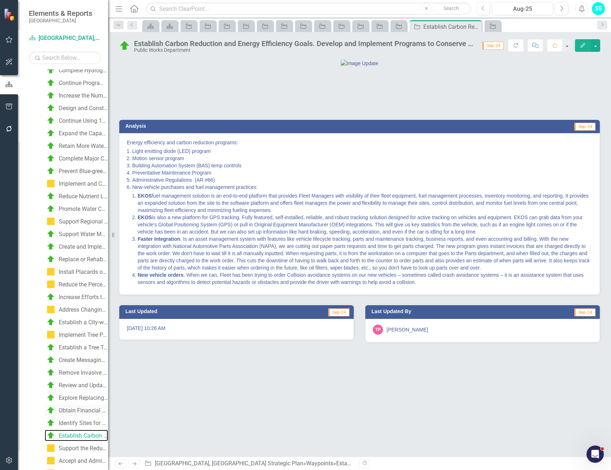
scroll to position [1637, 0]
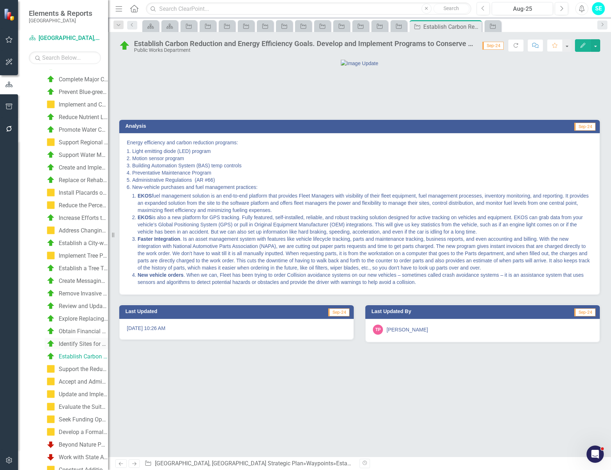
click at [78, 347] on div "Identify Sites for Electric Vehicles and Alternate Fuel Charging Stations" at bounding box center [83, 344] width 49 height 6
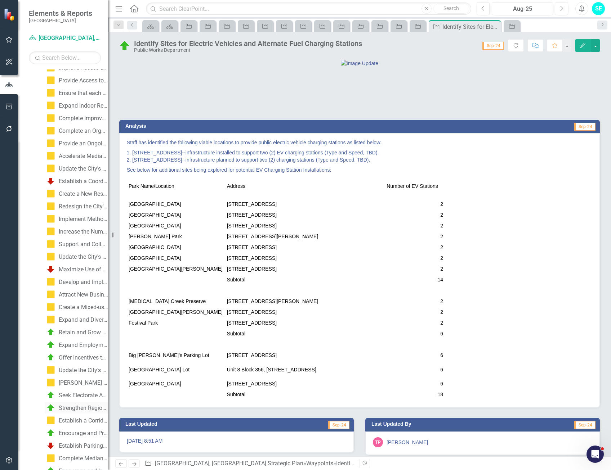
scroll to position [360, 0]
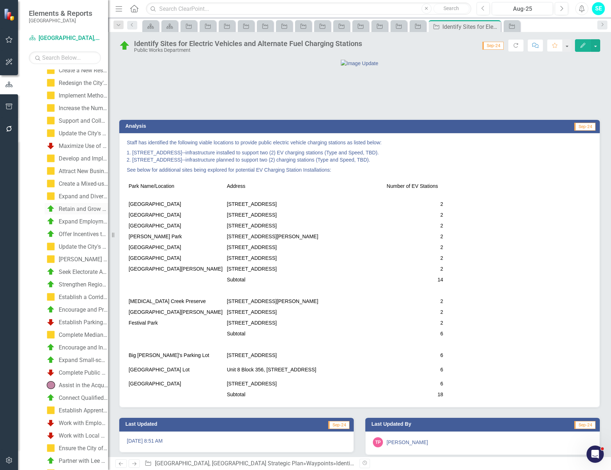
click at [72, 209] on div "Retain and Grow Existing Businesses in Targeted Industries" at bounding box center [83, 209] width 49 height 6
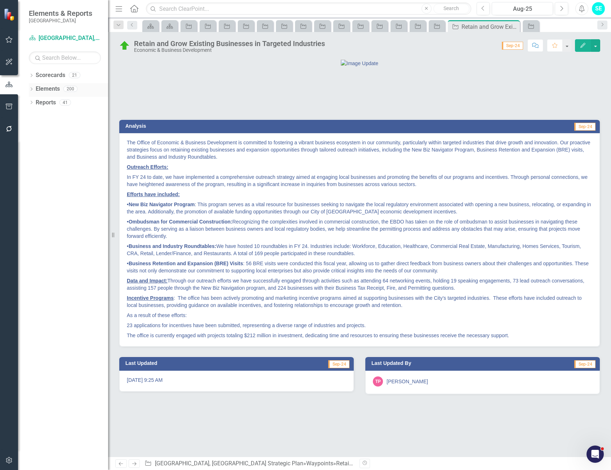
click at [30, 89] on icon "Dropdown" at bounding box center [31, 90] width 5 height 4
click at [34, 116] on icon "Dropdown" at bounding box center [34, 117] width 5 height 4
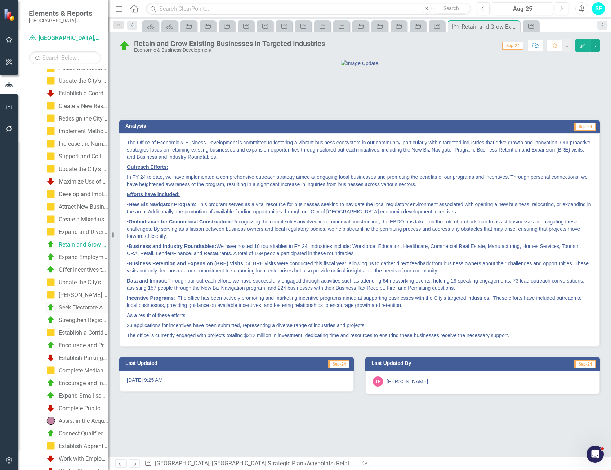
scroll to position [432, 0]
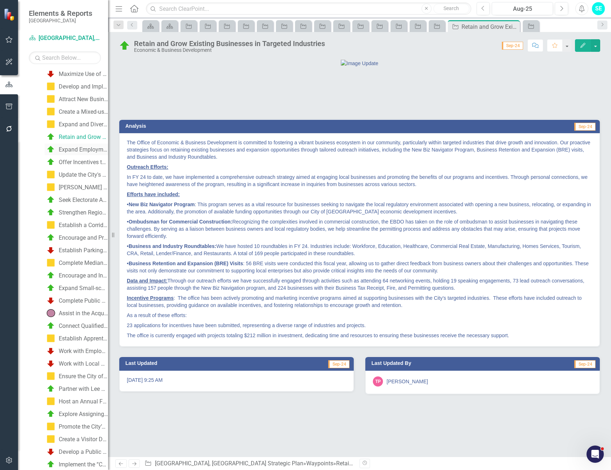
click at [67, 154] on link "Expand Employment Opportunities within the City" at bounding box center [76, 150] width 63 height 12
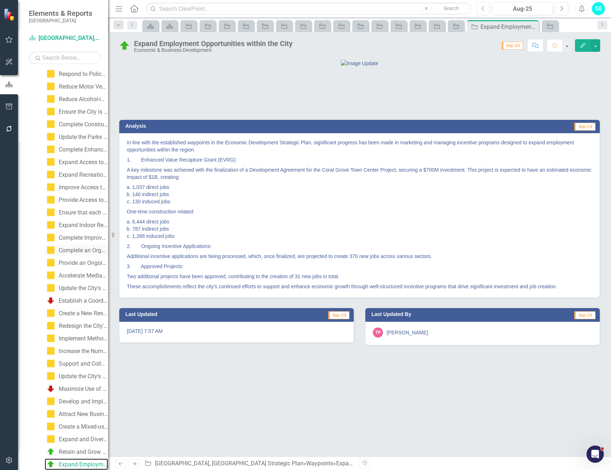
scroll to position [261, 0]
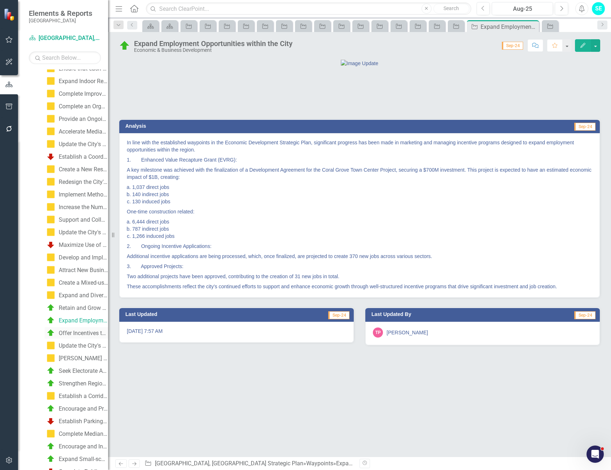
click at [66, 333] on div "Offer Incentives to Qualified Businesses and Developers Looking to Invest in an…" at bounding box center [83, 333] width 49 height 6
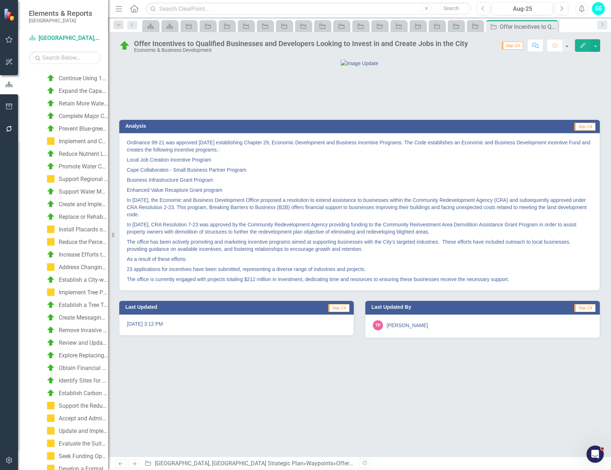
scroll to position [1630, 0]
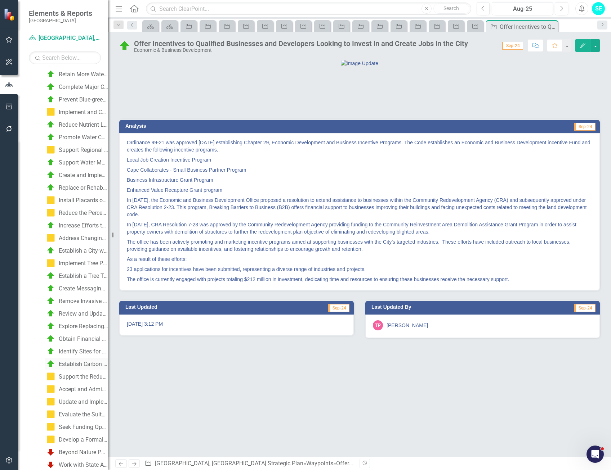
click at [85, 362] on div "Establish Carbon Reduction and Energy Efficiency Goals. Develop and Implement P…" at bounding box center [83, 364] width 49 height 6
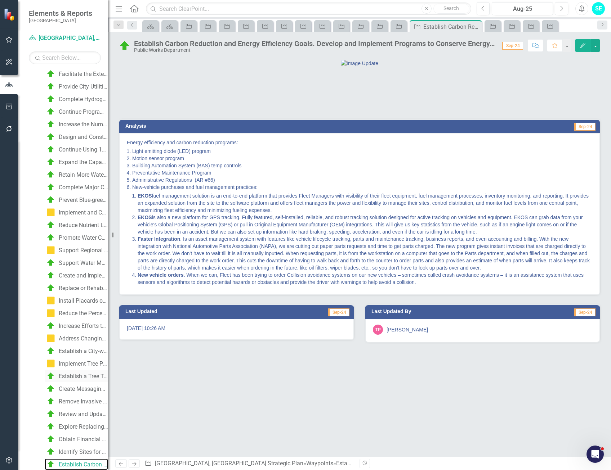
scroll to position [1601, 0]
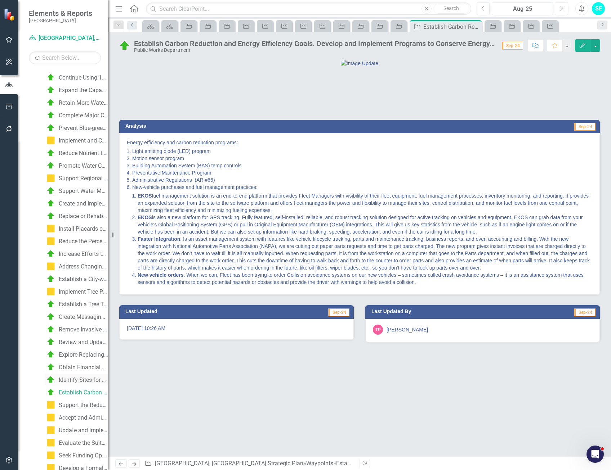
click at [75, 381] on div "Identify Sites for Electric Vehicles and Alternate Fuel Charging Stations" at bounding box center [83, 380] width 49 height 6
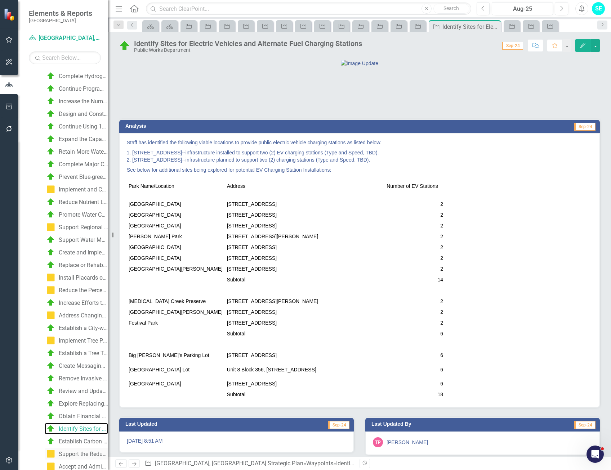
scroll to position [1625, 0]
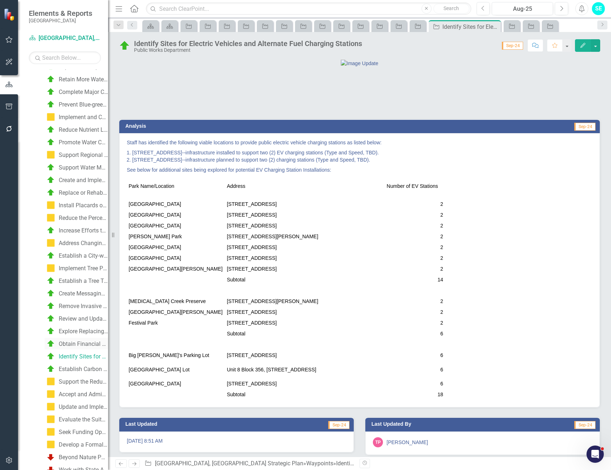
click at [76, 347] on div "Obtain Financial Support from LCEC, FDOT, and the US Department of Transportati…" at bounding box center [83, 344] width 49 height 6
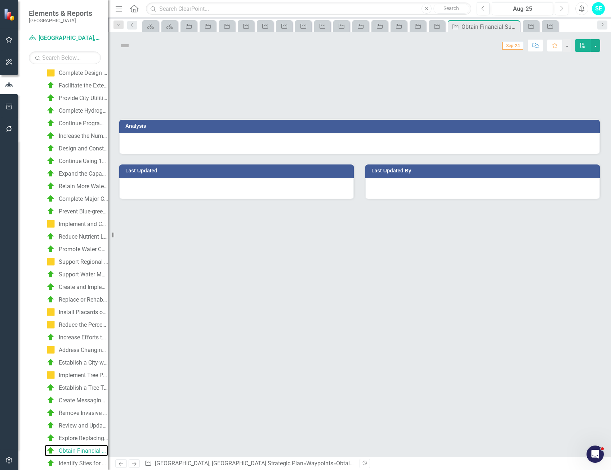
scroll to position [1504, 0]
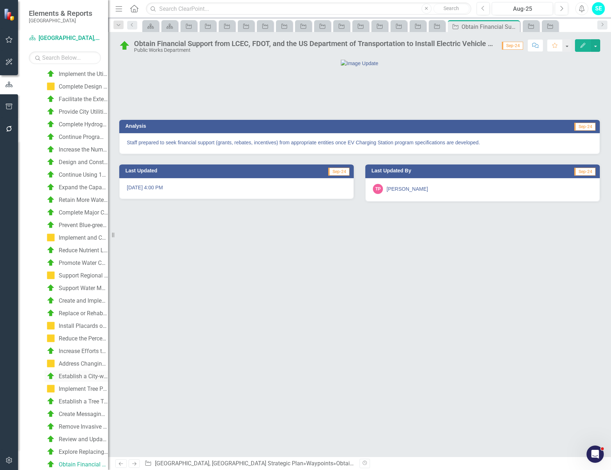
click at [78, 377] on div "Establish a City-wide Tree Canopy Action Plan and Tree Canopy Goal" at bounding box center [83, 377] width 49 height 6
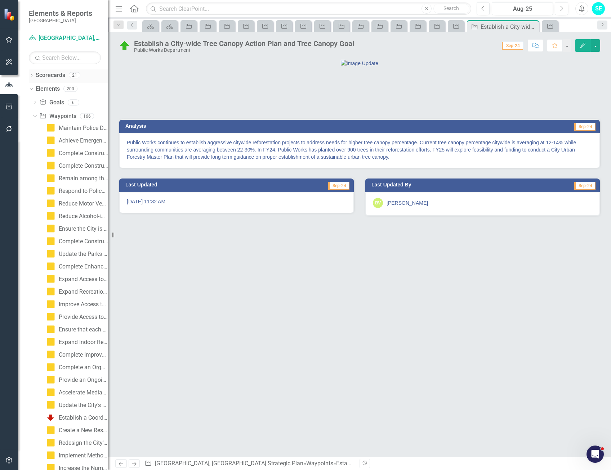
click at [31, 77] on icon "Dropdown" at bounding box center [31, 76] width 5 height 4
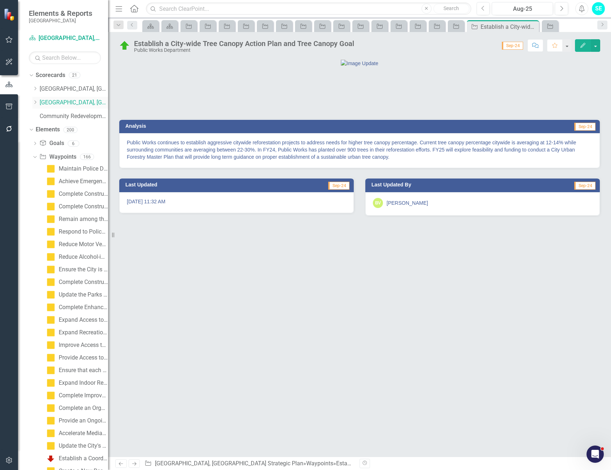
click at [34, 104] on icon "Dropdown" at bounding box center [34, 102] width 5 height 4
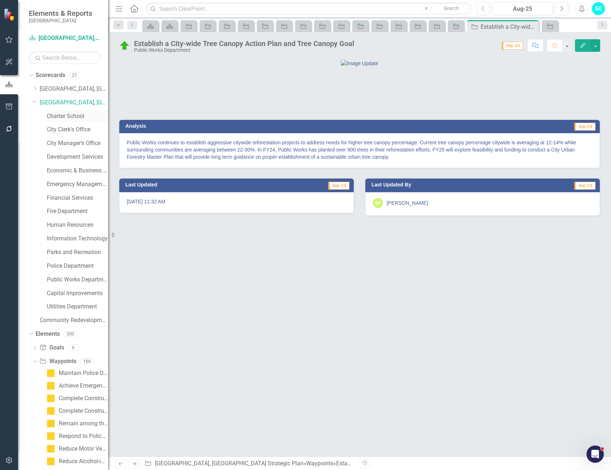
click at [71, 115] on link "Charter School" at bounding box center [77, 116] width 61 height 8
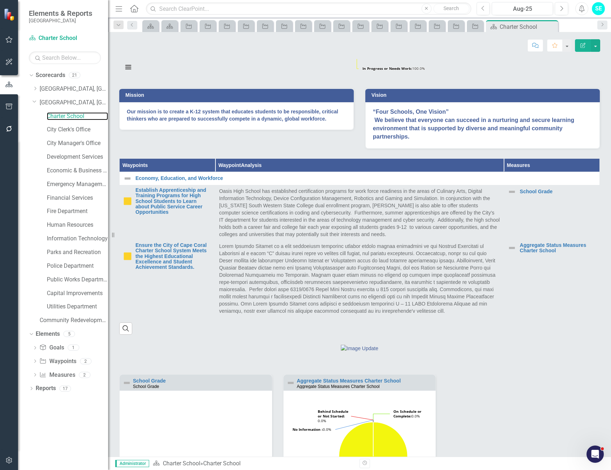
scroll to position [216, 0]
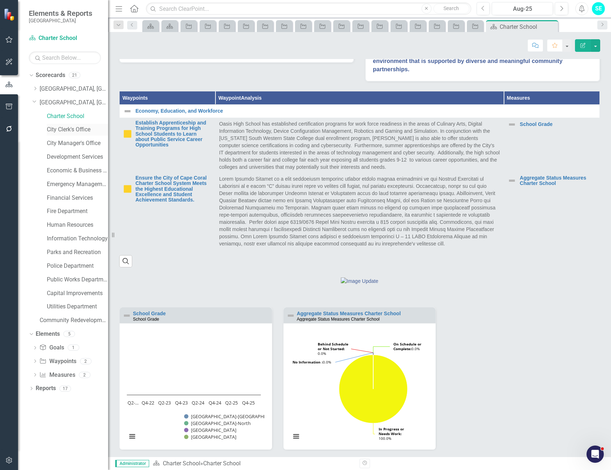
click at [52, 130] on link "City Clerk's Office" at bounding box center [77, 130] width 61 height 8
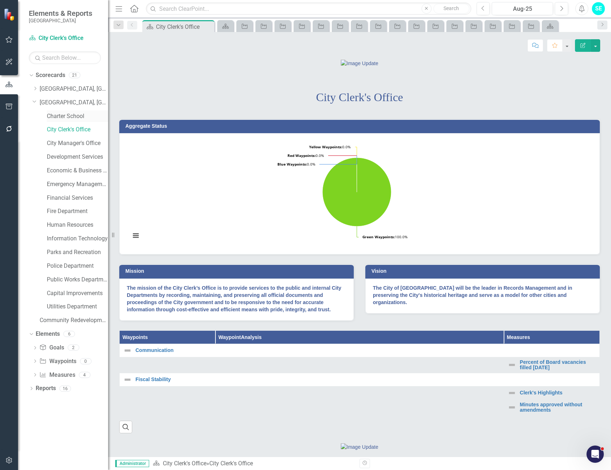
click at [79, 118] on link "Charter School" at bounding box center [77, 116] width 61 height 8
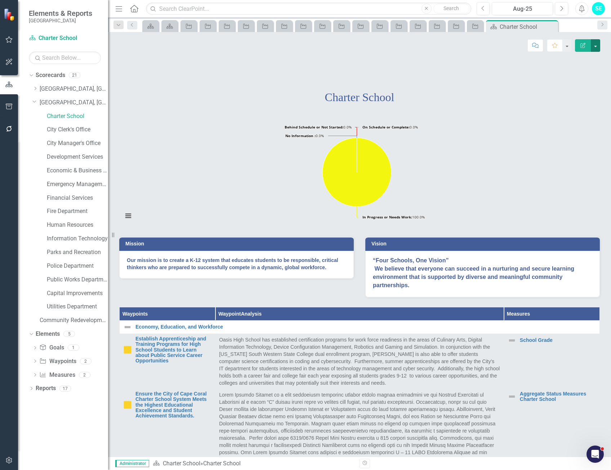
click at [596, 48] on button "button" at bounding box center [595, 45] width 9 height 13
click at [575, 60] on link "Edit Edit Scorecard" at bounding box center [570, 58] width 58 height 13
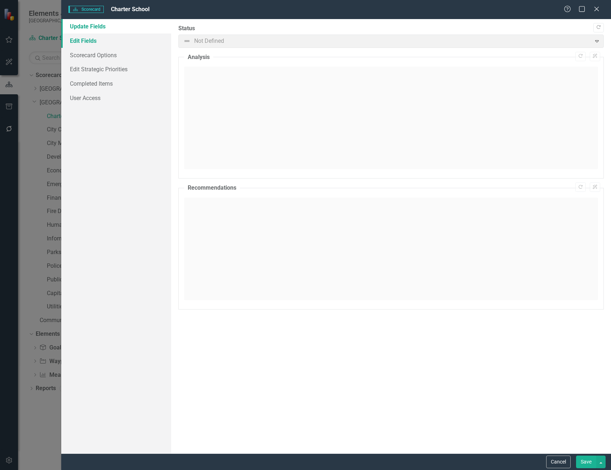
click at [86, 41] on link "Edit Fields" at bounding box center [116, 41] width 110 height 14
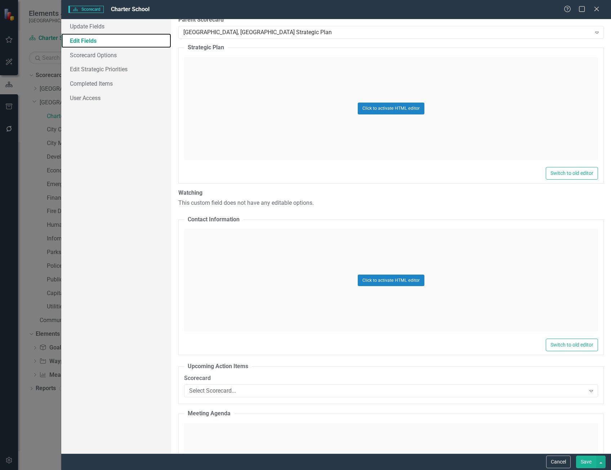
scroll to position [180, 0]
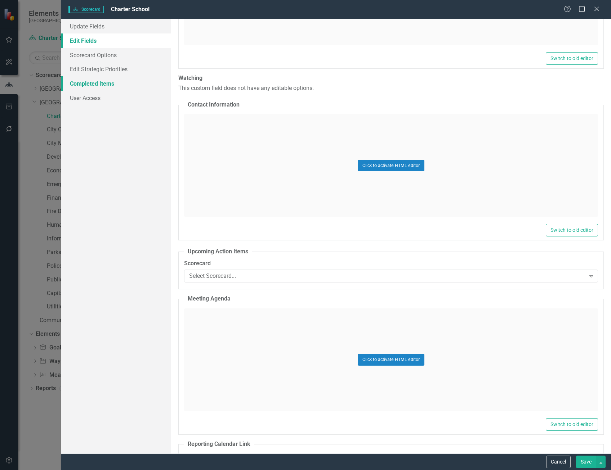
click at [115, 82] on link "Completed Items" at bounding box center [116, 83] width 110 height 14
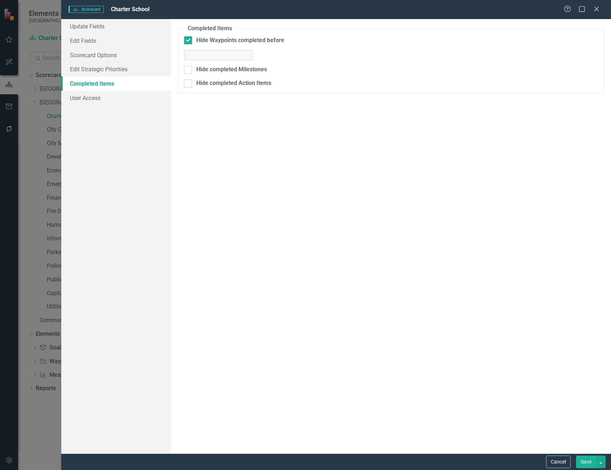
scroll to position [0, 0]
click at [188, 42] on div at bounding box center [188, 40] width 8 height 8
click at [188, 41] on input "Hide Waypoints completed before" at bounding box center [186, 38] width 5 height 5
checkbox input "false"
click at [580, 463] on button "Save" at bounding box center [586, 462] width 20 height 13
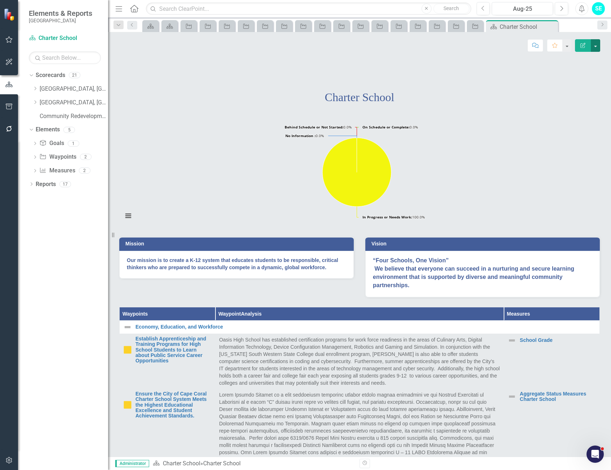
click at [594, 48] on button "button" at bounding box center [595, 45] width 9 height 13
click at [580, 57] on link "Edit Edit Scorecard" at bounding box center [570, 58] width 58 height 13
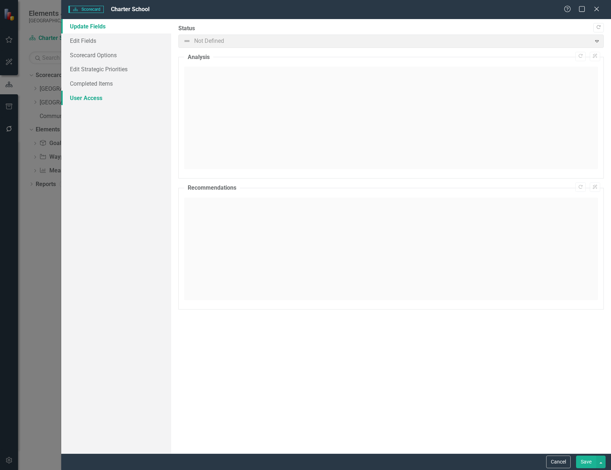
click at [95, 100] on link "User Access" at bounding box center [116, 98] width 110 height 14
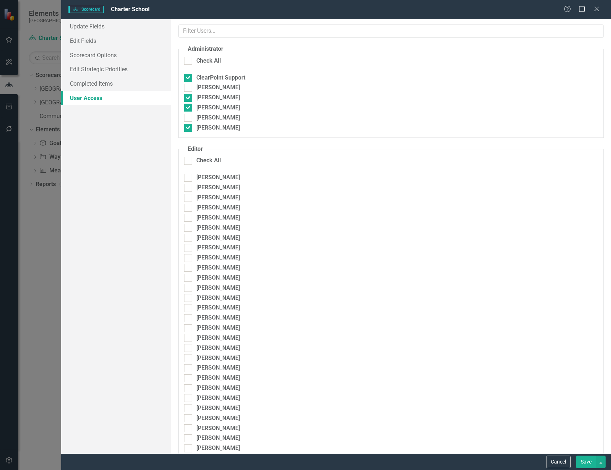
checkbox input "true"
checkbox input "false"
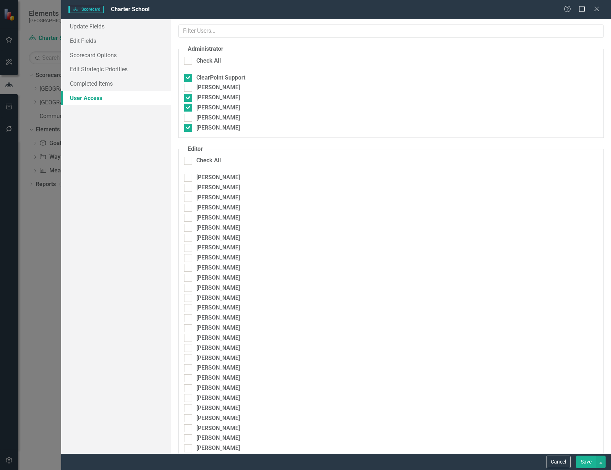
checkbox input "false"
click at [90, 83] on link "Completed Items" at bounding box center [116, 83] width 110 height 14
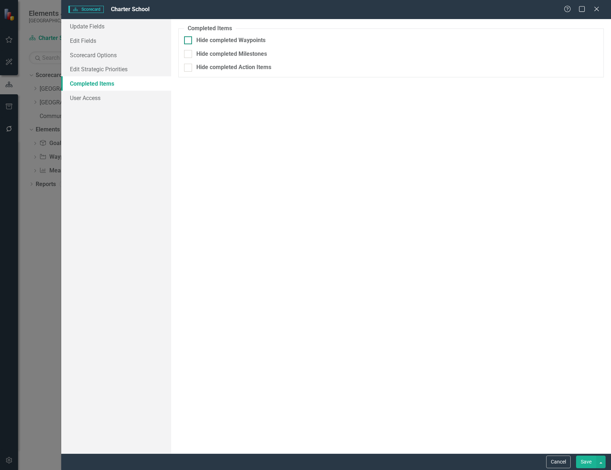
click at [192, 41] on div "Hide completed Waypoints" at bounding box center [391, 40] width 414 height 8
click at [189, 41] on input "Hide completed Waypoints" at bounding box center [186, 38] width 5 height 5
checkbox input "true"
click at [219, 58] on div "8 / 1 / 2025" at bounding box center [381, 56] width 385 height 7
click at [398, 240] on div "You can optionally hide initiatives, milestones, or action items that have been…" at bounding box center [391, 236] width 440 height 435
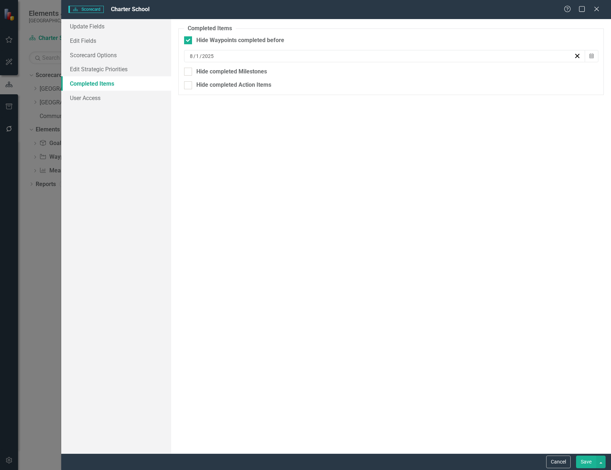
click at [585, 465] on button "Save" at bounding box center [586, 462] width 20 height 13
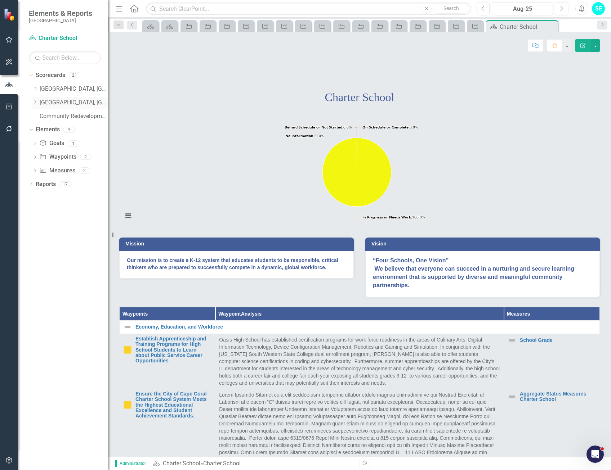
click at [35, 102] on icon "Dropdown" at bounding box center [34, 102] width 5 height 4
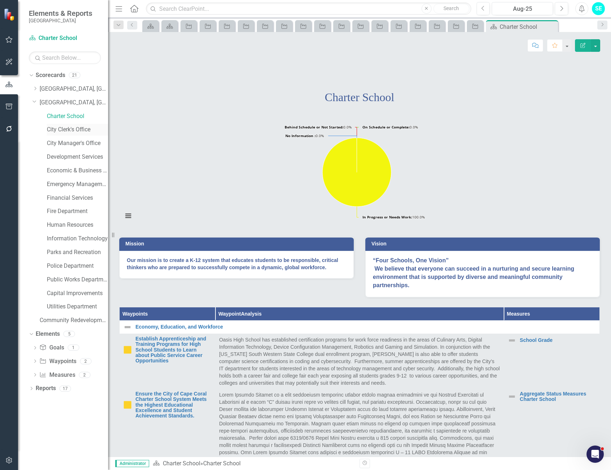
click at [66, 130] on link "City Clerk's Office" at bounding box center [77, 130] width 61 height 8
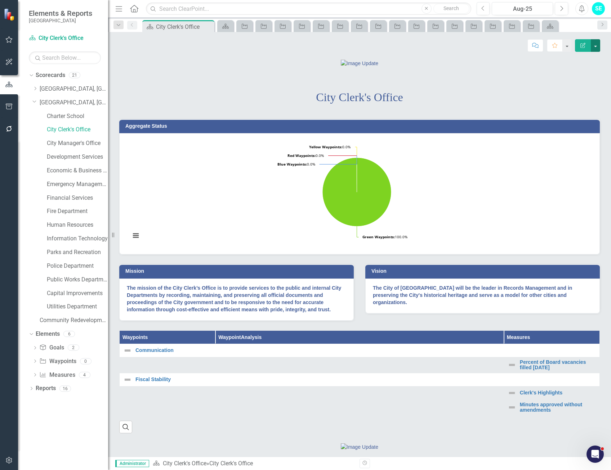
click at [595, 48] on button "button" at bounding box center [595, 45] width 9 height 13
click at [579, 63] on link "Edit Edit Scorecard" at bounding box center [570, 58] width 58 height 13
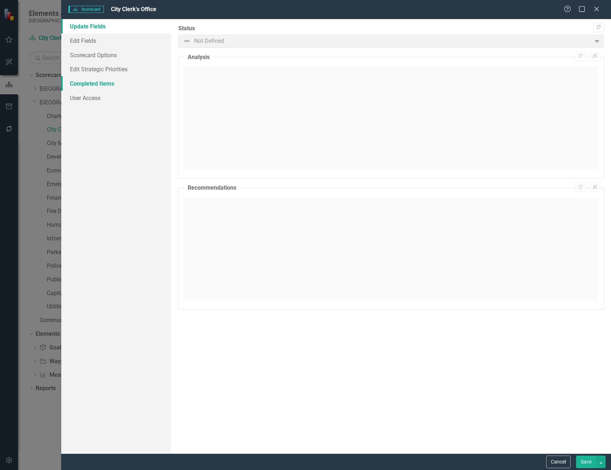
click at [98, 83] on link "Completed Items" at bounding box center [116, 83] width 110 height 14
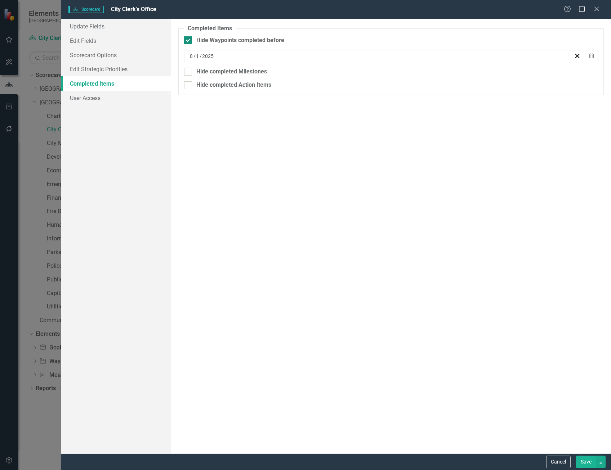
click at [188, 41] on input "Hide Waypoints completed before" at bounding box center [186, 38] width 5 height 5
checkbox input "false"
click at [586, 463] on button "Save" at bounding box center [586, 462] width 20 height 13
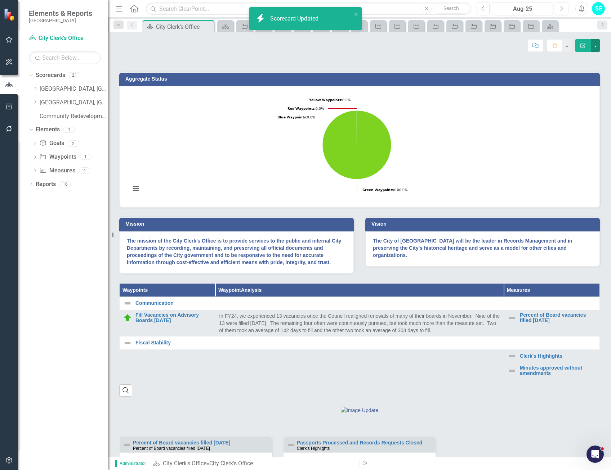
scroll to position [144, 0]
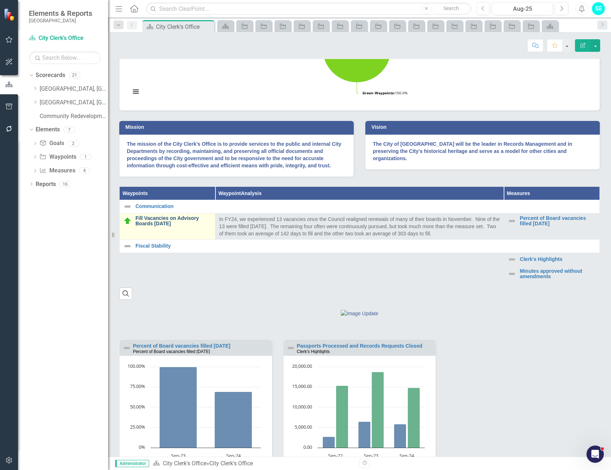
click at [189, 227] on link "Fill Vacancies on Advisory Boards [DATE]" at bounding box center [173, 221] width 76 height 11
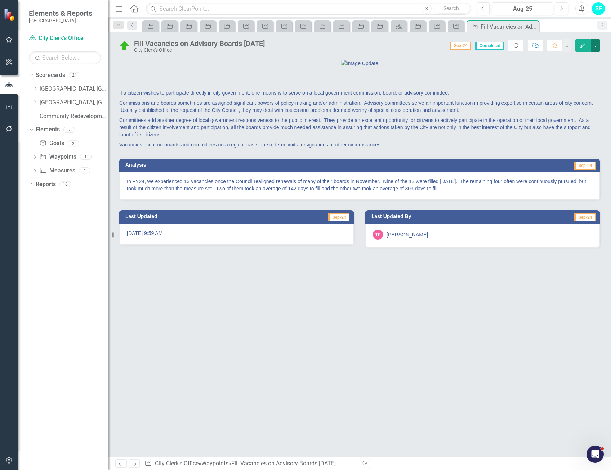
click at [594, 47] on button "button" at bounding box center [595, 45] width 9 height 13
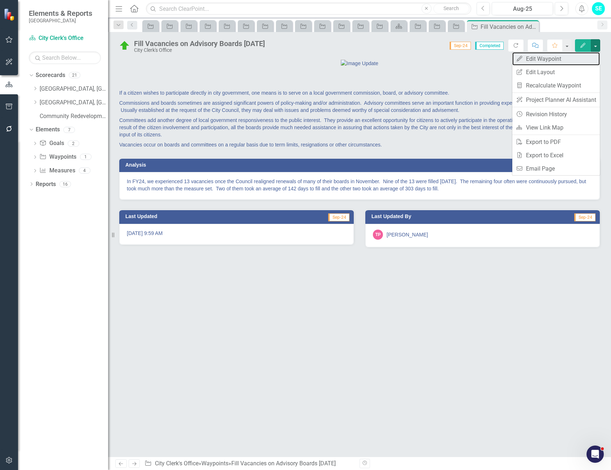
click at [570, 58] on link "Edit Edit Waypoint" at bounding box center [556, 58] width 88 height 13
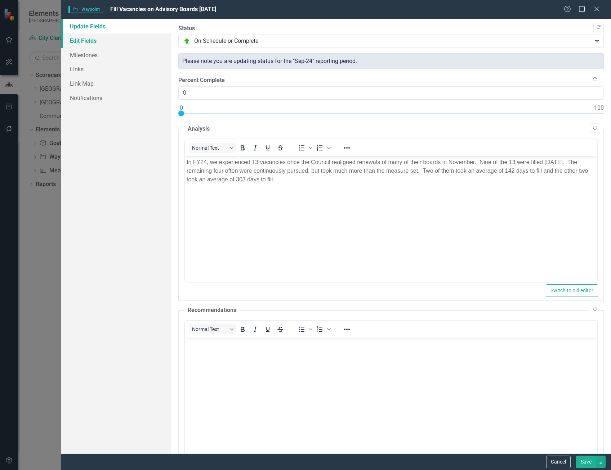
click at [88, 44] on link "Edit Fields" at bounding box center [116, 41] width 110 height 14
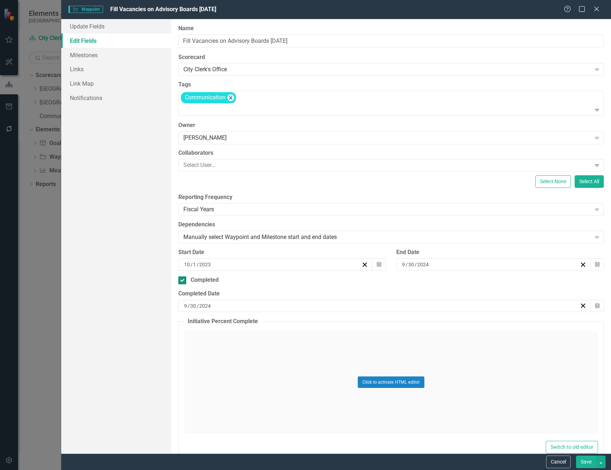
click at [182, 280] on input "Completed" at bounding box center [180, 279] width 5 height 5
checkbox input "false"
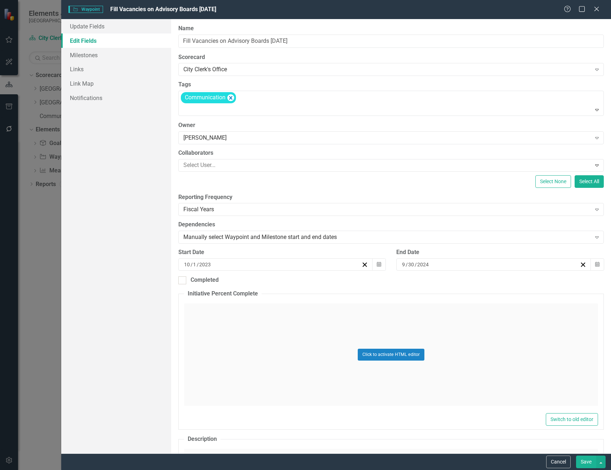
click at [586, 463] on button "Save" at bounding box center [586, 462] width 20 height 13
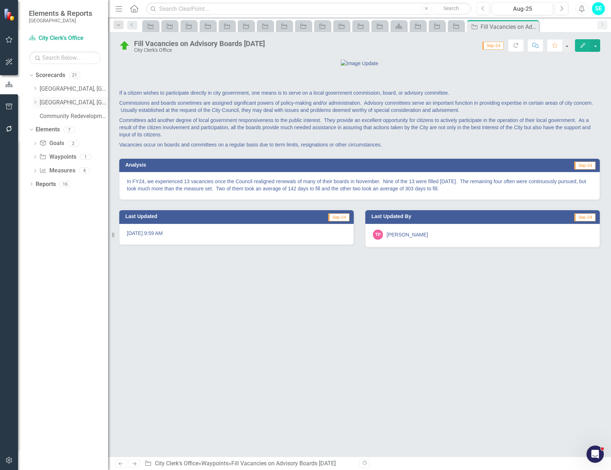
click at [72, 99] on link "[GEOGRAPHIC_DATA], [GEOGRAPHIC_DATA] Strategic Plan" at bounding box center [74, 103] width 68 height 8
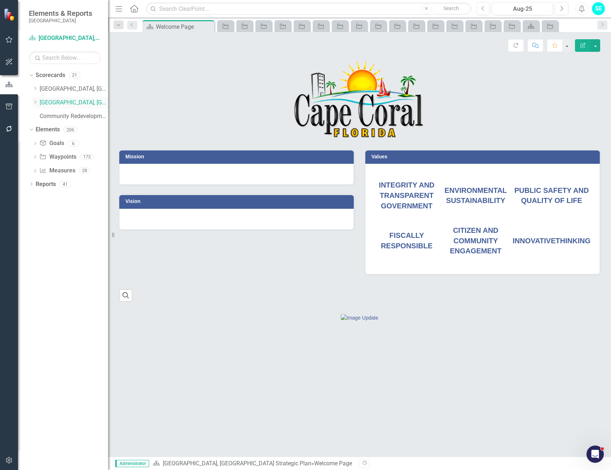
click at [34, 102] on icon "Dropdown" at bounding box center [34, 102] width 5 height 4
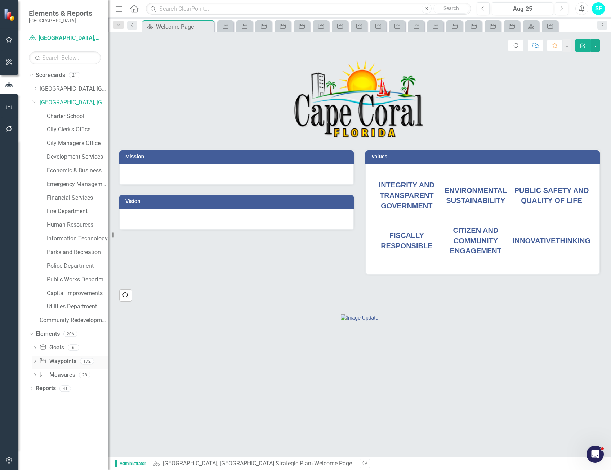
click at [35, 362] on icon "Dropdown" at bounding box center [34, 362] width 5 height 4
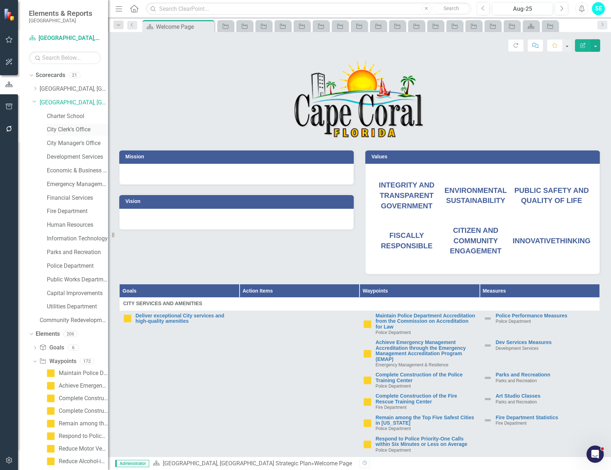
click at [76, 129] on link "City Clerk's Office" at bounding box center [77, 130] width 61 height 8
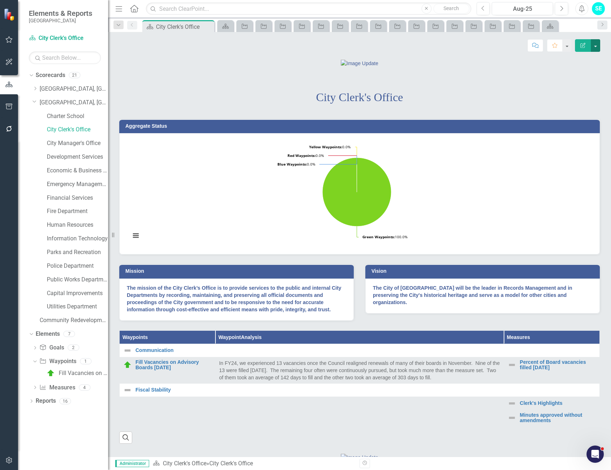
click at [598, 46] on button "button" at bounding box center [595, 45] width 9 height 13
click at [577, 61] on link "Edit Edit Scorecard" at bounding box center [570, 58] width 58 height 13
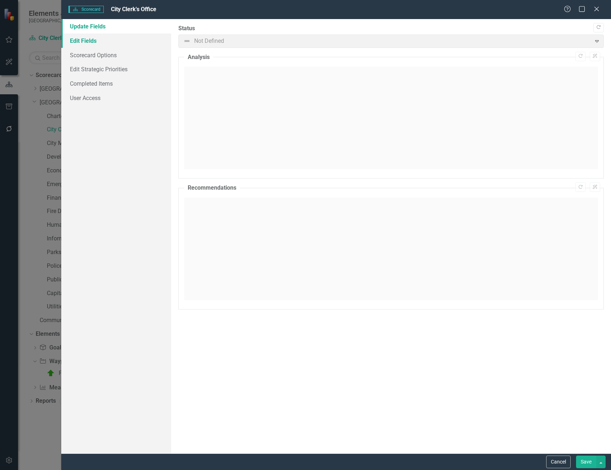
click at [91, 43] on link "Edit Fields" at bounding box center [116, 41] width 110 height 14
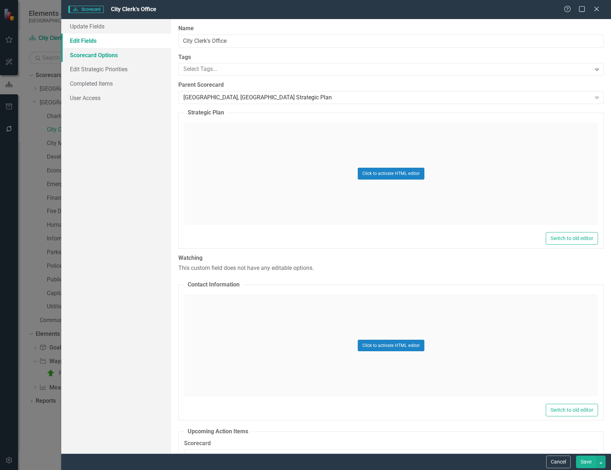
click at [92, 59] on link "Scorecard Options" at bounding box center [116, 55] width 110 height 14
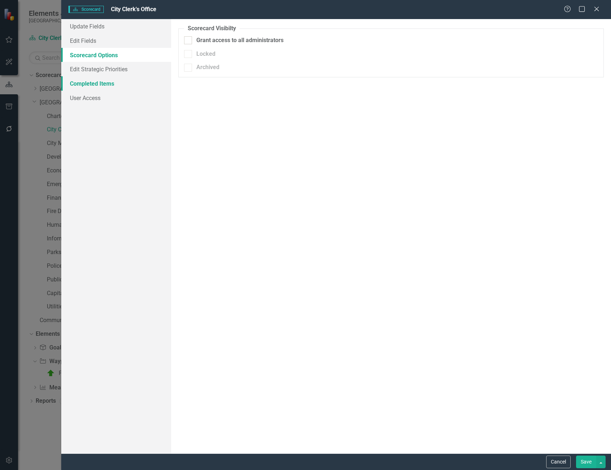
click at [94, 90] on link "Completed Items" at bounding box center [116, 83] width 110 height 14
click at [187, 40] on input "Hide completed Waypoints" at bounding box center [186, 38] width 5 height 5
checkbox input "true"
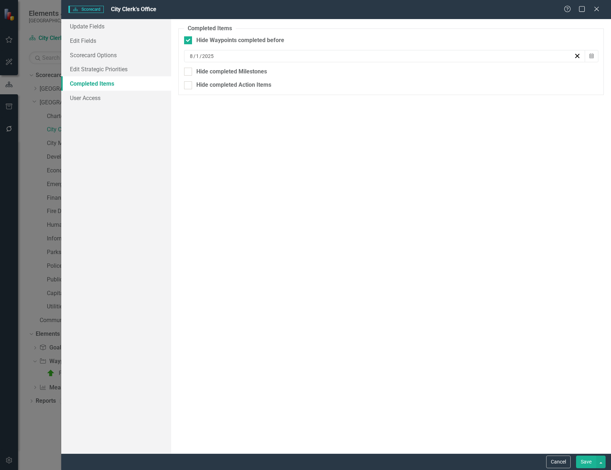
click at [585, 464] on button "Save" at bounding box center [586, 462] width 20 height 13
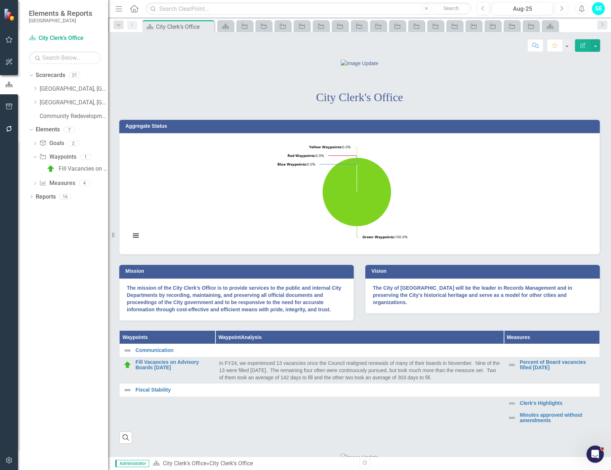
click at [558, 10] on button "Next" at bounding box center [561, 8] width 13 height 13
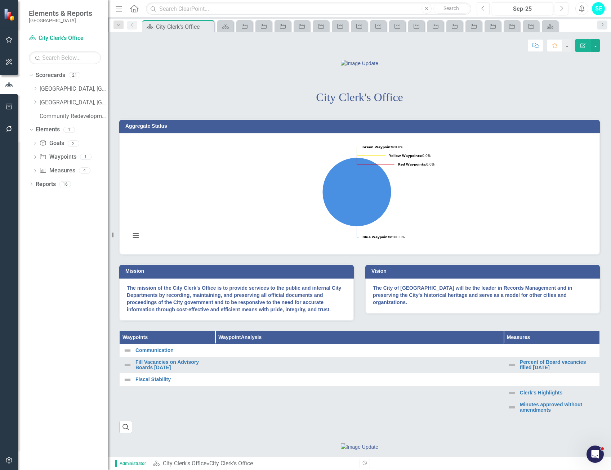
click at [480, 10] on button "Previous" at bounding box center [483, 8] width 13 height 13
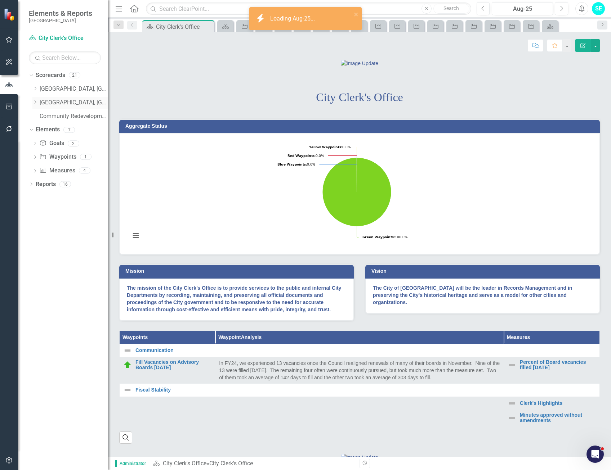
click at [35, 102] on icon "Dropdown" at bounding box center [34, 102] width 5 height 4
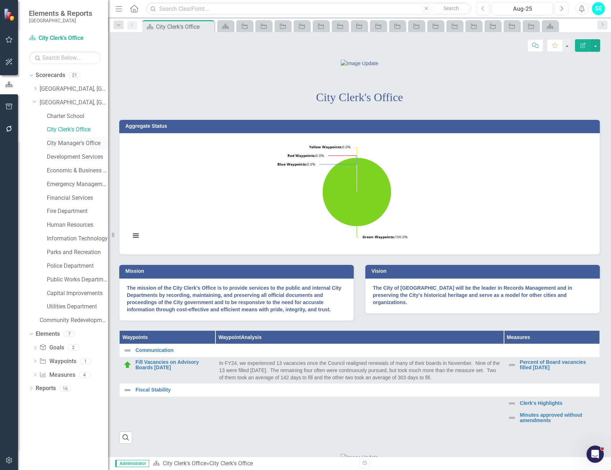
click at [68, 144] on link "City Manager's Office" at bounding box center [77, 143] width 61 height 8
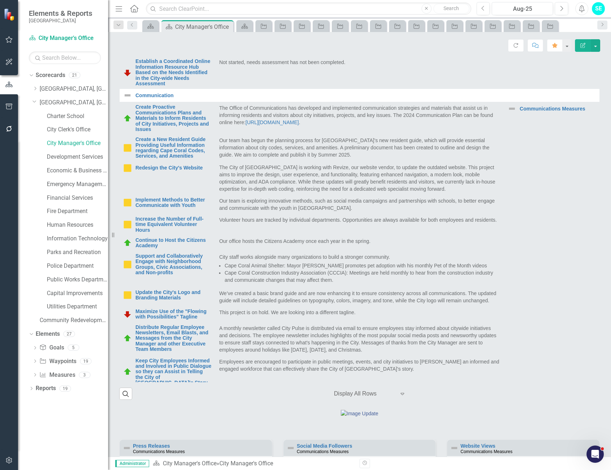
click at [600, 44] on div "Score: N/A Aug-25 Completed Refresh Comment Favorite Edit Report" at bounding box center [359, 43] width 503 height 22
click at [598, 46] on button "button" at bounding box center [595, 45] width 9 height 13
click at [583, 59] on link "Edit Edit Scorecard" at bounding box center [570, 58] width 58 height 13
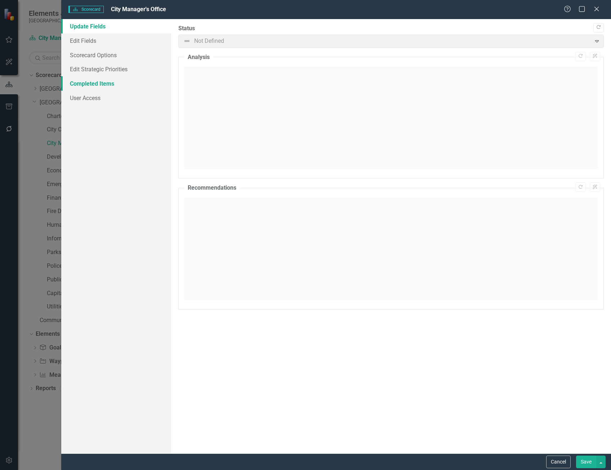
click at [90, 82] on link "Completed Items" at bounding box center [116, 83] width 110 height 14
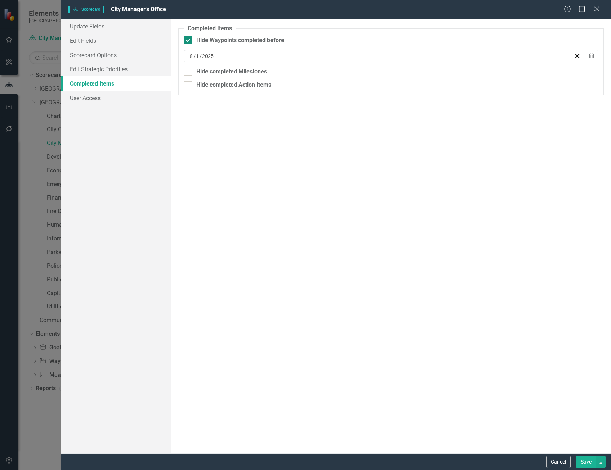
click at [186, 39] on input "Hide Waypoints completed before" at bounding box center [186, 38] width 5 height 5
checkbox input "false"
click at [586, 462] on button "Save" at bounding box center [586, 462] width 20 height 13
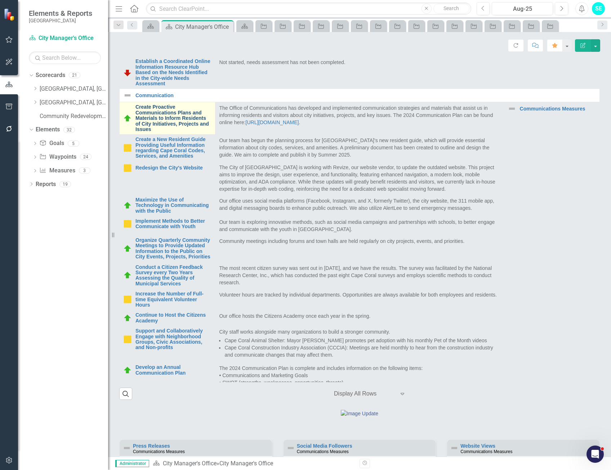
click at [188, 132] on link "Create Proactive Communications Plans and Materials to Inform Residents of City…" at bounding box center [173, 118] width 76 height 28
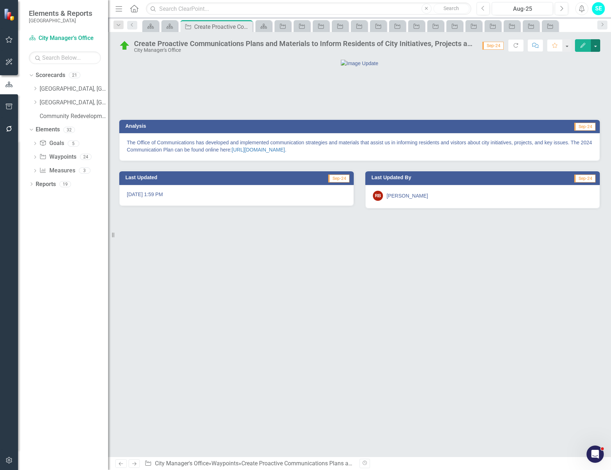
click at [597, 44] on button "button" at bounding box center [595, 45] width 9 height 13
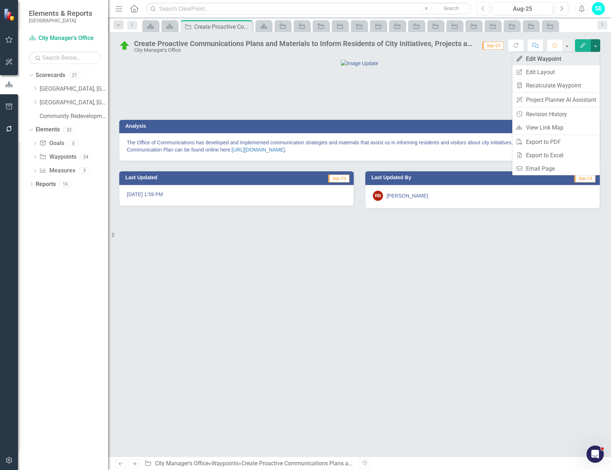
click at [550, 59] on link "Edit Edit Waypoint" at bounding box center [556, 58] width 88 height 13
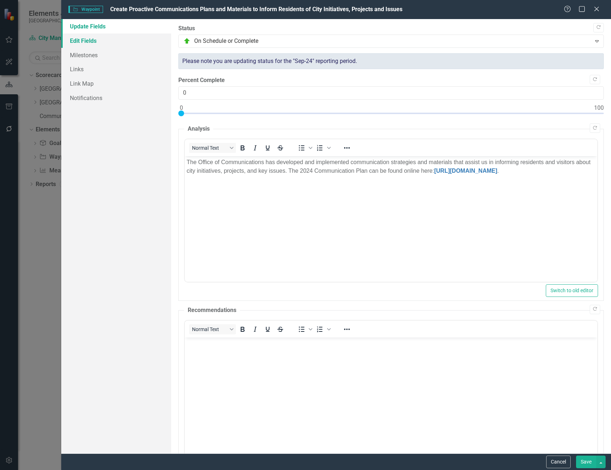
click at [82, 45] on link "Edit Fields" at bounding box center [116, 41] width 110 height 14
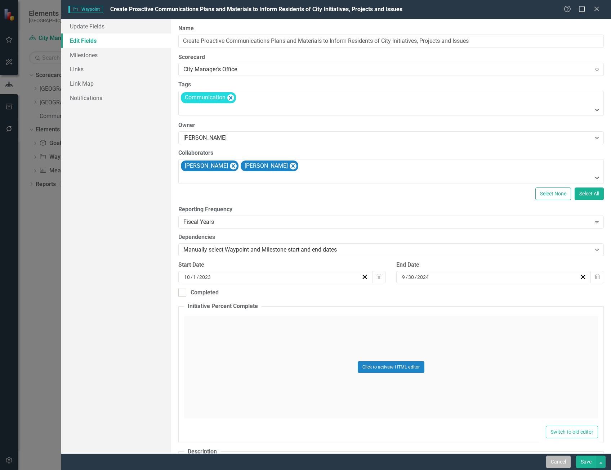
click at [546, 465] on button "Cancel" at bounding box center [558, 462] width 24 height 13
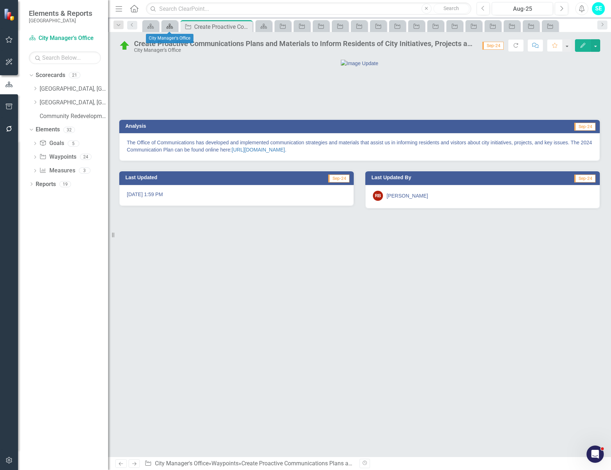
click at [166, 27] on icon "Scorecard" at bounding box center [169, 26] width 7 height 6
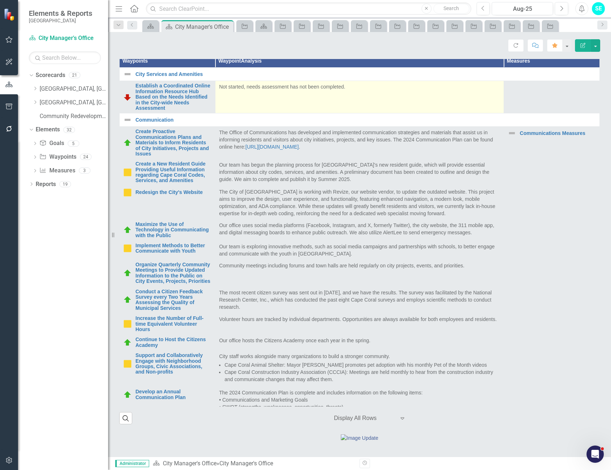
scroll to position [288, 0]
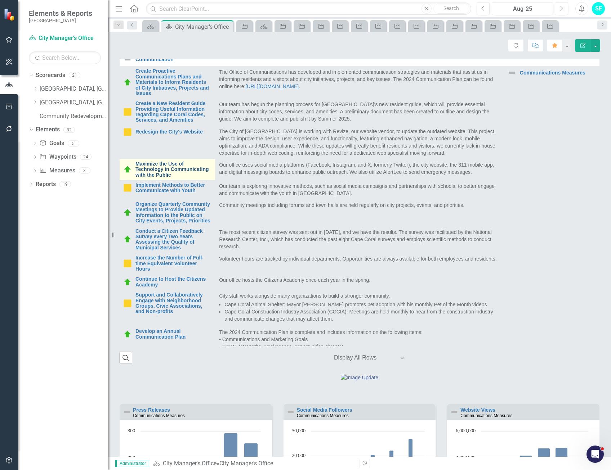
click at [185, 178] on link "Maximize the Use of Technology in Communicating with the Public" at bounding box center [173, 169] width 76 height 17
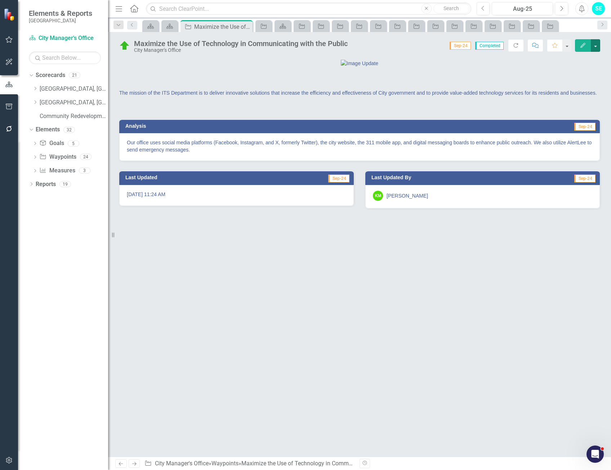
click at [595, 47] on button "button" at bounding box center [595, 45] width 9 height 13
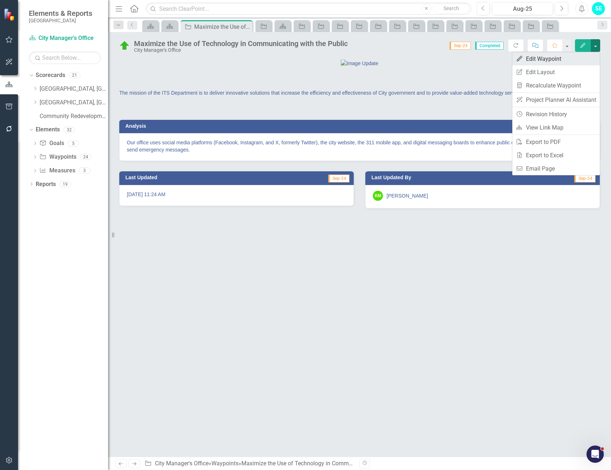
click at [567, 55] on link "Edit Edit Waypoint" at bounding box center [556, 58] width 88 height 13
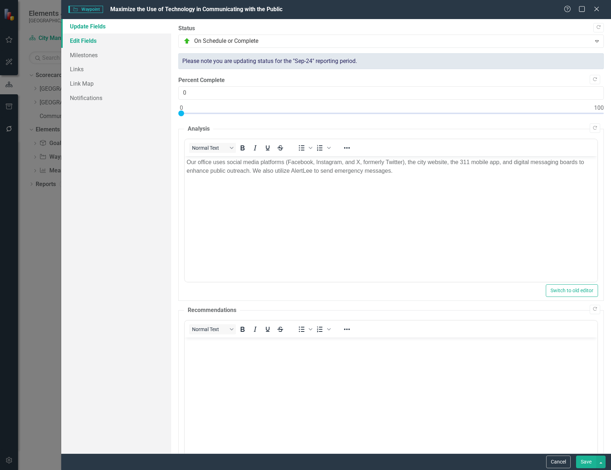
click at [84, 44] on link "Edit Fields" at bounding box center [116, 41] width 110 height 14
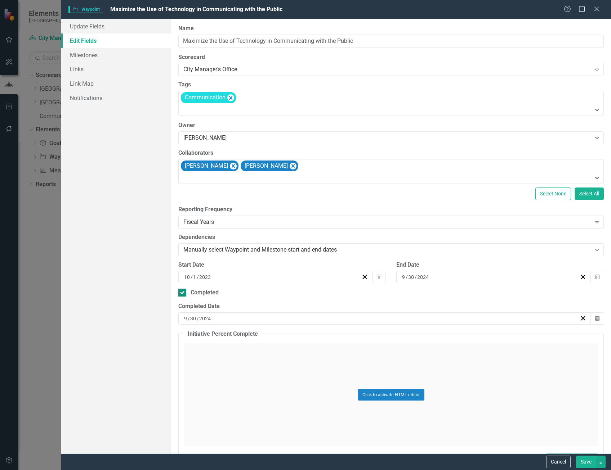
click at [182, 295] on div at bounding box center [182, 293] width 8 height 8
click at [182, 294] on input "Completed" at bounding box center [180, 291] width 5 height 5
checkbox input "false"
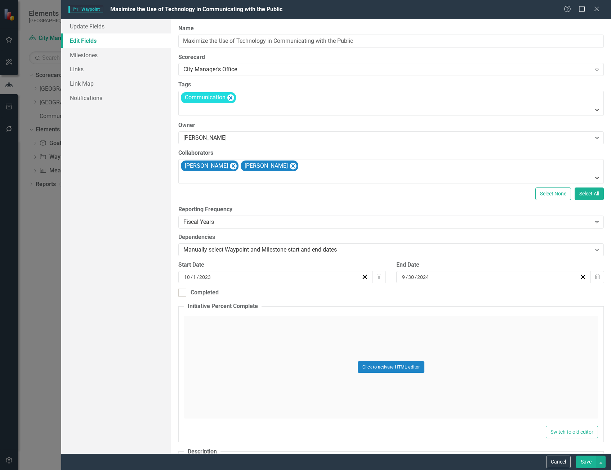
click at [587, 461] on button "Save" at bounding box center [586, 462] width 20 height 13
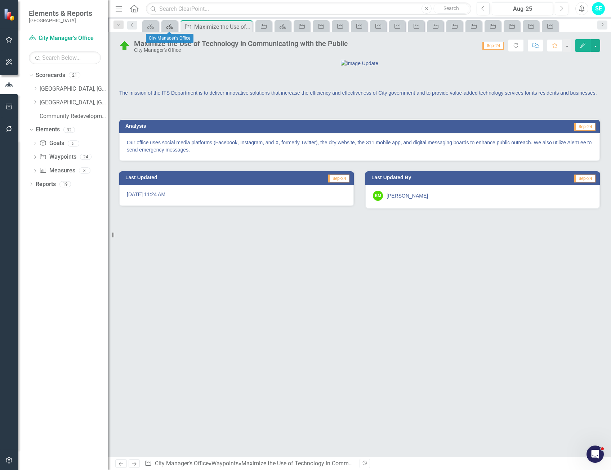
click at [171, 26] on icon "Scorecard" at bounding box center [169, 26] width 7 height 6
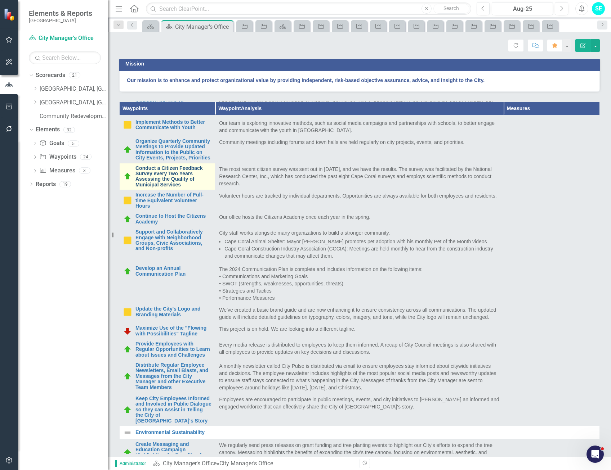
scroll to position [180, 0]
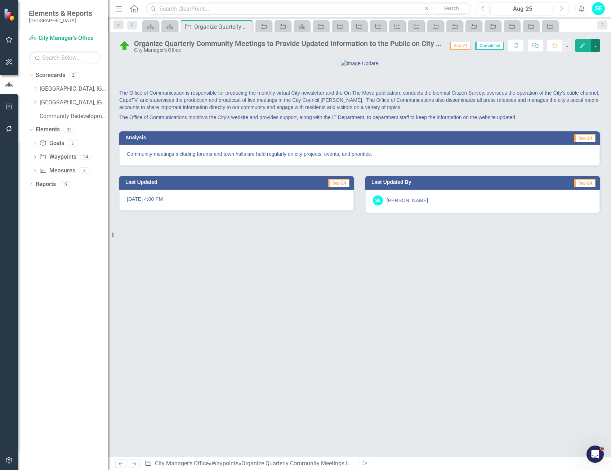
click at [596, 49] on button "button" at bounding box center [595, 45] width 9 height 13
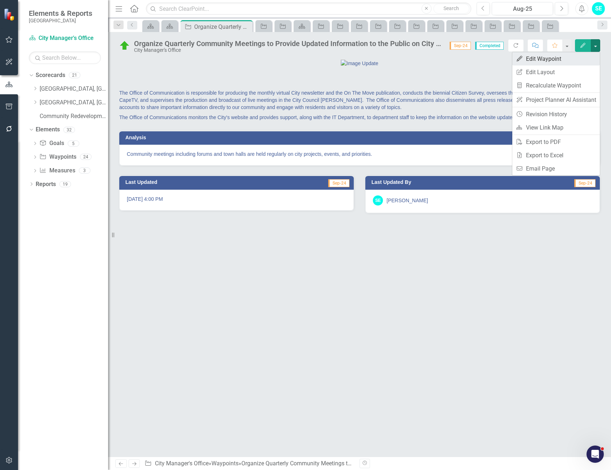
click at [562, 62] on link "Edit Edit Waypoint" at bounding box center [556, 58] width 88 height 13
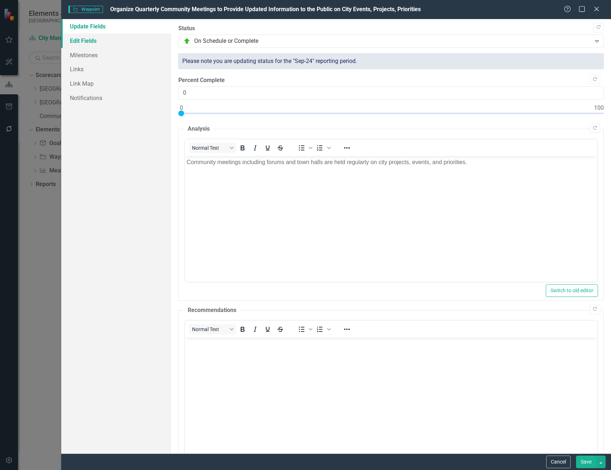
click at [88, 44] on link "Edit Fields" at bounding box center [116, 41] width 110 height 14
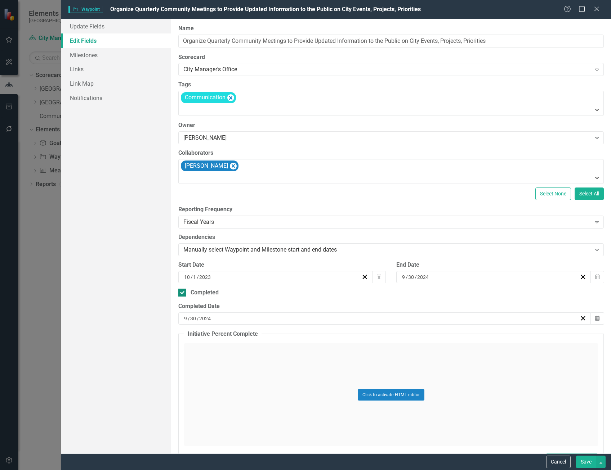
click at [179, 292] on input "Completed" at bounding box center [180, 291] width 5 height 5
checkbox input "false"
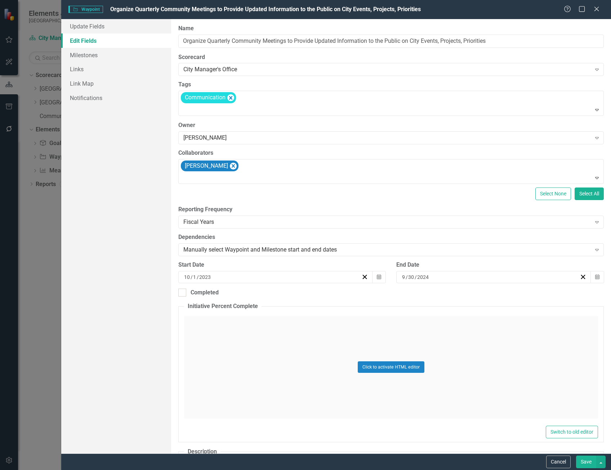
click at [585, 464] on button "Save" at bounding box center [586, 462] width 20 height 13
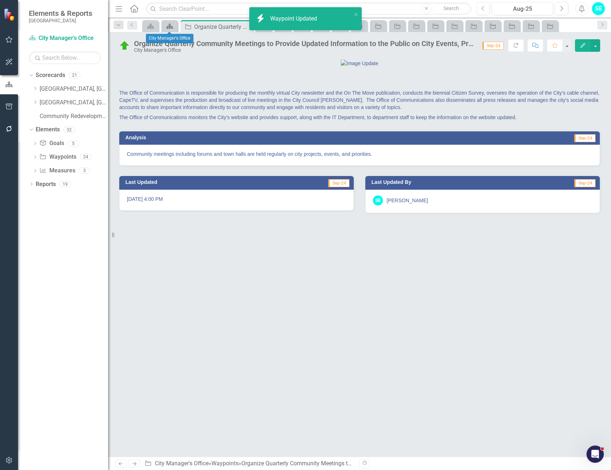
click at [172, 27] on icon "Scorecard" at bounding box center [169, 26] width 7 height 6
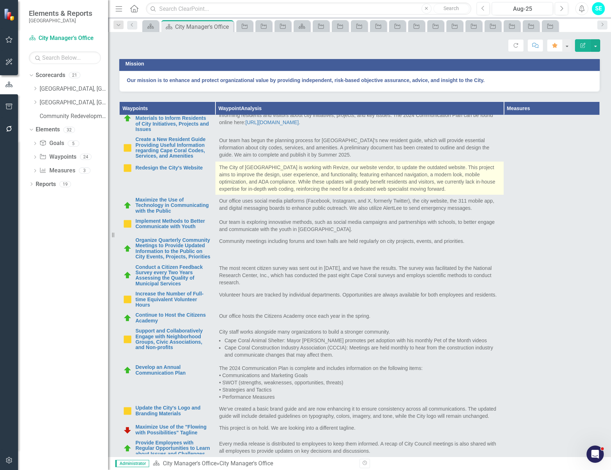
scroll to position [108, 0]
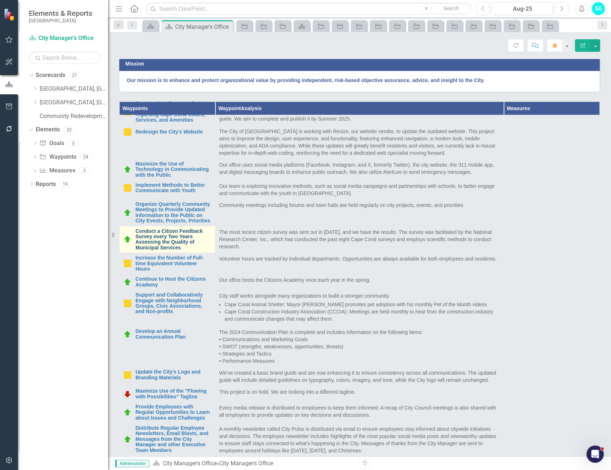
click at [175, 251] on link "Conduct a Citizen Feedback Survey every Two Years Assessing the Quality of Muni…" at bounding box center [173, 240] width 76 height 22
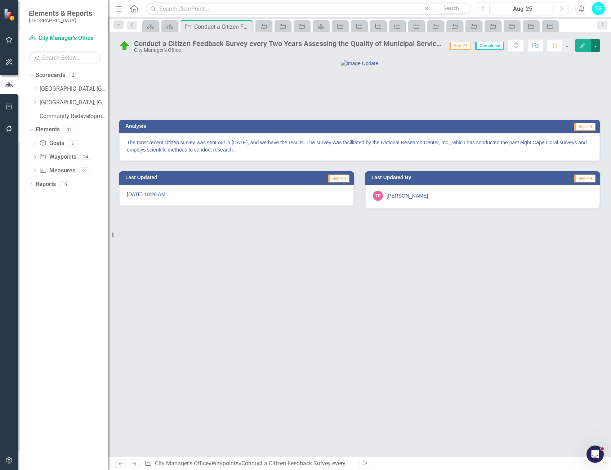
click at [596, 47] on button "button" at bounding box center [595, 45] width 9 height 13
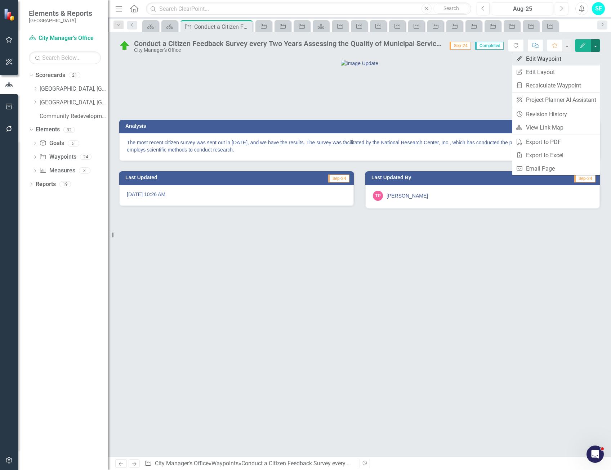
click at [546, 59] on link "Edit Edit Waypoint" at bounding box center [556, 58] width 88 height 13
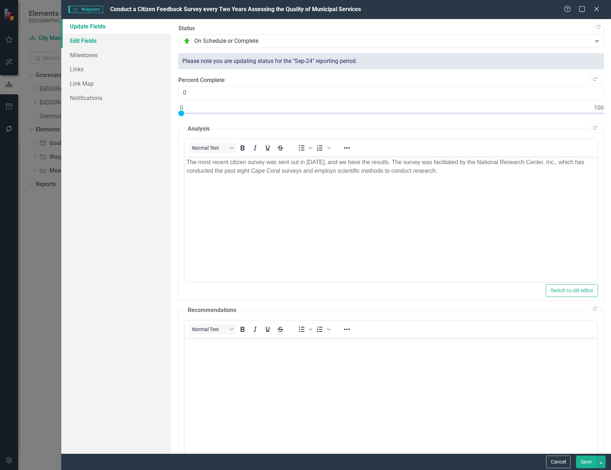
click at [87, 41] on link "Edit Fields" at bounding box center [116, 41] width 110 height 14
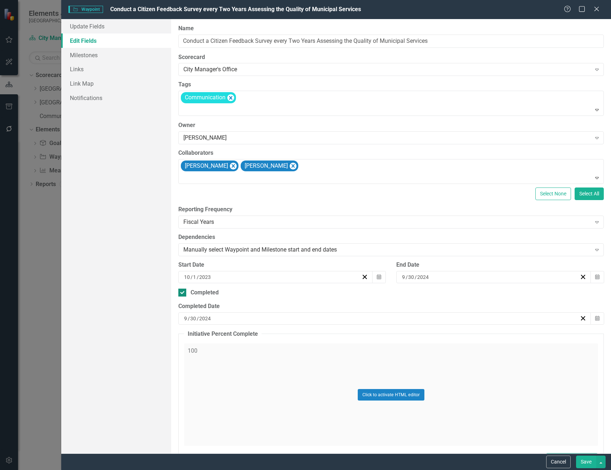
click at [185, 294] on div at bounding box center [182, 293] width 8 height 8
click at [183, 294] on input "Completed" at bounding box center [180, 291] width 5 height 5
checkbox input "false"
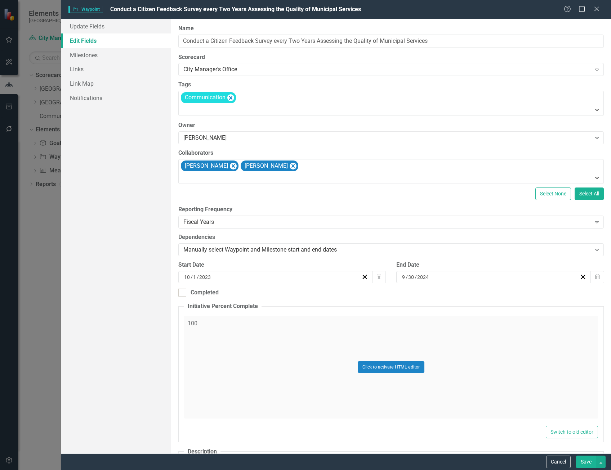
click at [584, 464] on button "Save" at bounding box center [586, 462] width 20 height 13
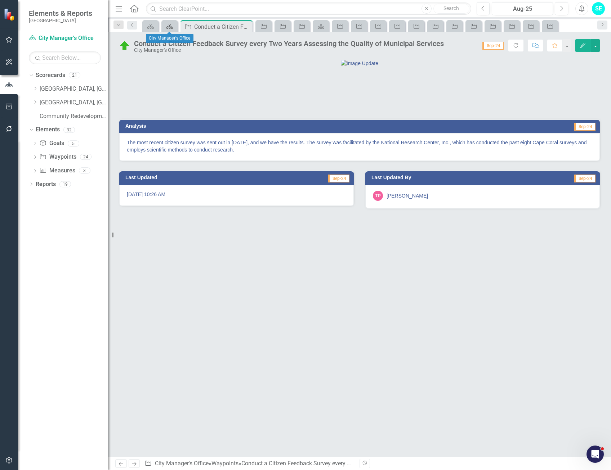
click at [172, 26] on icon "Scorecard" at bounding box center [169, 26] width 7 height 6
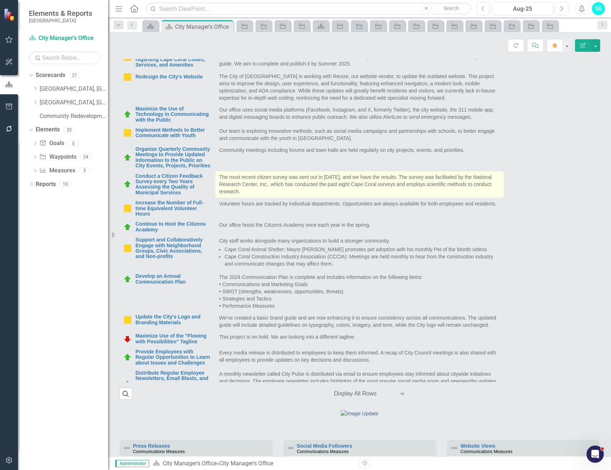
scroll to position [108, 0]
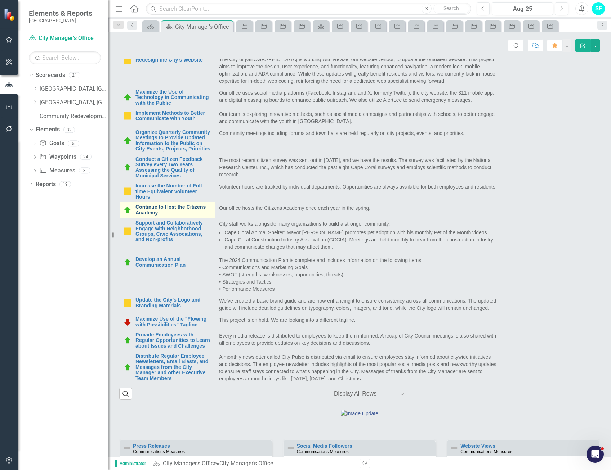
click at [156, 216] on link "Continue to Host the Citizens Academy" at bounding box center [173, 210] width 76 height 11
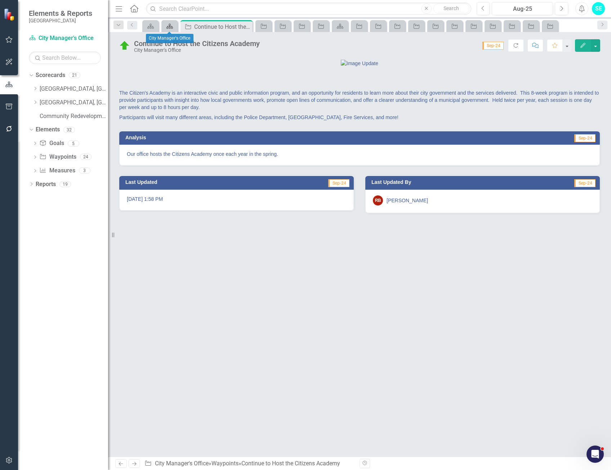
click at [171, 26] on icon at bounding box center [169, 26] width 6 height 5
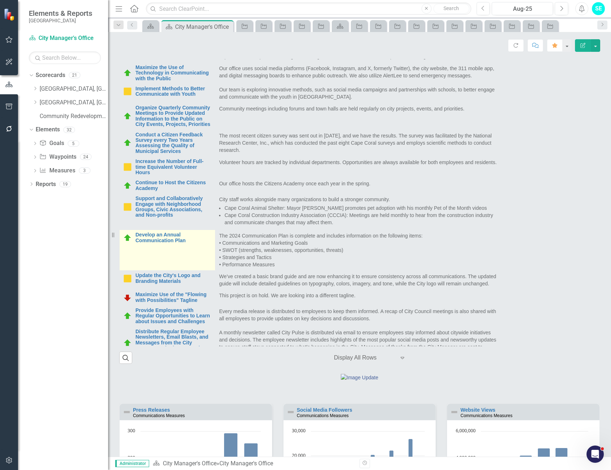
scroll to position [108, 0]
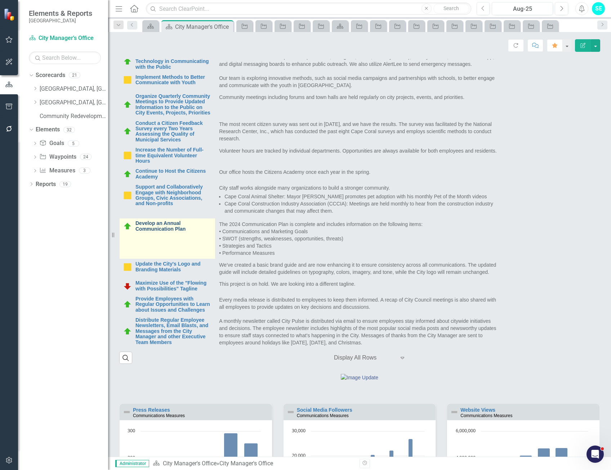
click at [171, 232] on link "Develop an Annual Communication Plan" at bounding box center [173, 226] width 76 height 11
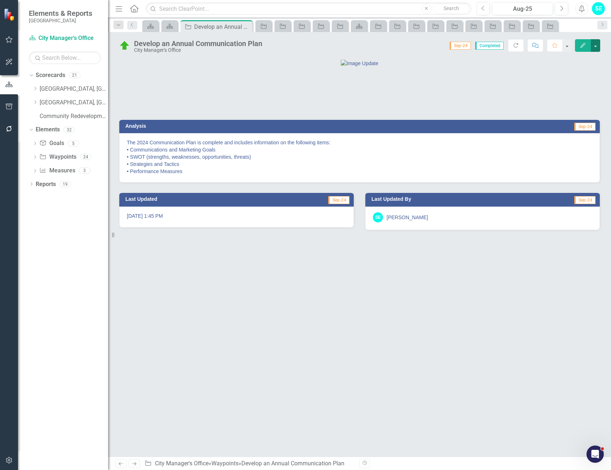
click at [598, 46] on button "button" at bounding box center [595, 45] width 9 height 13
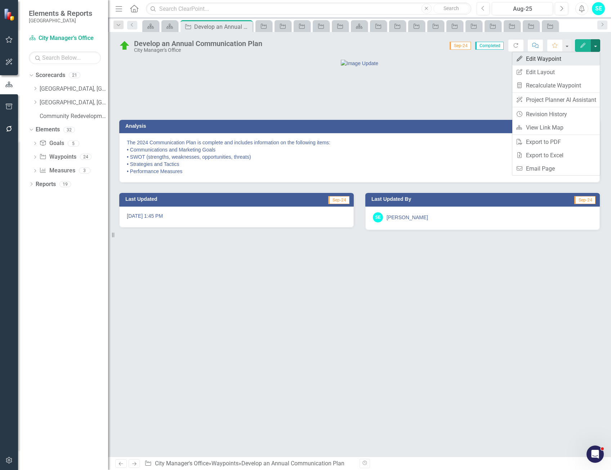
click at [557, 62] on link "Edit Edit Waypoint" at bounding box center [556, 58] width 88 height 13
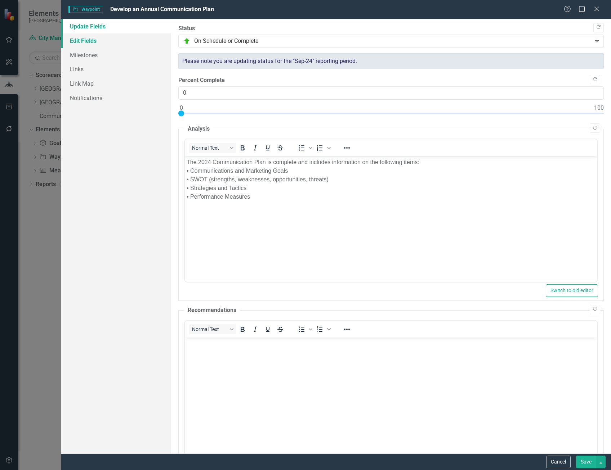
click at [85, 41] on link "Edit Fields" at bounding box center [116, 41] width 110 height 14
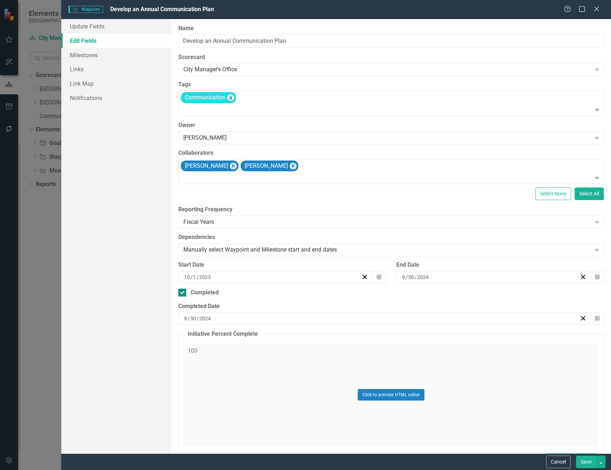
click at [180, 295] on div at bounding box center [182, 293] width 8 height 8
click at [180, 294] on input "Completed" at bounding box center [180, 291] width 5 height 5
checkbox input "false"
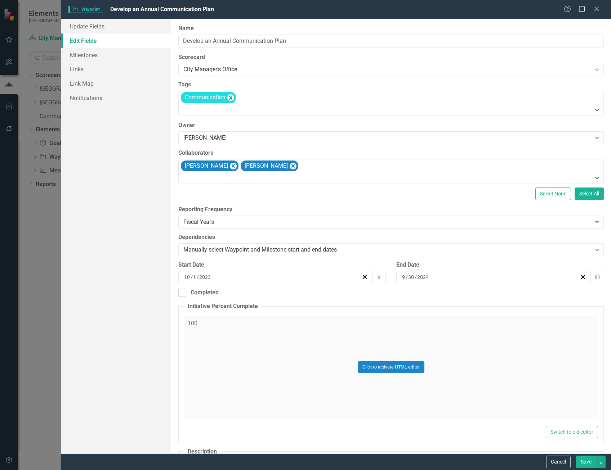
click at [581, 463] on button "Save" at bounding box center [586, 462] width 20 height 13
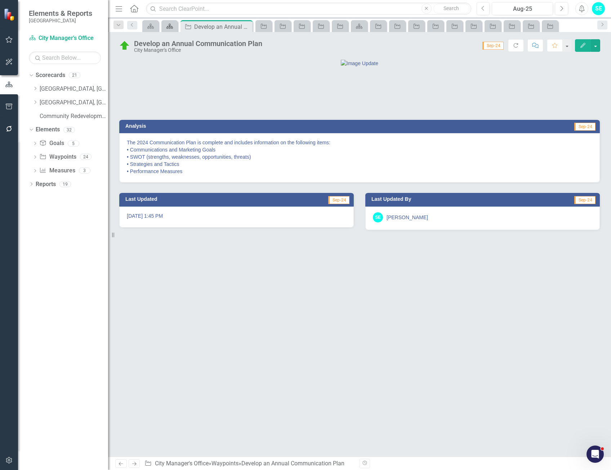
click at [168, 27] on icon "Scorecard" at bounding box center [169, 26] width 7 height 6
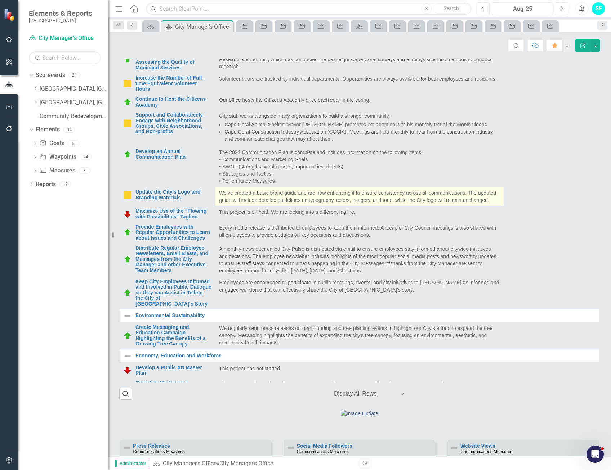
scroll to position [288, 0]
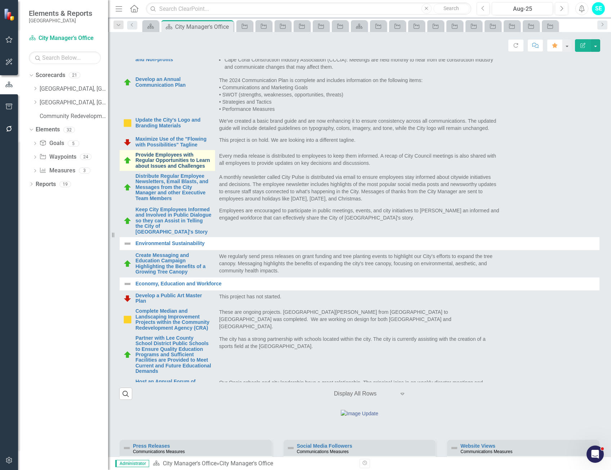
click at [167, 169] on link "Provide Employees with Regular Opportunities to Learn about Issues and Challeng…" at bounding box center [173, 160] width 76 height 17
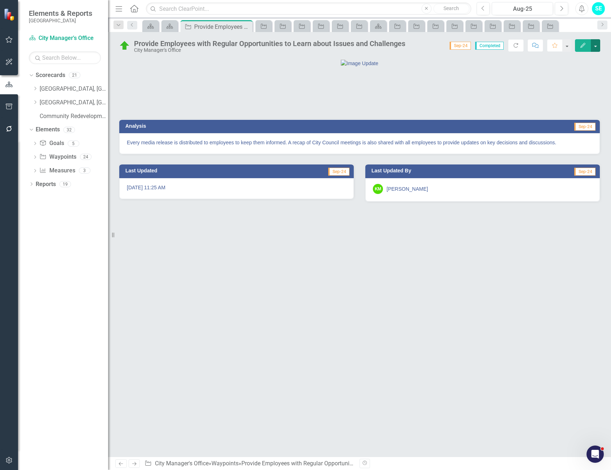
click at [596, 48] on button "button" at bounding box center [595, 45] width 9 height 13
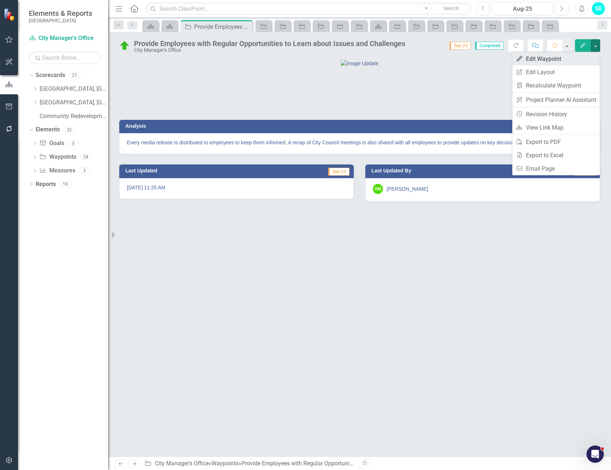
click at [569, 56] on link "Edit Edit Waypoint" at bounding box center [556, 58] width 88 height 13
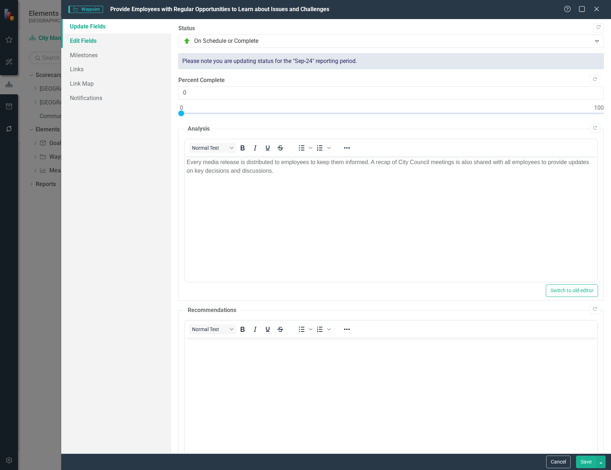
click at [81, 43] on link "Edit Fields" at bounding box center [116, 41] width 110 height 14
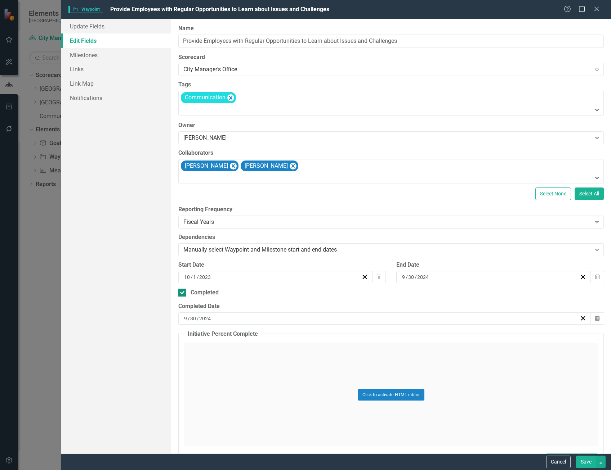
click at [182, 293] on input "Completed" at bounding box center [180, 291] width 5 height 5
checkbox input "false"
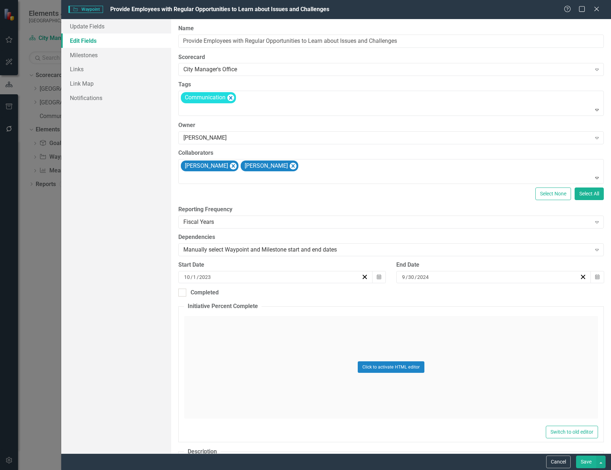
click at [581, 461] on button "Save" at bounding box center [586, 462] width 20 height 13
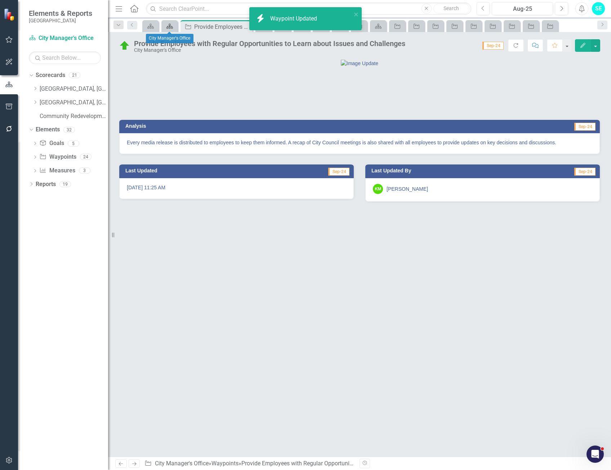
click at [170, 27] on icon at bounding box center [169, 26] width 6 height 5
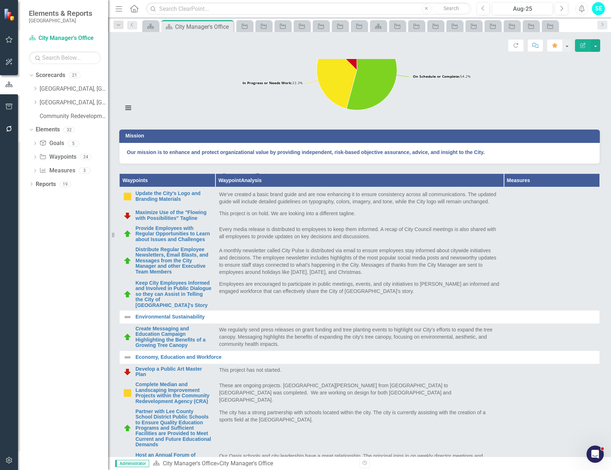
scroll to position [371, 0]
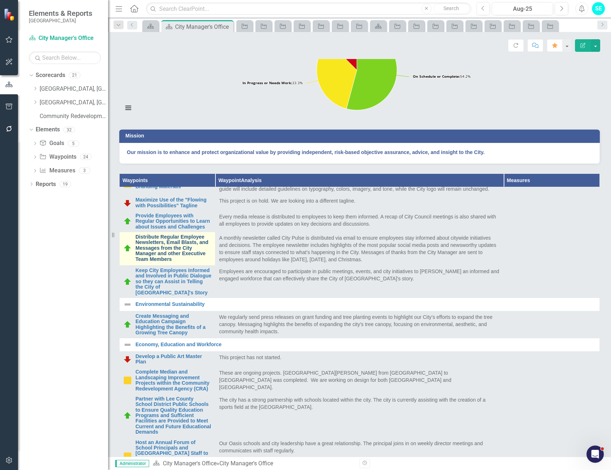
click at [169, 262] on link "Distribute Regular Employee Newsletters, Email Blasts, and Messages from the Ci…" at bounding box center [173, 249] width 76 height 28
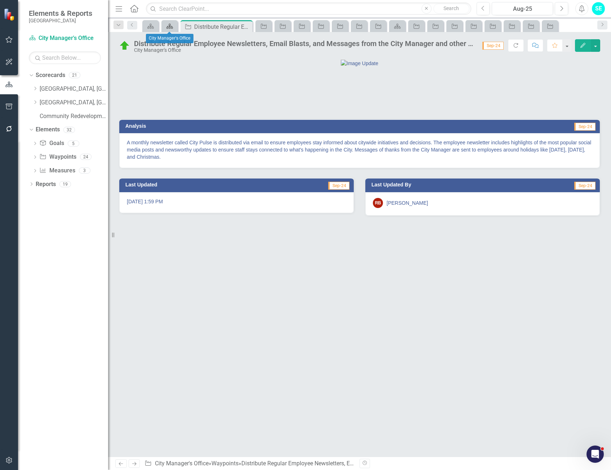
click at [168, 27] on icon "Scorecard" at bounding box center [169, 26] width 7 height 6
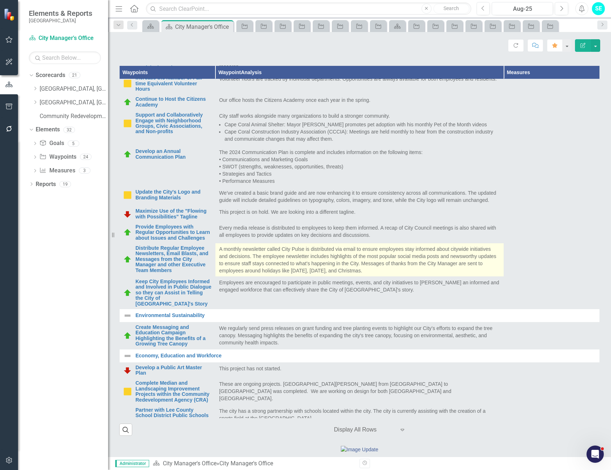
scroll to position [288, 0]
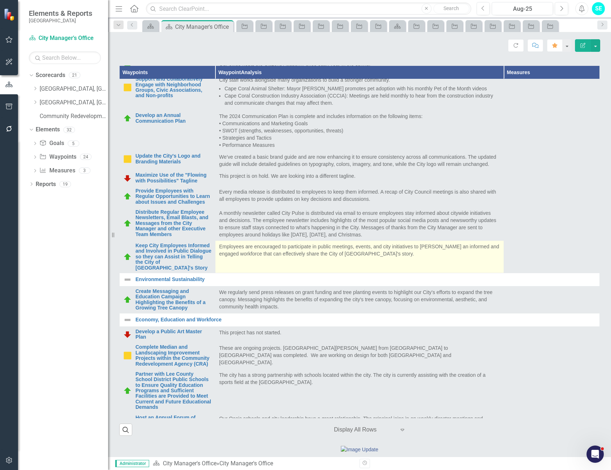
click at [242, 258] on p "Employees are encouraged to participate in public meetings, events, and city in…" at bounding box center [359, 250] width 281 height 14
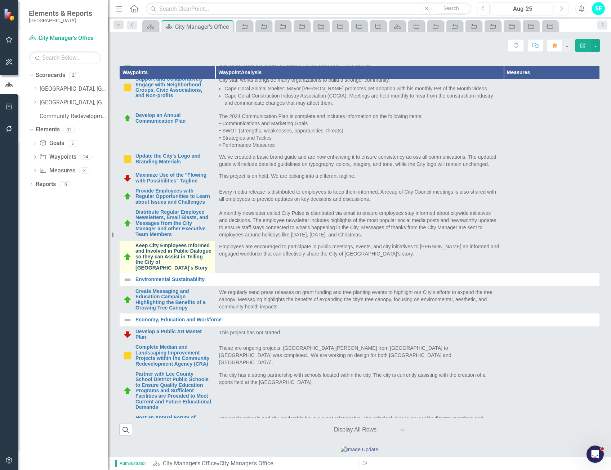
click at [187, 271] on link "Keep City Employees Informed and Involved in Public Dialogue so they can Assist…" at bounding box center [173, 257] width 76 height 28
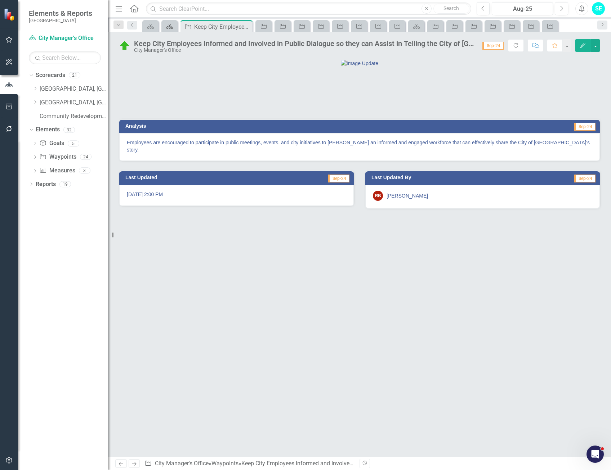
click at [170, 26] on icon at bounding box center [169, 26] width 6 height 5
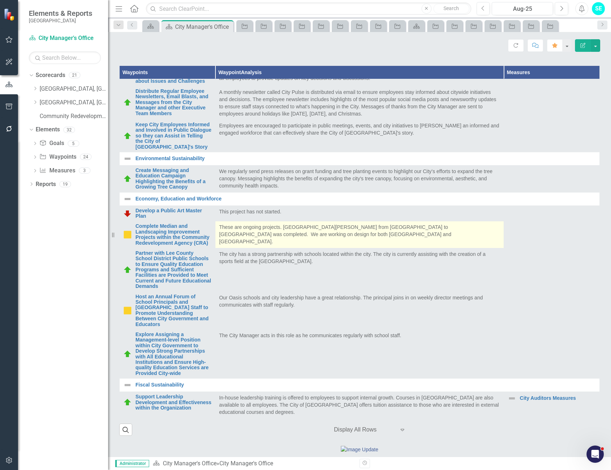
scroll to position [429, 0]
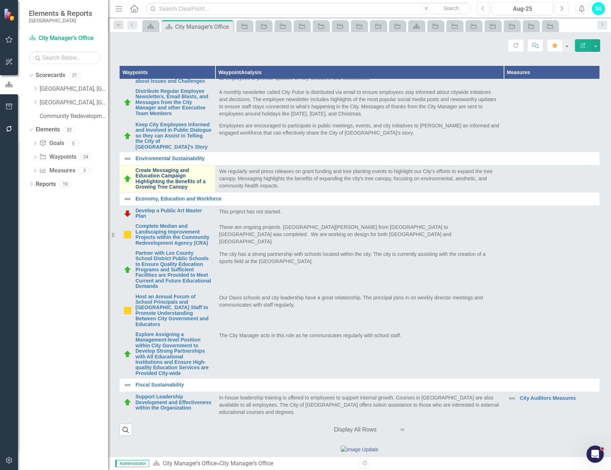
click at [180, 190] on link "Create Messaging and Education Campaign Highlighting the Benefits of a Growing …" at bounding box center [173, 179] width 76 height 22
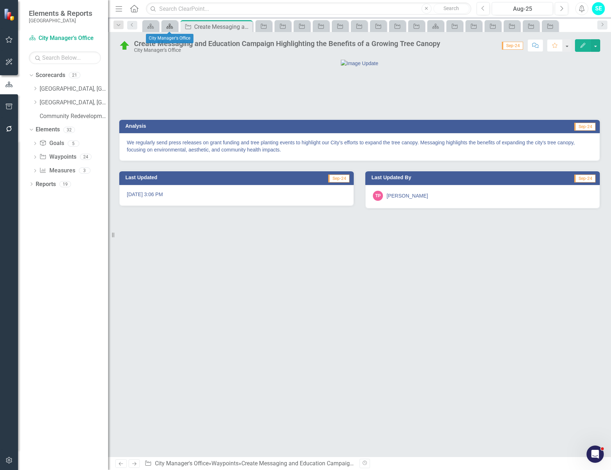
click at [169, 26] on icon "Scorecard" at bounding box center [169, 26] width 7 height 6
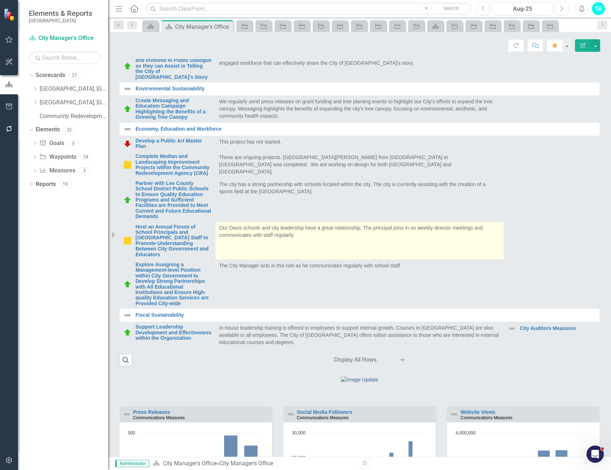
scroll to position [288, 0]
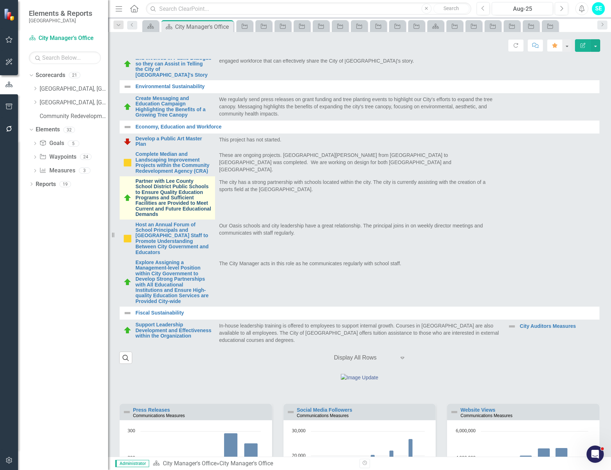
click at [170, 218] on link "Partner with Lee County School District Public Schools to Ensure Quality Educat…" at bounding box center [173, 198] width 76 height 39
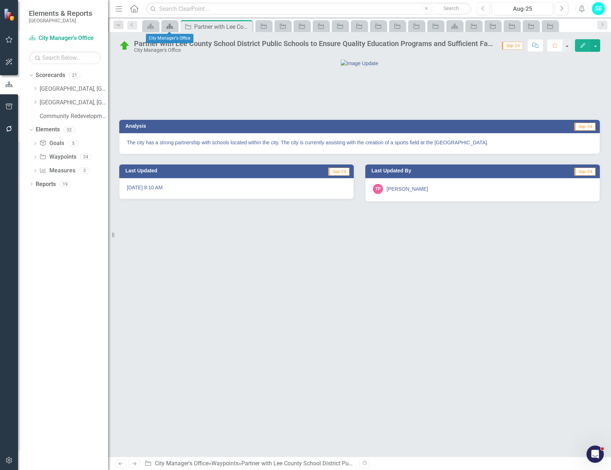
click at [168, 28] on icon "Scorecard" at bounding box center [169, 26] width 7 height 6
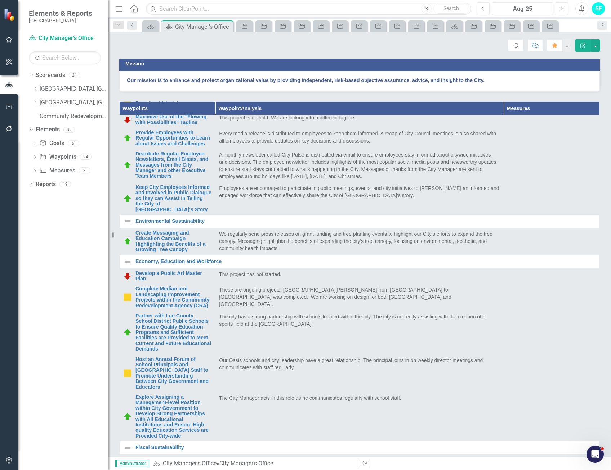
scroll to position [429, 0]
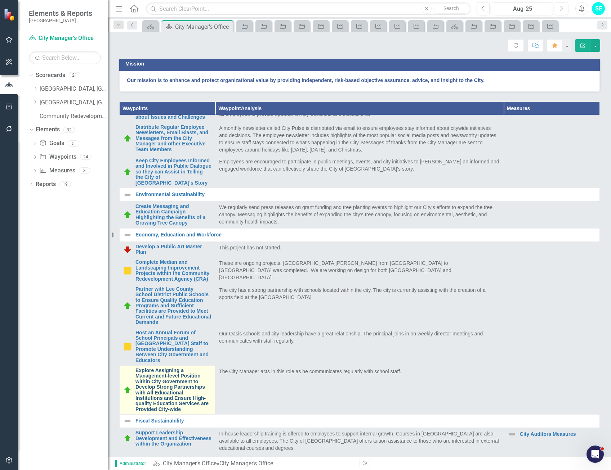
click at [173, 412] on link "Explore Assigning a Management-level Position within City Government to Develop…" at bounding box center [173, 390] width 76 height 44
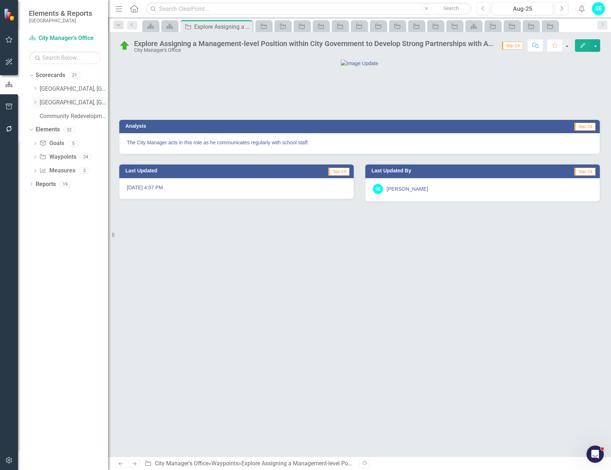
click at [34, 102] on icon "Dropdown" at bounding box center [34, 102] width 5 height 4
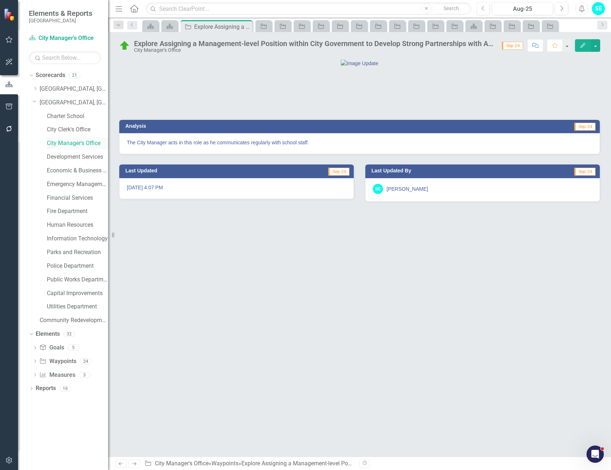
click at [79, 143] on link "City Manager's Office" at bounding box center [77, 143] width 61 height 8
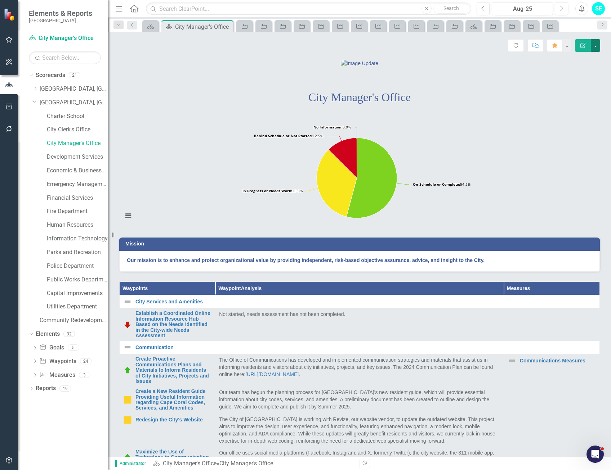
click at [596, 46] on button "button" at bounding box center [595, 45] width 9 height 13
click at [584, 58] on link "Edit Edit Scorecard" at bounding box center [570, 58] width 58 height 13
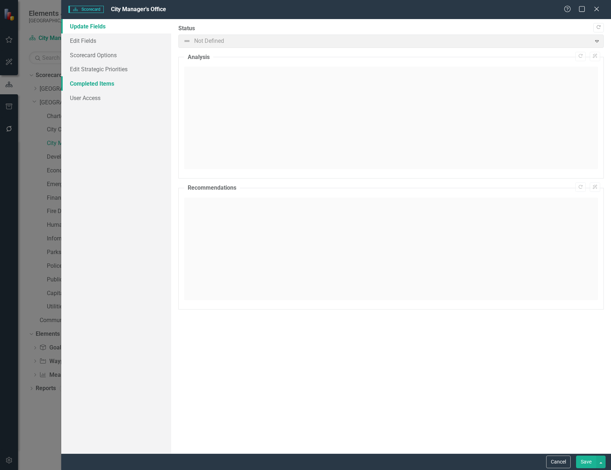
click at [85, 83] on link "Completed Items" at bounding box center [116, 83] width 110 height 14
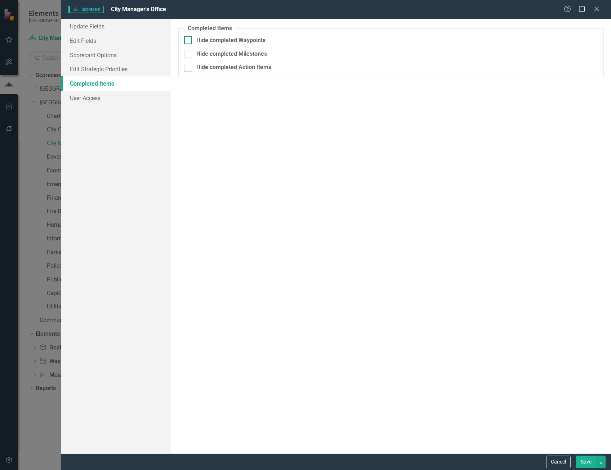
click at [187, 39] on input "Hide completed Waypoints" at bounding box center [186, 38] width 5 height 5
checkbox input "true"
click at [588, 459] on button "Save" at bounding box center [586, 462] width 20 height 13
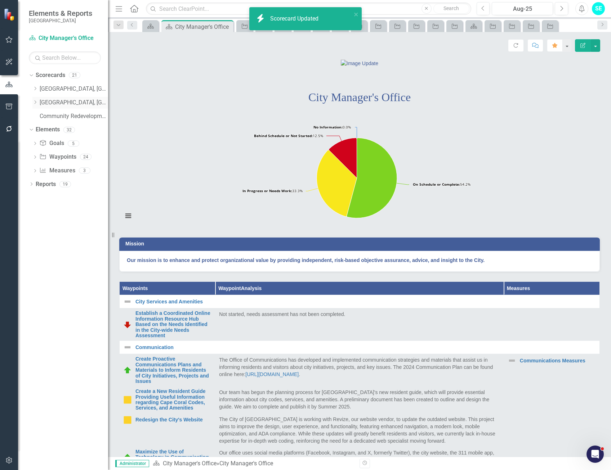
click at [35, 103] on icon "Dropdown" at bounding box center [34, 102] width 5 height 4
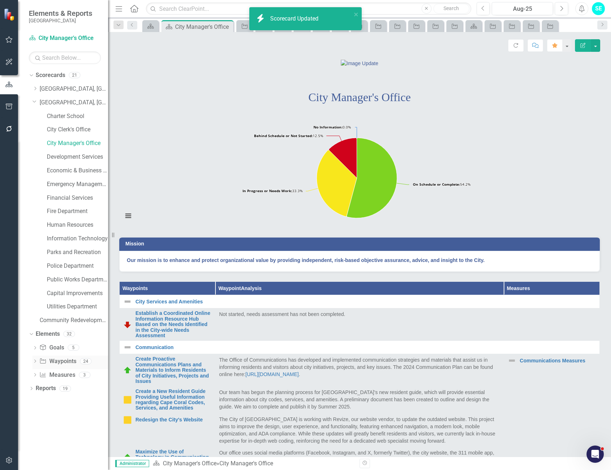
click at [85, 358] on div "24" at bounding box center [86, 361] width 12 height 6
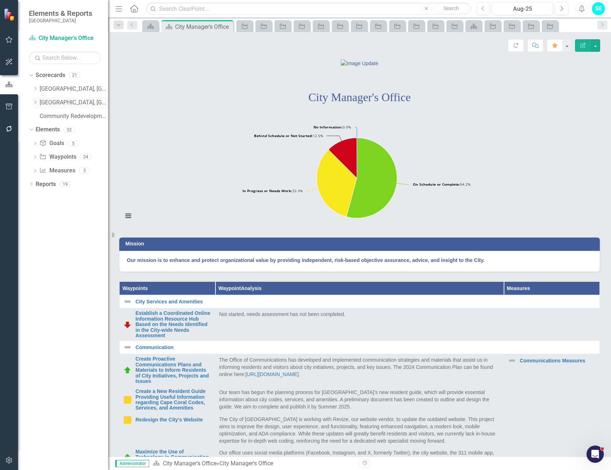
click at [35, 103] on icon "Dropdown" at bounding box center [34, 102] width 5 height 4
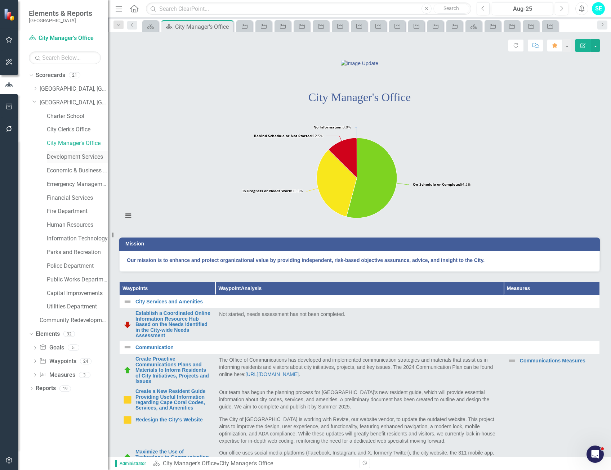
click at [68, 157] on link "Development Services" at bounding box center [77, 157] width 61 height 8
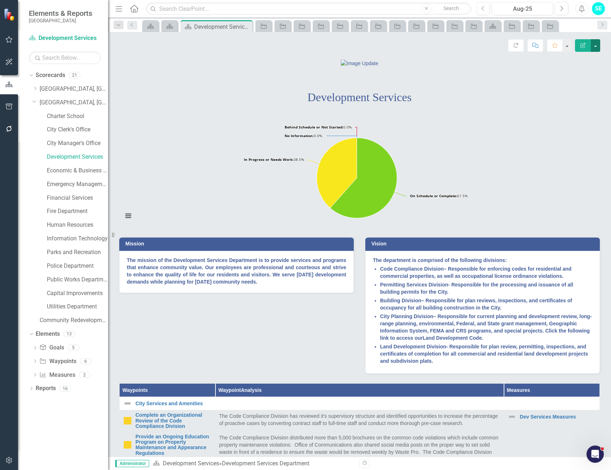
click at [594, 46] on button "button" at bounding box center [595, 45] width 9 height 13
click at [585, 55] on link "Edit Edit Scorecard" at bounding box center [570, 58] width 58 height 13
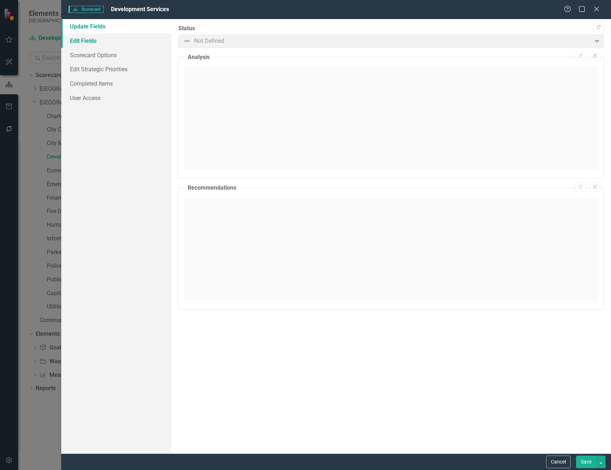
click at [90, 43] on link "Edit Fields" at bounding box center [116, 41] width 110 height 14
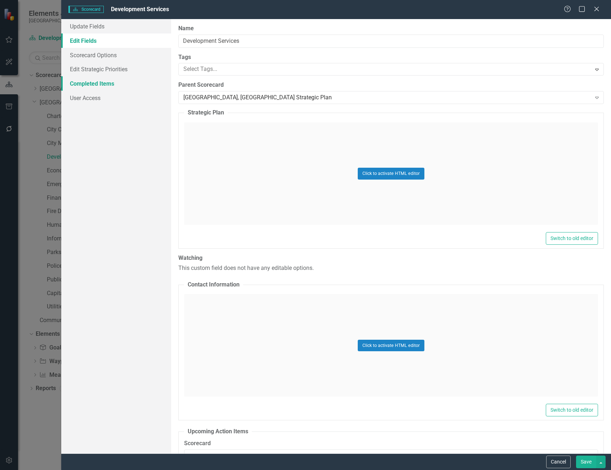
click at [95, 82] on link "Completed Items" at bounding box center [116, 83] width 110 height 14
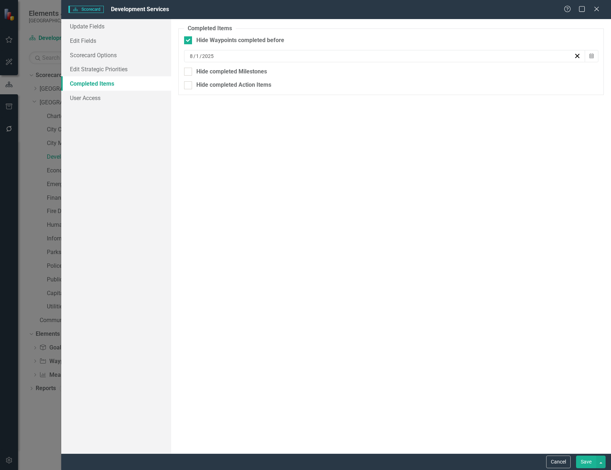
click at [186, 41] on input "Hide Waypoints completed before" at bounding box center [186, 38] width 5 height 5
checkbox input "false"
click at [585, 464] on button "Save" at bounding box center [586, 462] width 20 height 13
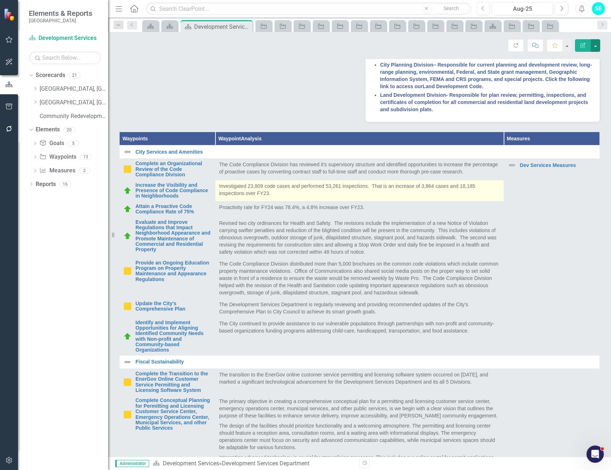
scroll to position [252, 0]
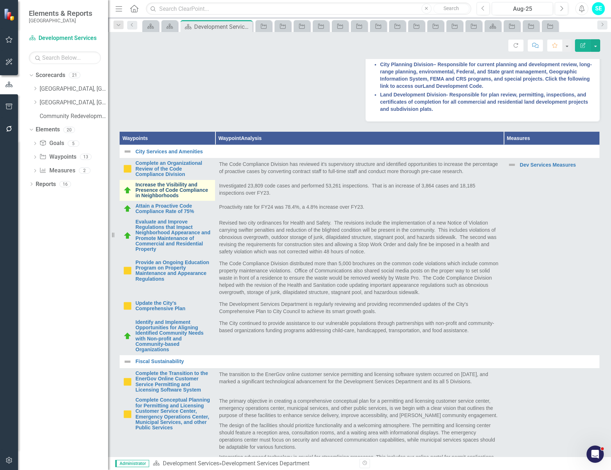
click at [176, 199] on link "Increase the Visibility and Presence of Code Compliance in Neighborhoods" at bounding box center [173, 190] width 76 height 17
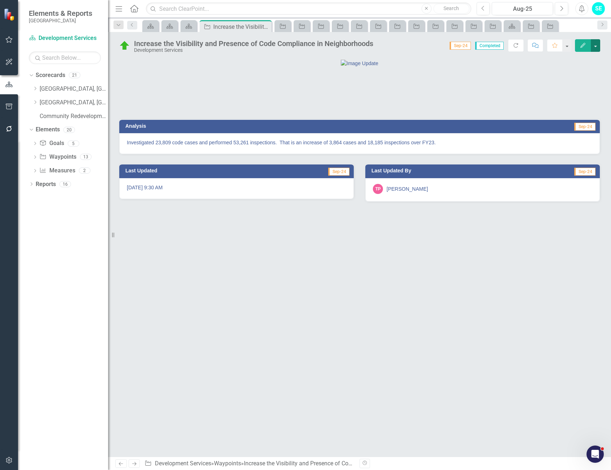
click at [598, 47] on button "button" at bounding box center [595, 45] width 9 height 13
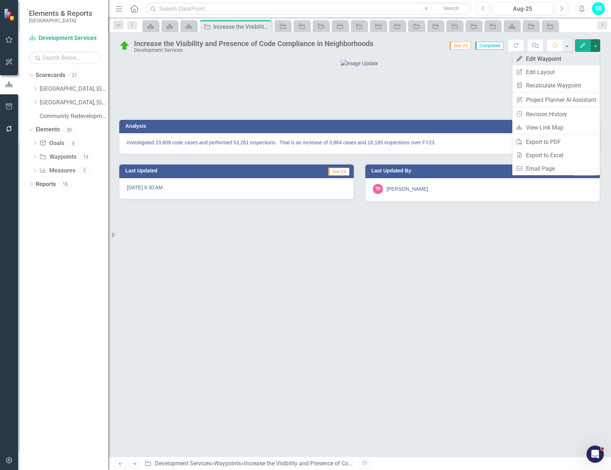
click at [577, 57] on link "Edit Edit Waypoint" at bounding box center [556, 58] width 88 height 13
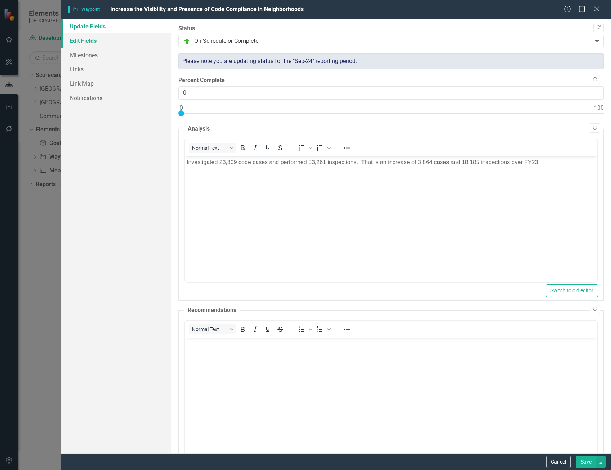
click at [81, 41] on link "Edit Fields" at bounding box center [116, 41] width 110 height 14
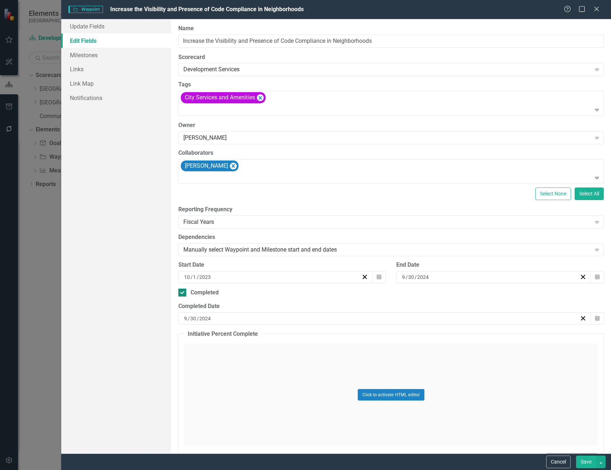
click at [182, 294] on div at bounding box center [182, 293] width 8 height 8
click at [182, 294] on input "Completed" at bounding box center [180, 291] width 5 height 5
checkbox input "false"
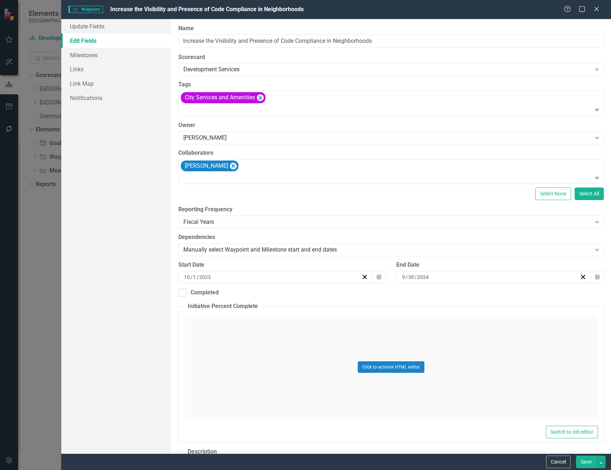
click at [586, 459] on button "Save" at bounding box center [586, 462] width 20 height 13
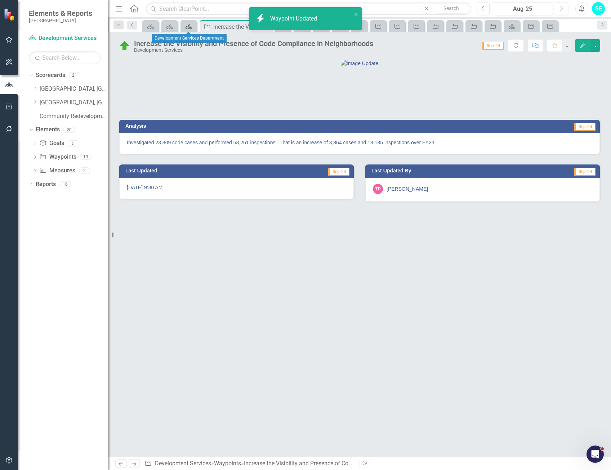
click at [188, 27] on icon "Scorecard" at bounding box center [188, 26] width 7 height 6
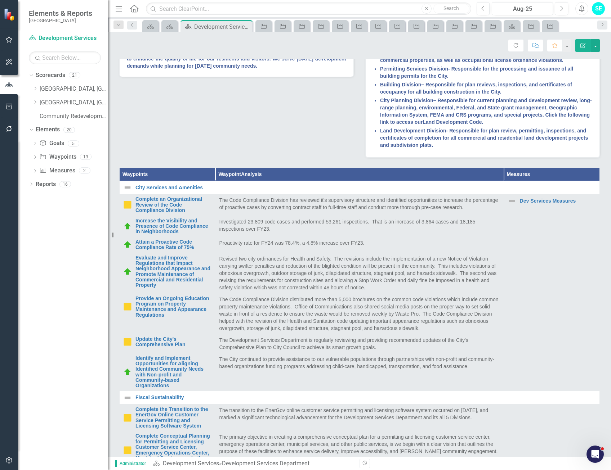
scroll to position [252, 0]
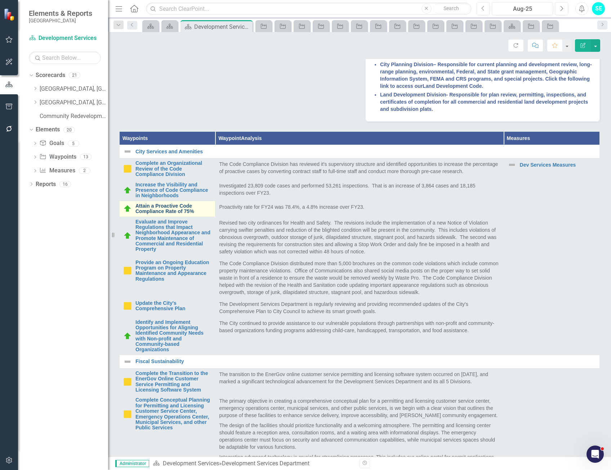
click at [185, 215] on link "Attain a Proactive Code Compliance Rate of 75%" at bounding box center [173, 209] width 76 height 11
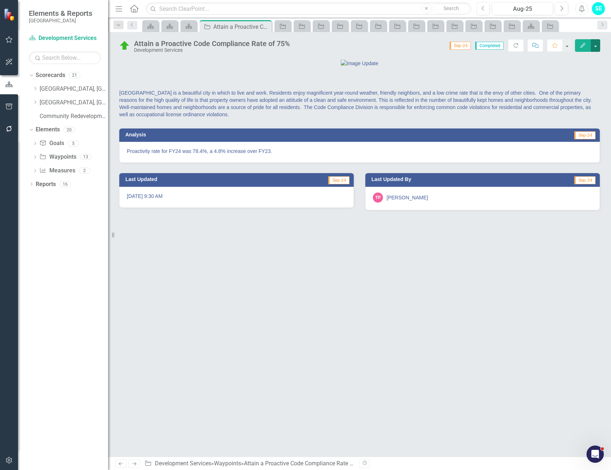
click at [597, 45] on button "button" at bounding box center [595, 45] width 9 height 13
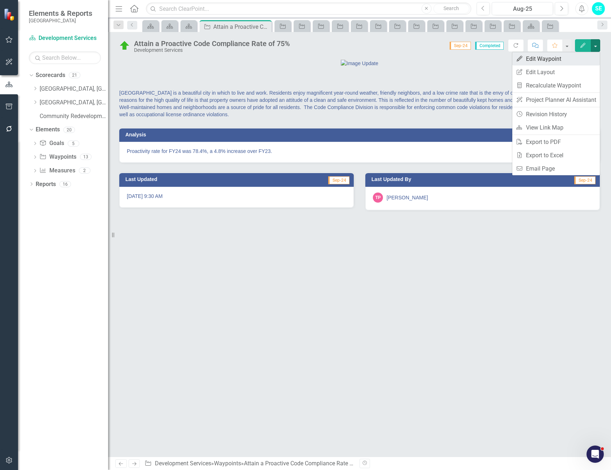
click at [556, 64] on link "Edit Edit Waypoint" at bounding box center [556, 58] width 88 height 13
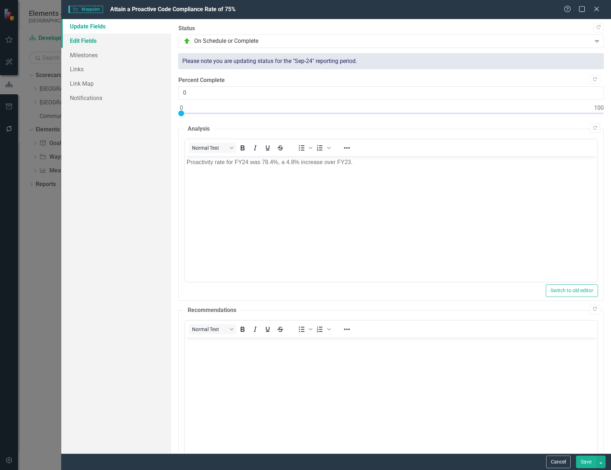
click at [74, 43] on link "Edit Fields" at bounding box center [116, 41] width 110 height 14
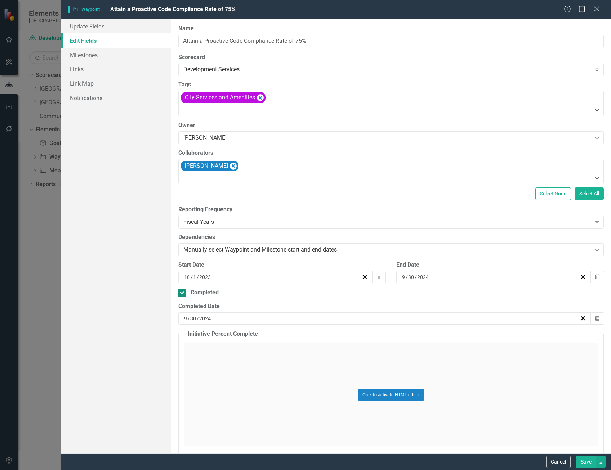
click at [182, 295] on div at bounding box center [182, 293] width 8 height 8
click at [182, 294] on input "Completed" at bounding box center [180, 291] width 5 height 5
checkbox input "false"
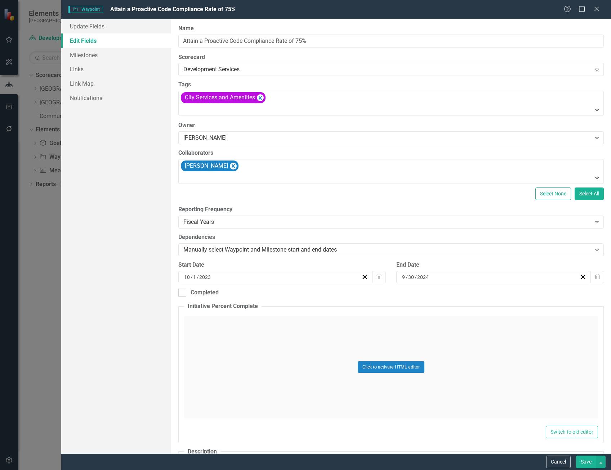
click at [592, 463] on button "Save" at bounding box center [586, 462] width 20 height 13
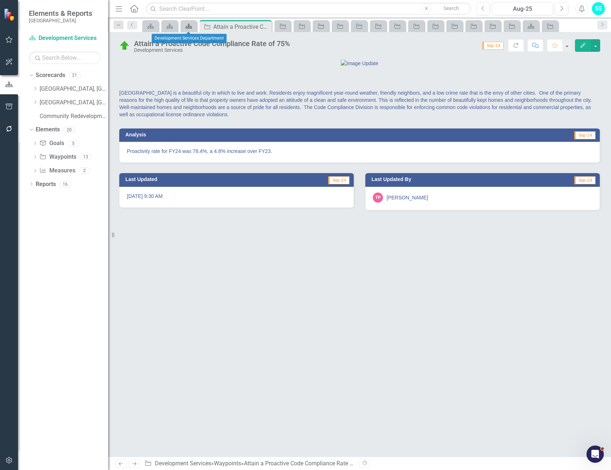
click at [188, 24] on icon at bounding box center [189, 26] width 6 height 5
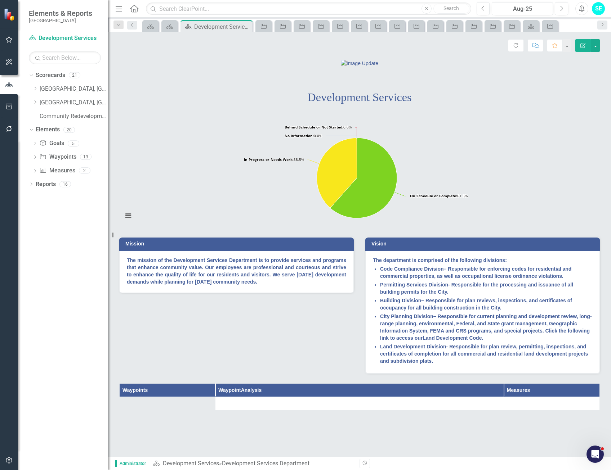
scroll to position [360, 0]
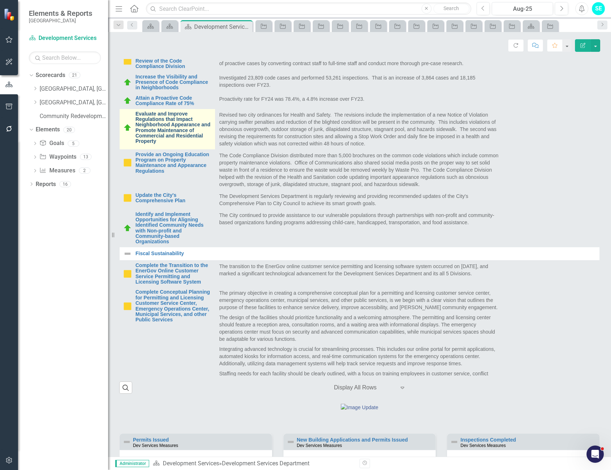
click at [192, 144] on link "Evaluate and Improve Regulations that Impact Neighborhood Appearance and Promot…" at bounding box center [173, 127] width 76 height 33
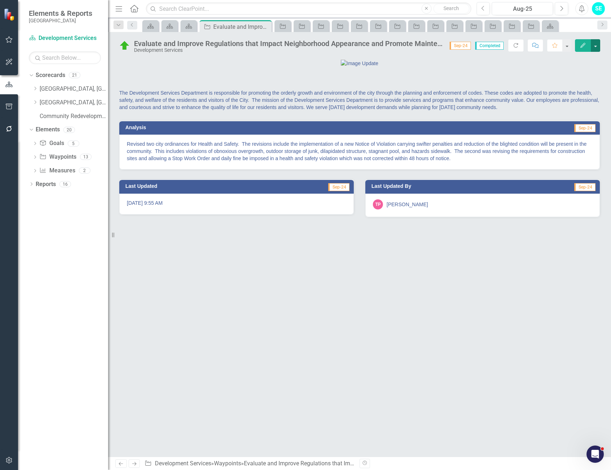
click at [594, 49] on button "button" at bounding box center [595, 45] width 9 height 13
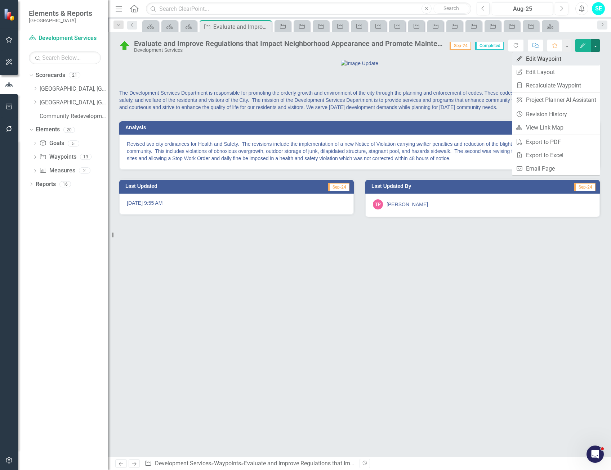
click at [541, 58] on link "Edit Edit Waypoint" at bounding box center [556, 58] width 88 height 13
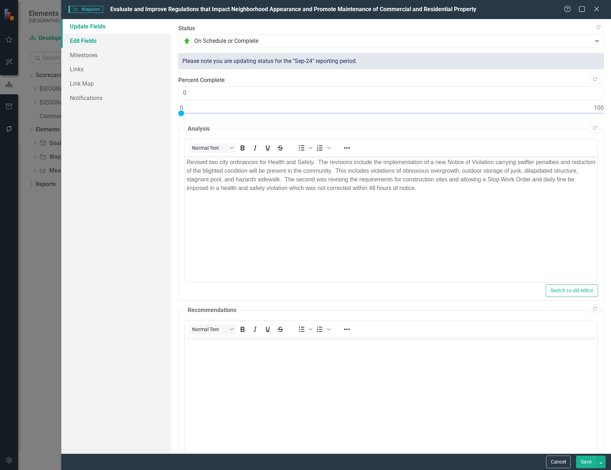
click at [79, 45] on link "Edit Fields" at bounding box center [116, 41] width 110 height 14
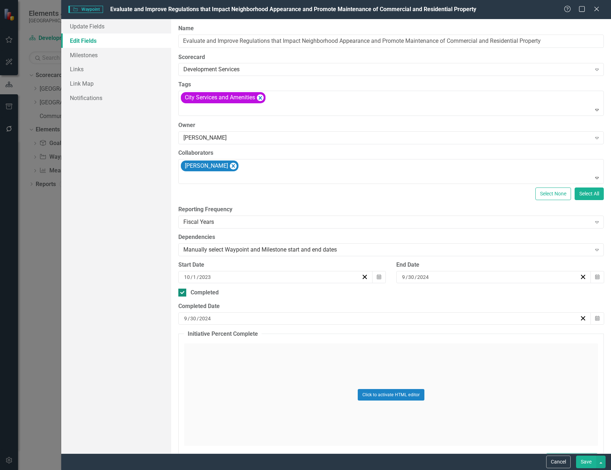
click at [181, 291] on input "Completed" at bounding box center [180, 291] width 5 height 5
checkbox input "false"
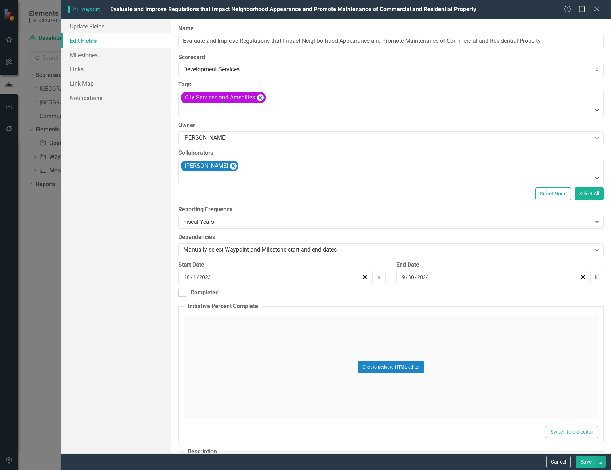
click at [584, 466] on button "Save" at bounding box center [586, 462] width 20 height 13
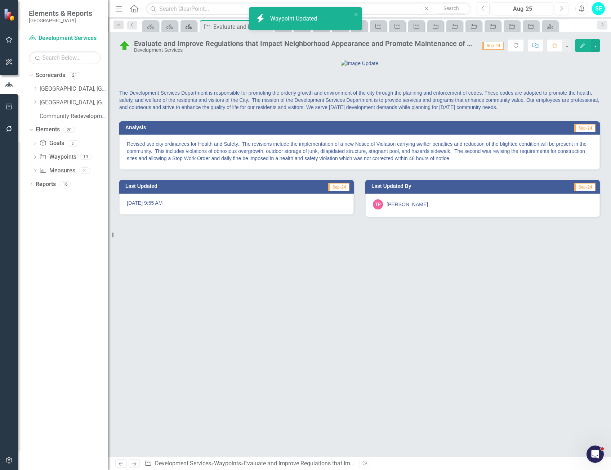
click at [188, 29] on div "Scorecard" at bounding box center [187, 26] width 10 height 9
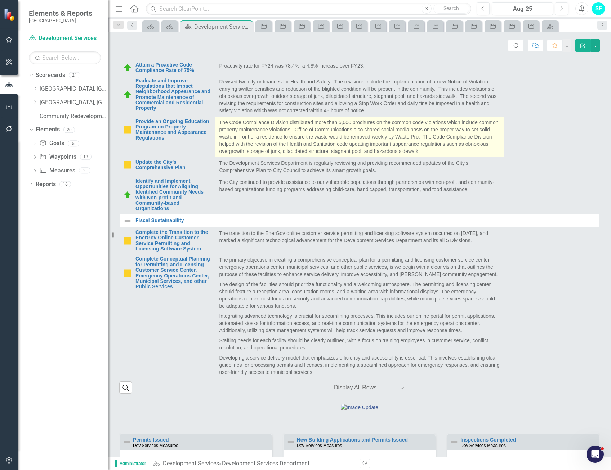
scroll to position [72, 0]
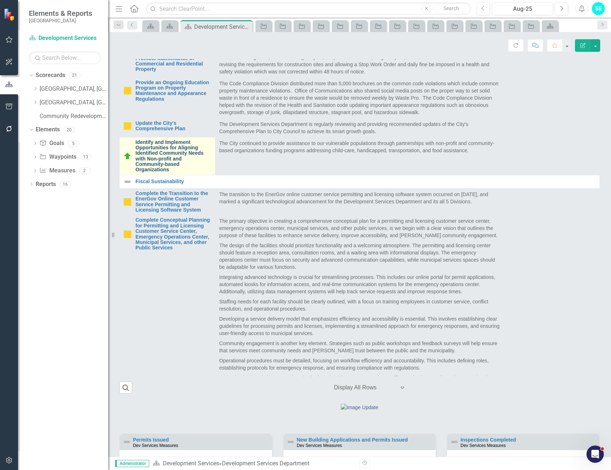
click at [173, 173] on link "Identify and Implement Opportunities for Aligning Identified Community Needs wi…" at bounding box center [173, 156] width 76 height 33
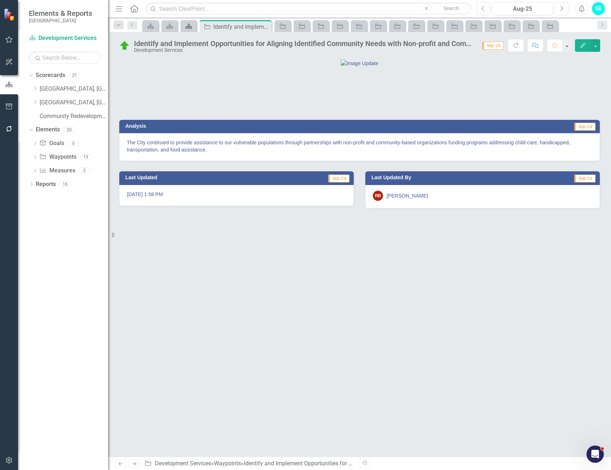
click at [186, 26] on icon "Scorecard" at bounding box center [188, 26] width 7 height 6
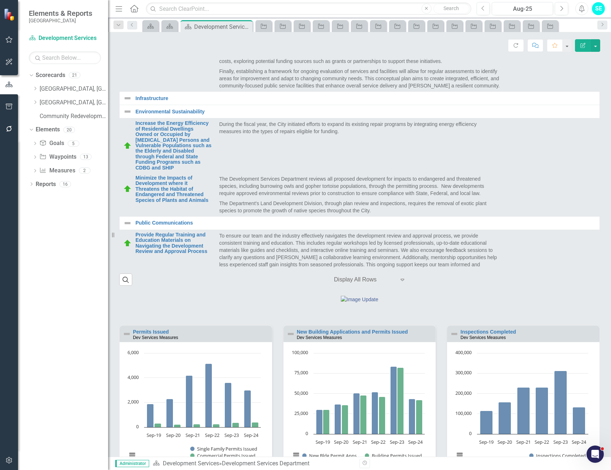
scroll to position [311, 0]
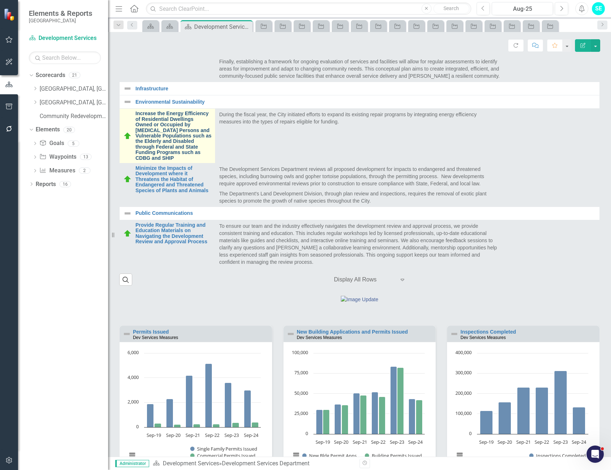
click at [191, 161] on link "Increase the Energy Efficiency of Residential Dwellings Owned or Occupied by [M…" at bounding box center [173, 136] width 76 height 50
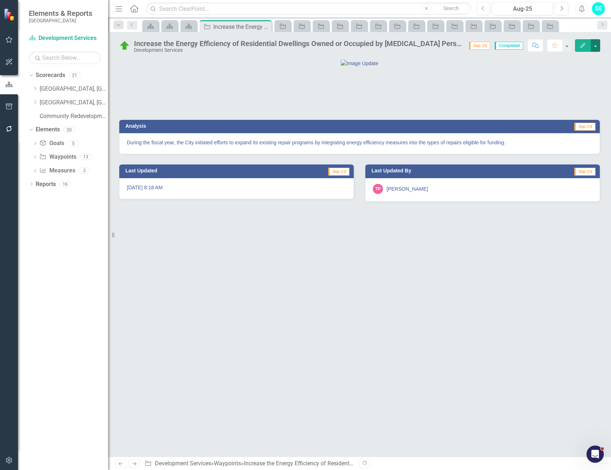
click at [595, 48] on button "button" at bounding box center [595, 45] width 9 height 13
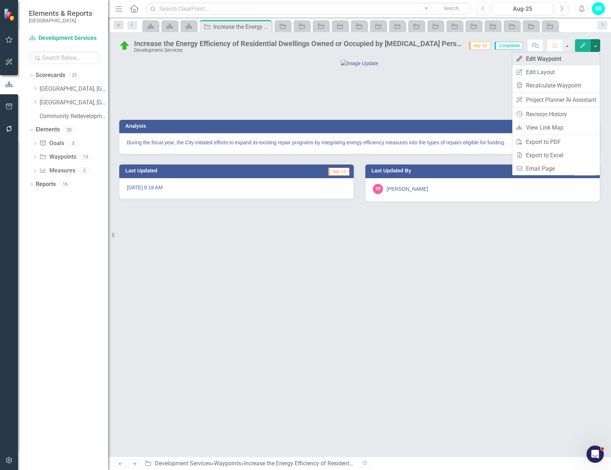
click at [567, 62] on link "Edit Edit Waypoint" at bounding box center [556, 58] width 88 height 13
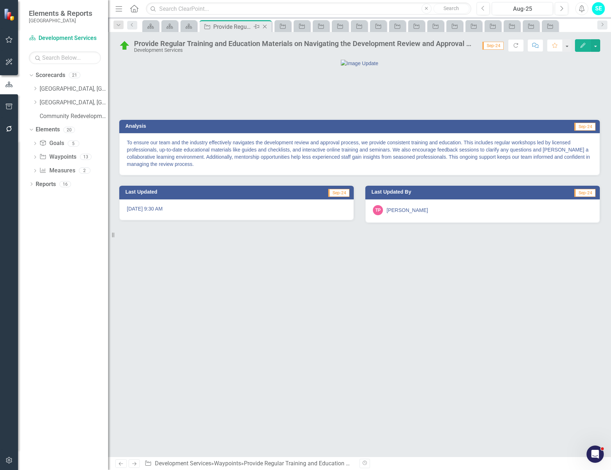
click at [265, 26] on icon at bounding box center [265, 27] width 4 height 4
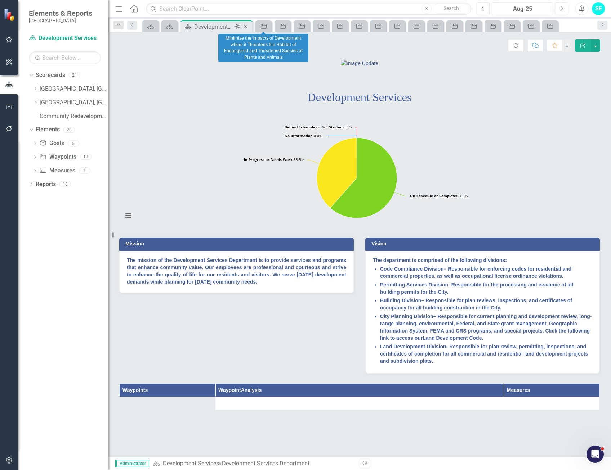
click at [249, 26] on icon "Close" at bounding box center [245, 27] width 7 height 6
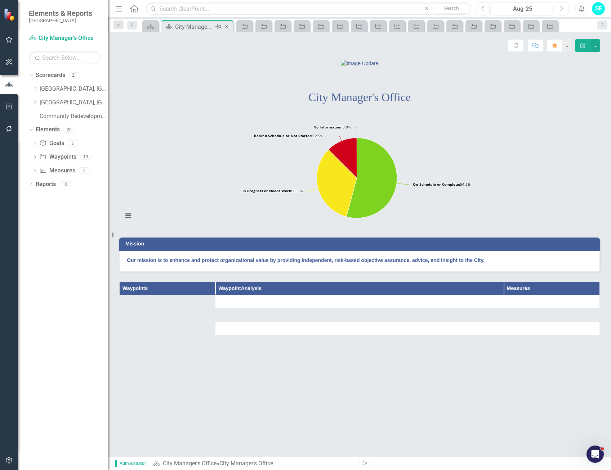
click at [228, 25] on icon "Close" at bounding box center [226, 27] width 7 height 6
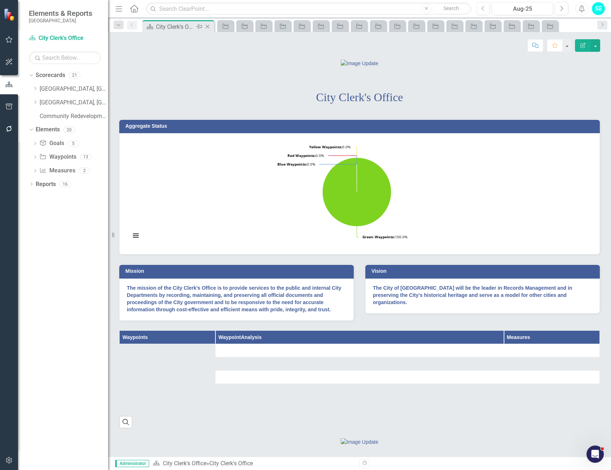
click at [206, 26] on icon "Close" at bounding box center [207, 27] width 7 height 6
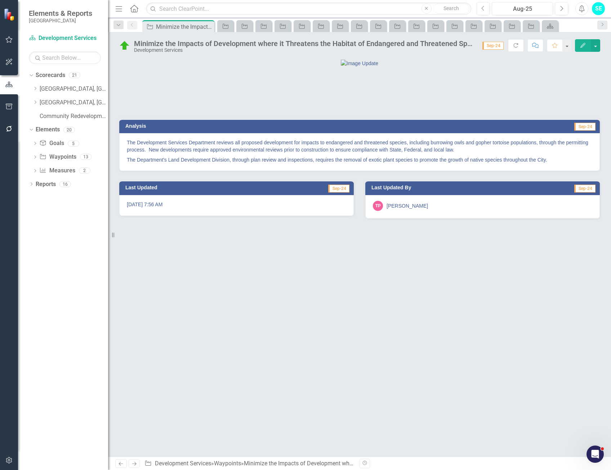
click at [0, 0] on icon "Close" at bounding box center [0, 0] width 0 height 0
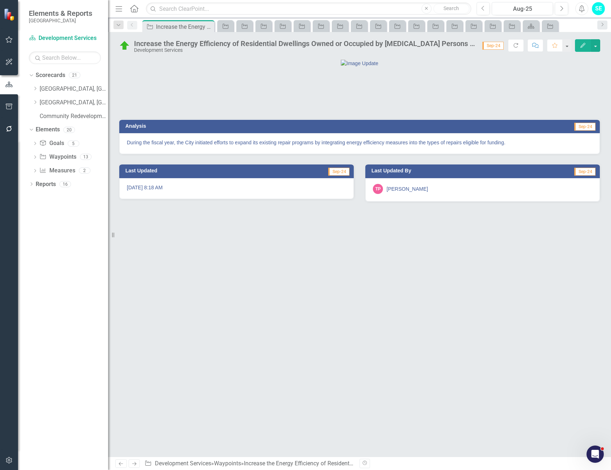
click at [0, 0] on icon "Close" at bounding box center [0, 0] width 0 height 0
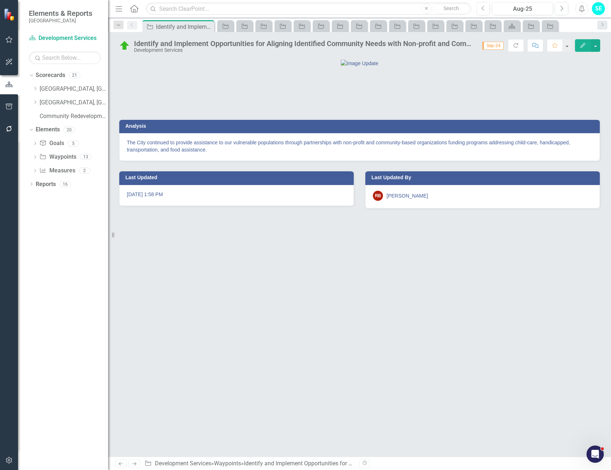
click at [0, 0] on icon "Close" at bounding box center [0, 0] width 0 height 0
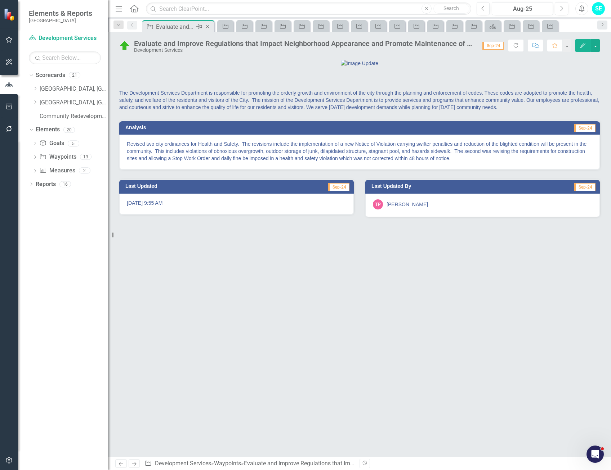
click at [206, 26] on div "Waypoint Evaluate and Improve Regulations that Impact Neighborhood Appearance a…" at bounding box center [178, 26] width 68 height 9
click at [207, 26] on icon "Close" at bounding box center [207, 27] width 7 height 6
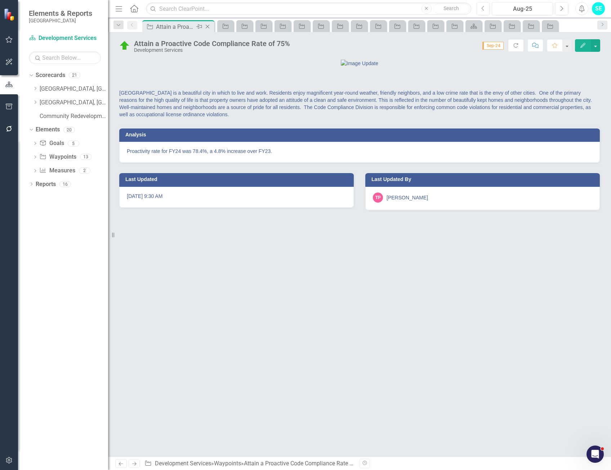
click at [207, 26] on div "Waypoint Attain a Proactive Code Compliance Rate of 75% Pin Close" at bounding box center [178, 26] width 68 height 9
click at [207, 26] on icon "Close" at bounding box center [207, 27] width 7 height 6
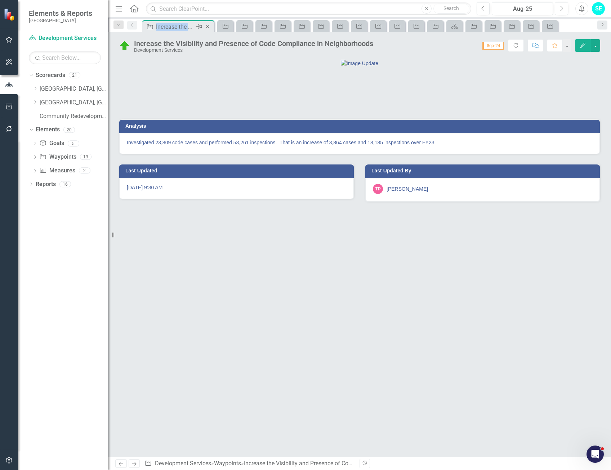
click at [207, 26] on div "Waypoint Increase the Visibility and Presence of Code Compliance in Neighborhoo…" at bounding box center [178, 26] width 68 height 9
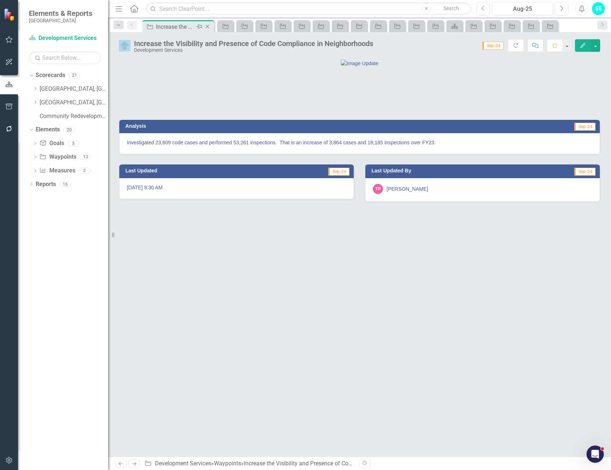
click at [207, 26] on icon "Close" at bounding box center [207, 27] width 7 height 6
click at [210, 27] on div "Waypoint Explore Assigning a Management-level Position within City Government t…" at bounding box center [178, 26] width 68 height 9
click at [209, 26] on icon "Close" at bounding box center [207, 27] width 7 height 6
click at [209, 26] on div "Waypoint Partner with Lee County School District Public Schools to Ensure Quali…" at bounding box center [178, 26] width 68 height 9
click at [209, 26] on icon "Close" at bounding box center [207, 27] width 7 height 6
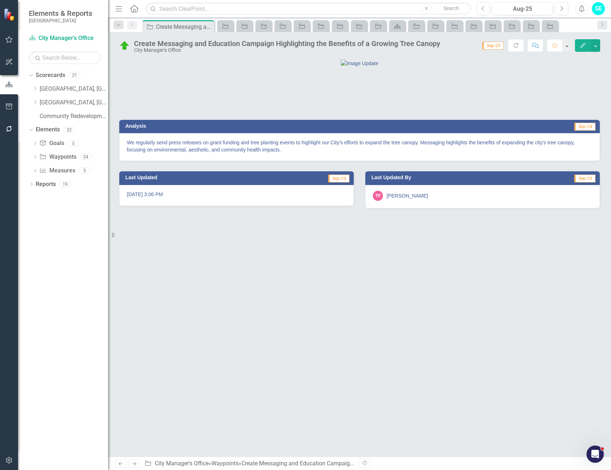
drag, startPoint x: 209, startPoint y: 26, endPoint x: 203, endPoint y: 35, distance: 10.6
click at [204, 35] on div "Create Messaging and Education Campaign Highlighting the Benefits of a Growing …" at bounding box center [359, 43] width 503 height 22
click at [208, 26] on icon "Close" at bounding box center [207, 27] width 7 height 6
click at [0, 0] on icon "Close" at bounding box center [0, 0] width 0 height 0
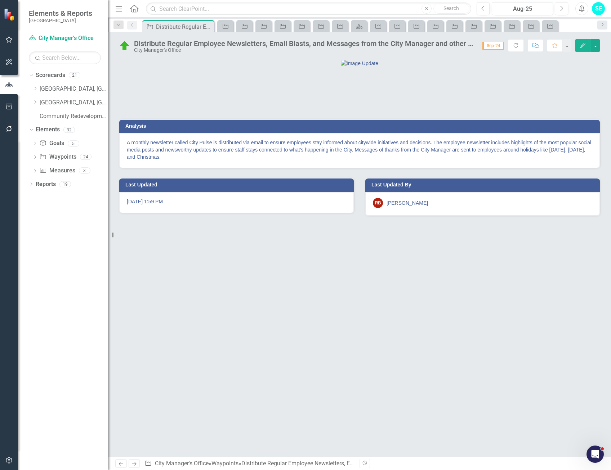
click at [0, 0] on icon "Close" at bounding box center [0, 0] width 0 height 0
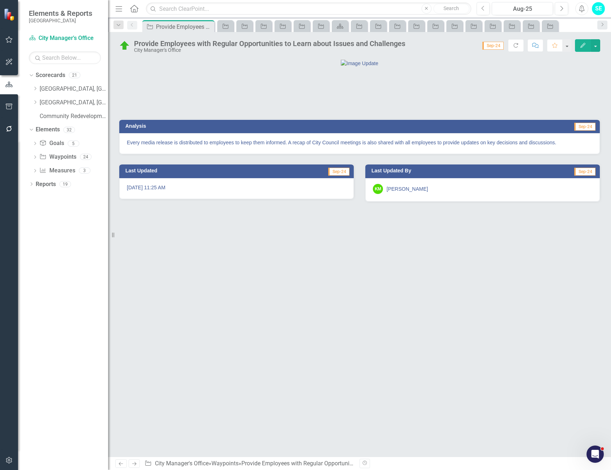
click at [0, 0] on icon "Close" at bounding box center [0, 0] width 0 height 0
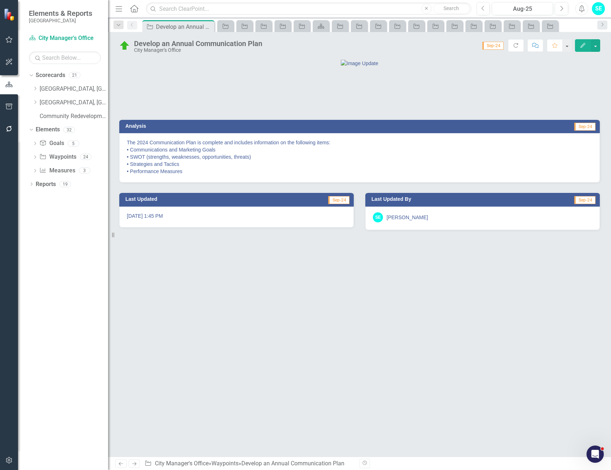
click at [0, 0] on icon "Close" at bounding box center [0, 0] width 0 height 0
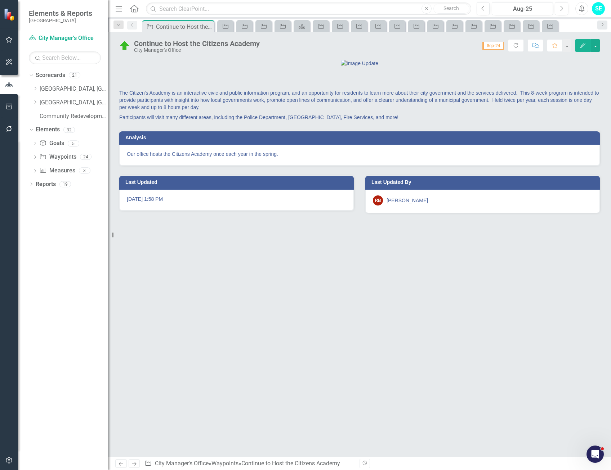
click at [0, 0] on icon "Close" at bounding box center [0, 0] width 0 height 0
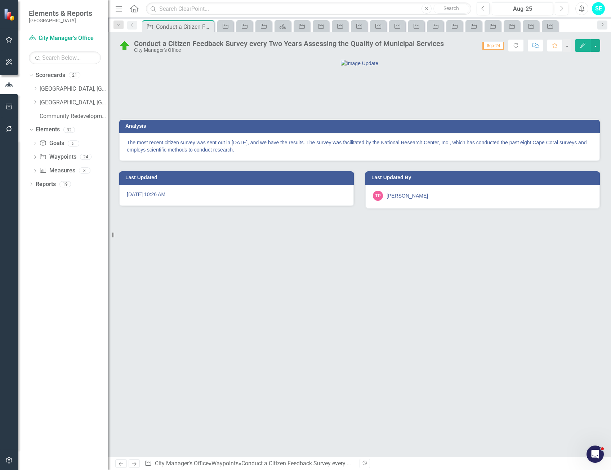
click at [0, 0] on icon "Close" at bounding box center [0, 0] width 0 height 0
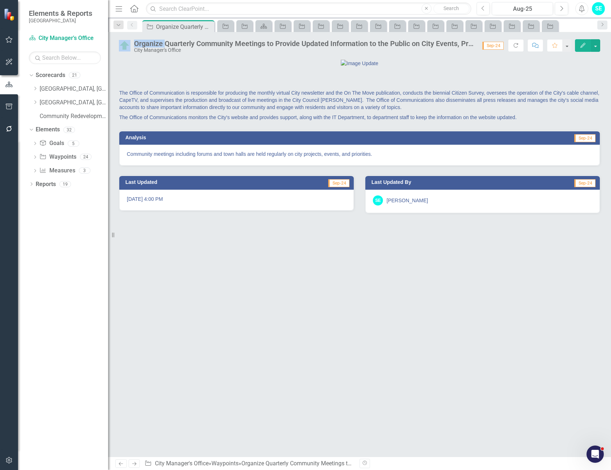
click at [0, 0] on icon "Close" at bounding box center [0, 0] width 0 height 0
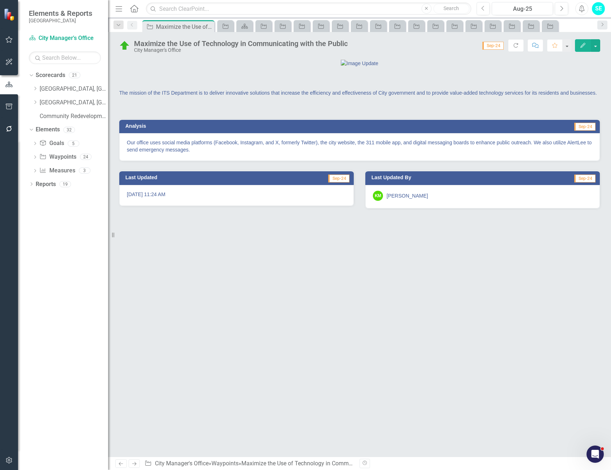
drag, startPoint x: 208, startPoint y: 26, endPoint x: 205, endPoint y: 60, distance: 33.7
click at [205, 60] on div at bounding box center [359, 63] width 481 height 8
click at [208, 25] on icon "Close" at bounding box center [207, 27] width 7 height 6
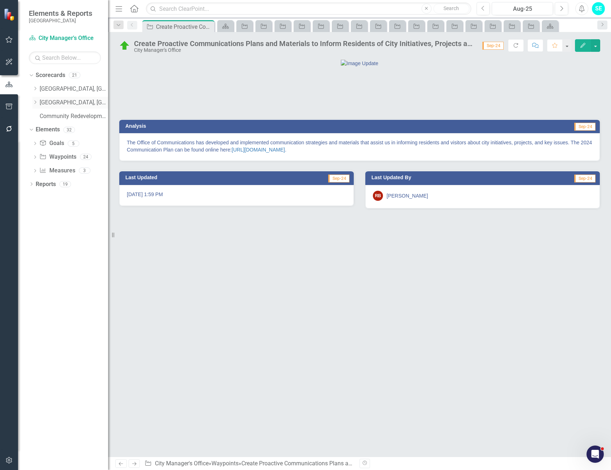
click at [37, 102] on icon "Dropdown" at bounding box center [34, 102] width 5 height 4
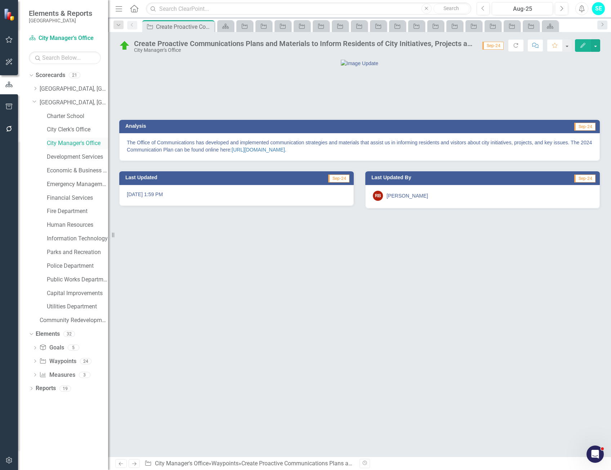
click at [75, 144] on link "City Manager's Office" at bounding box center [77, 143] width 61 height 8
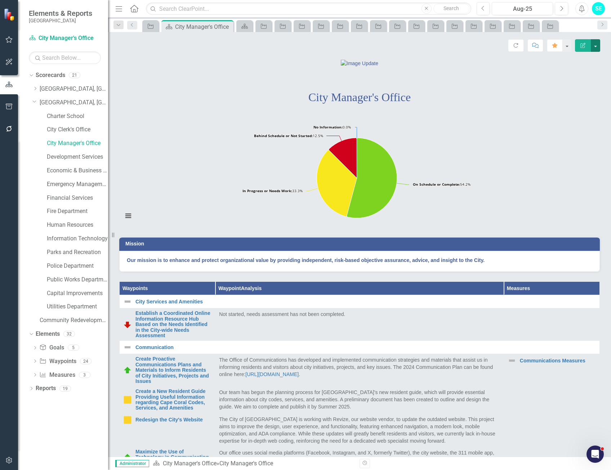
click at [593, 47] on button "button" at bounding box center [595, 45] width 9 height 13
click at [586, 58] on link "Edit Edit Scorecard" at bounding box center [570, 58] width 58 height 13
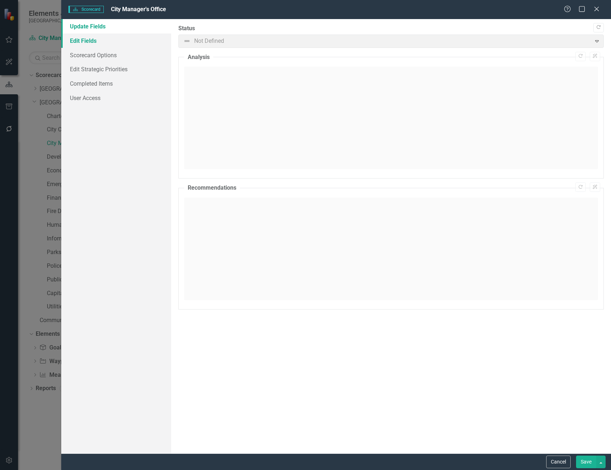
click at [107, 41] on link "Edit Fields" at bounding box center [116, 41] width 110 height 14
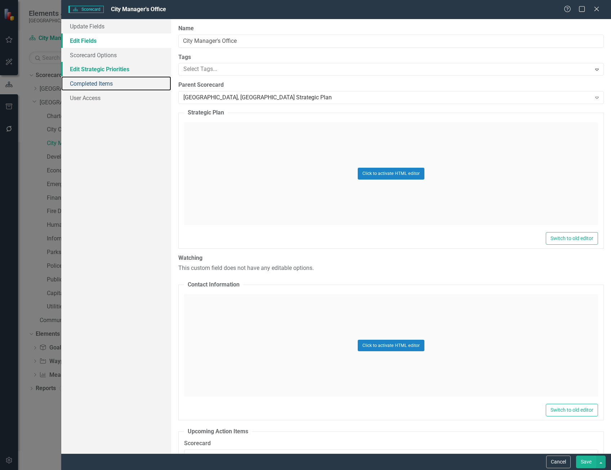
click at [106, 82] on link "Completed Items" at bounding box center [116, 83] width 110 height 14
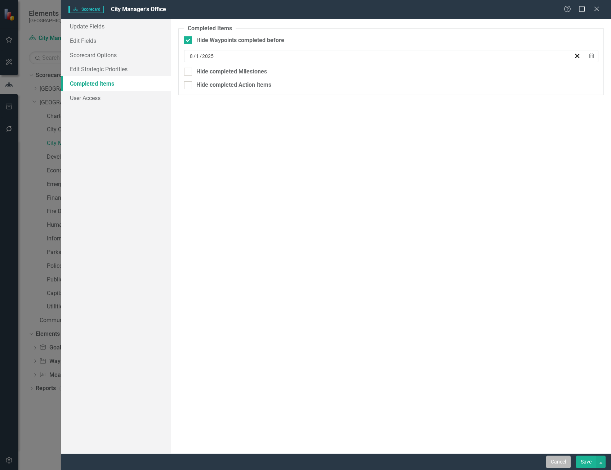
click at [555, 460] on button "Cancel" at bounding box center [558, 462] width 24 height 13
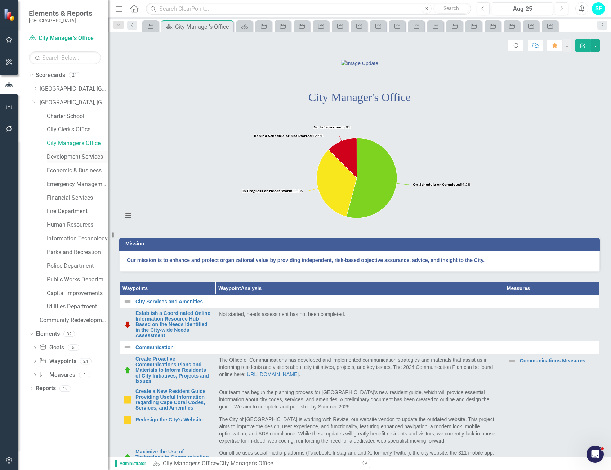
click at [83, 156] on link "Development Services" at bounding box center [77, 157] width 61 height 8
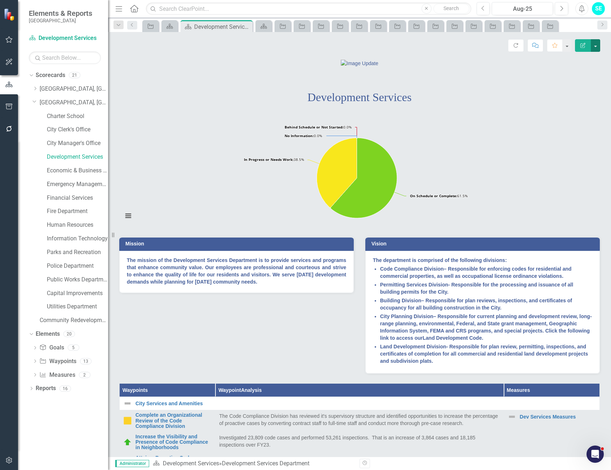
click at [595, 46] on button "button" at bounding box center [595, 45] width 9 height 13
click at [579, 59] on link "Edit Edit Scorecard" at bounding box center [570, 58] width 58 height 13
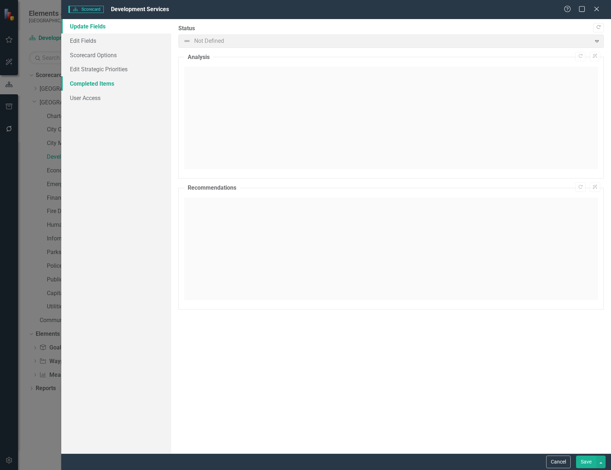
click at [110, 85] on link "Completed Items" at bounding box center [116, 83] width 110 height 14
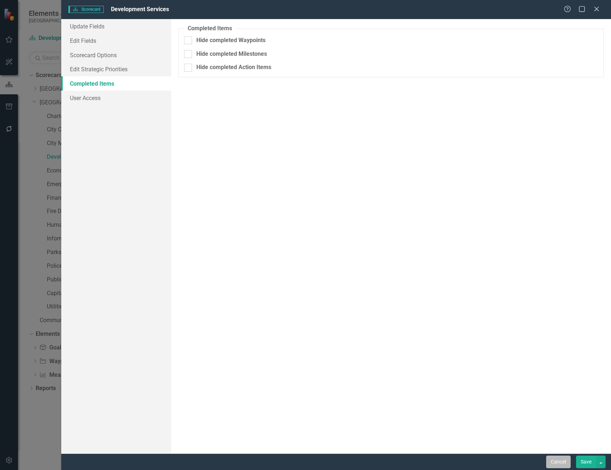
click at [562, 463] on button "Cancel" at bounding box center [558, 462] width 24 height 13
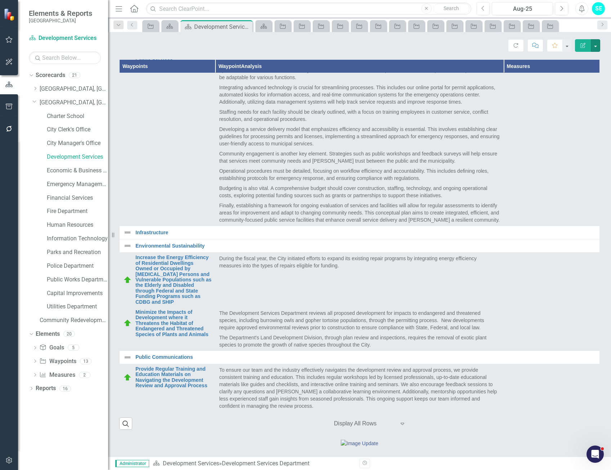
scroll to position [311, 0]
click at [597, 45] on button "button" at bounding box center [595, 45] width 9 height 13
click at [584, 56] on link "Edit Edit Scorecard" at bounding box center [570, 58] width 58 height 13
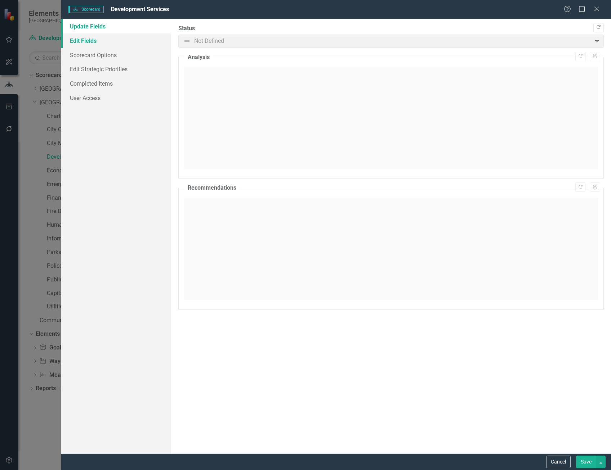
click at [85, 43] on link "Edit Fields" at bounding box center [116, 41] width 110 height 14
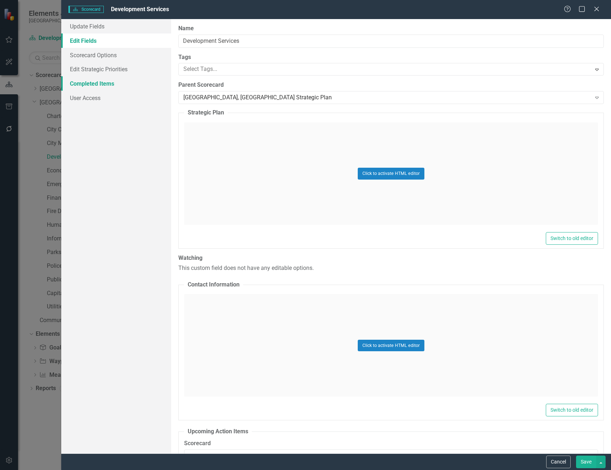
click at [97, 84] on link "Completed Items" at bounding box center [116, 83] width 110 height 14
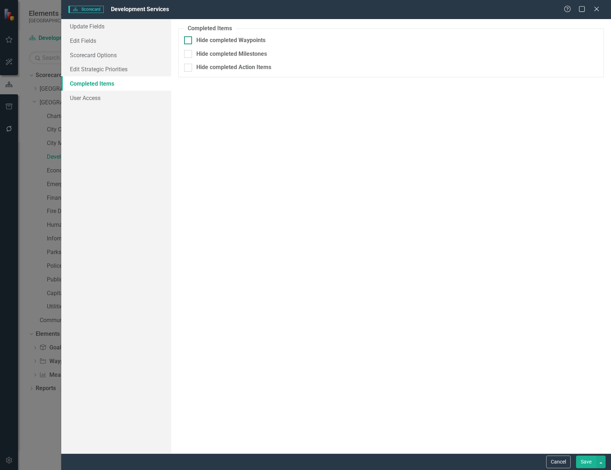
click at [194, 39] on div "Hide completed Waypoints" at bounding box center [391, 40] width 414 height 8
drag, startPoint x: 194, startPoint y: 39, endPoint x: 211, endPoint y: 46, distance: 18.9
click at [189, 37] on div at bounding box center [188, 40] width 8 height 8
click at [189, 37] on input "Hide completed Waypoints" at bounding box center [186, 38] width 5 height 5
checkbox input "true"
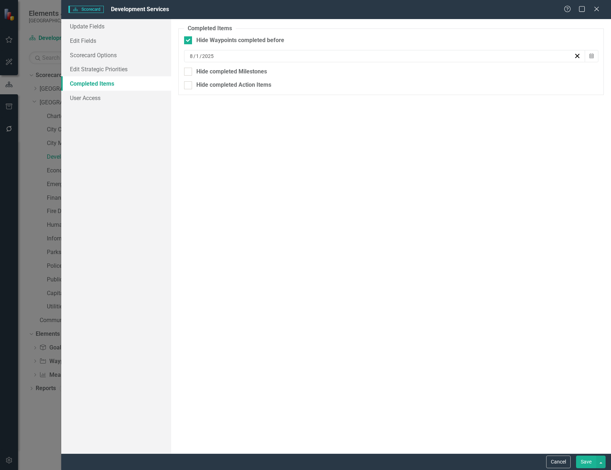
click at [586, 463] on button "Save" at bounding box center [586, 462] width 20 height 13
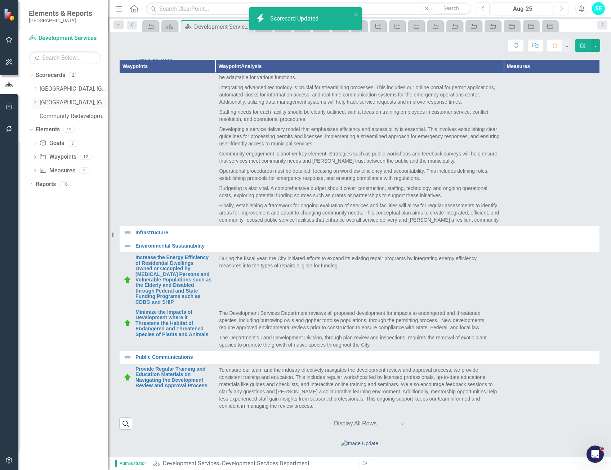
click at [36, 101] on icon "Dropdown" at bounding box center [34, 102] width 5 height 4
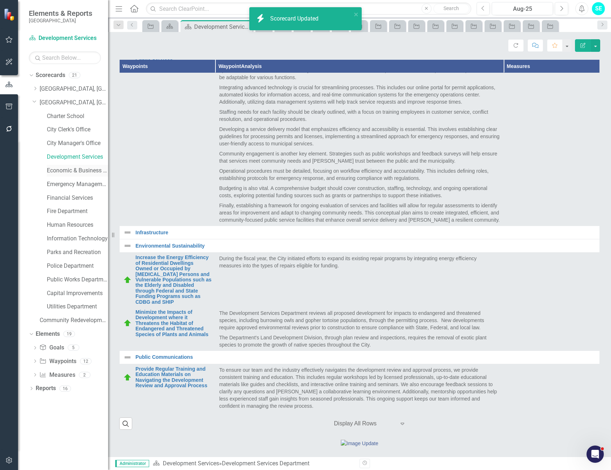
click at [70, 169] on link "Economic & Business Development" at bounding box center [77, 171] width 61 height 8
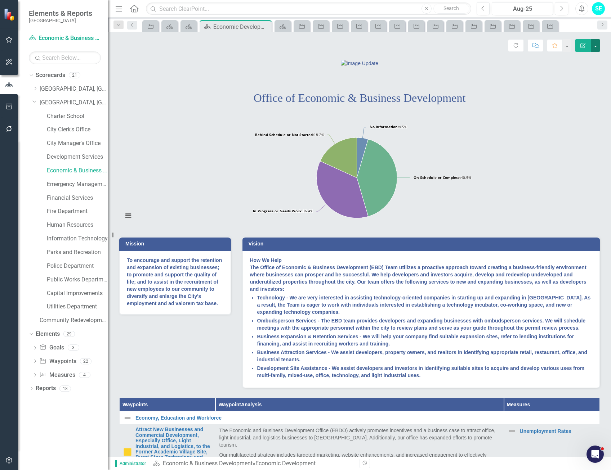
click at [595, 47] on button "button" at bounding box center [595, 45] width 9 height 13
click at [582, 57] on link "Edit Edit Scorecard" at bounding box center [570, 58] width 58 height 13
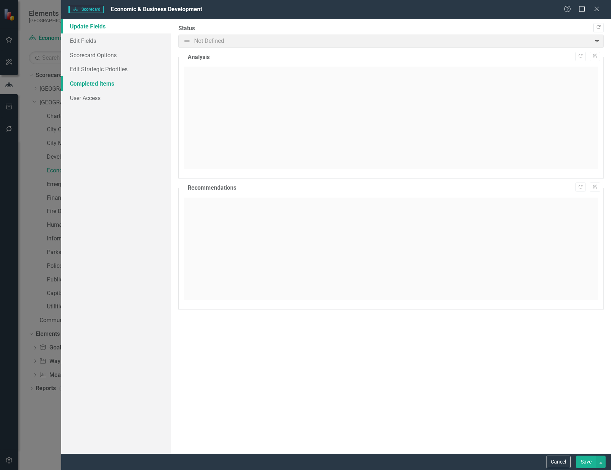
click at [93, 81] on link "Completed Items" at bounding box center [116, 83] width 110 height 14
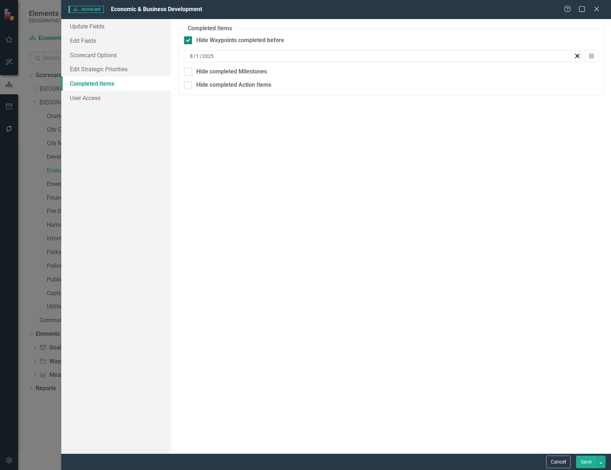
click at [193, 40] on div "Hide Waypoints completed before" at bounding box center [391, 40] width 414 height 8
click at [189, 40] on input "Hide Waypoints completed before" at bounding box center [186, 38] width 5 height 5
checkbox input "false"
click at [582, 465] on button "Save" at bounding box center [586, 462] width 20 height 13
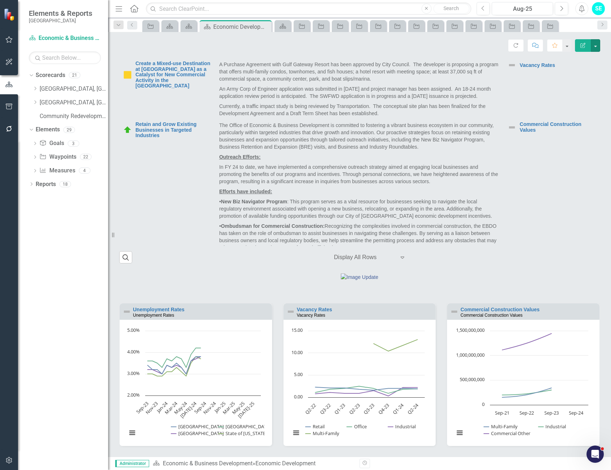
scroll to position [540, 0]
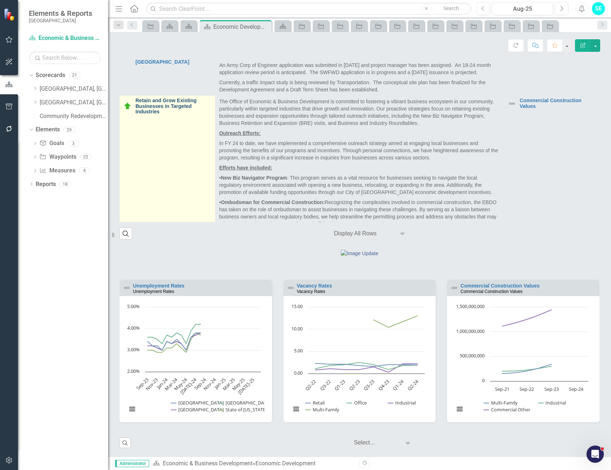
click at [159, 115] on link "Retain and Grow Existing Businesses in Targeted Industries" at bounding box center [173, 106] width 76 height 17
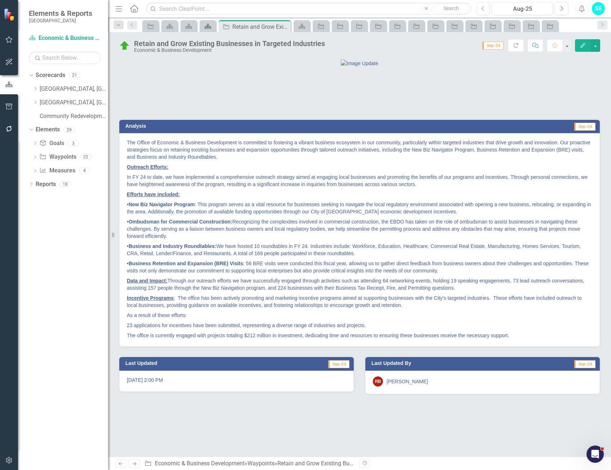
click at [209, 26] on icon at bounding box center [208, 26] width 6 height 5
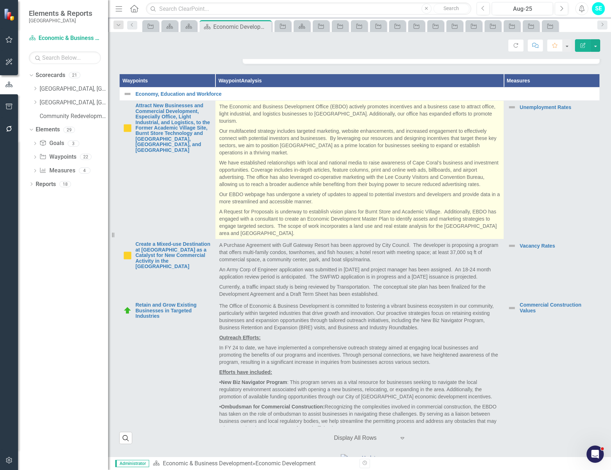
scroll to position [108, 0]
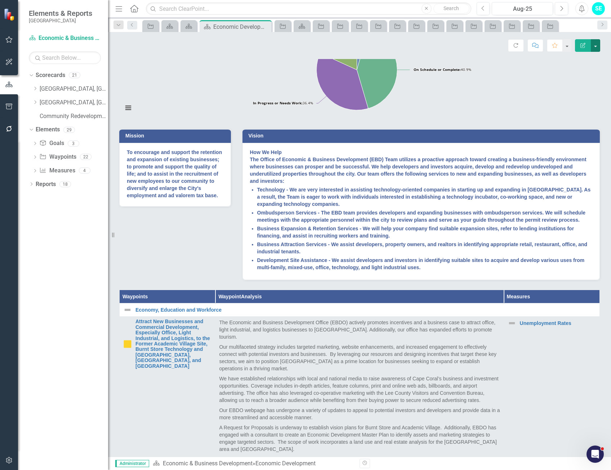
click at [596, 45] on button "button" at bounding box center [595, 45] width 9 height 13
click at [589, 57] on link "Edit Edit Scorecard" at bounding box center [570, 58] width 58 height 13
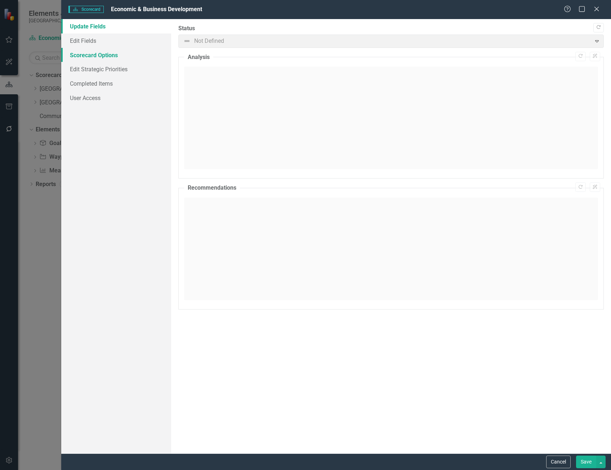
click at [107, 59] on link "Scorecard Options" at bounding box center [116, 55] width 110 height 14
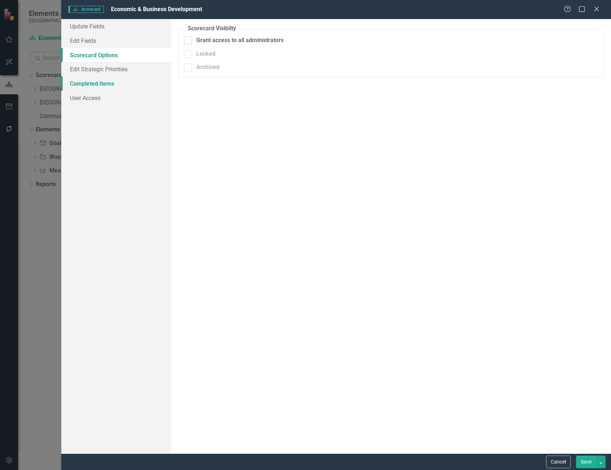
click at [102, 82] on link "Completed Items" at bounding box center [116, 83] width 110 height 14
click at [190, 40] on div at bounding box center [188, 40] width 8 height 8
click at [189, 40] on input "Hide completed Waypoints" at bounding box center [186, 38] width 5 height 5
checkbox input "true"
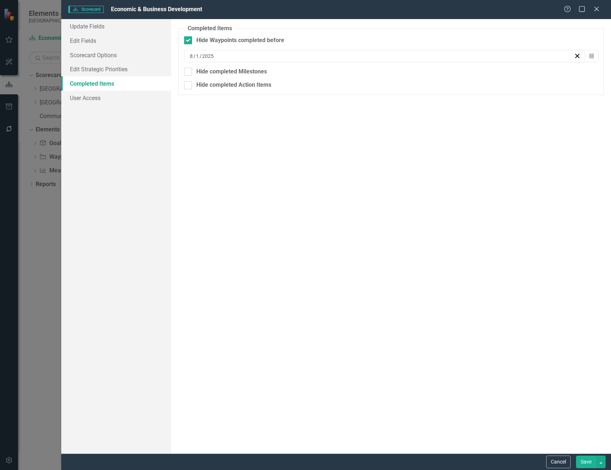
click at [590, 461] on button "Save" at bounding box center [586, 462] width 20 height 13
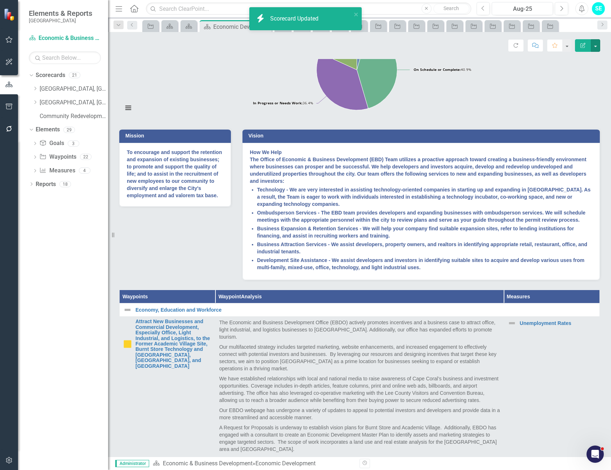
scroll to position [72, 0]
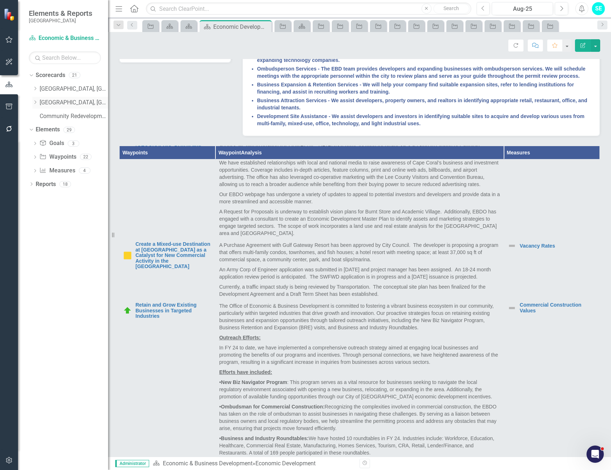
click at [32, 102] on icon "Dropdown" at bounding box center [34, 102] width 5 height 4
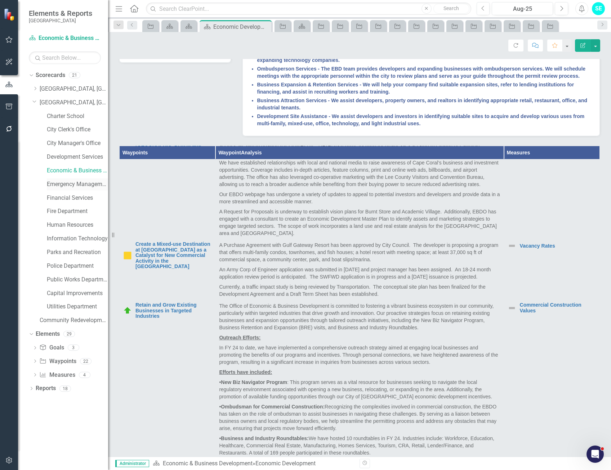
click at [66, 186] on link "Emergency Management & Resilience" at bounding box center [77, 184] width 61 height 8
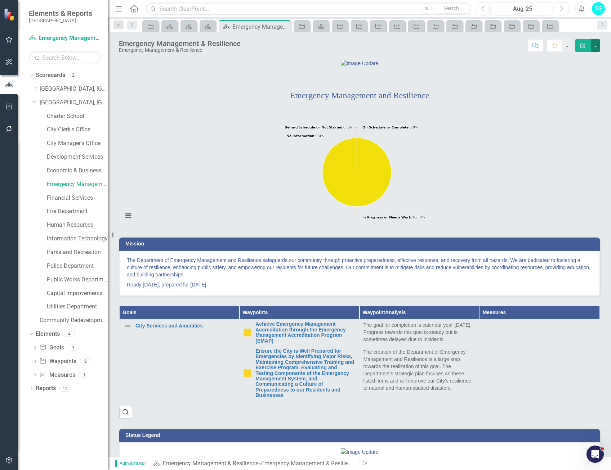
click at [597, 48] on button "button" at bounding box center [595, 45] width 9 height 13
click at [584, 58] on link "Edit Edit Scorecard" at bounding box center [570, 58] width 58 height 13
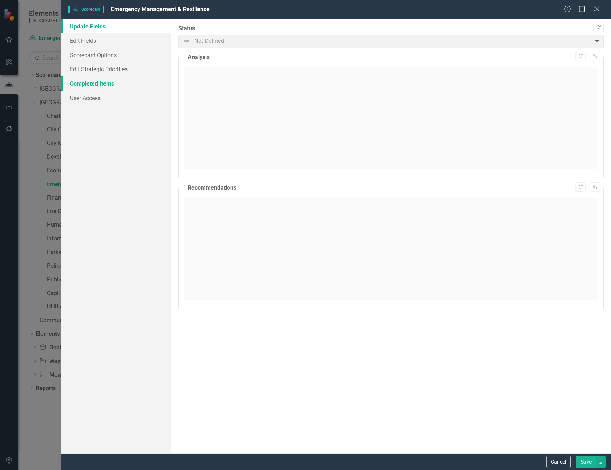
click at [96, 84] on link "Completed Items" at bounding box center [116, 83] width 110 height 14
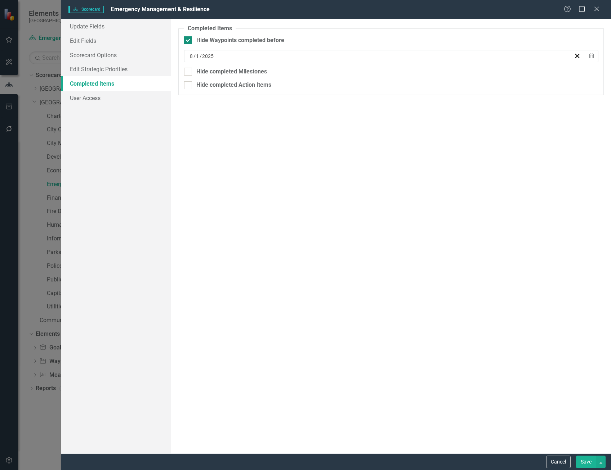
click at [186, 41] on input "Hide Waypoints completed before" at bounding box center [186, 38] width 5 height 5
checkbox input "false"
click at [583, 462] on button "Save" at bounding box center [586, 462] width 20 height 13
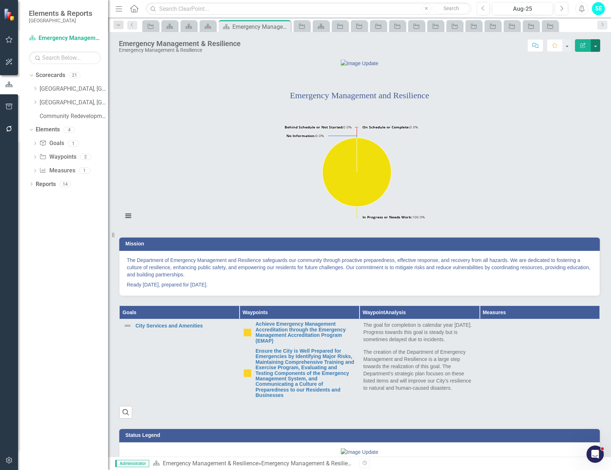
click at [595, 50] on button "button" at bounding box center [595, 45] width 9 height 13
click at [592, 55] on link "Edit Edit Scorecard" at bounding box center [570, 58] width 58 height 13
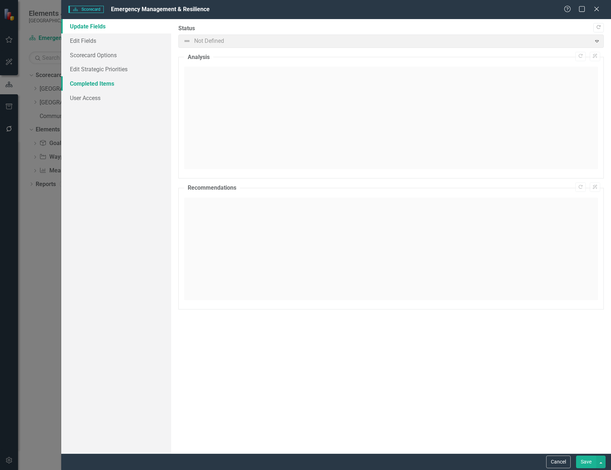
click at [101, 81] on link "Completed Items" at bounding box center [116, 83] width 110 height 14
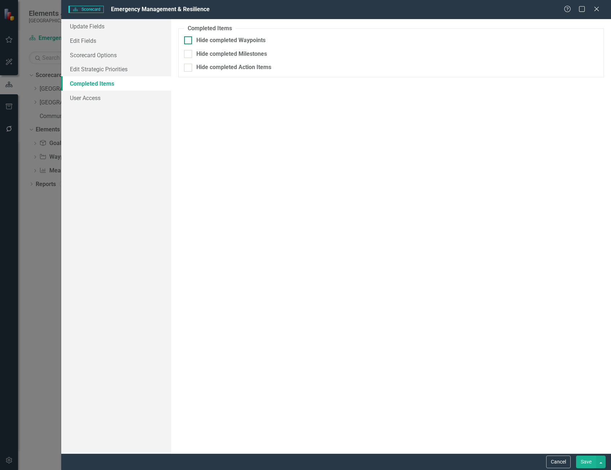
click at [188, 40] on input "Hide completed Waypoints" at bounding box center [186, 38] width 5 height 5
checkbox input "true"
click at [586, 463] on button "Save" at bounding box center [586, 462] width 20 height 13
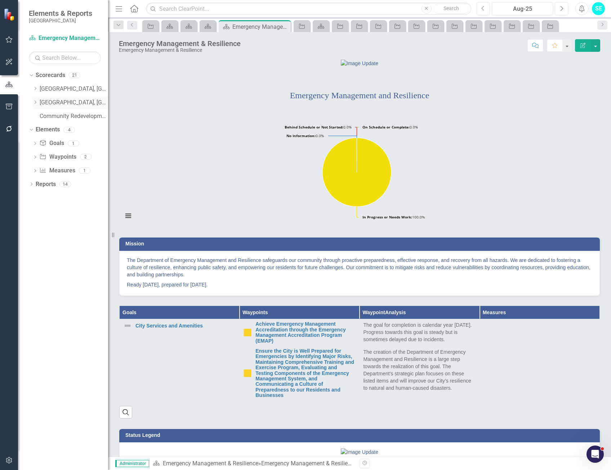
click at [37, 102] on icon "Dropdown" at bounding box center [34, 102] width 5 height 4
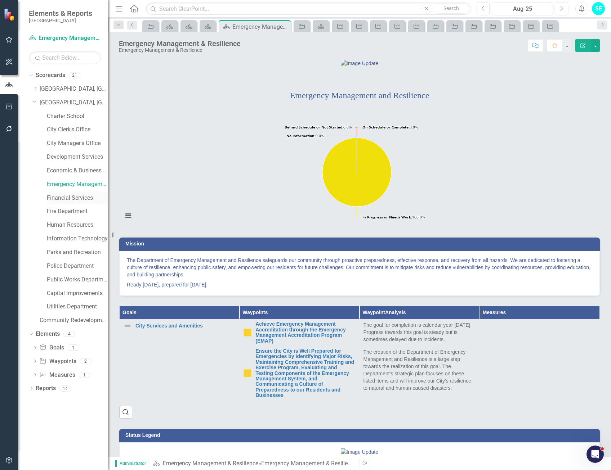
click at [76, 198] on link "Financial Services" at bounding box center [77, 198] width 61 height 8
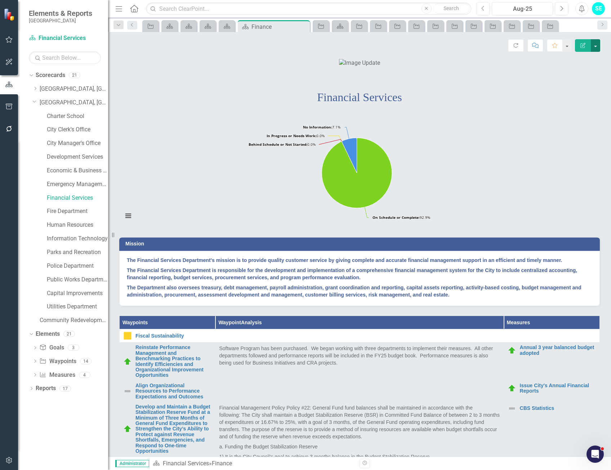
click at [597, 46] on button "button" at bounding box center [595, 45] width 9 height 13
click at [582, 59] on link "Edit Edit Scorecard" at bounding box center [570, 58] width 58 height 13
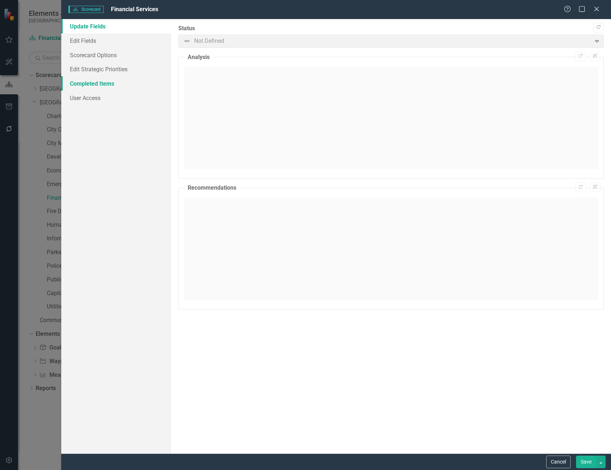
click at [101, 82] on link "Completed Items" at bounding box center [116, 83] width 110 height 14
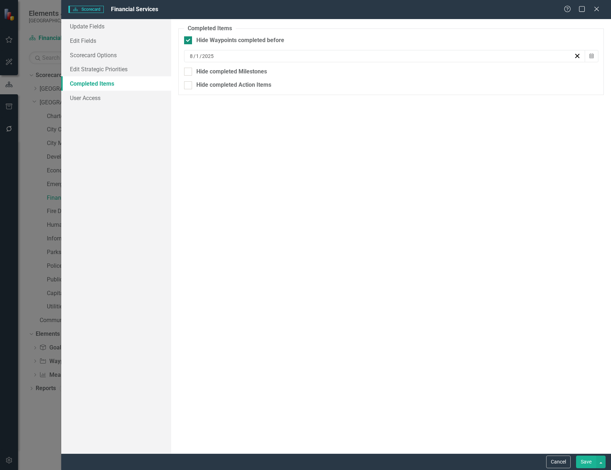
click at [189, 44] on div at bounding box center [188, 40] width 8 height 8
click at [189, 41] on input "Hide Waypoints completed before" at bounding box center [186, 38] width 5 height 5
checkbox input "false"
click at [590, 461] on button "Save" at bounding box center [586, 462] width 20 height 13
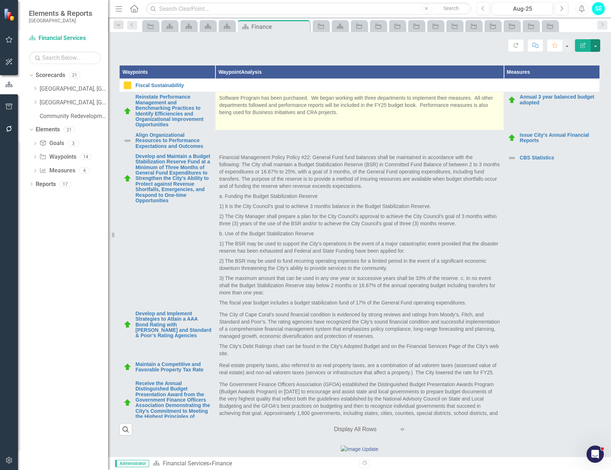
scroll to position [252, 0]
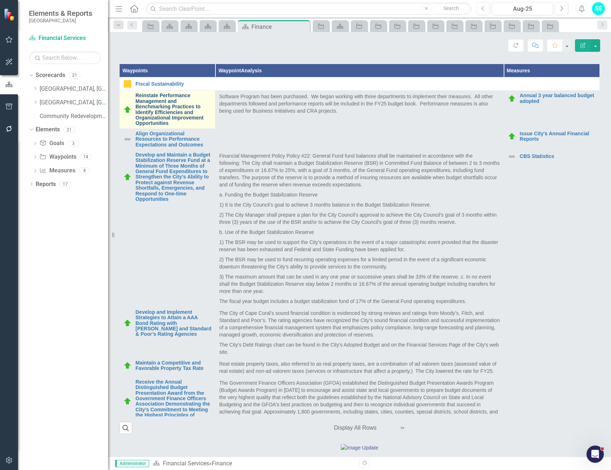
click at [183, 126] on link "Reinstate Performance Management and Benchmarking Practices to Identify Efficie…" at bounding box center [173, 109] width 76 height 33
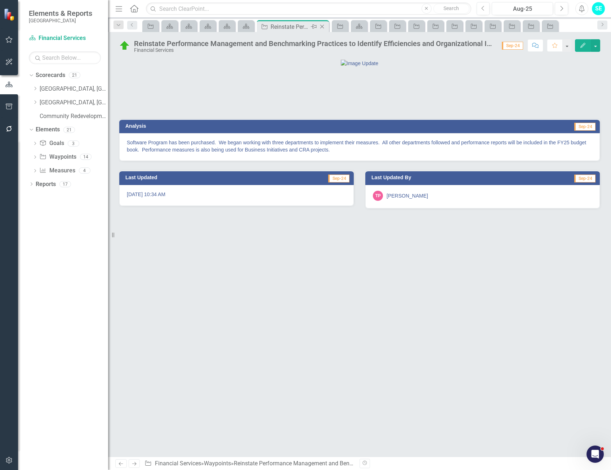
click at [322, 26] on icon at bounding box center [322, 27] width 4 height 4
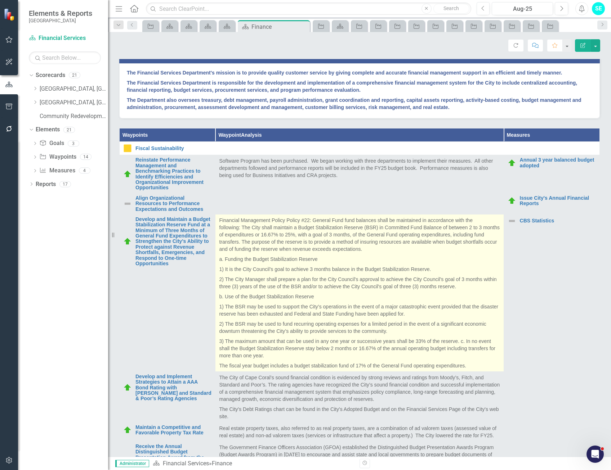
scroll to position [252, 0]
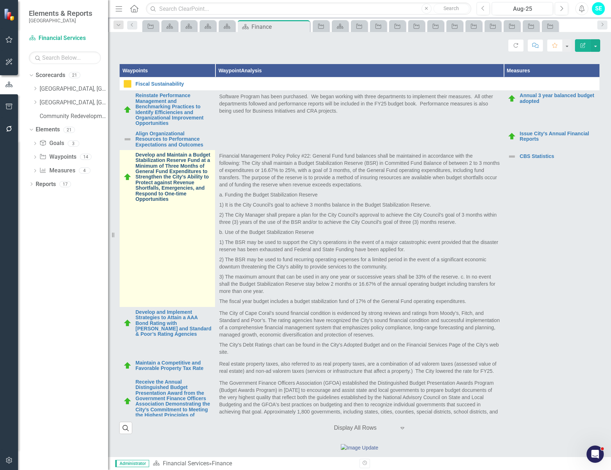
click at [173, 202] on link "Develop and Maintain a Budget Stabilization Reserve Fund at a Minimum of Three …" at bounding box center [173, 177] width 76 height 50
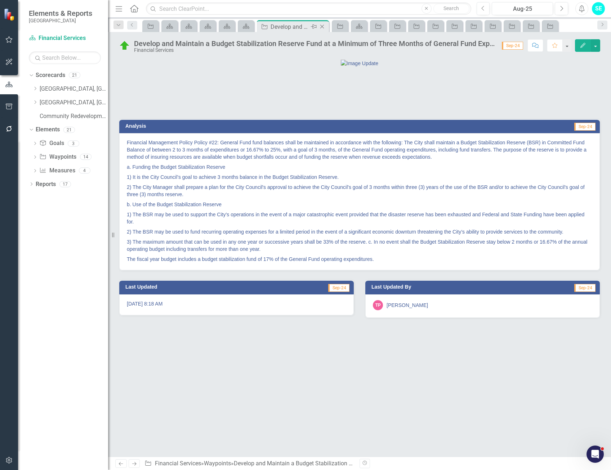
click at [323, 26] on icon "Close" at bounding box center [321, 27] width 7 height 6
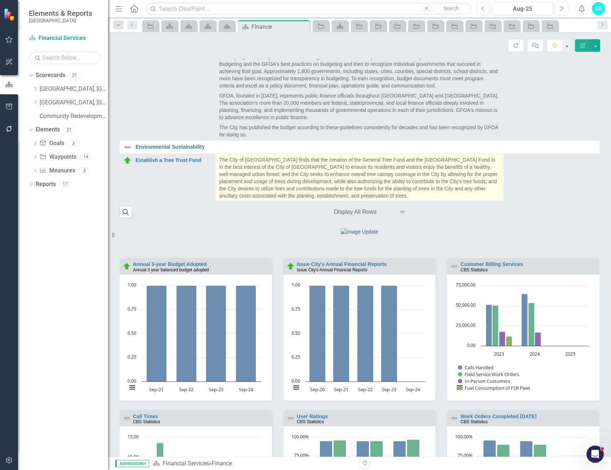
scroll to position [686, 0]
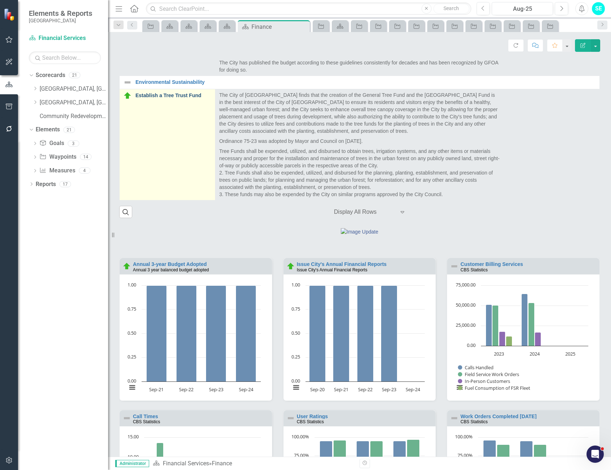
click at [187, 98] on link "Establish a Tree Trust Fund" at bounding box center [173, 95] width 76 height 5
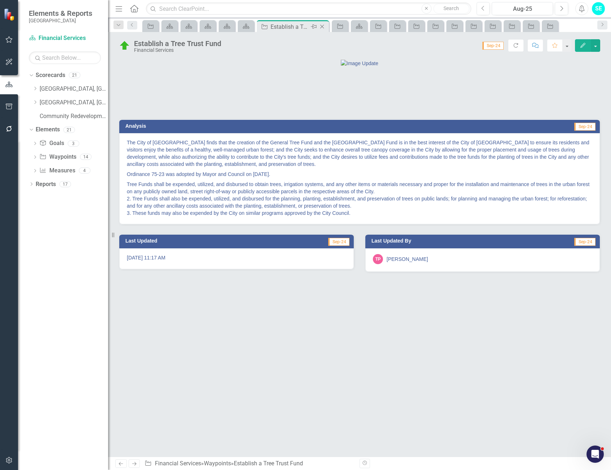
click at [323, 26] on icon "Close" at bounding box center [321, 27] width 7 height 6
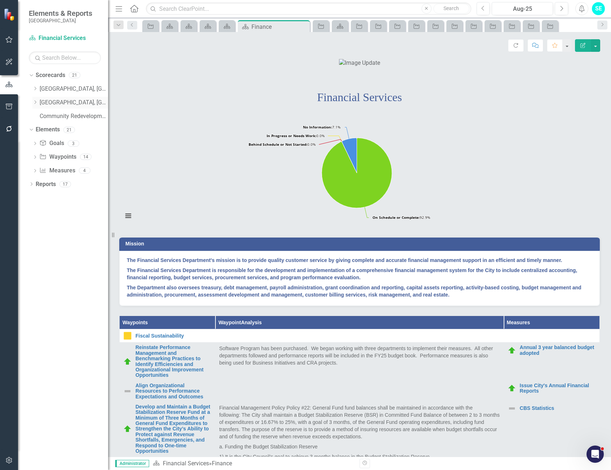
click at [36, 102] on icon "Dropdown" at bounding box center [34, 102] width 5 height 4
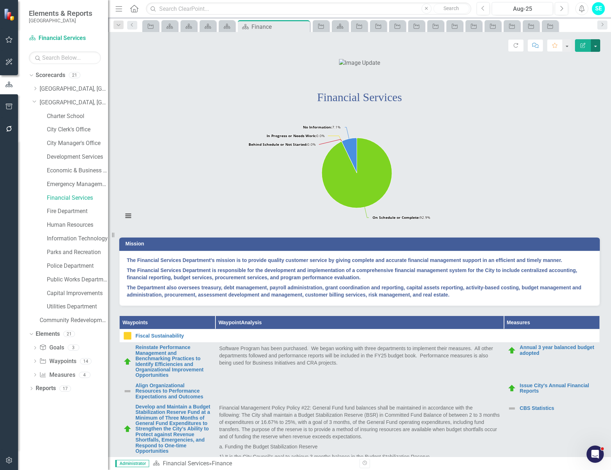
click at [597, 46] on button "button" at bounding box center [595, 45] width 9 height 13
click at [560, 59] on link "Edit Edit Scorecard" at bounding box center [570, 58] width 58 height 13
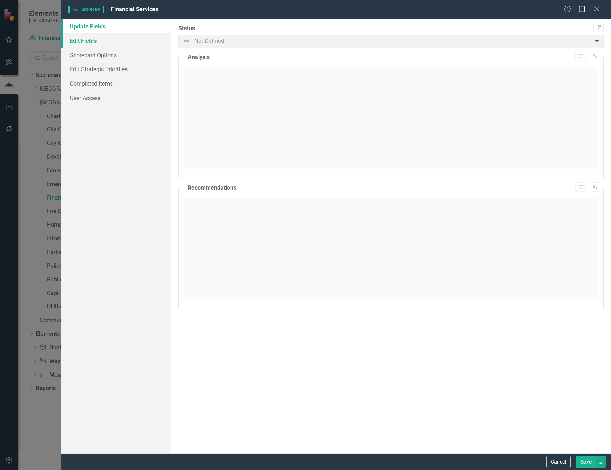
click at [102, 40] on link "Edit Fields" at bounding box center [116, 41] width 110 height 14
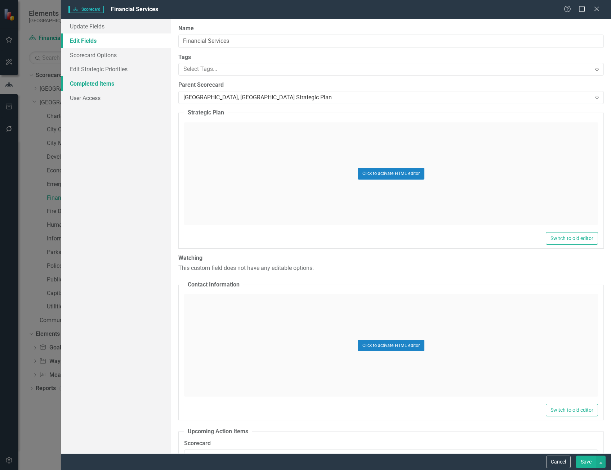
click at [98, 86] on link "Completed Items" at bounding box center [116, 83] width 110 height 14
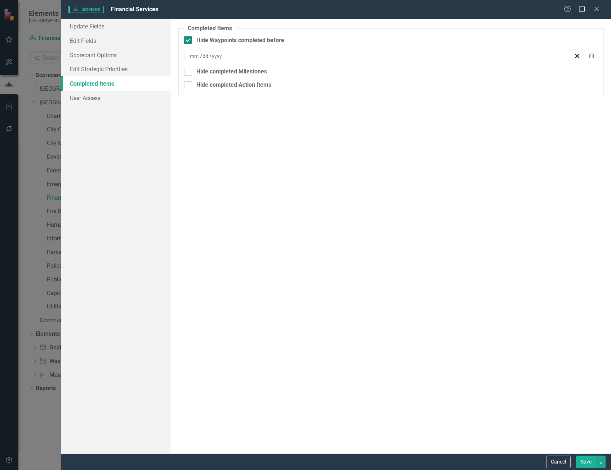
type input "8"
type input "1"
type input "2025"
click at [583, 459] on button "Save" at bounding box center [586, 462] width 20 height 13
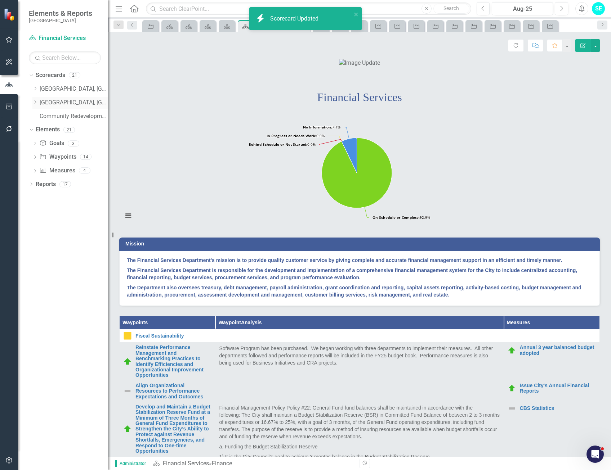
click at [35, 103] on icon "Dropdown" at bounding box center [34, 102] width 5 height 4
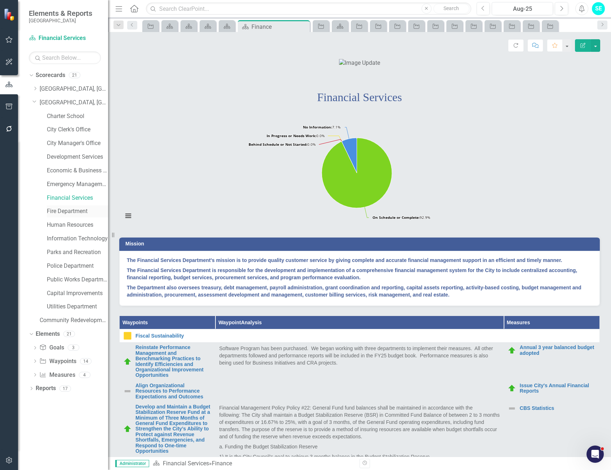
click at [70, 210] on link "Fire Department" at bounding box center [77, 211] width 61 height 8
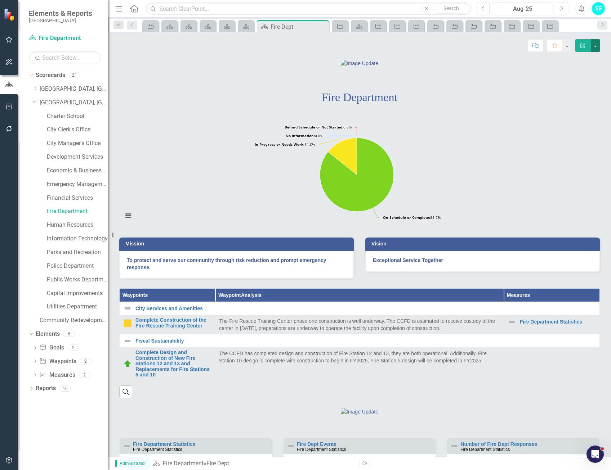
click at [595, 45] on button "button" at bounding box center [595, 45] width 9 height 13
click at [564, 59] on link "Edit Edit Scorecard" at bounding box center [570, 58] width 58 height 13
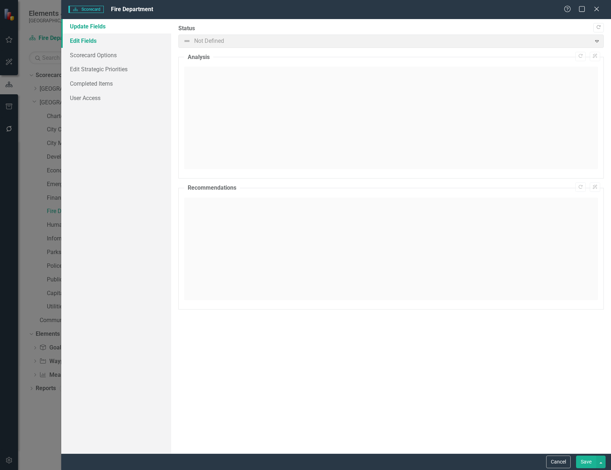
click at [114, 41] on link "Edit Fields" at bounding box center [116, 41] width 110 height 14
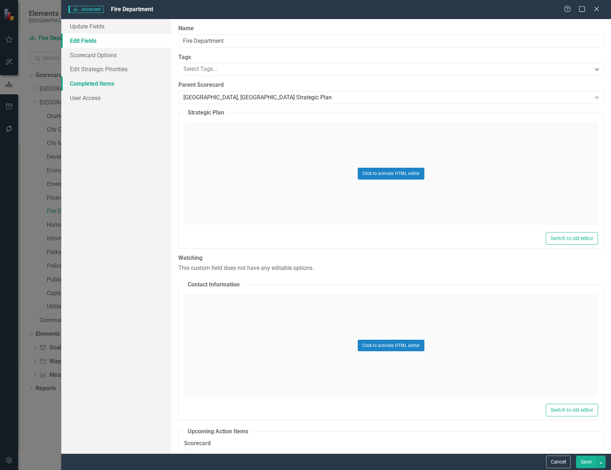
drag, startPoint x: 77, startPoint y: 82, endPoint x: 104, endPoint y: 84, distance: 27.8
click at [77, 82] on link "Completed Items" at bounding box center [116, 83] width 110 height 14
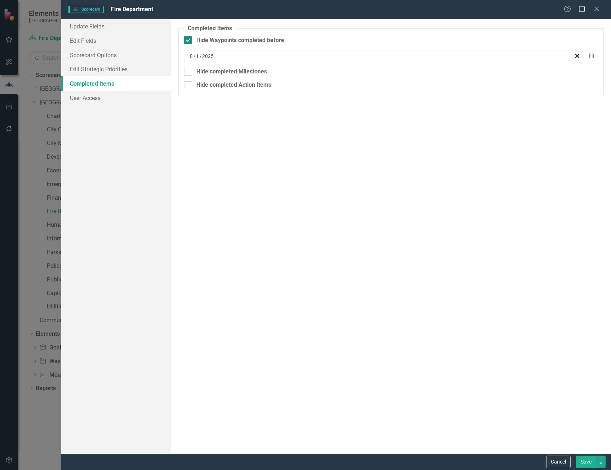
click at [189, 40] on div at bounding box center [188, 40] width 8 height 8
click at [189, 40] on input "Hide Waypoints completed before" at bounding box center [186, 38] width 5 height 5
checkbox input "false"
click at [591, 460] on button "Save" at bounding box center [586, 462] width 20 height 13
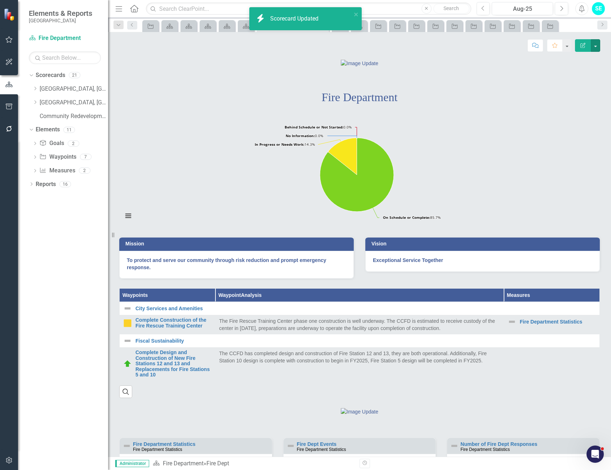
scroll to position [180, 0]
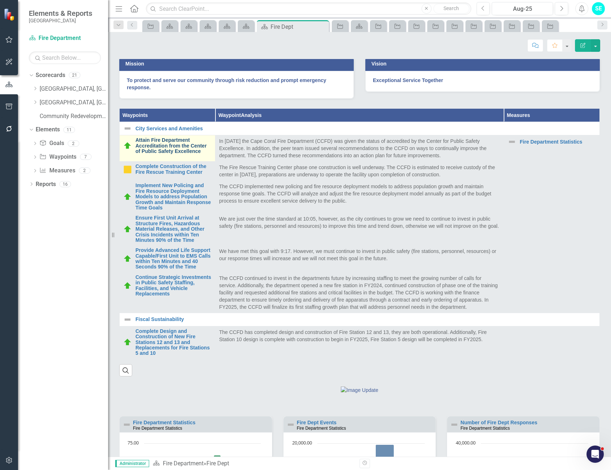
click at [197, 154] on link "Attain Fire Department Accreditation from the Center of Public Safety Excellence" at bounding box center [173, 146] width 76 height 17
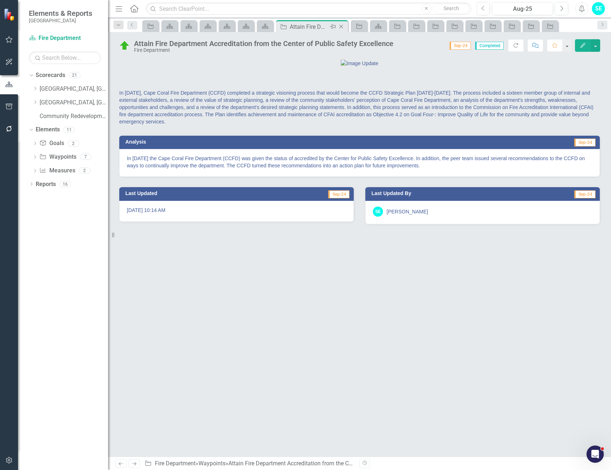
click at [340, 27] on icon "Close" at bounding box center [341, 27] width 7 height 6
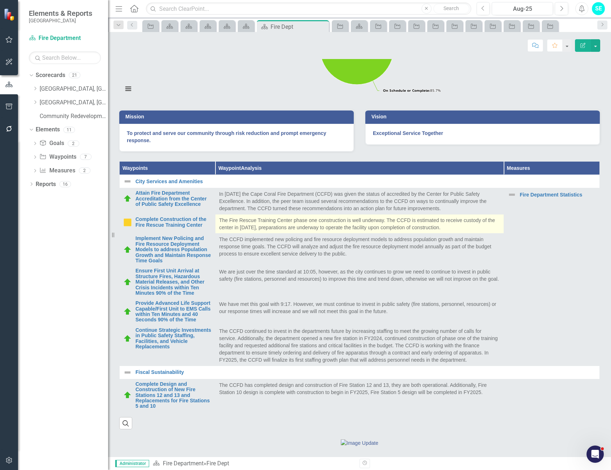
scroll to position [144, 0]
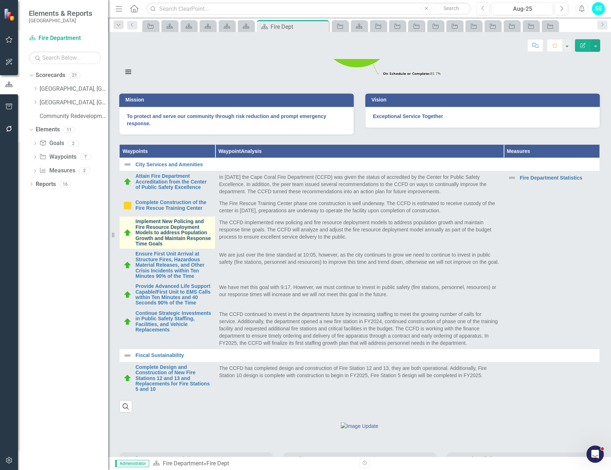
click at [196, 247] on link "Implement New Policing and Fire Resource Deployment Models to address Populatio…" at bounding box center [173, 233] width 76 height 28
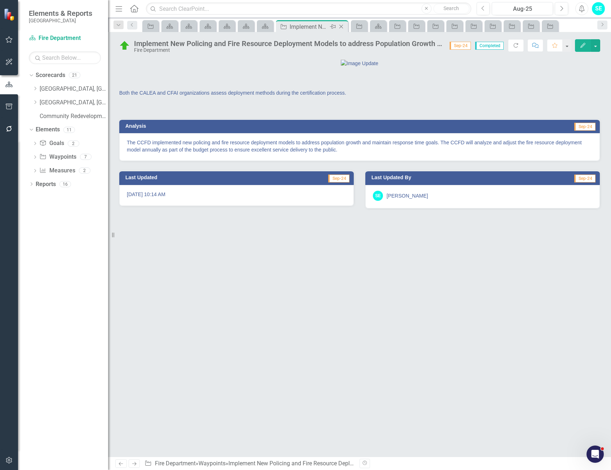
click at [342, 26] on icon at bounding box center [341, 27] width 4 height 4
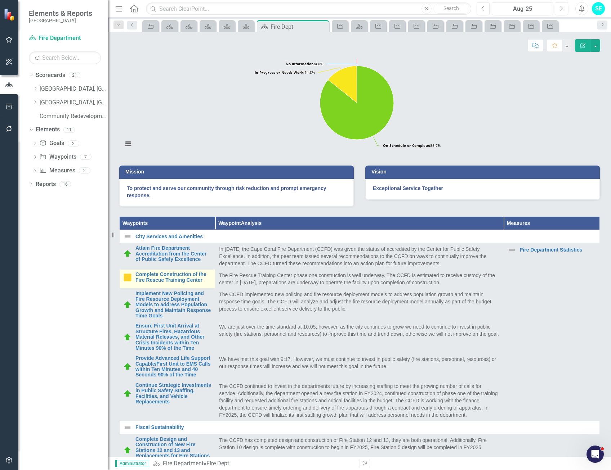
scroll to position [144, 0]
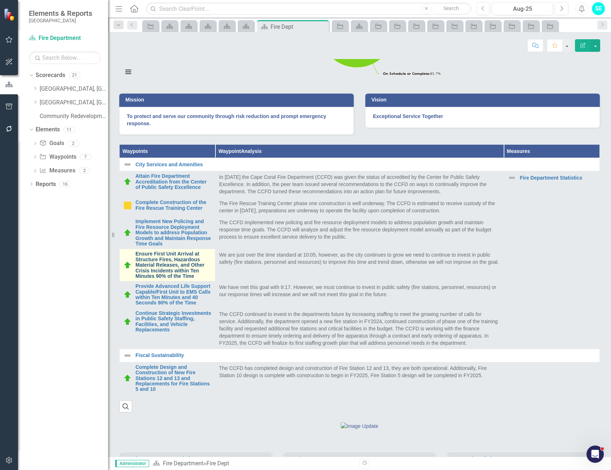
click at [188, 279] on link "Ensure First Unit Arrival at Structure Fires, Hazardous Material Releases, and …" at bounding box center [173, 265] width 76 height 28
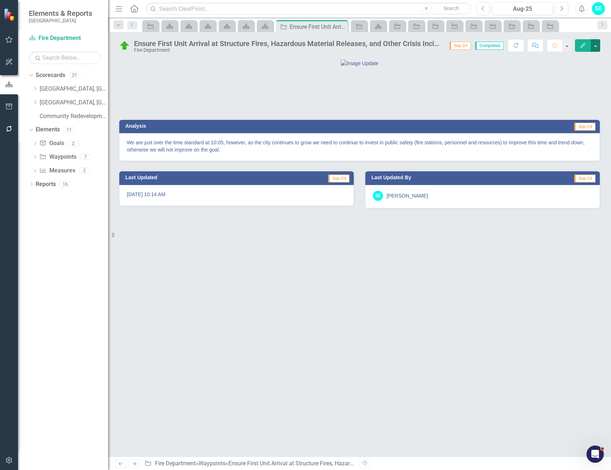
click at [597, 46] on button "button" at bounding box center [595, 45] width 9 height 13
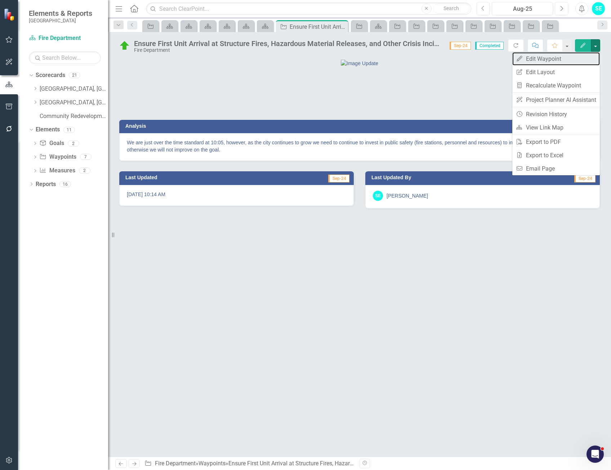
click at [554, 57] on link "Edit Edit Waypoint" at bounding box center [556, 58] width 88 height 13
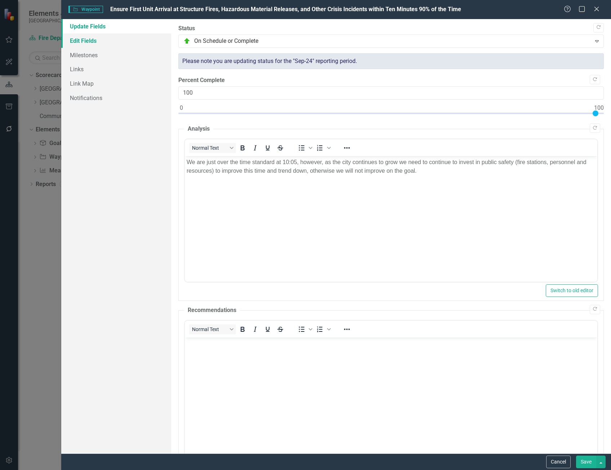
click at [84, 42] on link "Edit Fields" at bounding box center [116, 41] width 110 height 14
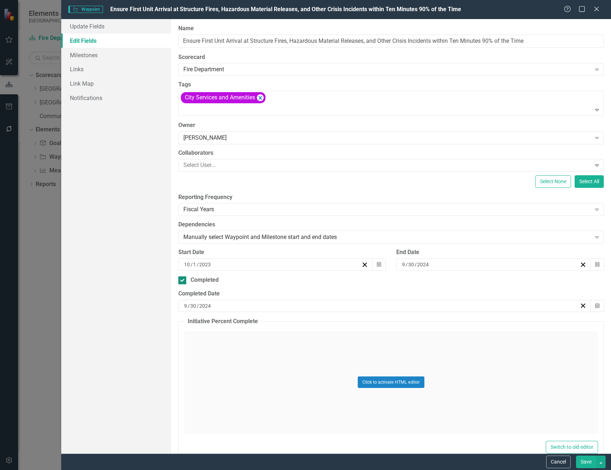
click at [186, 279] on div at bounding box center [182, 281] width 8 height 8
click at [183, 279] on input "Completed" at bounding box center [180, 279] width 5 height 5
checkbox input "false"
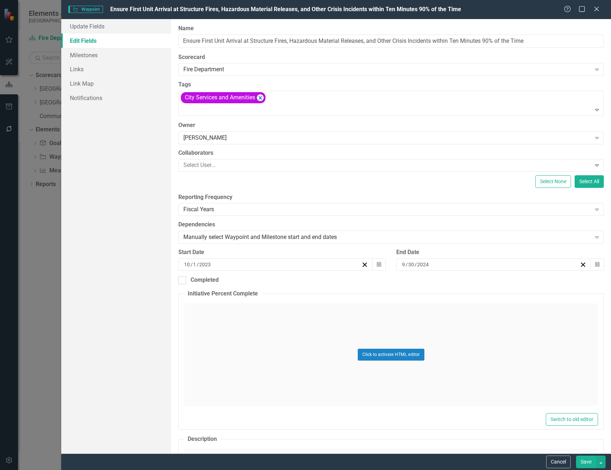
click at [591, 463] on button "Save" at bounding box center [586, 462] width 20 height 13
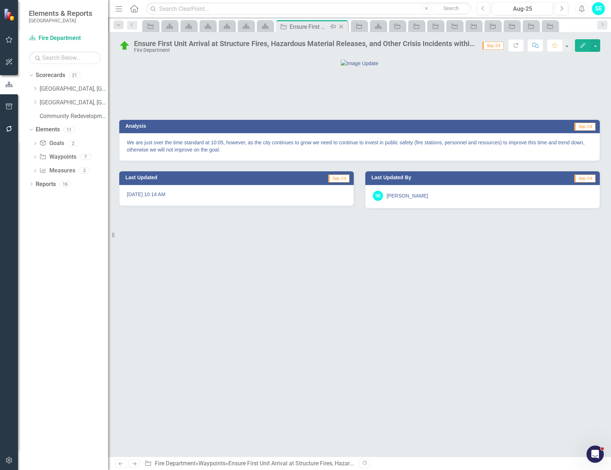
click at [340, 26] on icon "Close" at bounding box center [341, 27] width 7 height 6
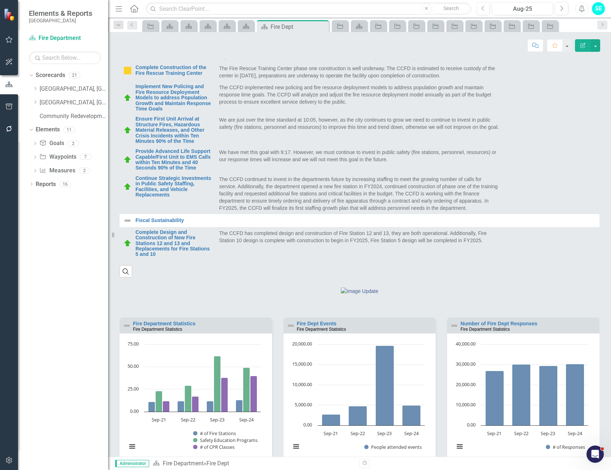
scroll to position [288, 0]
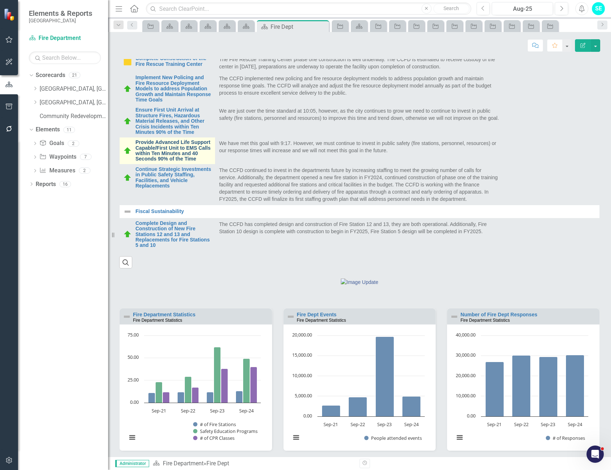
click at [182, 162] on link "Provide Advanced Life Support Capable/First Unit to EMS Calls within Ten Minute…" at bounding box center [173, 151] width 76 height 22
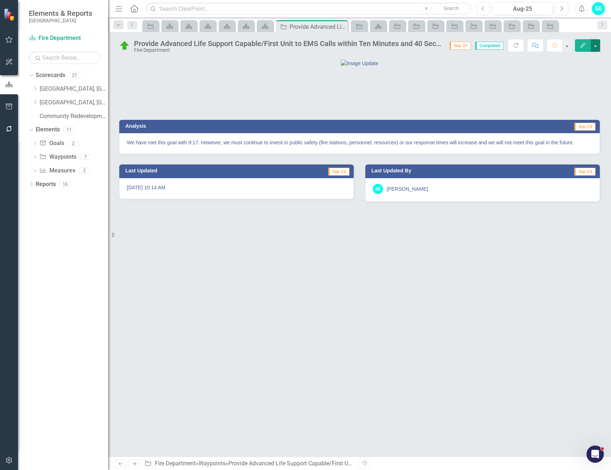
click at [598, 46] on button "button" at bounding box center [595, 45] width 9 height 13
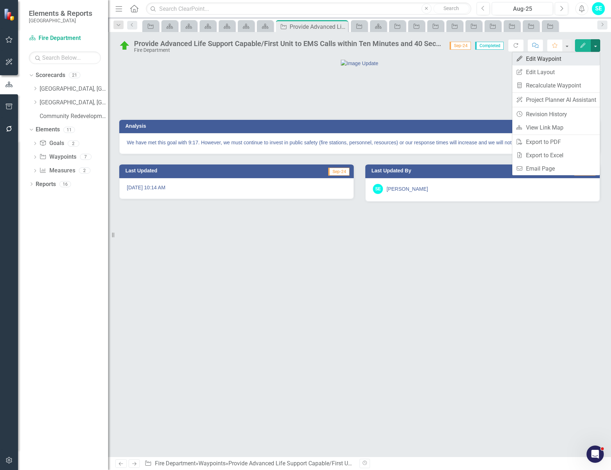
click at [542, 61] on link "Edit Edit Waypoint" at bounding box center [556, 58] width 88 height 13
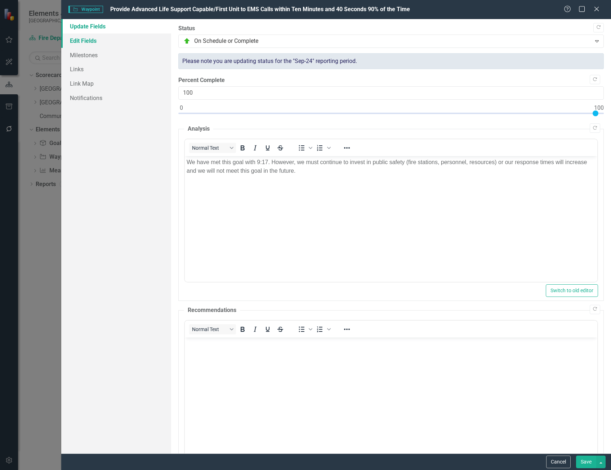
click at [95, 40] on link "Edit Fields" at bounding box center [116, 41] width 110 height 14
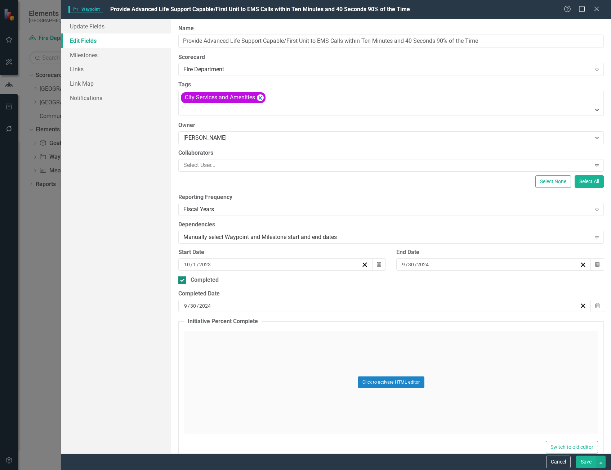
click at [186, 281] on div at bounding box center [182, 281] width 8 height 8
click at [183, 281] on input "Completed" at bounding box center [180, 279] width 5 height 5
checkbox input "false"
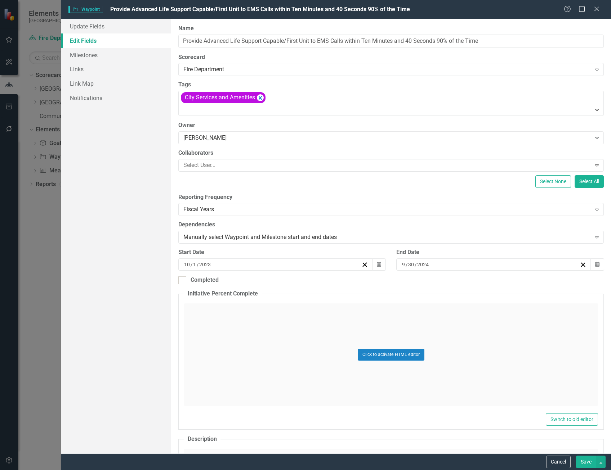
click at [586, 463] on button "Save" at bounding box center [586, 462] width 20 height 13
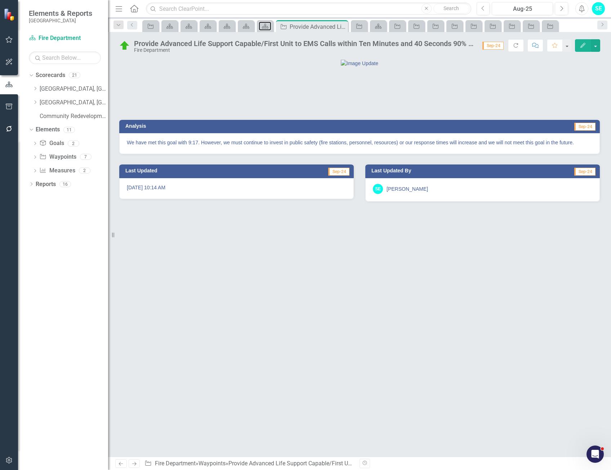
click at [268, 28] on icon at bounding box center [265, 26] width 6 height 5
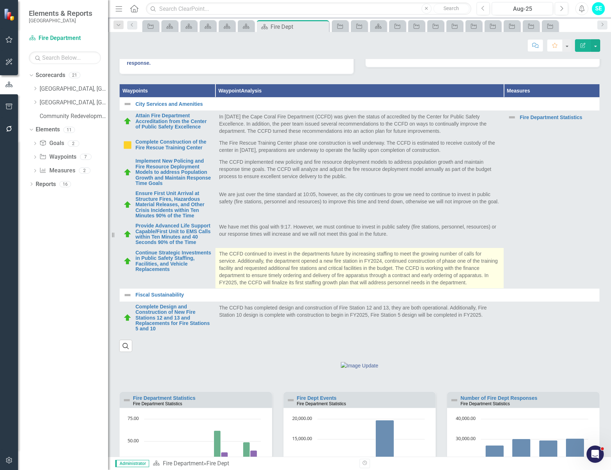
scroll to position [216, 0]
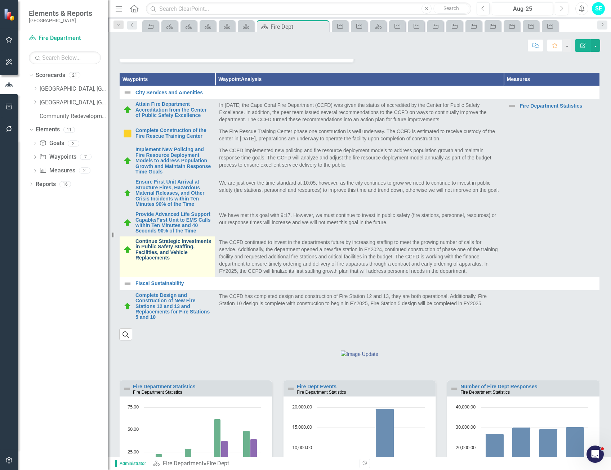
click at [168, 261] on link "Continue Strategic Investments in Public Safety Staffing, Facilities, and Vehic…" at bounding box center [173, 250] width 76 height 22
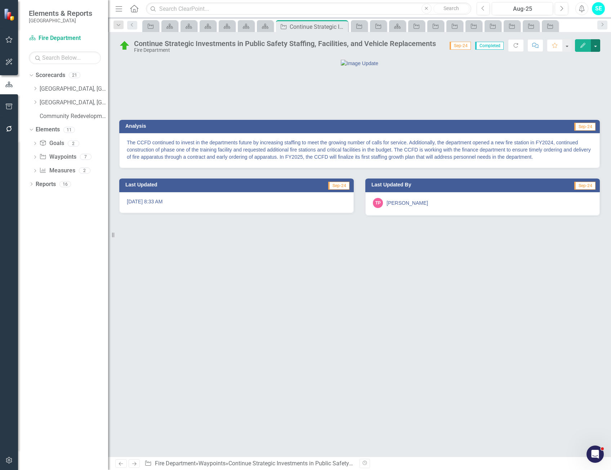
click at [595, 46] on button "button" at bounding box center [595, 45] width 9 height 13
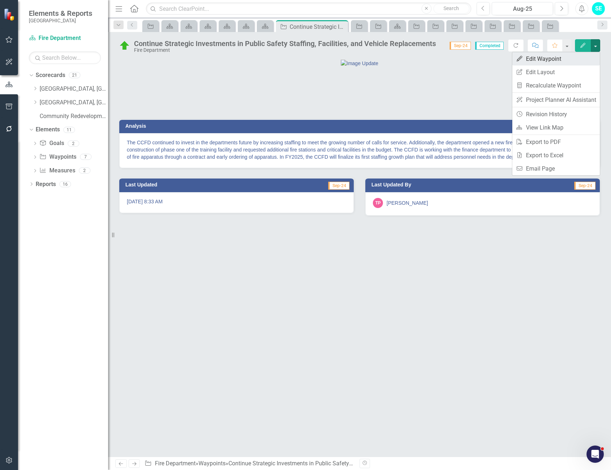
click at [562, 58] on link "Edit Edit Waypoint" at bounding box center [556, 58] width 88 height 13
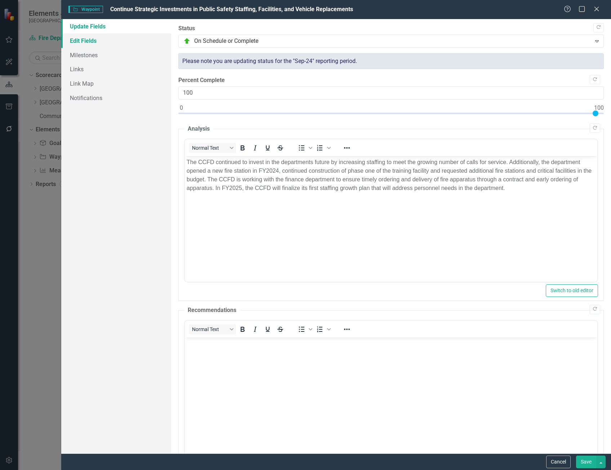
click at [98, 42] on link "Edit Fields" at bounding box center [116, 41] width 110 height 14
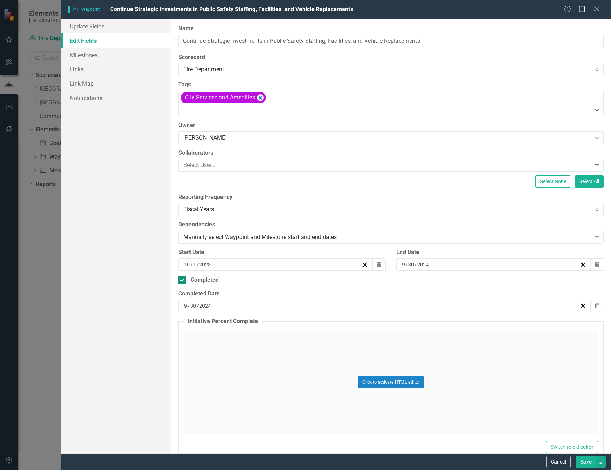
click at [182, 280] on input "Completed" at bounding box center [180, 279] width 5 height 5
checkbox input "false"
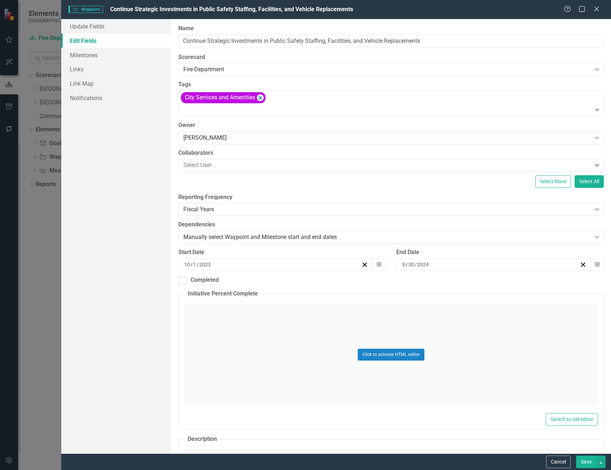
click at [582, 460] on button "Save" at bounding box center [586, 462] width 20 height 13
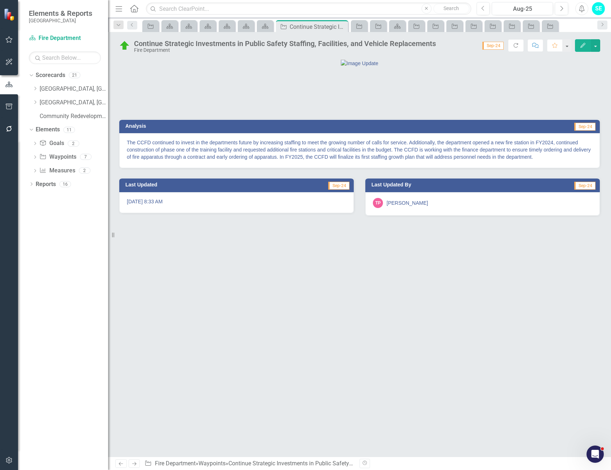
click at [266, 28] on div "icon.bolt Waypoint Updated" at bounding box center [305, 22] width 115 height 32
click at [266, 28] on icon at bounding box center [265, 26] width 6 height 5
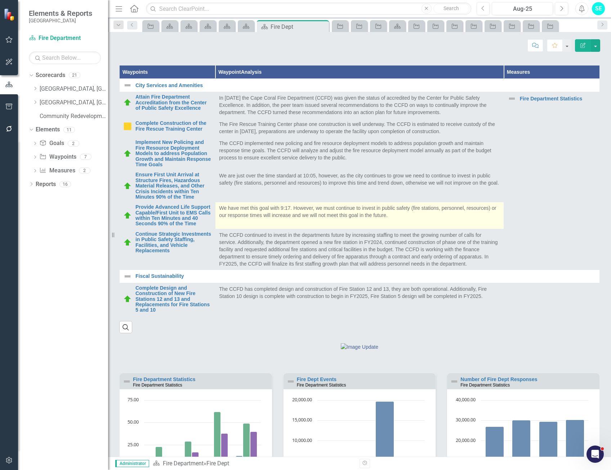
scroll to position [288, 0]
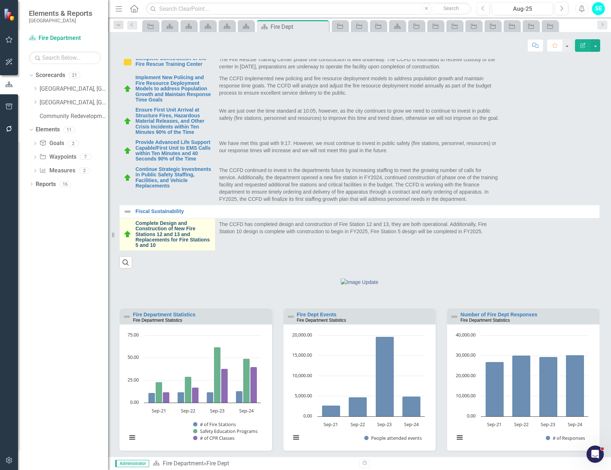
click at [175, 249] on link "Complete Design and Construction of New Fire Stations 12 and 13 and Replacement…" at bounding box center [173, 235] width 76 height 28
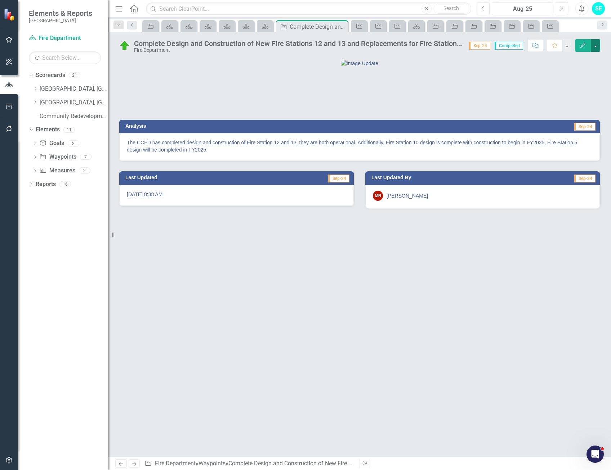
click at [596, 46] on button "button" at bounding box center [595, 45] width 9 height 13
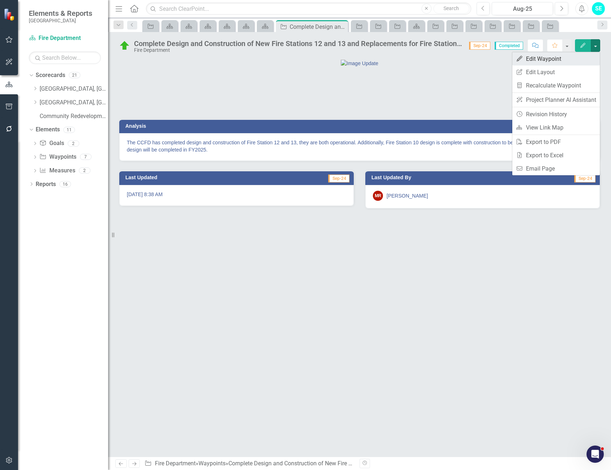
click at [581, 61] on link "Edit Edit Waypoint" at bounding box center [556, 58] width 88 height 13
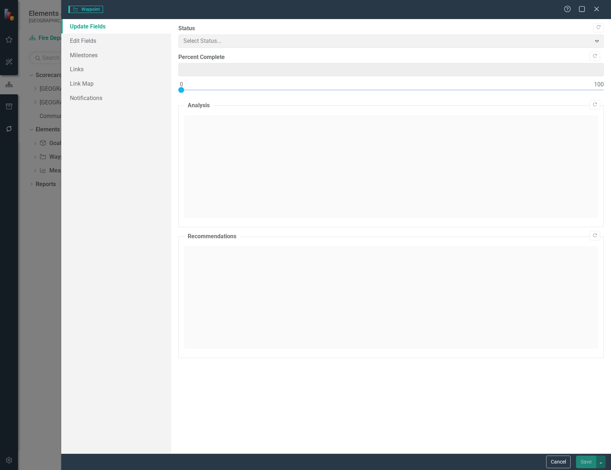
type input "100"
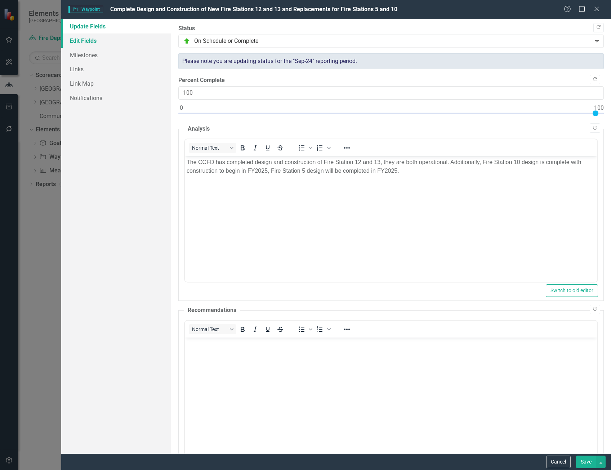
click at [93, 41] on link "Edit Fields" at bounding box center [116, 41] width 110 height 14
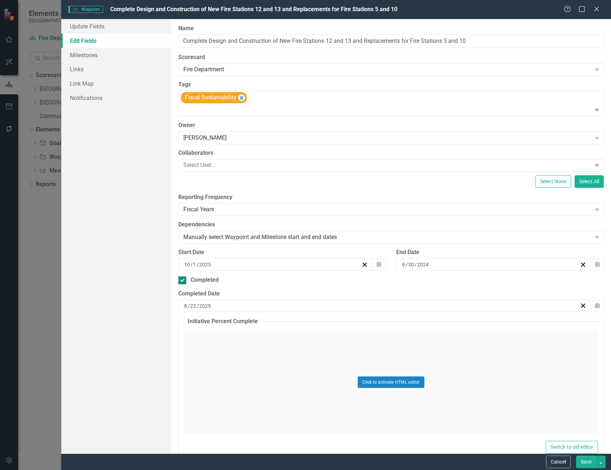
click at [182, 281] on input "Completed" at bounding box center [180, 279] width 5 height 5
checkbox input "false"
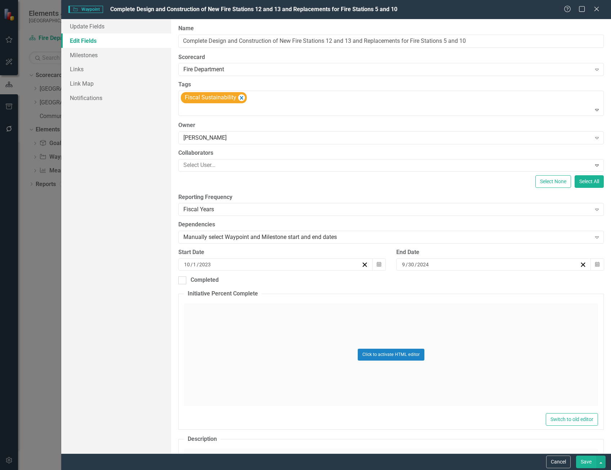
click at [585, 463] on button "Save" at bounding box center [586, 462] width 20 height 13
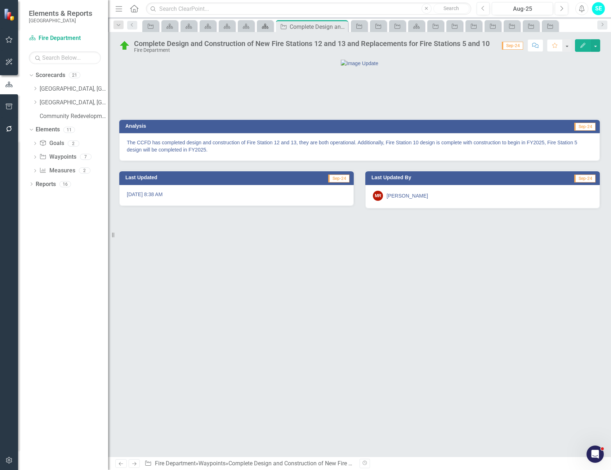
click at [265, 26] on icon at bounding box center [265, 26] width 6 height 5
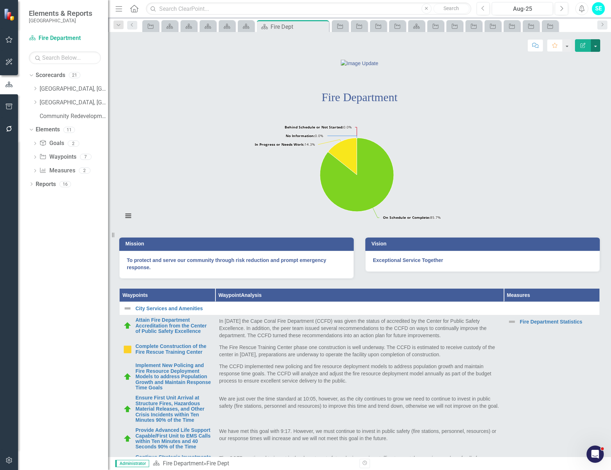
click at [595, 48] on button "button" at bounding box center [595, 45] width 9 height 13
click at [583, 61] on link "Edit Edit Scorecard" at bounding box center [570, 58] width 58 height 13
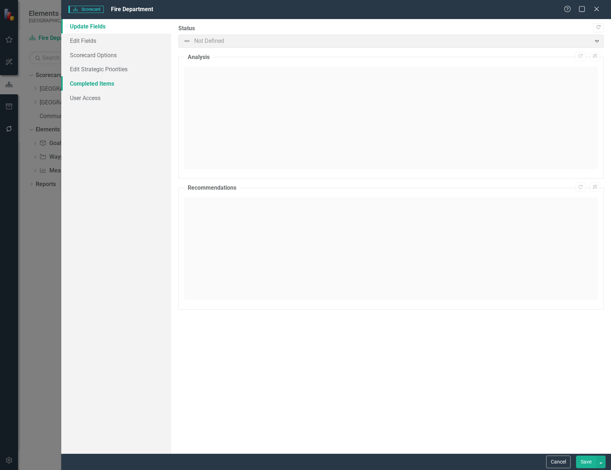
click at [98, 85] on link "Completed Items" at bounding box center [116, 83] width 110 height 14
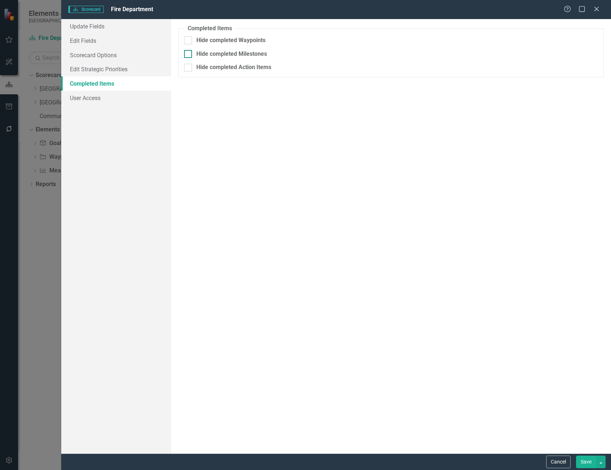
drag, startPoint x: 192, startPoint y: 40, endPoint x: 228, endPoint y: 71, distance: 47.5
click at [192, 39] on div "Hide completed Waypoints" at bounding box center [391, 40] width 414 height 8
click at [189, 39] on input "Hide completed Waypoints" at bounding box center [186, 38] width 5 height 5
checkbox input "true"
click at [588, 462] on button "Save" at bounding box center [586, 462] width 20 height 13
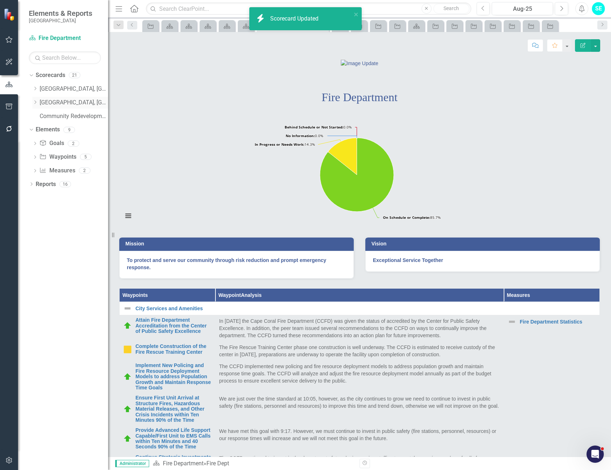
click at [35, 102] on icon "Dropdown" at bounding box center [34, 102] width 5 height 4
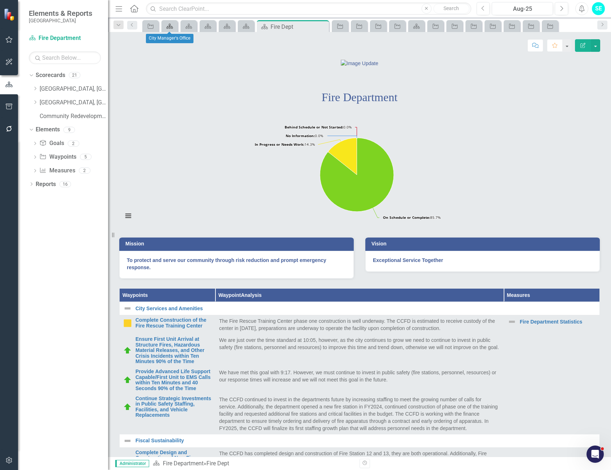
click at [168, 27] on icon at bounding box center [169, 26] width 6 height 5
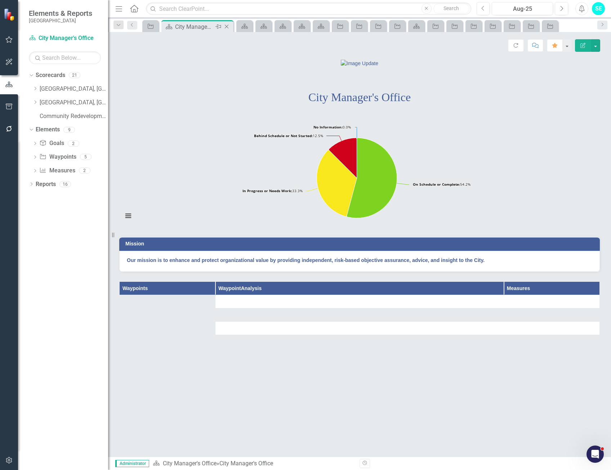
click at [226, 26] on icon "Close" at bounding box center [226, 27] width 7 height 6
